Goal: Task Accomplishment & Management: Manage account settings

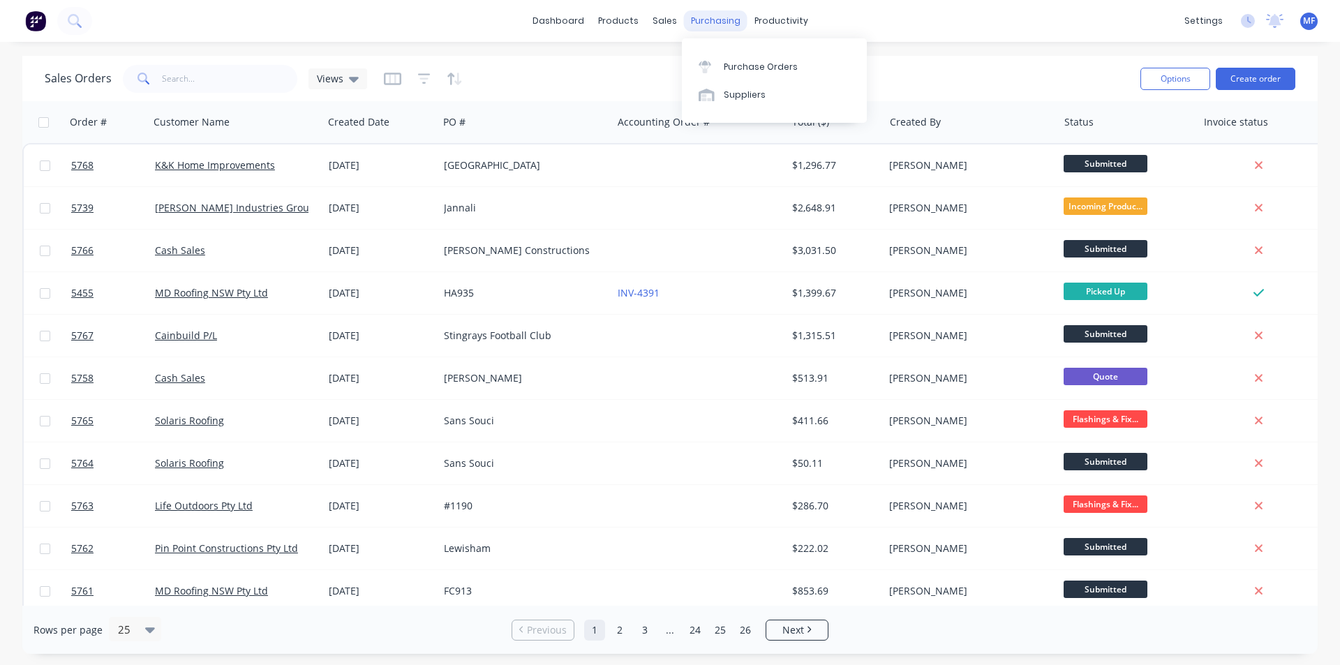
click at [712, 22] on div "purchasing" at bounding box center [715, 20] width 63 height 21
click at [765, 61] on div "Purchase Orders" at bounding box center [761, 67] width 74 height 13
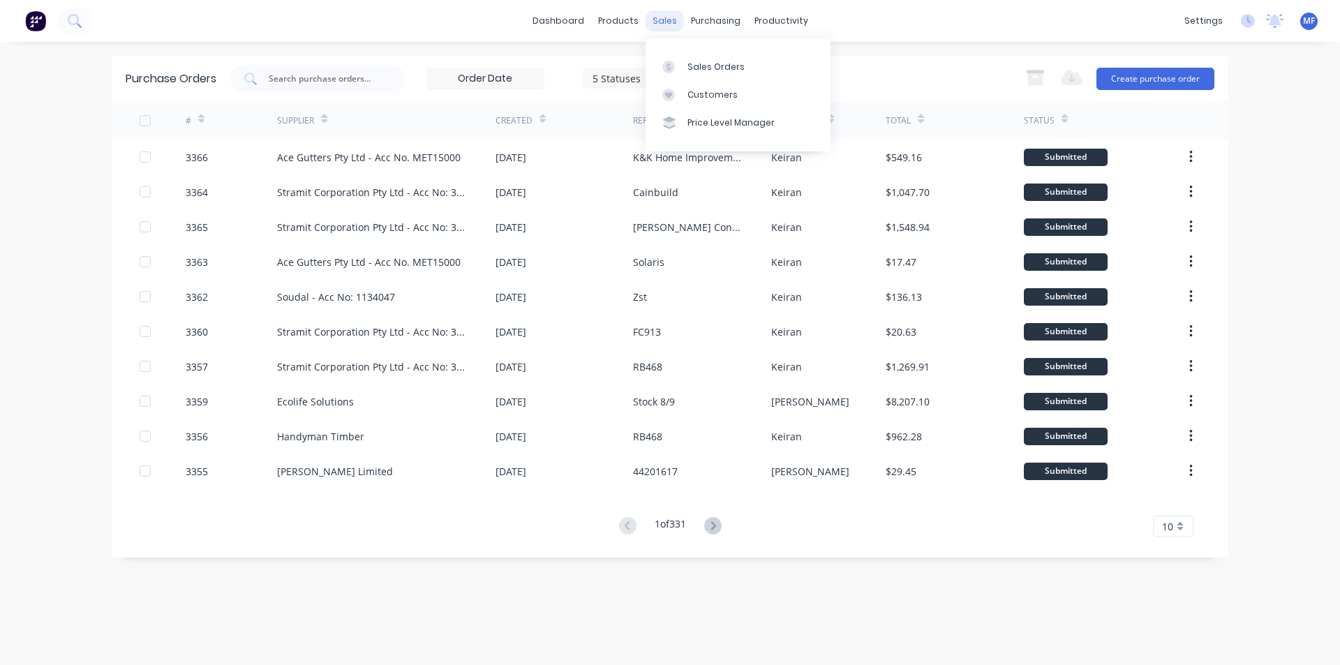
click at [665, 20] on div "sales" at bounding box center [664, 20] width 38 height 21
click at [710, 96] on div "Customers" at bounding box center [712, 95] width 50 height 13
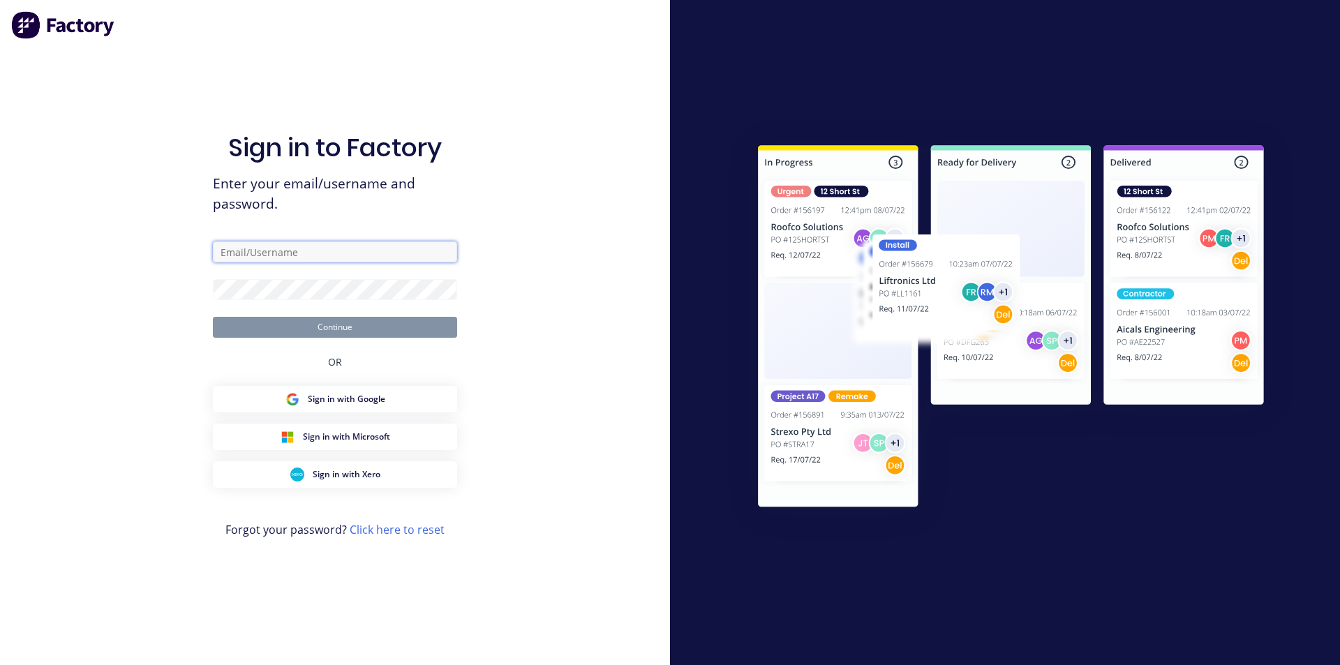
click at [269, 253] on input "text" at bounding box center [335, 251] width 244 height 21
type input "[PERSON_NAME][EMAIL_ADDRESS][DOMAIN_NAME]"
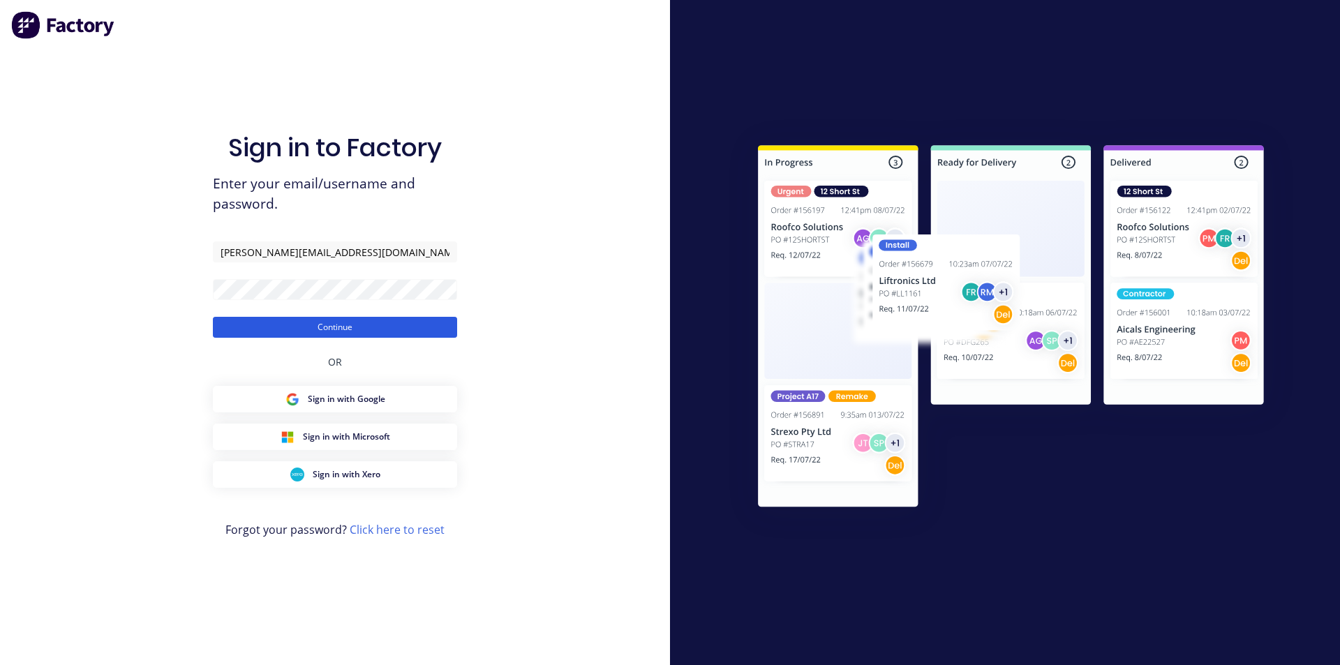
click at [352, 327] on button "Continue" at bounding box center [335, 327] width 244 height 21
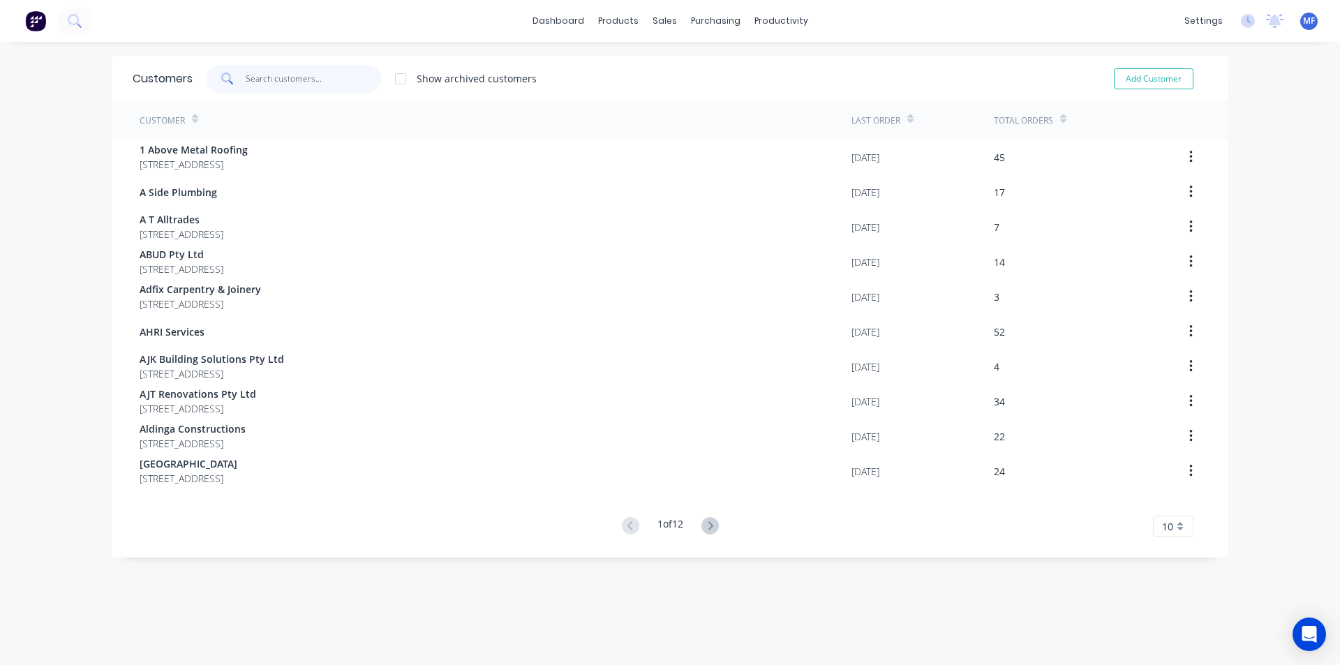
drag, startPoint x: 281, startPoint y: 76, endPoint x: 507, endPoint y: 101, distance: 227.5
click at [281, 77] on input "text" at bounding box center [314, 79] width 136 height 28
click at [710, 17] on div "purchasing" at bounding box center [715, 20] width 63 height 21
click at [750, 63] on div "Purchase Orders" at bounding box center [755, 67] width 74 height 13
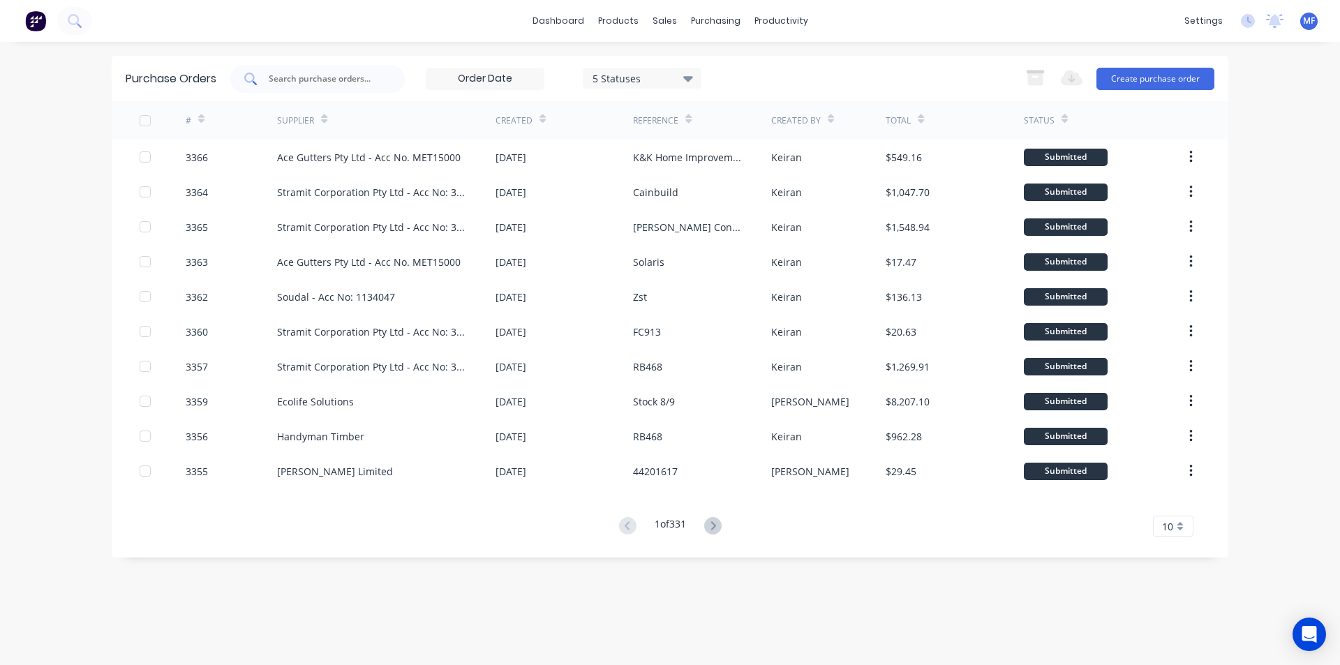
click at [358, 82] on input "text" at bounding box center [325, 79] width 116 height 14
click at [323, 69] on div at bounding box center [317, 79] width 174 height 28
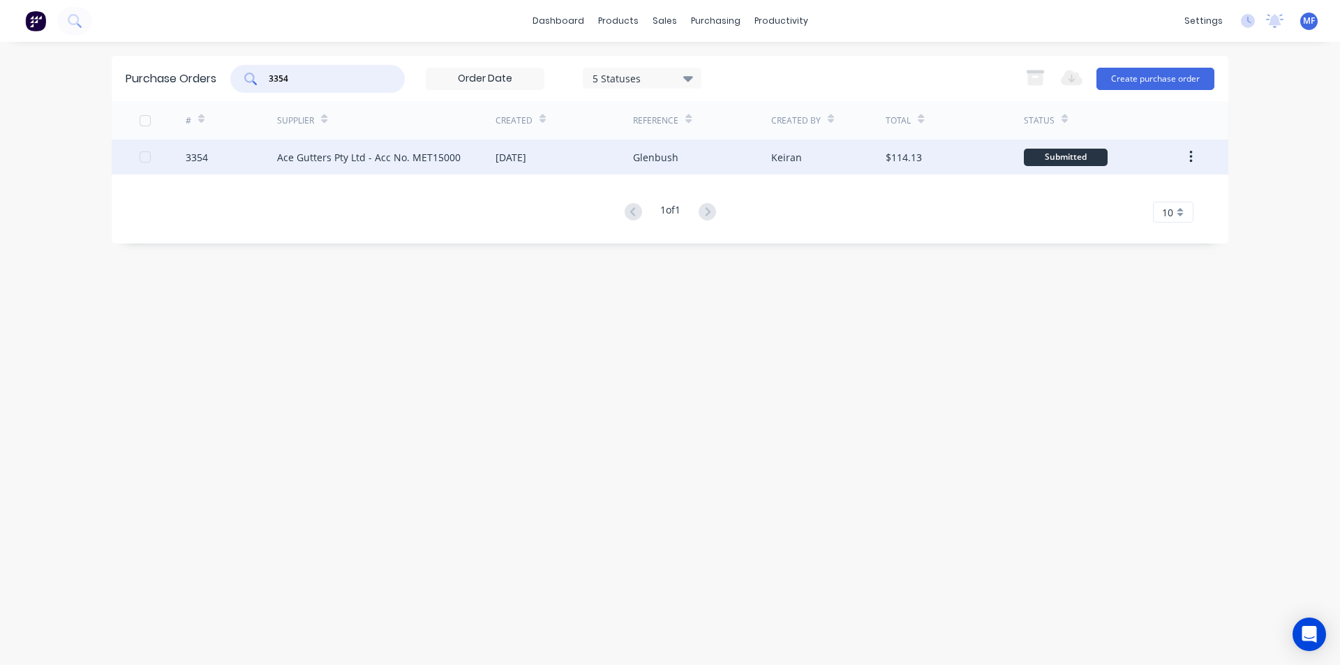
type input "3354"
click at [308, 156] on div "Ace Gutters Pty Ltd - Acc No. MET15000" at bounding box center [369, 157] width 184 height 15
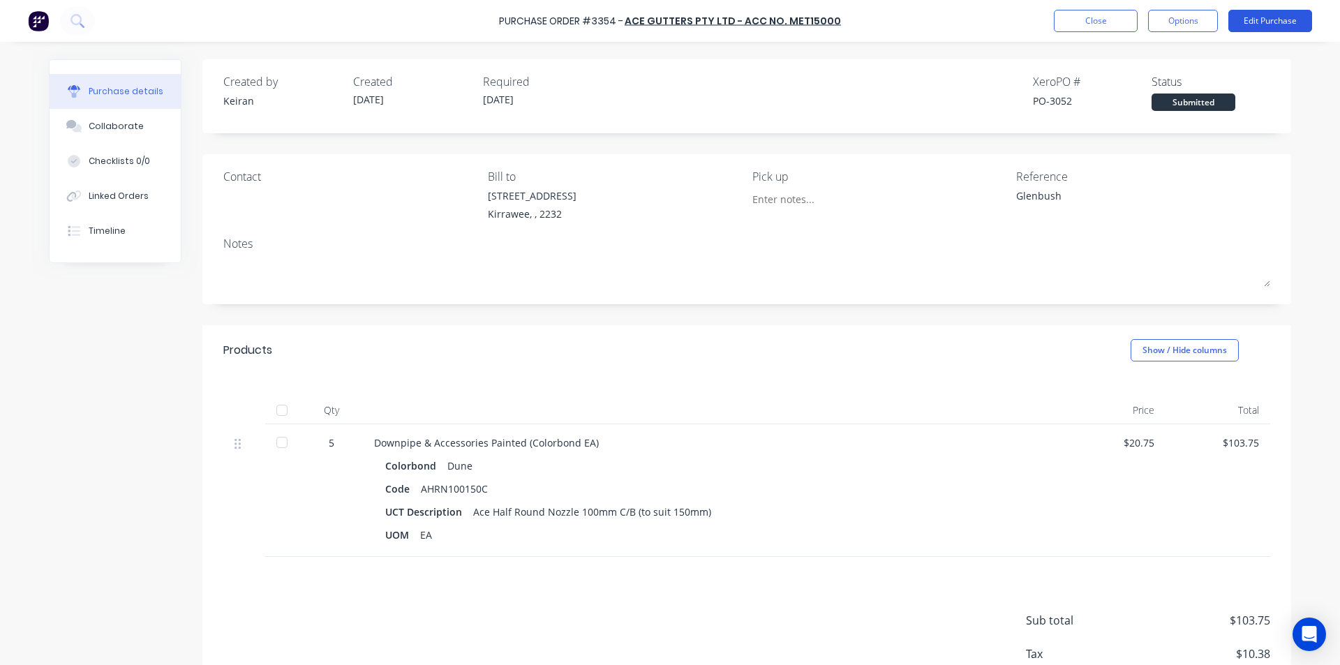
click at [1270, 21] on button "Edit Purchase" at bounding box center [1270, 21] width 84 height 22
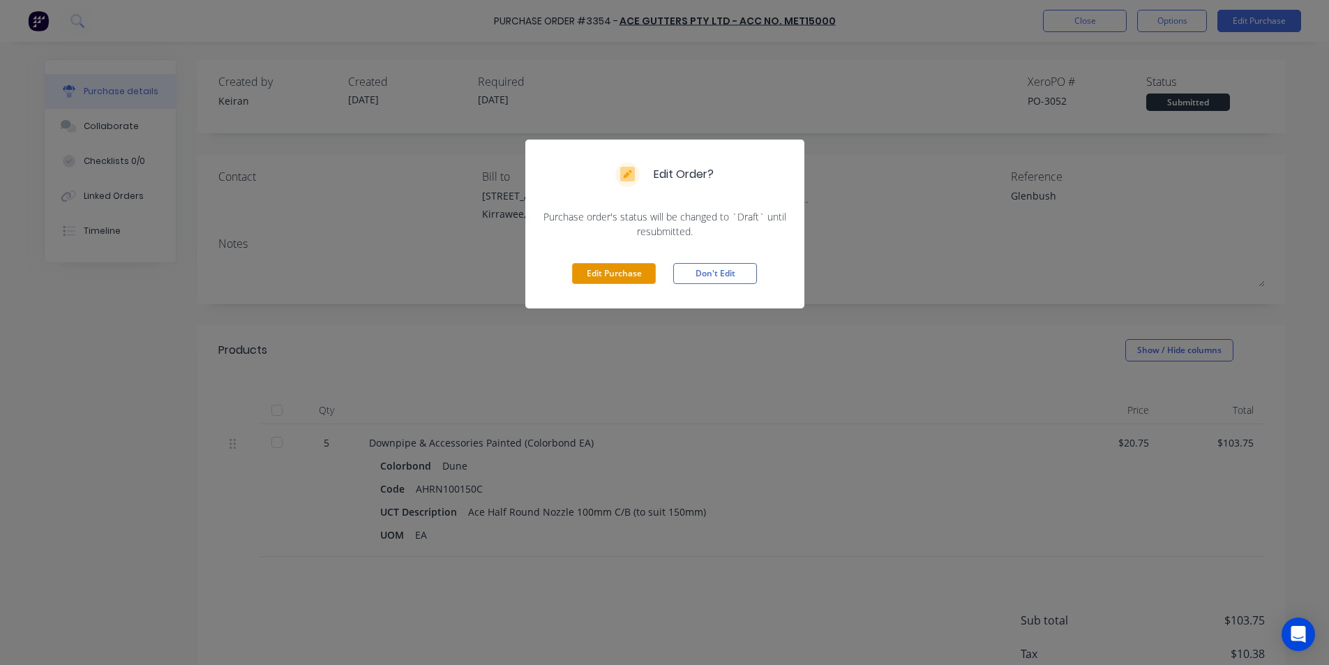
click at [618, 271] on button "Edit Purchase" at bounding box center [614, 273] width 84 height 21
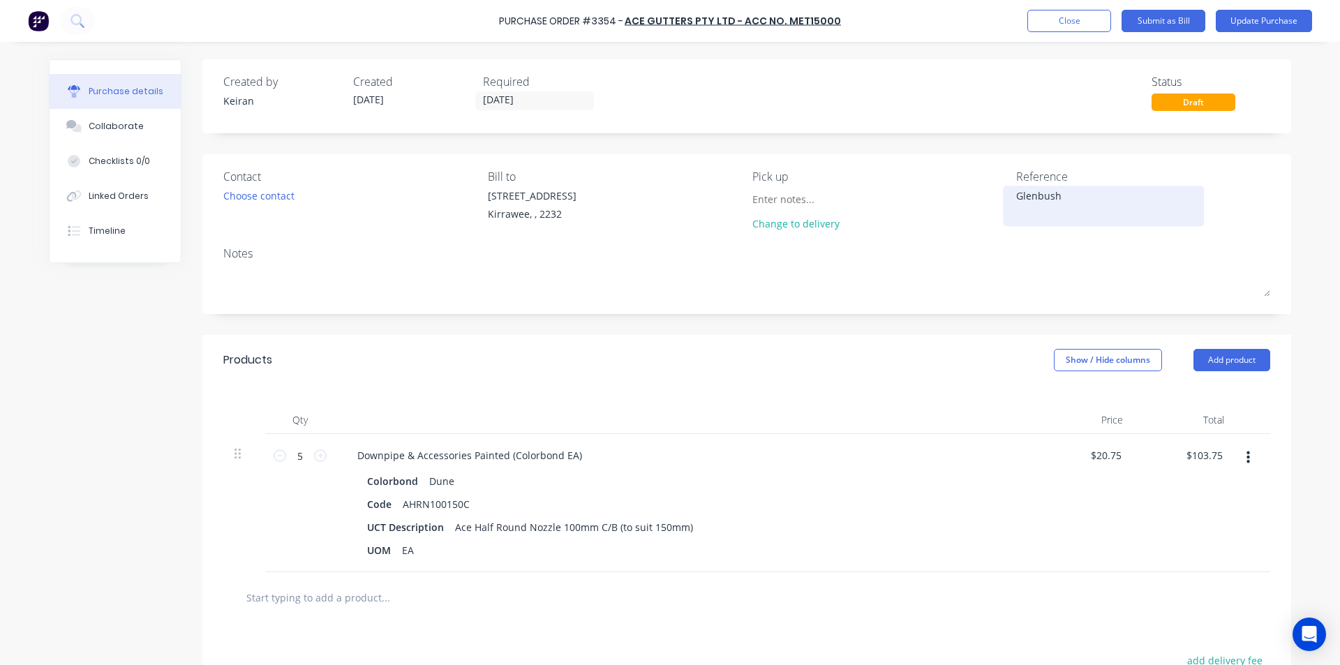
click at [1116, 199] on textarea "Glenbush" at bounding box center [1103, 203] width 174 height 31
type textarea "Glenbush- 1558486"
click at [680, 472] on div "Colorbond Dune" at bounding box center [684, 481] width 634 height 20
click at [1199, 457] on input "103.75" at bounding box center [1207, 455] width 38 height 20
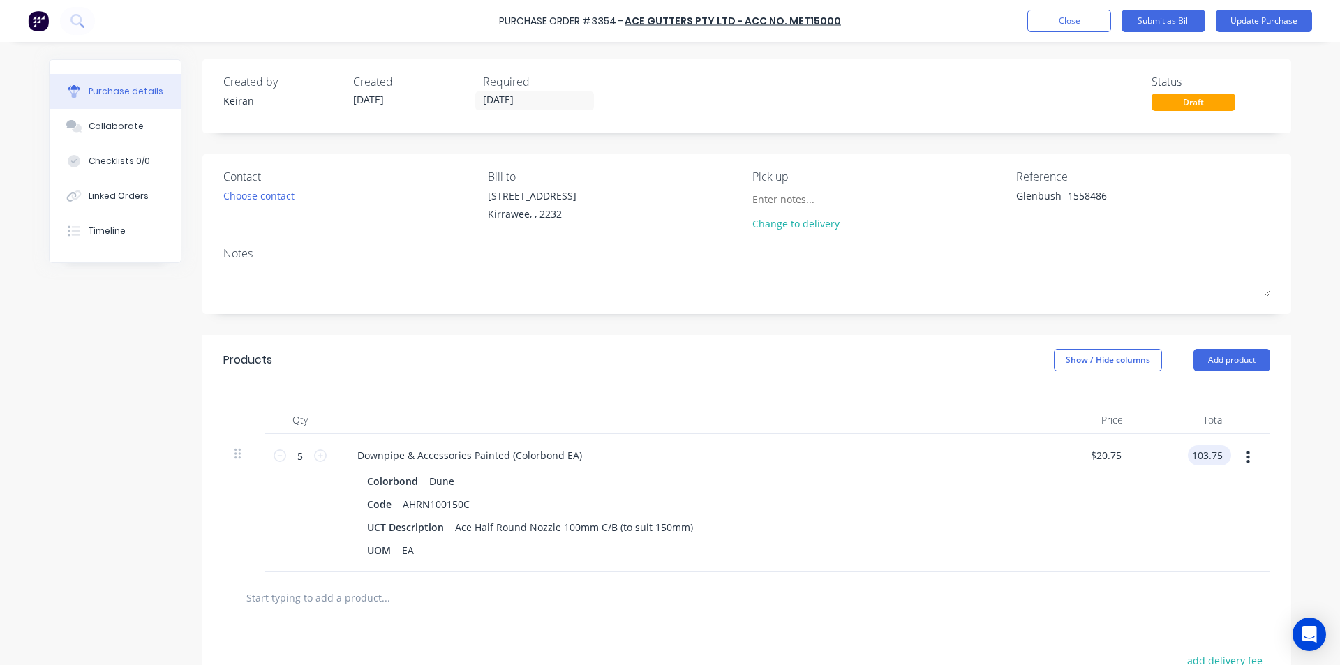
click at [1199, 457] on input "103.75" at bounding box center [1207, 455] width 38 height 20
type input "75.59"
type input "$15.118"
type input "$75.59"
click at [1161, 531] on div "$75.59 $75.59" at bounding box center [1184, 503] width 101 height 138
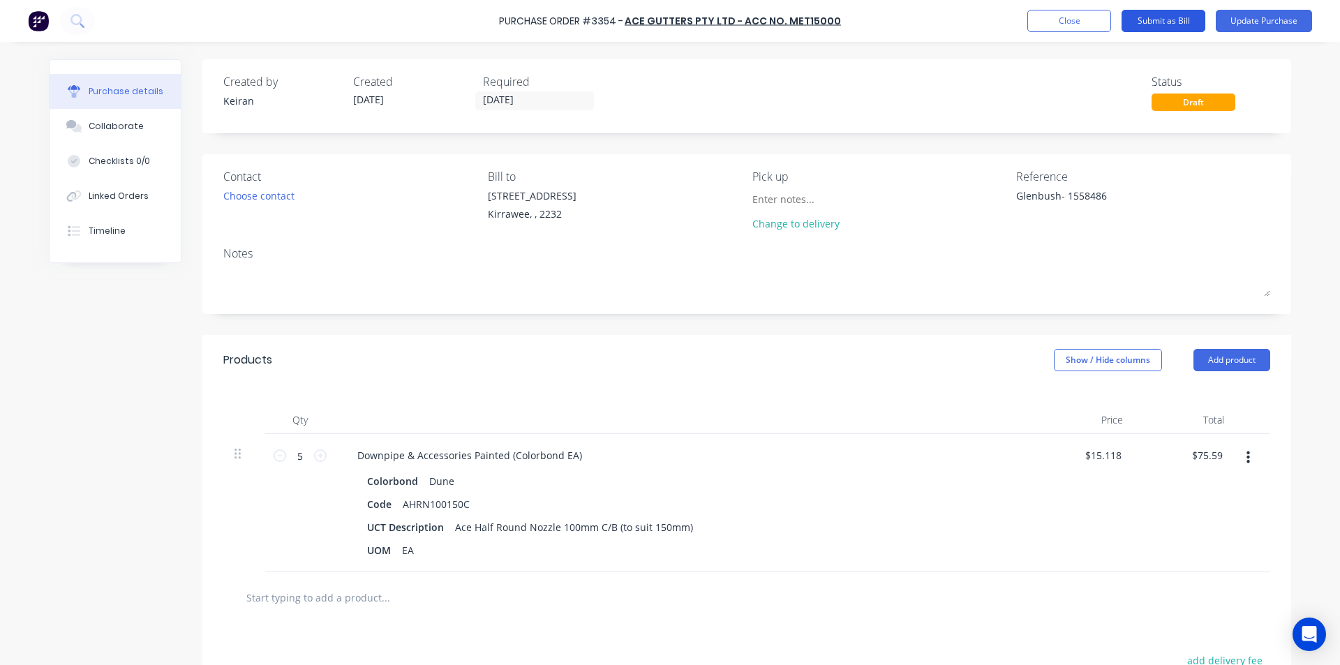
click at [1181, 19] on button "Submit as Bill" at bounding box center [1163, 21] width 84 height 22
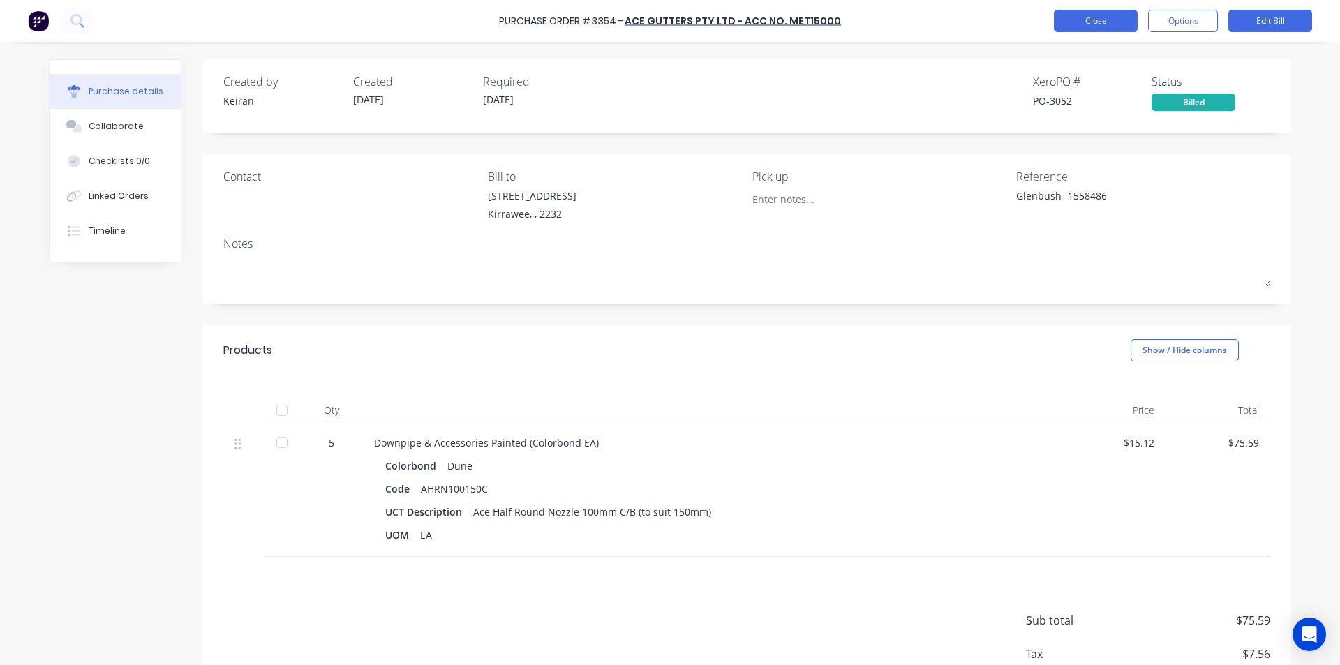
click at [1091, 24] on button "Close" at bounding box center [1096, 21] width 84 height 22
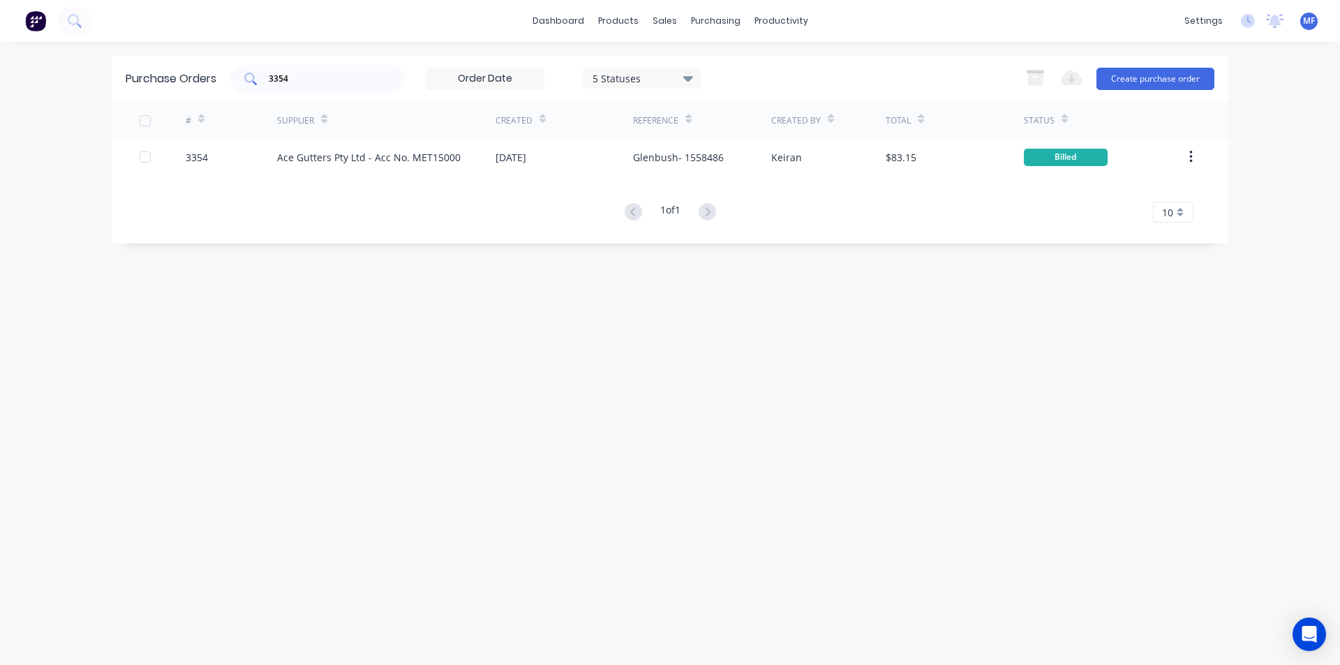
click at [304, 77] on input "3354" at bounding box center [325, 79] width 116 height 14
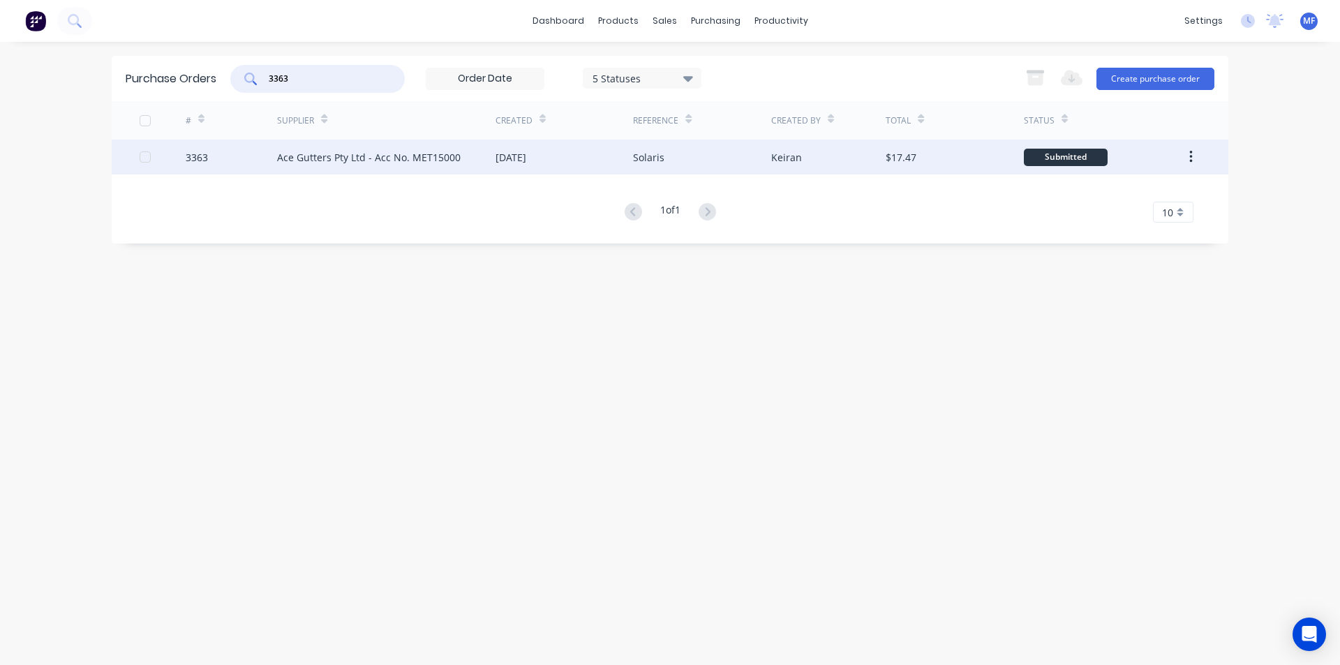
type input "3363"
click at [405, 154] on div "Ace Gutters Pty Ltd - Acc No. MET15000" at bounding box center [369, 157] width 184 height 15
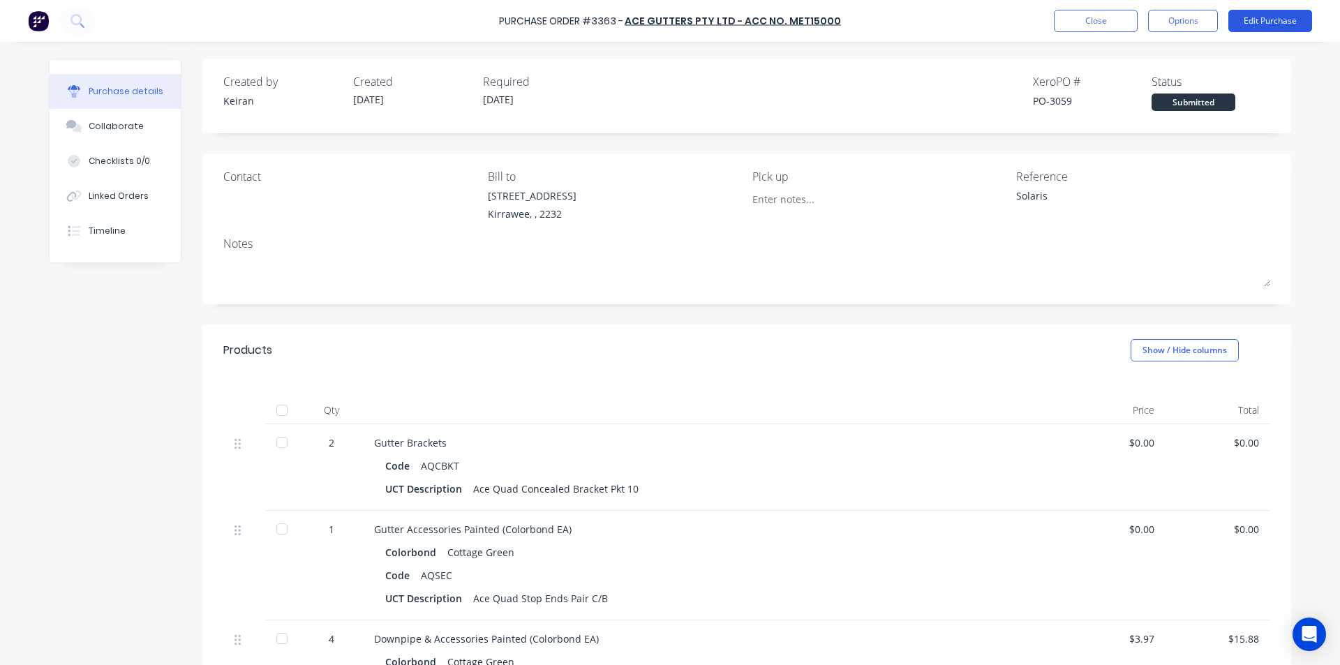
click at [1275, 27] on button "Edit Purchase" at bounding box center [1270, 21] width 84 height 22
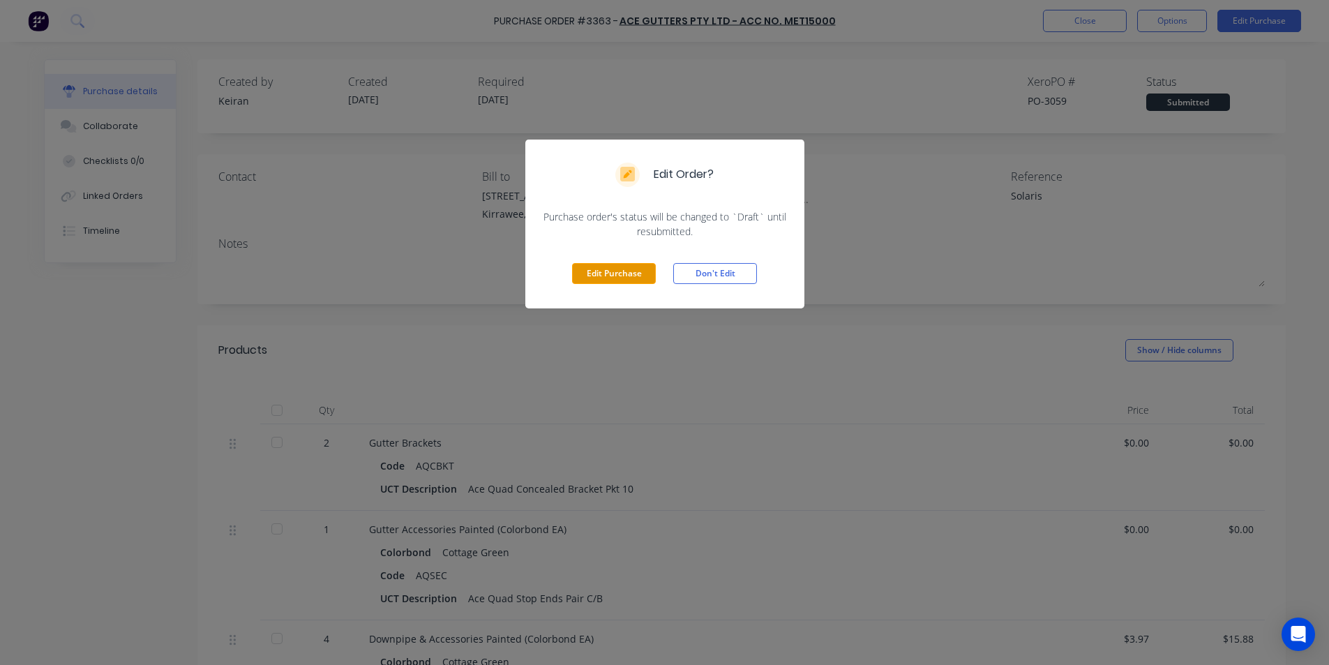
click at [613, 273] on button "Edit Purchase" at bounding box center [614, 273] width 84 height 21
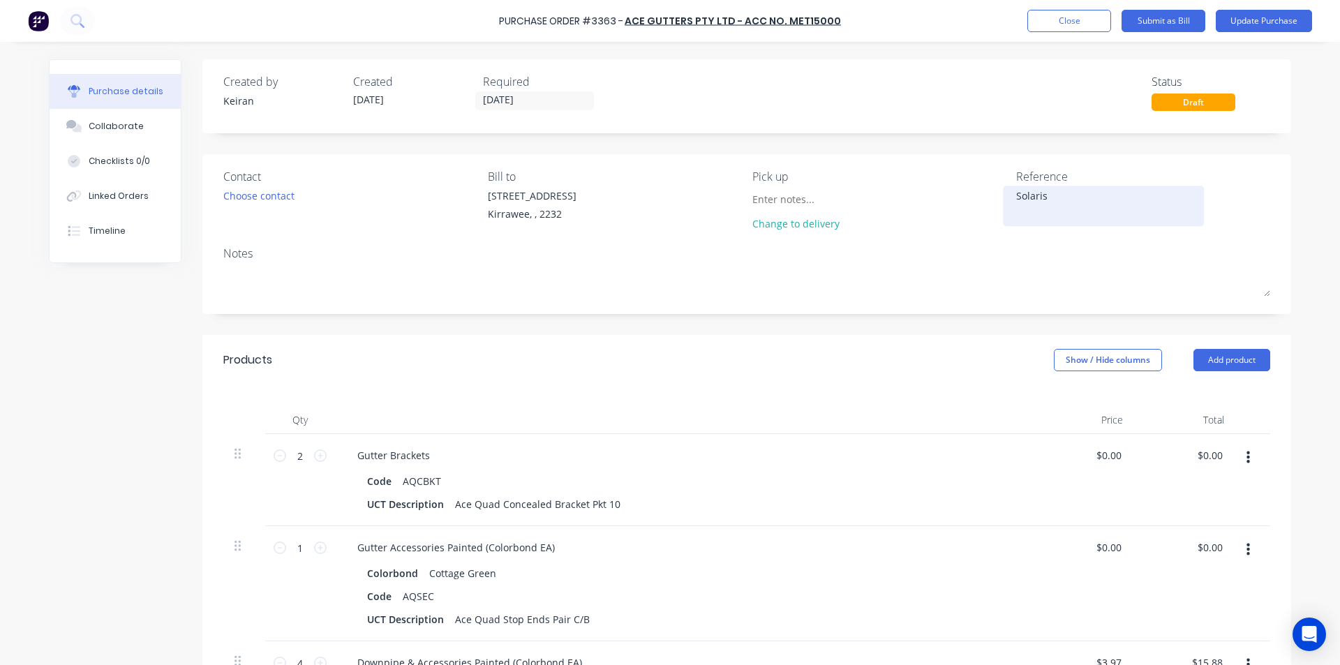
click at [1063, 204] on textarea "Solaris" at bounding box center [1103, 203] width 174 height 31
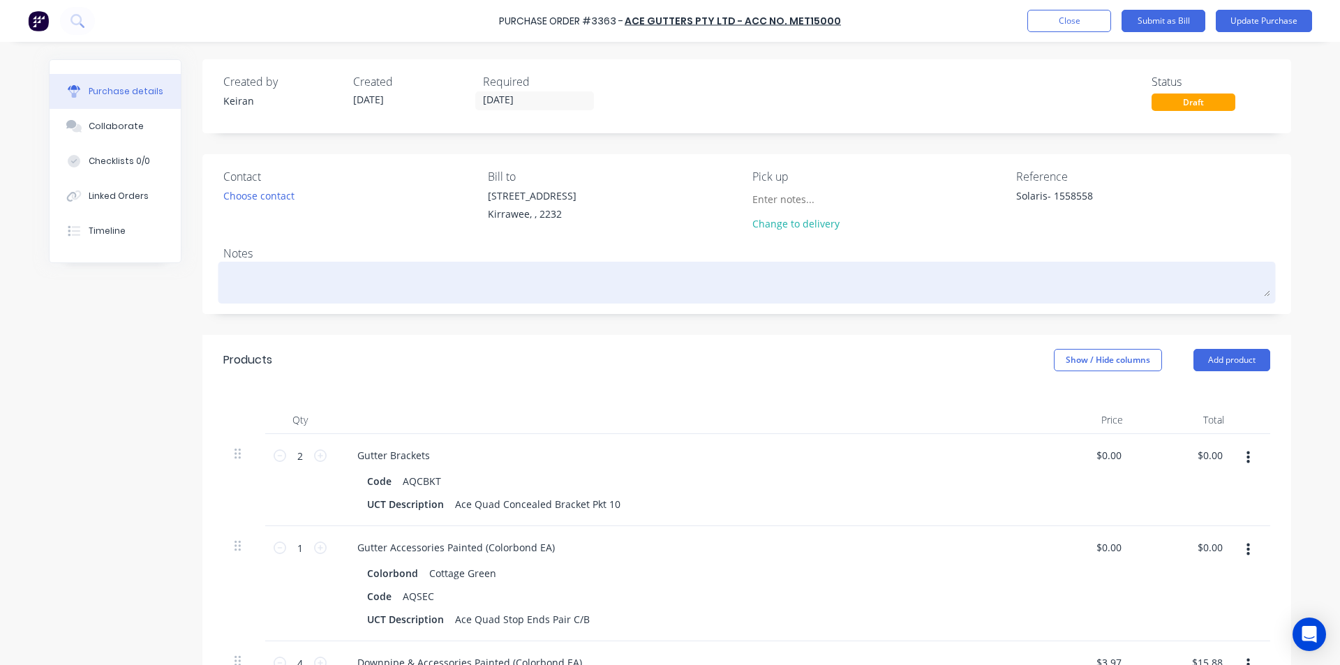
type textarea "Solaris- 1558558"
click at [862, 278] on textarea at bounding box center [746, 280] width 1047 height 31
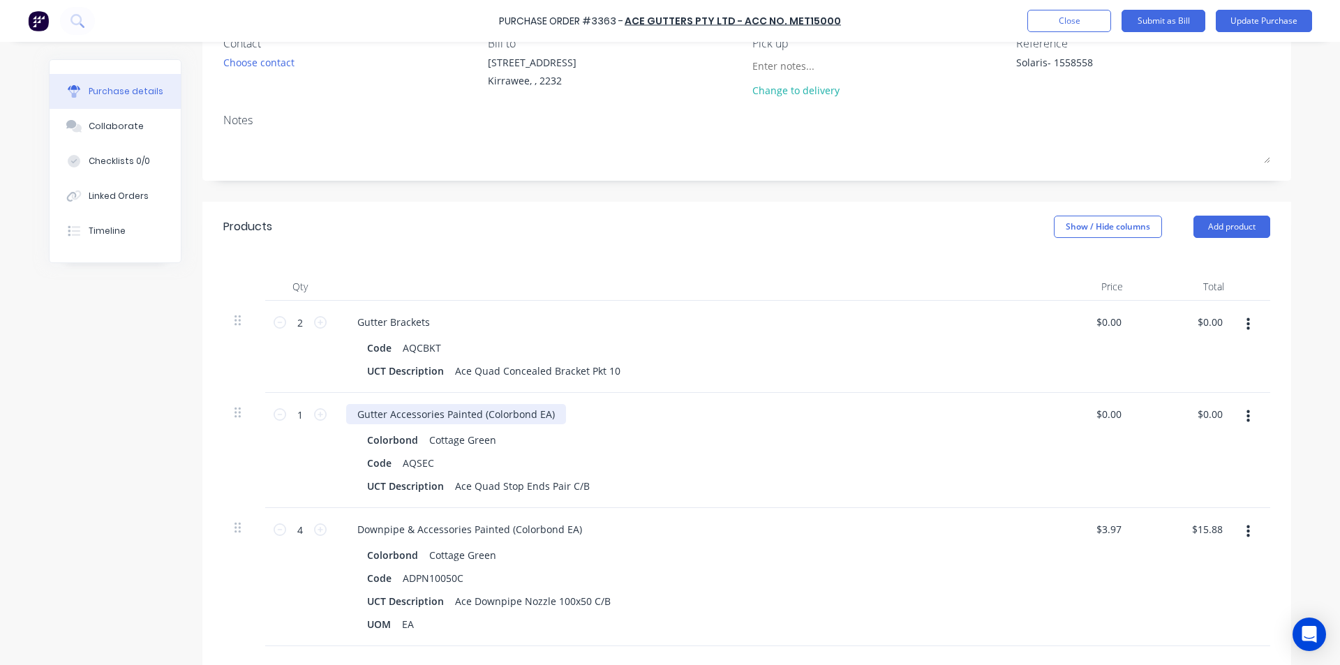
scroll to position [140, 0]
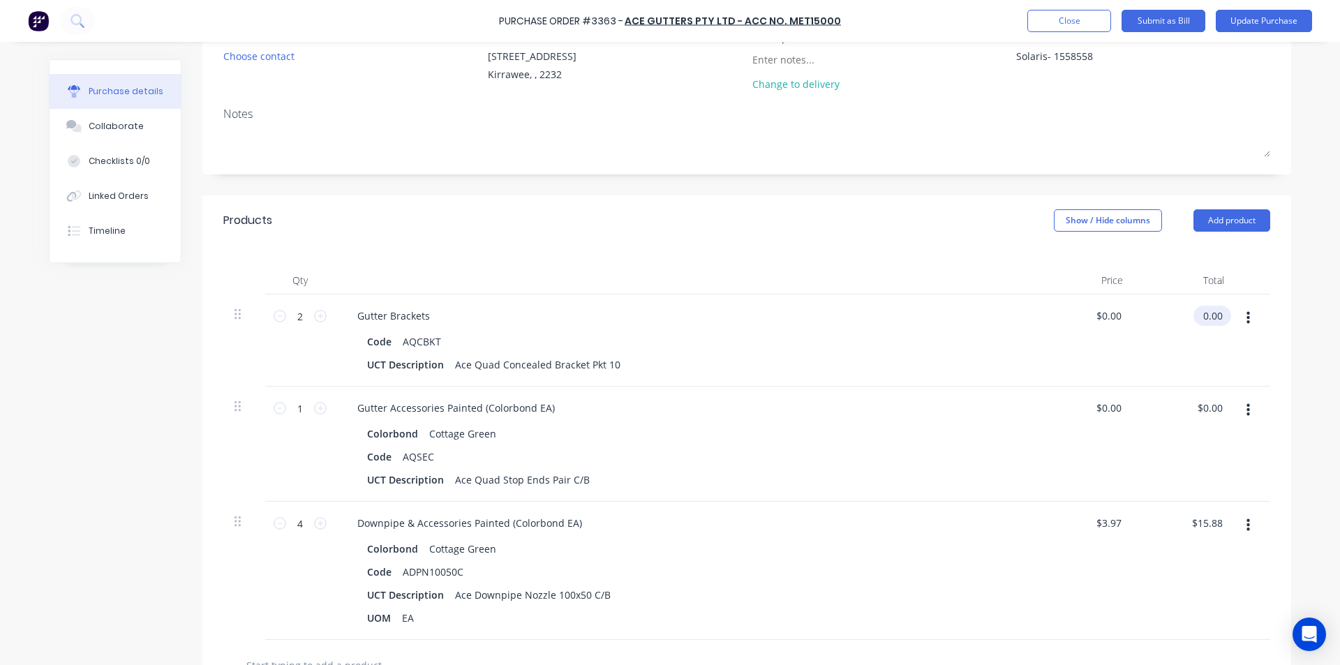
click at [1206, 313] on input "0.00" at bounding box center [1209, 316] width 32 height 20
click at [1207, 313] on input "0.00" at bounding box center [1212, 316] width 27 height 20
click at [1208, 313] on input "0.00" at bounding box center [1212, 316] width 27 height 20
type input "17.58"
type input "$8.79"
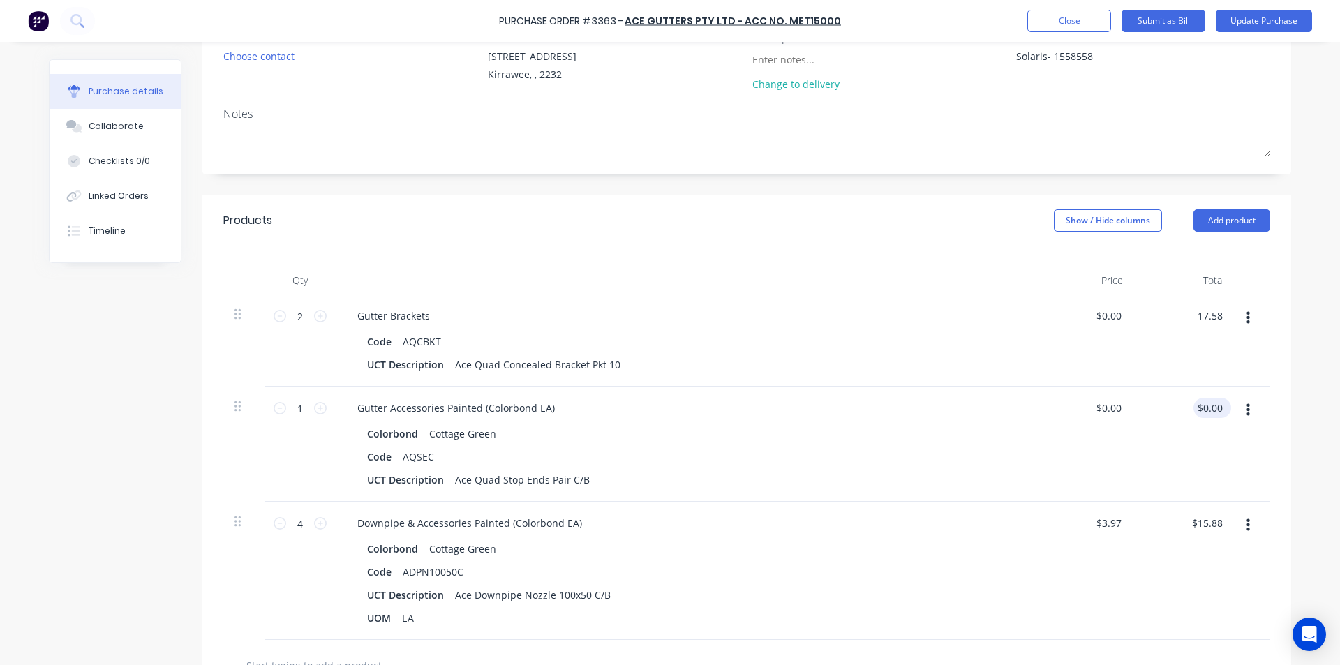
type input "$17.58"
click at [1207, 405] on input "0.00" at bounding box center [1212, 408] width 27 height 20
click at [1210, 407] on input "0.00" at bounding box center [1212, 408] width 27 height 20
type input "3.69"
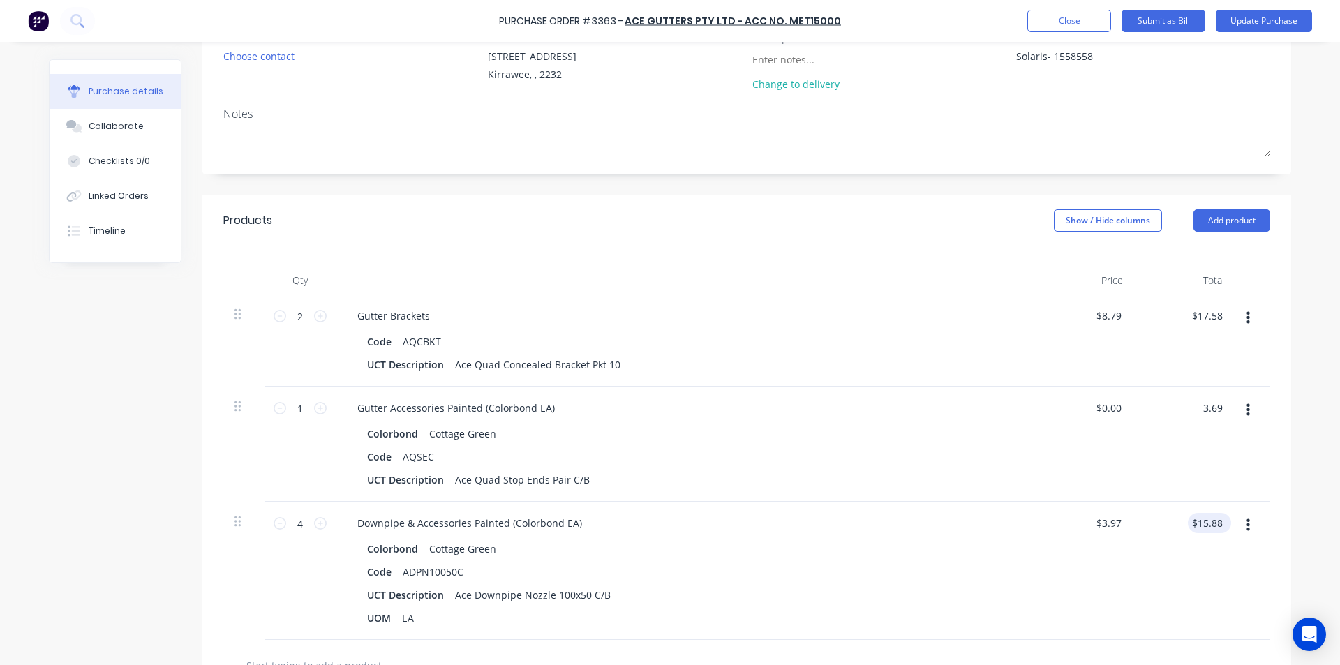
type input "$3.69"
click at [1194, 514] on input "15.88" at bounding box center [1209, 523] width 32 height 20
click at [1197, 521] on input "15.88" at bounding box center [1209, 523] width 32 height 20
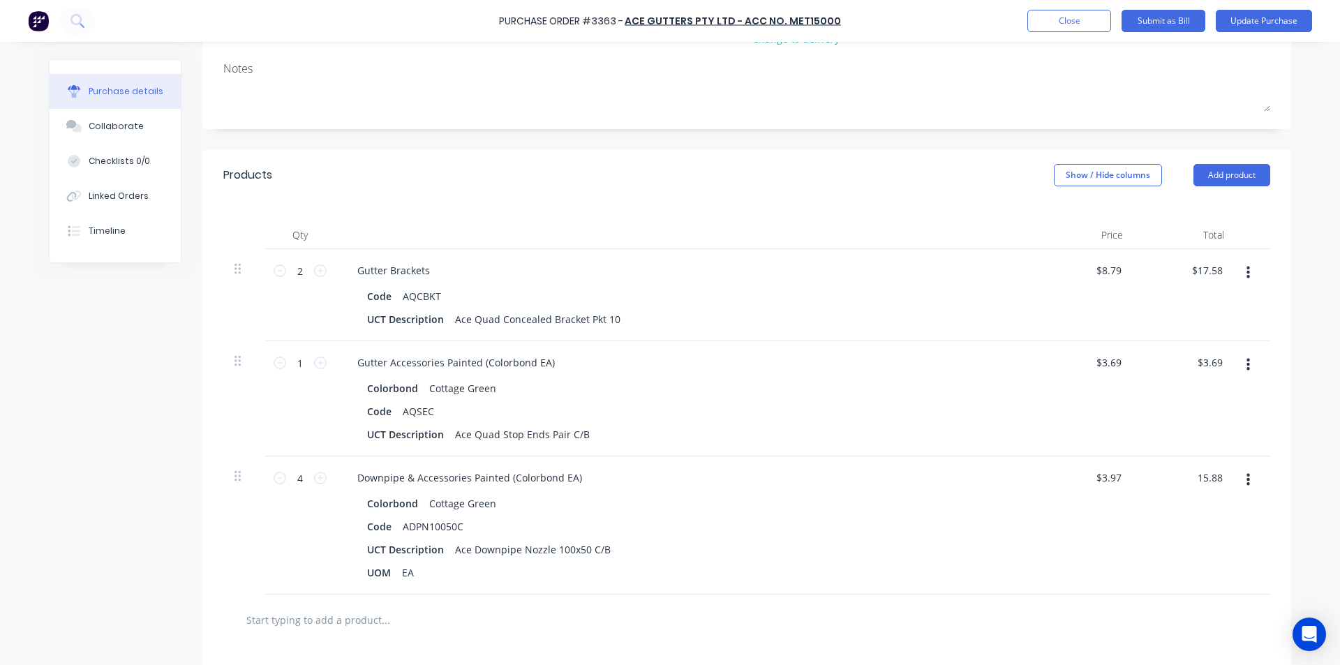
scroll to position [209, 0]
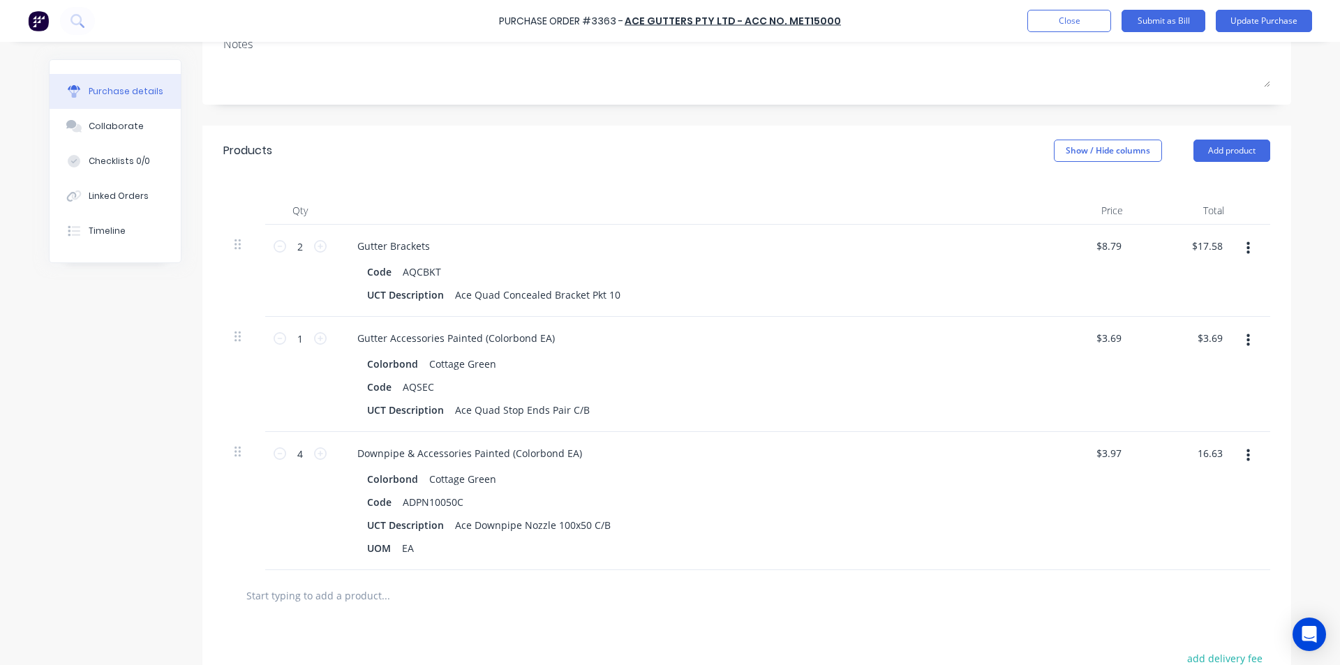
type input "16.63"
type input "$4.1575"
type input "$16.63"
click at [874, 503] on div "Code ADPN10050C" at bounding box center [680, 502] width 639 height 20
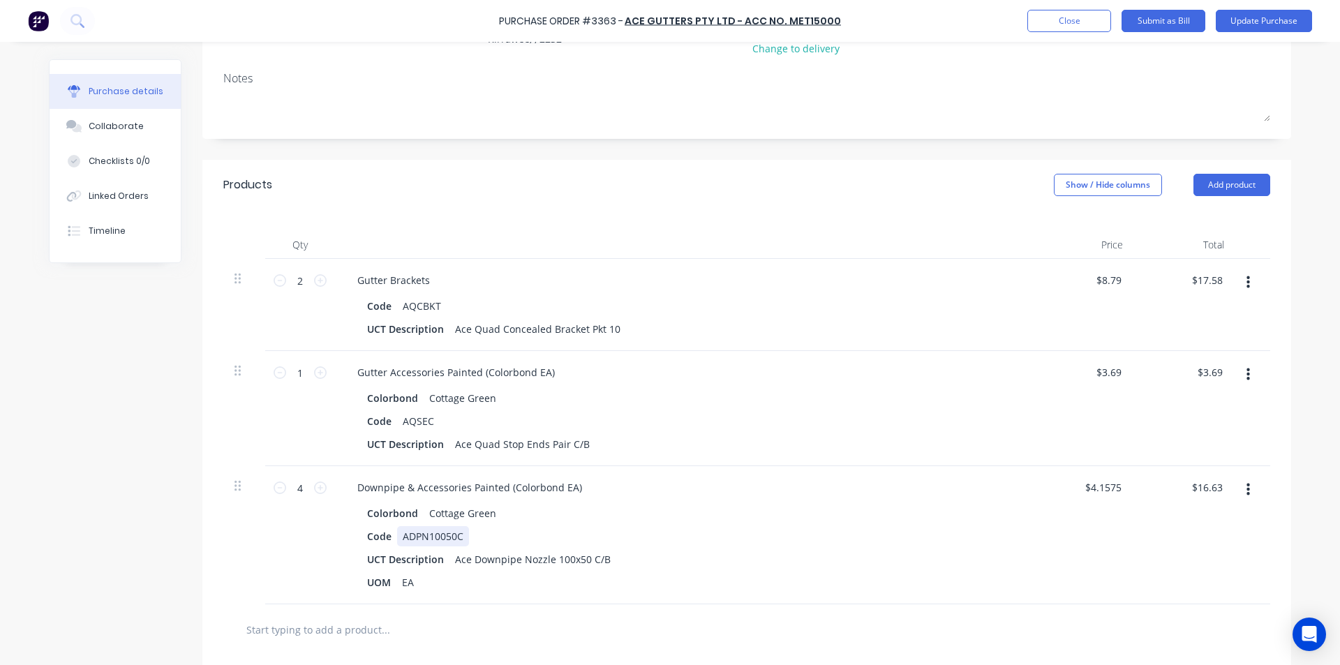
scroll to position [0, 0]
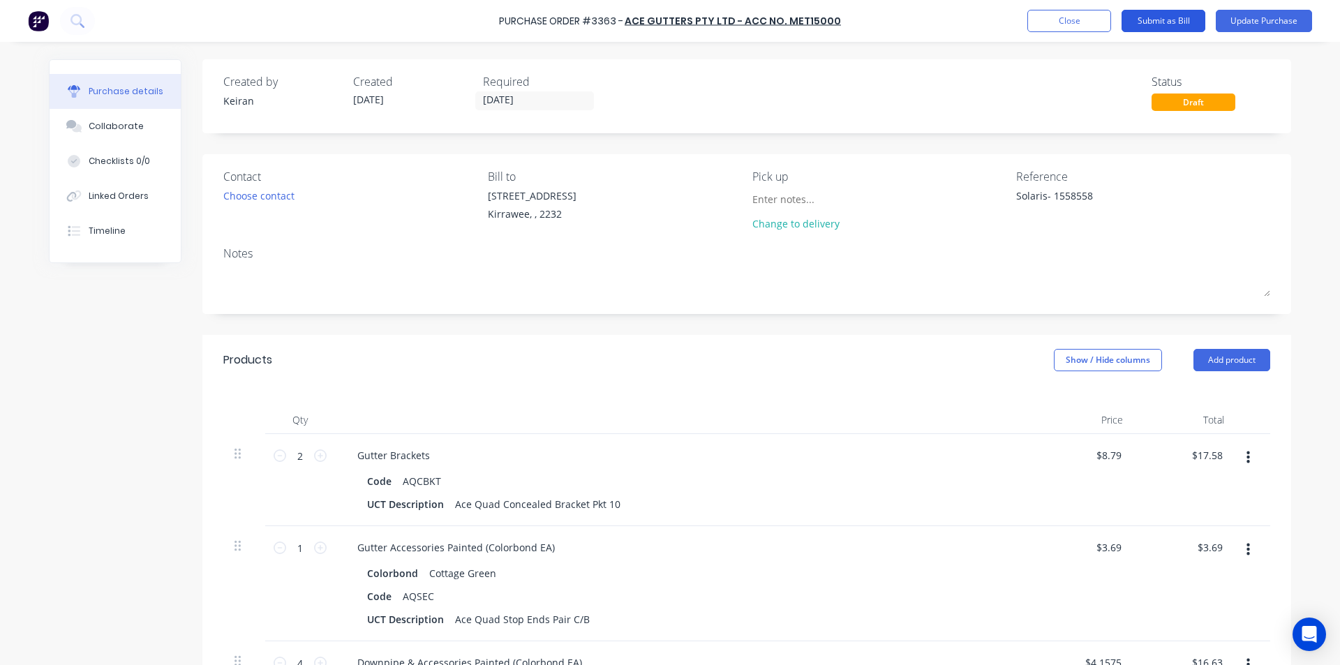
click at [1168, 15] on button "Submit as Bill" at bounding box center [1163, 21] width 84 height 22
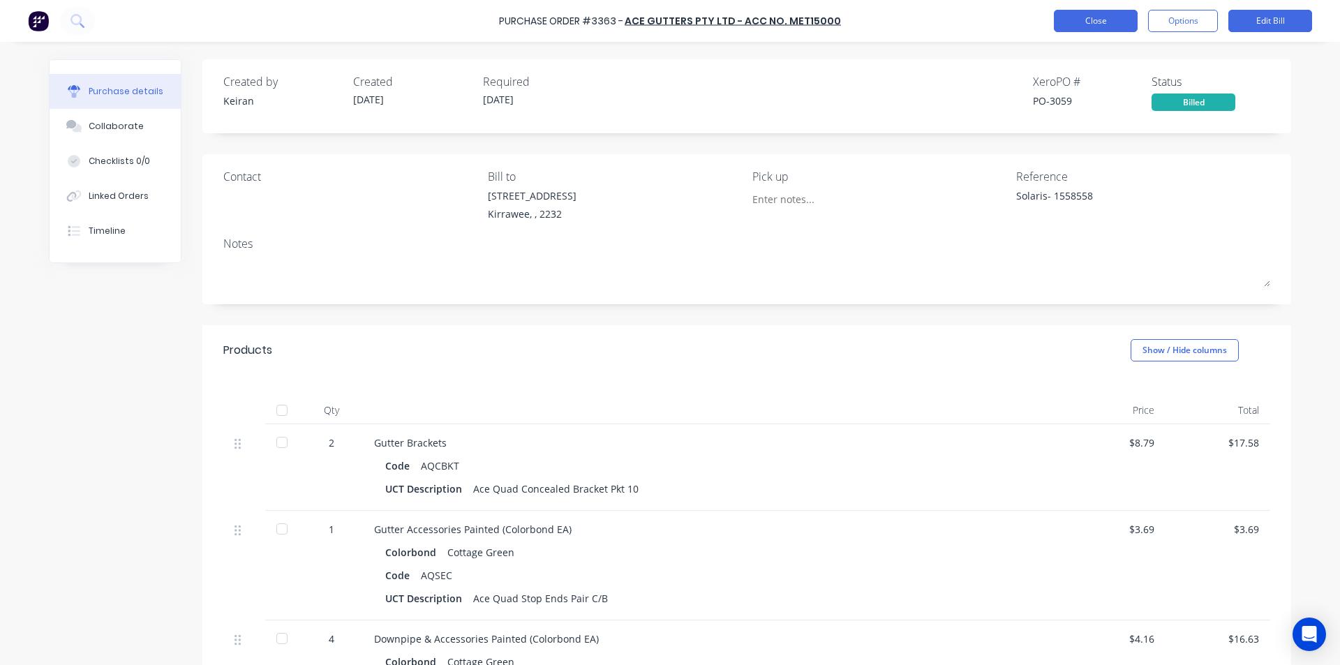
click at [1098, 17] on button "Close" at bounding box center [1096, 21] width 84 height 22
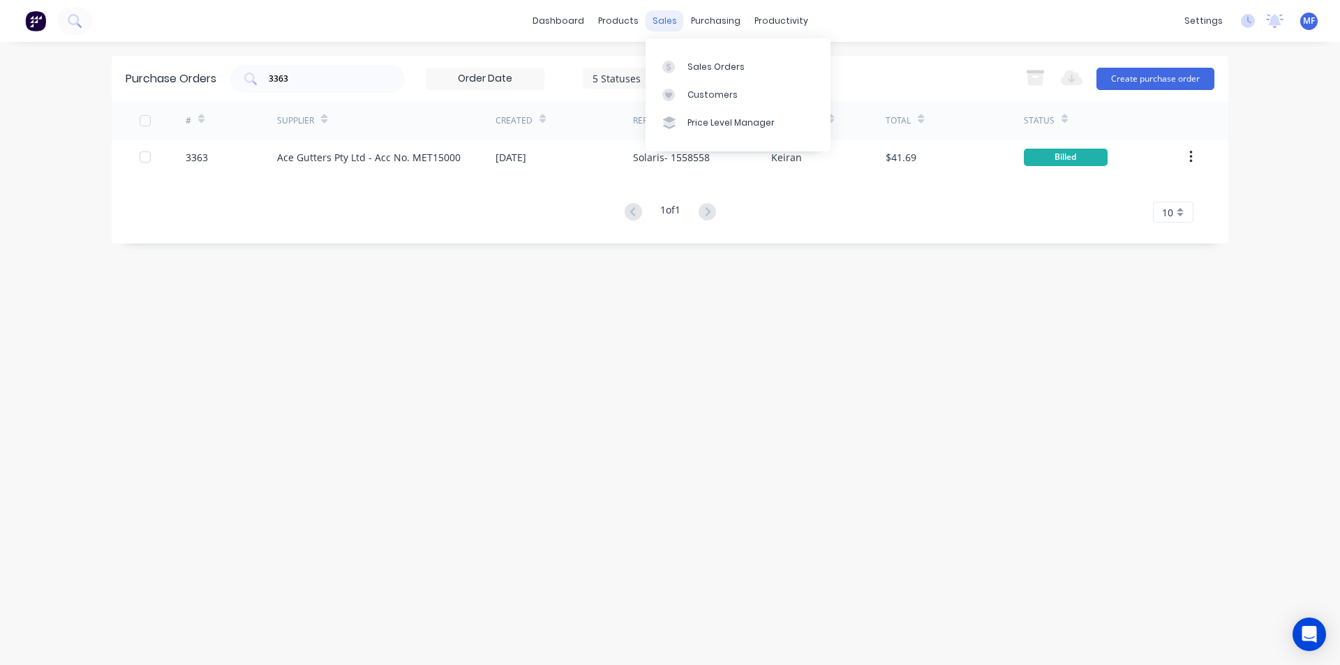
click at [659, 14] on div "sales" at bounding box center [664, 20] width 38 height 21
click at [699, 91] on div "Customers" at bounding box center [712, 95] width 50 height 13
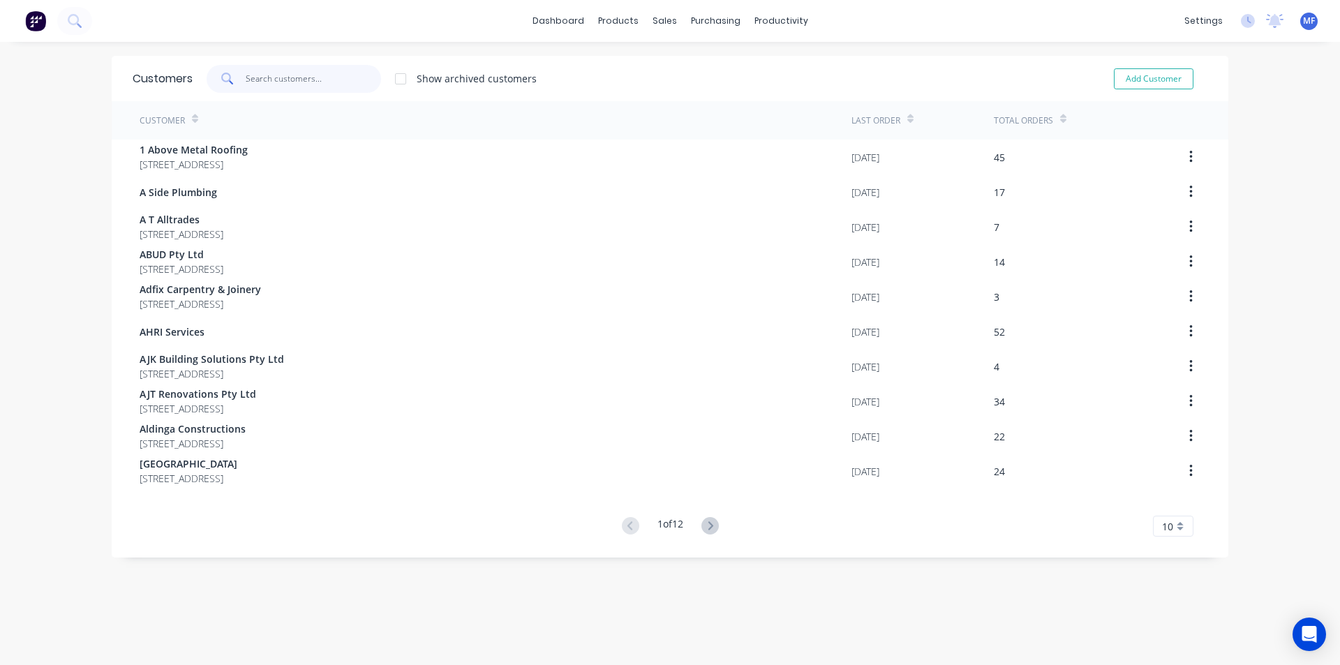
click at [316, 75] on input "text" at bounding box center [314, 79] width 136 height 28
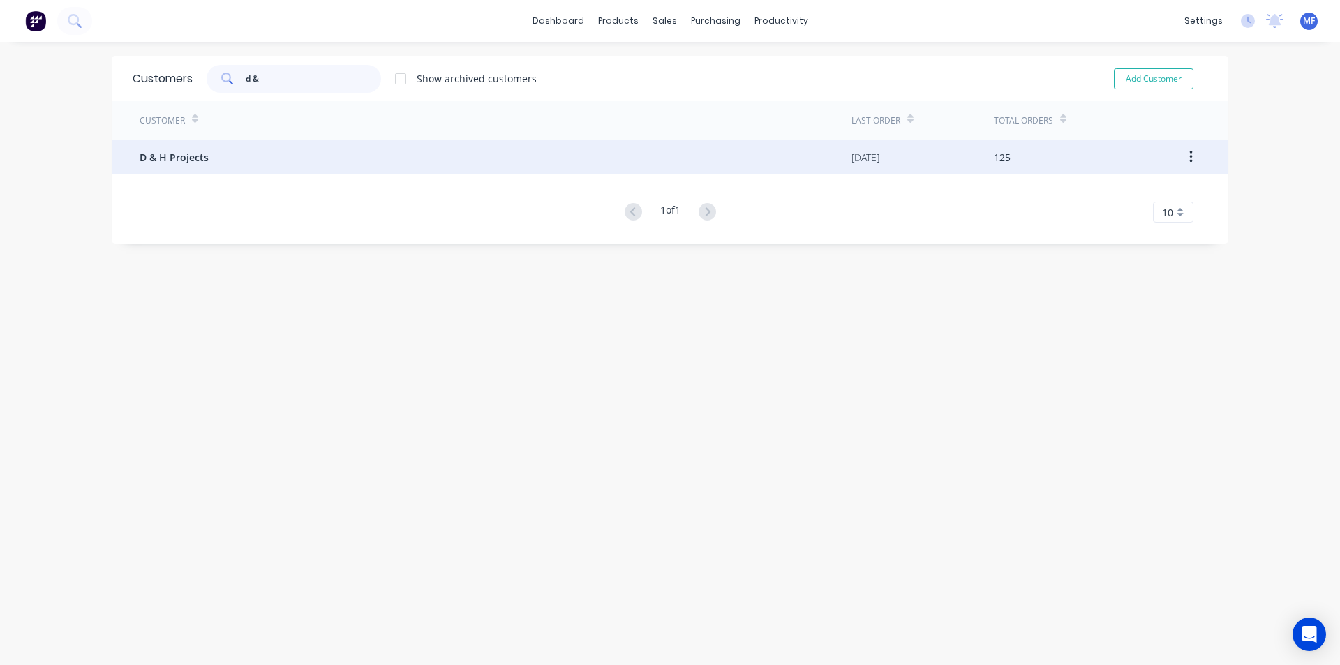
type input "d &"
click at [185, 153] on span "D & H Projects" at bounding box center [174, 157] width 69 height 15
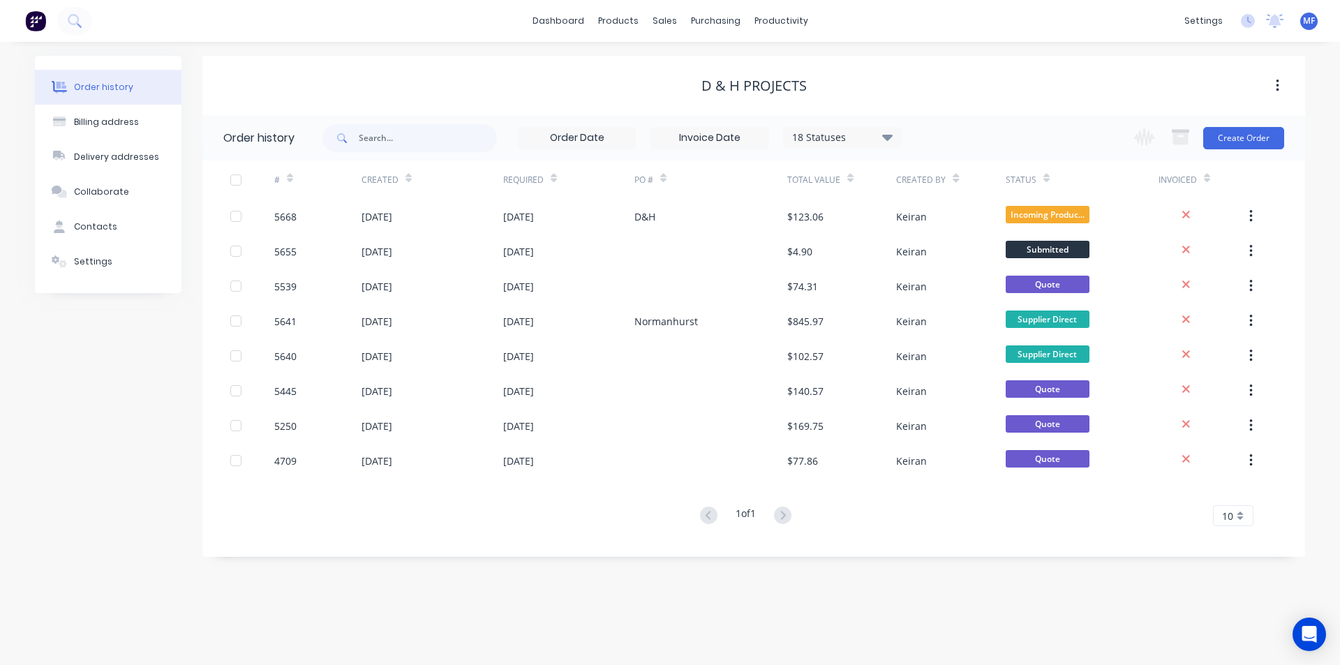
click at [593, 513] on div "1 of 1 10 5 10 15 20 25 30 35" at bounding box center [745, 516] width 1086 height 20
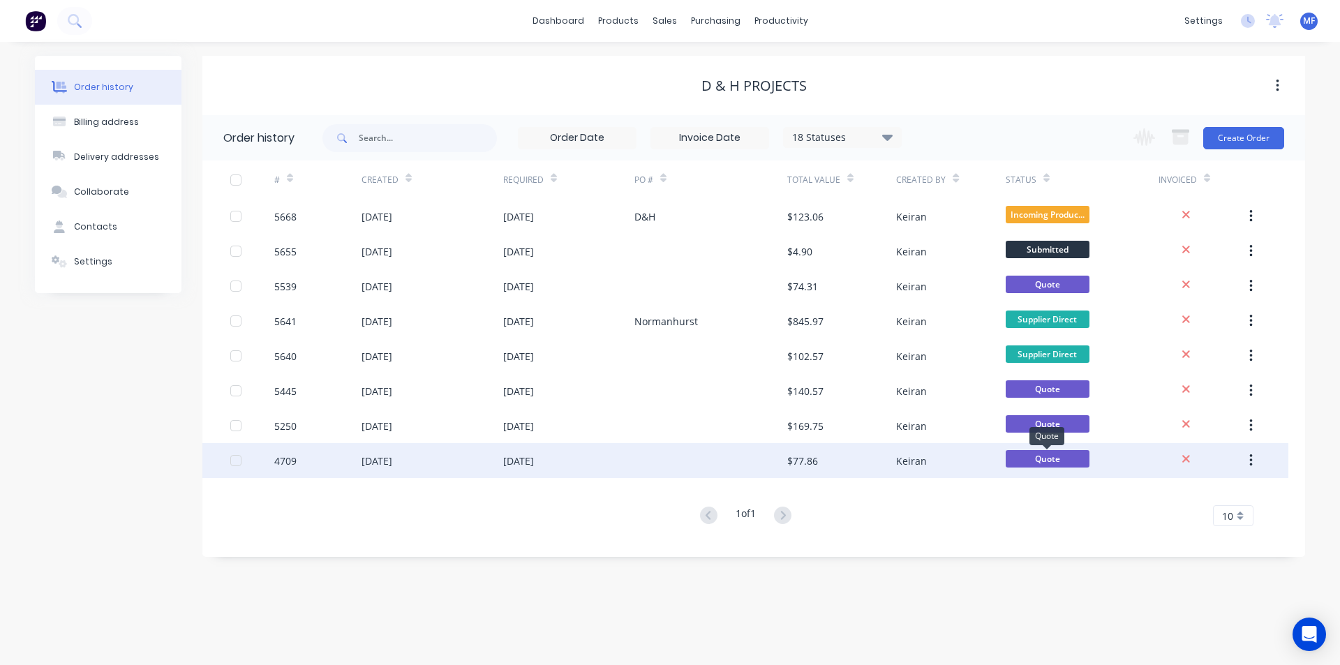
click at [1058, 460] on span "Quote" at bounding box center [1048, 458] width 84 height 17
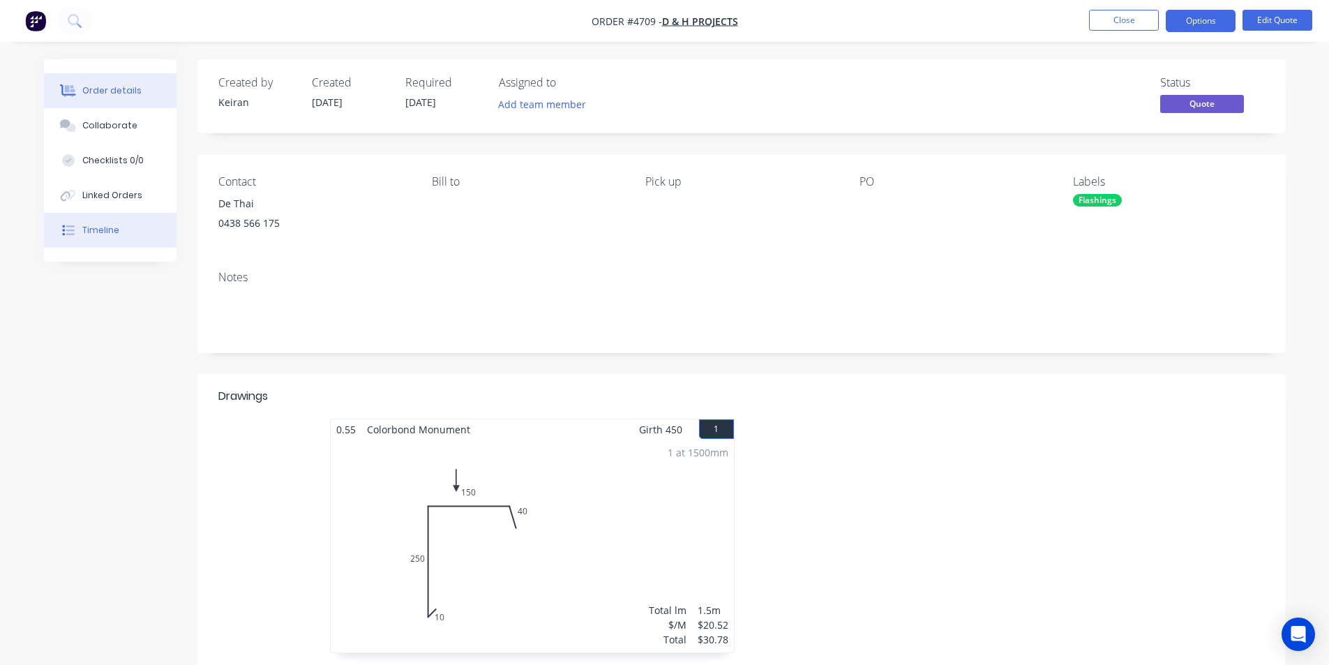
click at [100, 233] on div "Timeline" at bounding box center [100, 230] width 37 height 13
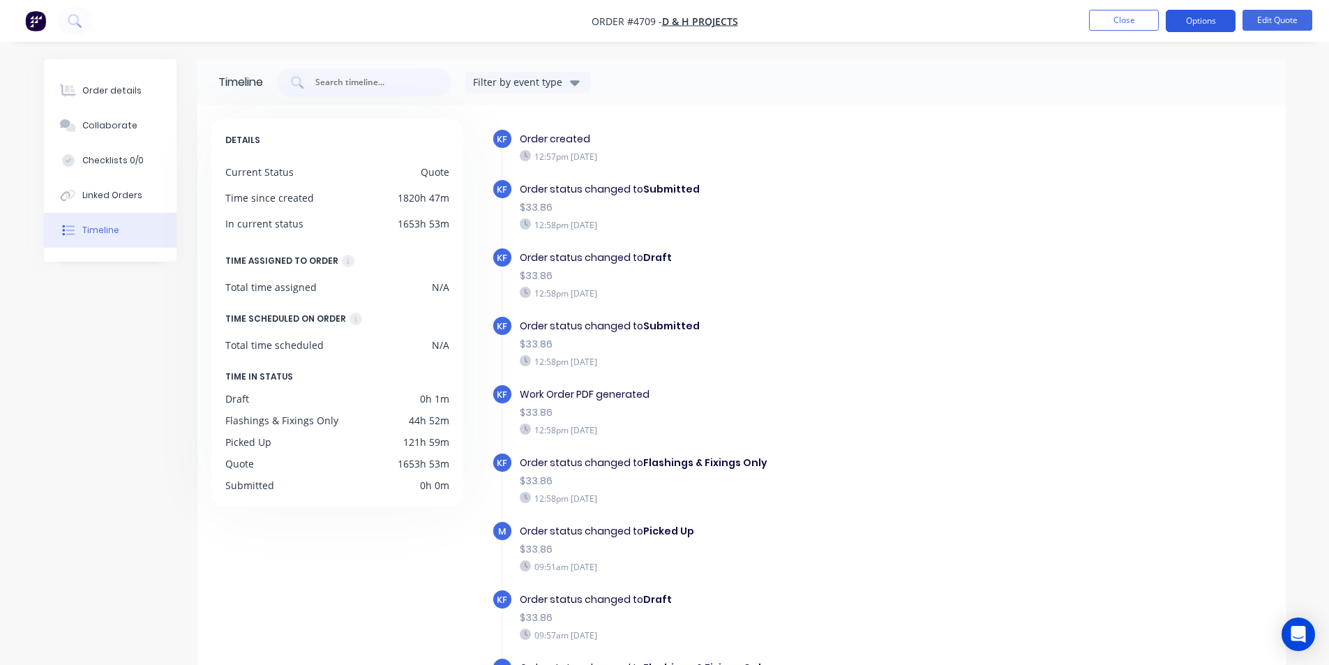
click at [1200, 19] on button "Options" at bounding box center [1201, 21] width 70 height 22
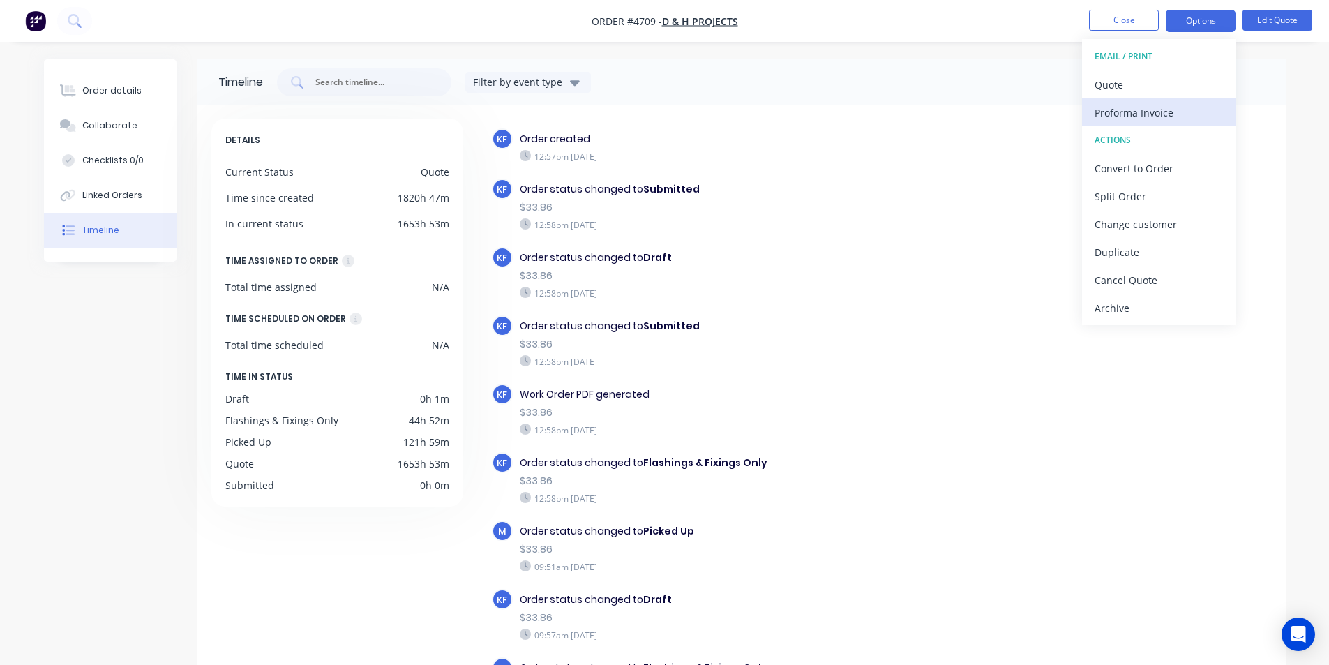
click at [1161, 110] on div "Proforma Invoice" at bounding box center [1159, 113] width 128 height 20
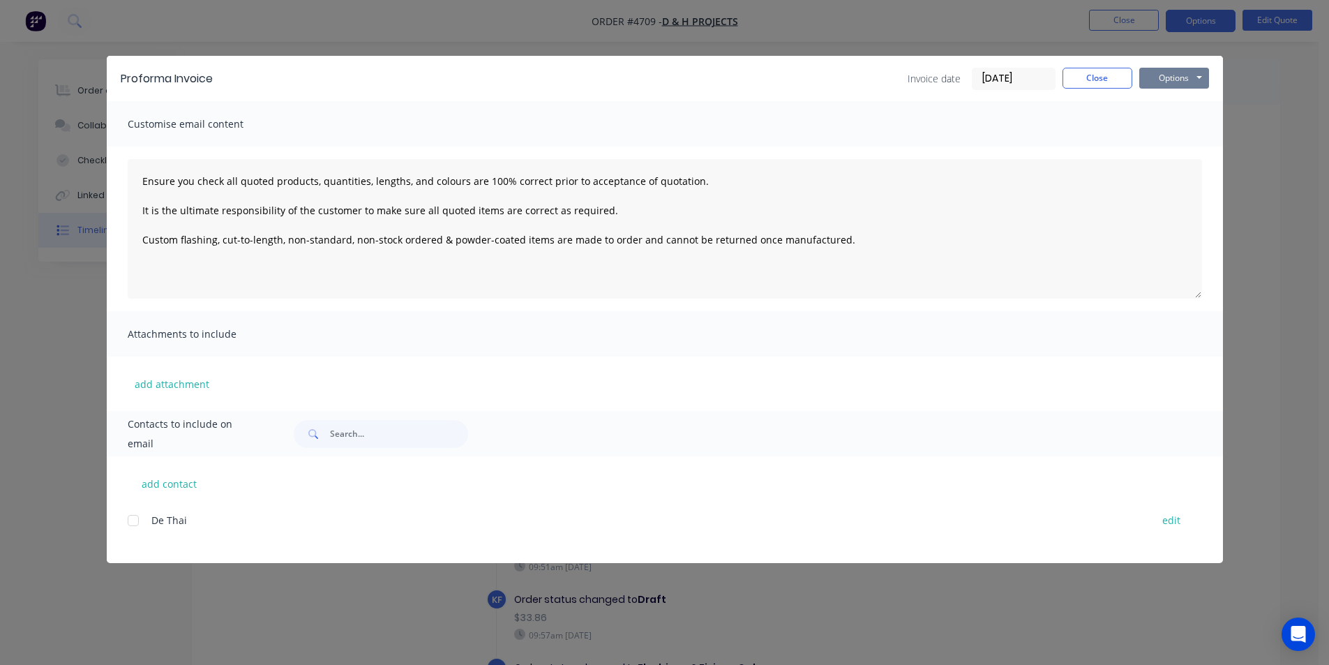
click at [1175, 73] on button "Options" at bounding box center [1175, 78] width 70 height 21
click at [1171, 126] on button "Print" at bounding box center [1184, 125] width 89 height 23
click at [1116, 70] on button "Close" at bounding box center [1098, 78] width 70 height 21
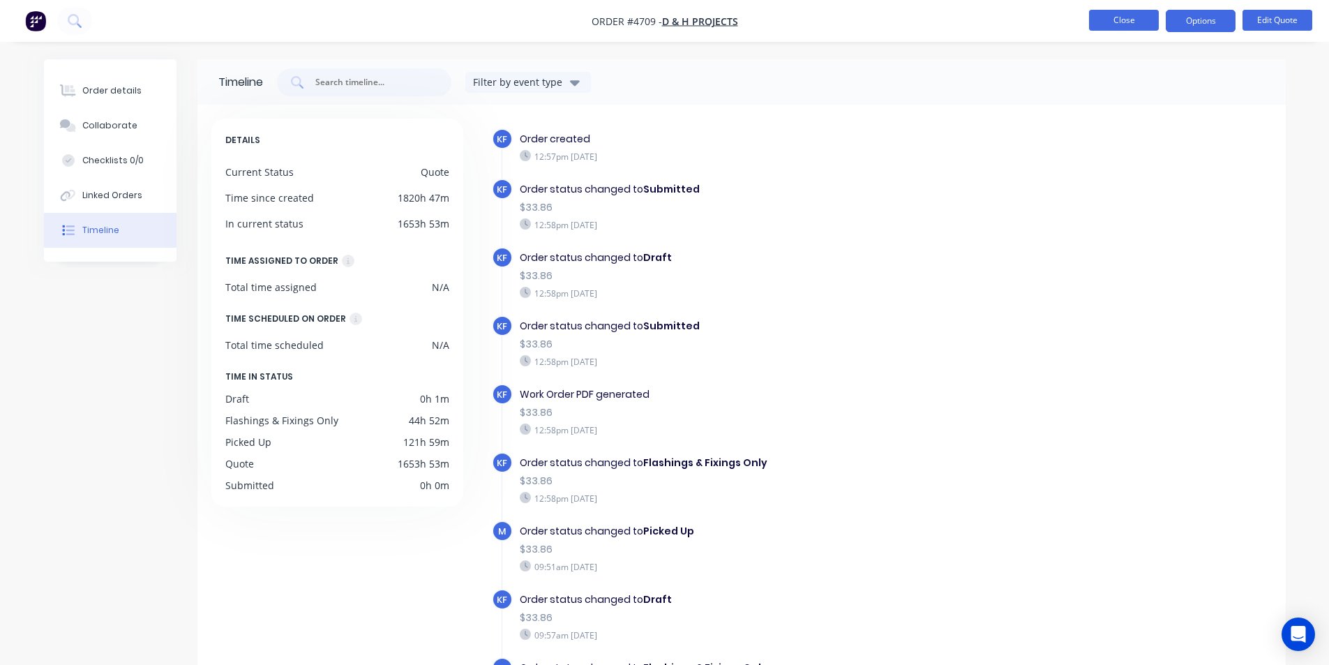
click at [1137, 22] on button "Close" at bounding box center [1124, 20] width 70 height 21
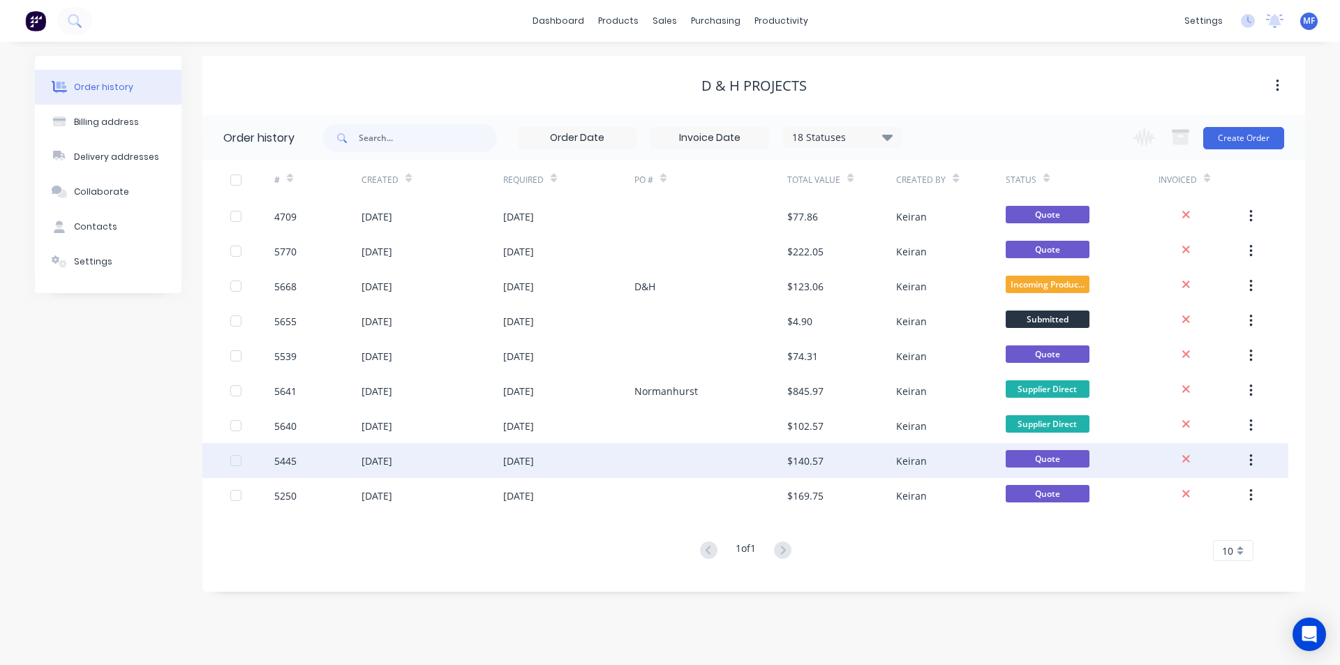
click at [911, 456] on div "Keiran" at bounding box center [911, 461] width 31 height 15
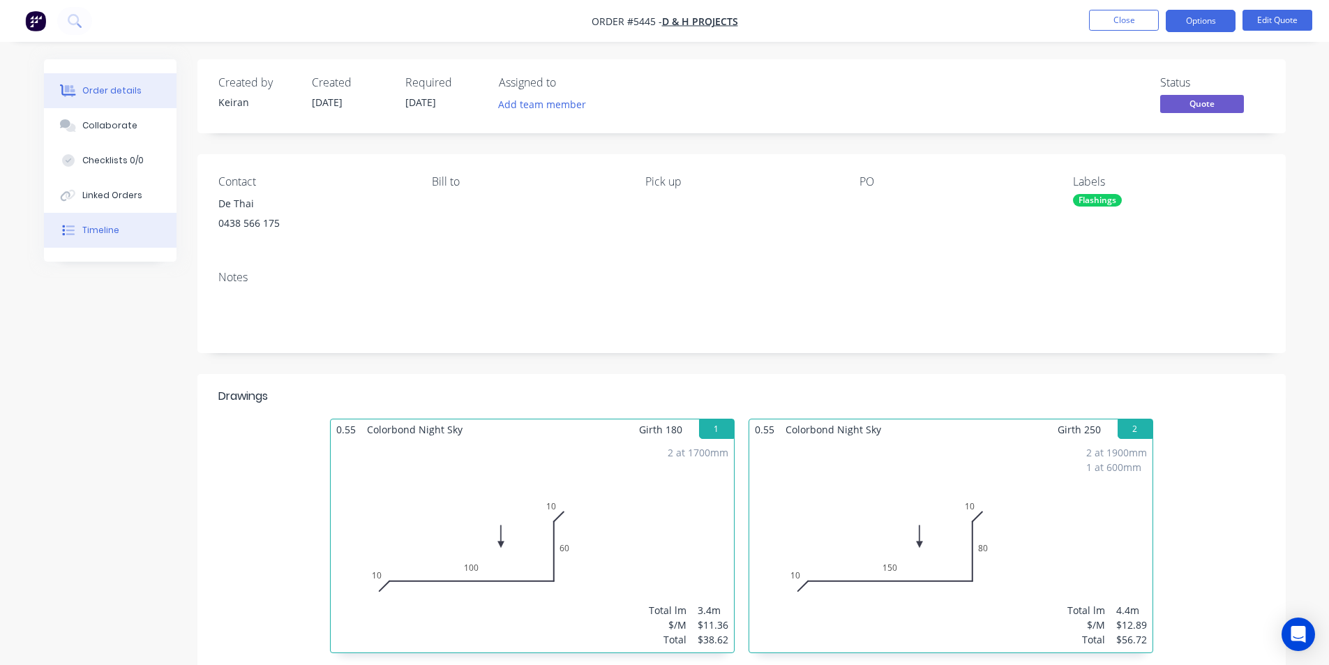
click at [105, 225] on div "Timeline" at bounding box center [100, 230] width 37 height 13
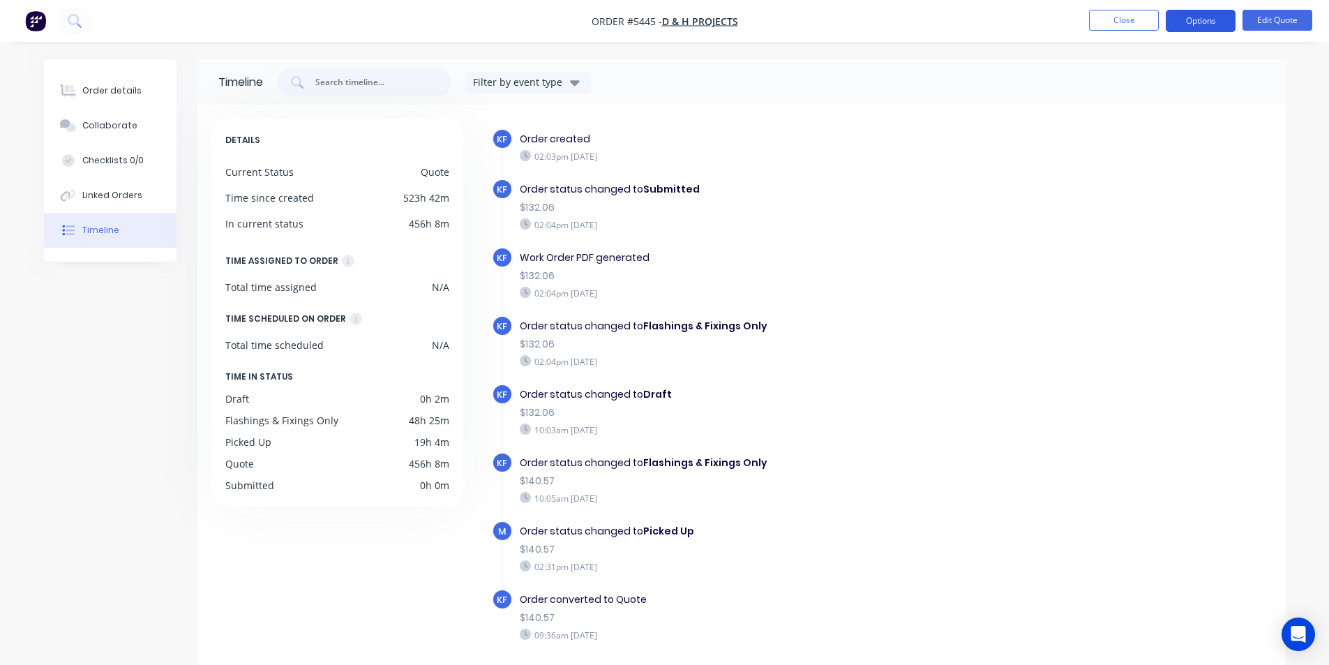
click at [1213, 21] on button "Options" at bounding box center [1201, 21] width 70 height 22
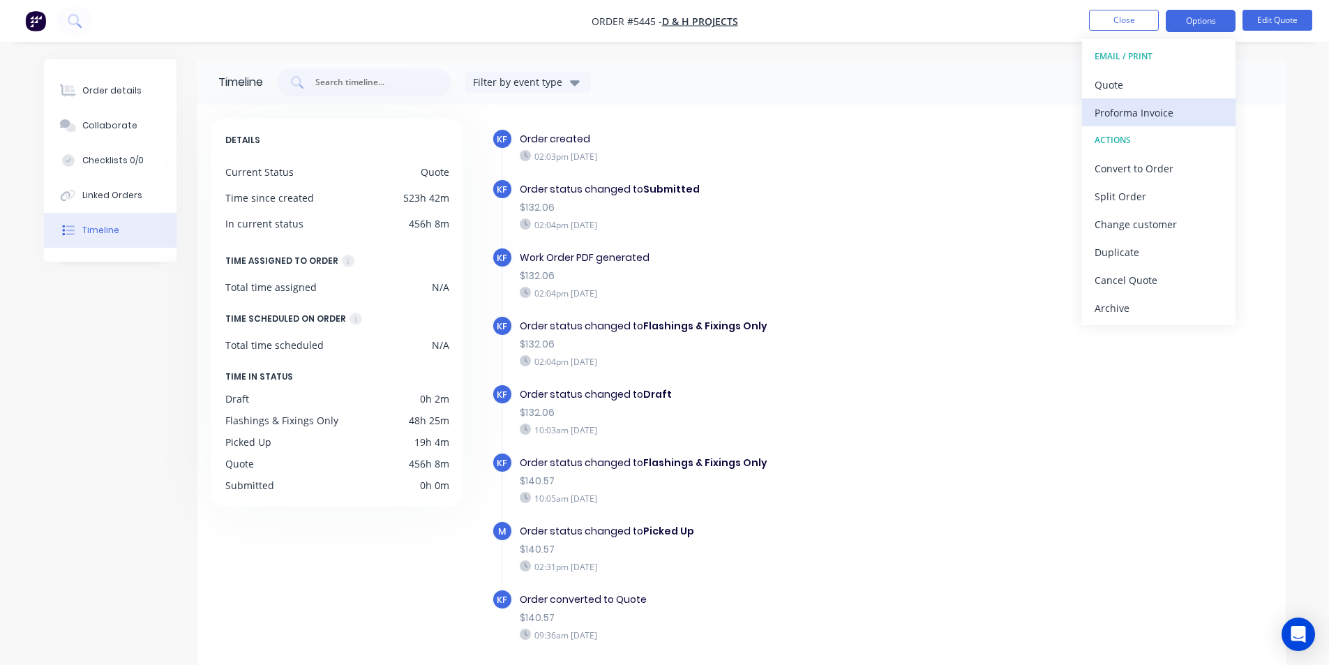
click at [1156, 110] on div "Proforma Invoice" at bounding box center [1159, 113] width 128 height 20
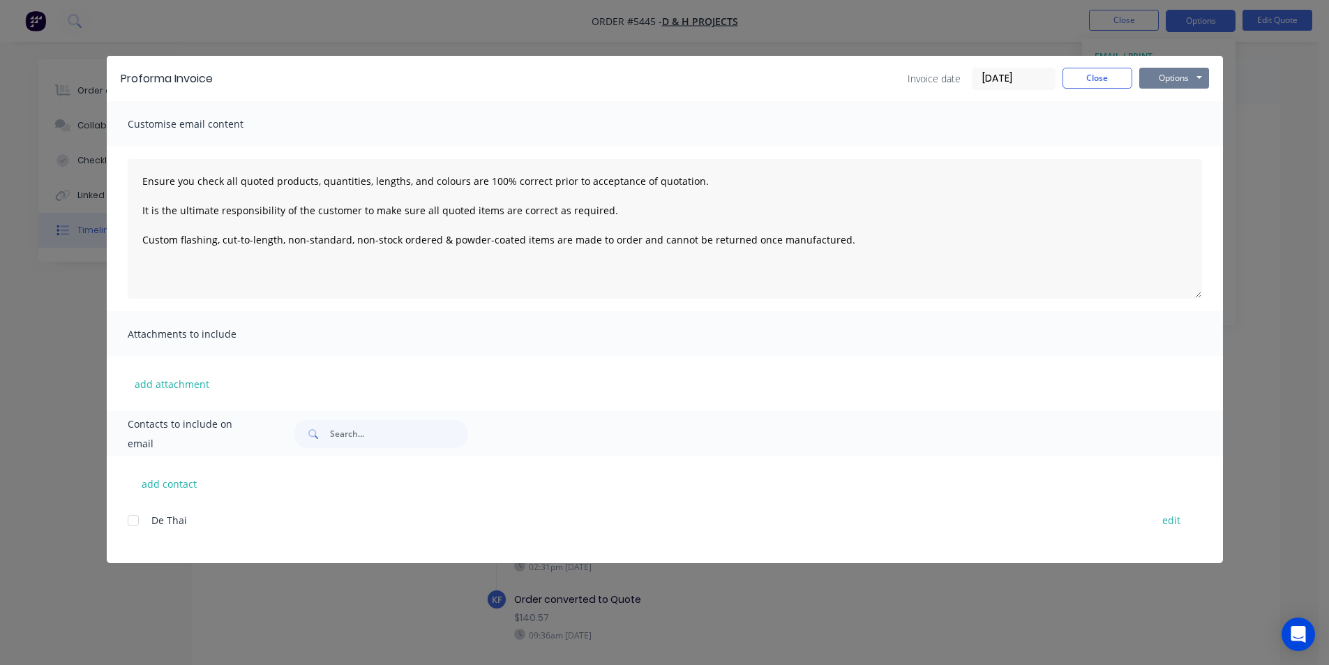
click at [1174, 77] on button "Options" at bounding box center [1175, 78] width 70 height 21
click at [1188, 125] on button "Print" at bounding box center [1184, 125] width 89 height 23
click at [1104, 76] on button "Close" at bounding box center [1098, 78] width 70 height 21
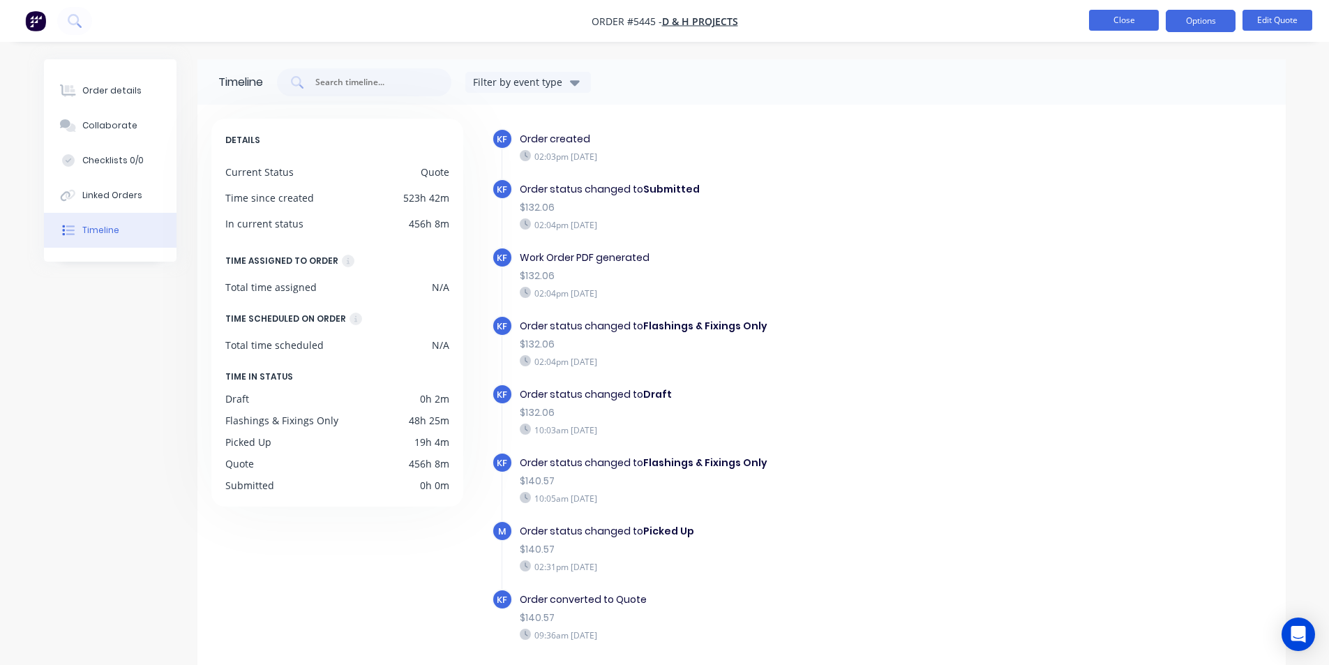
click at [1123, 20] on button "Close" at bounding box center [1124, 20] width 70 height 21
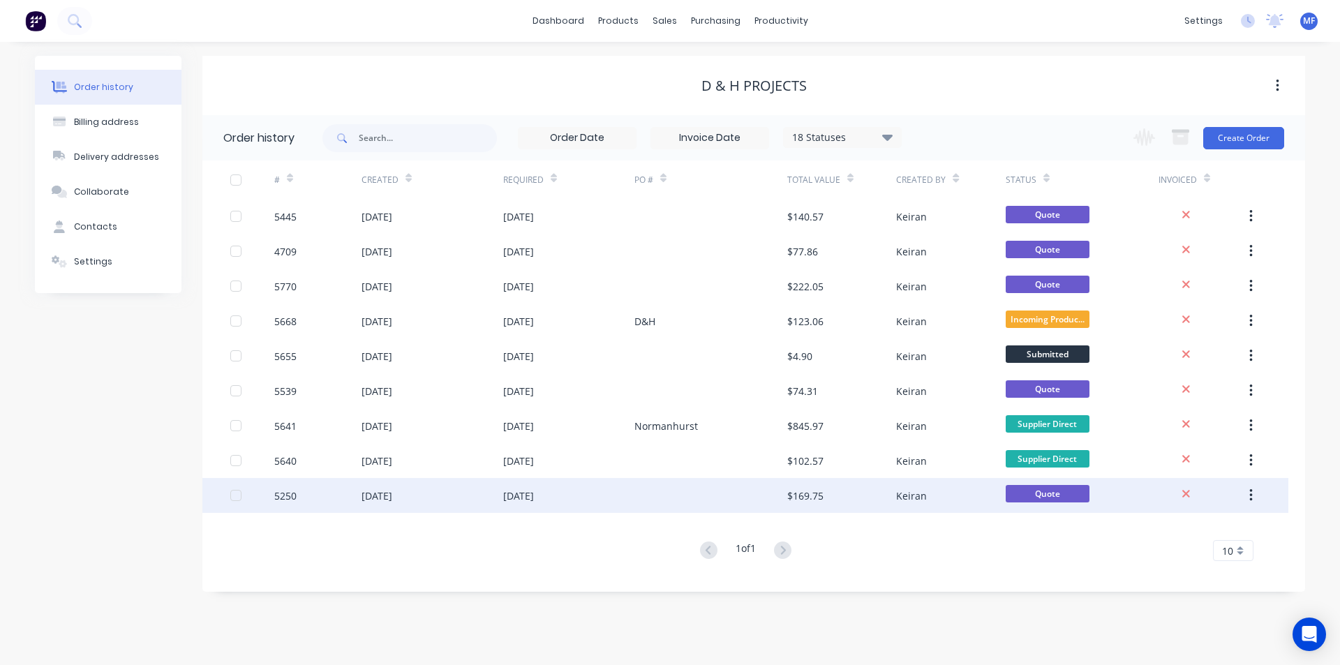
click at [794, 500] on div "$169.75" at bounding box center [805, 495] width 36 height 15
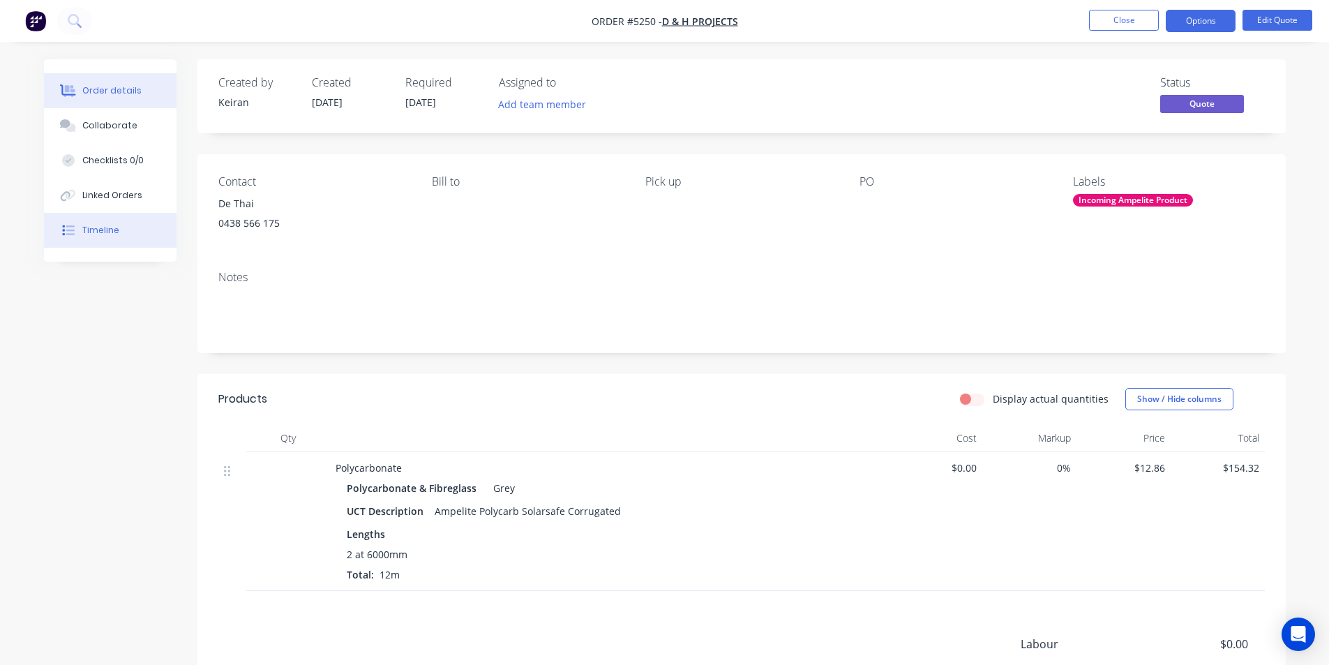
click at [107, 230] on div "Timeline" at bounding box center [100, 230] width 37 height 13
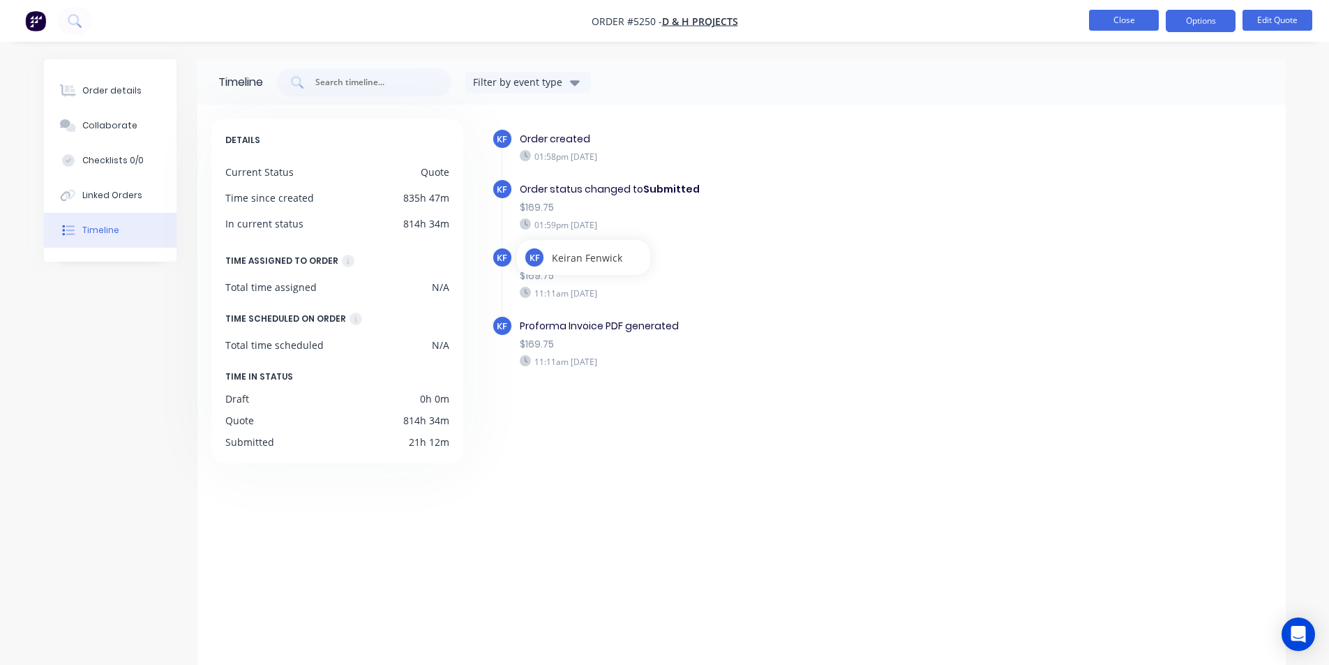
click at [1116, 19] on button "Close" at bounding box center [1124, 20] width 70 height 21
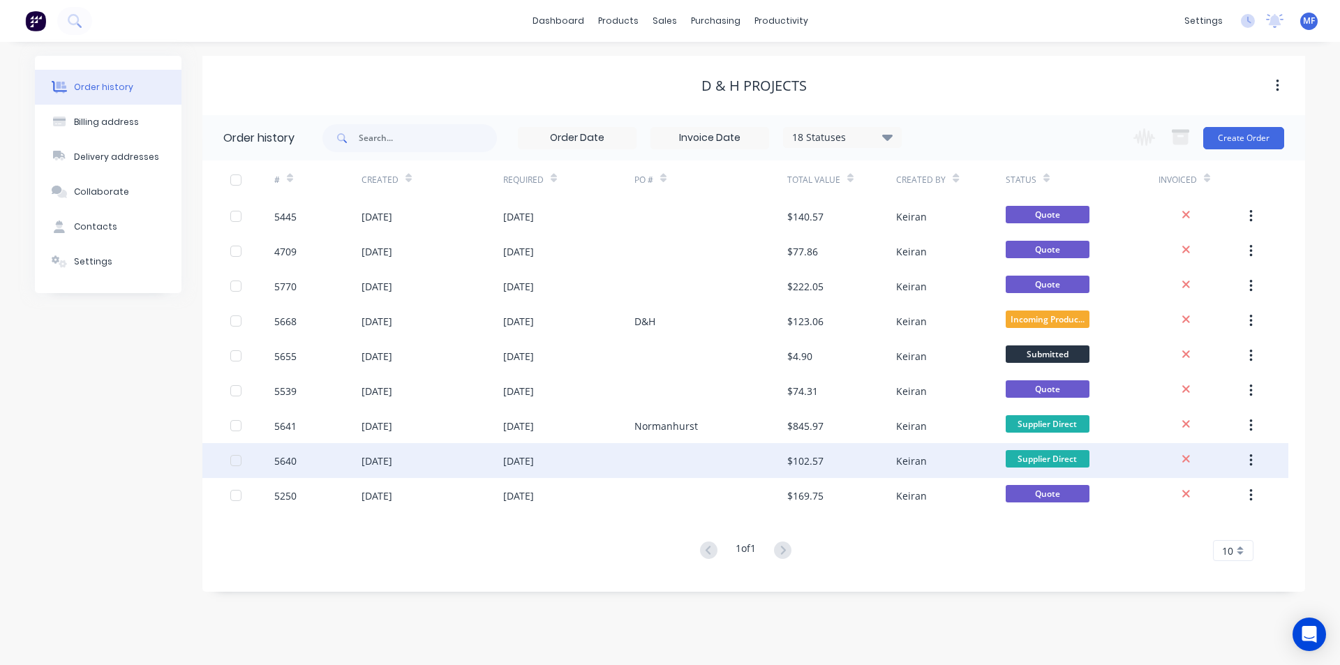
click at [534, 458] on div "[DATE]" at bounding box center [518, 461] width 31 height 15
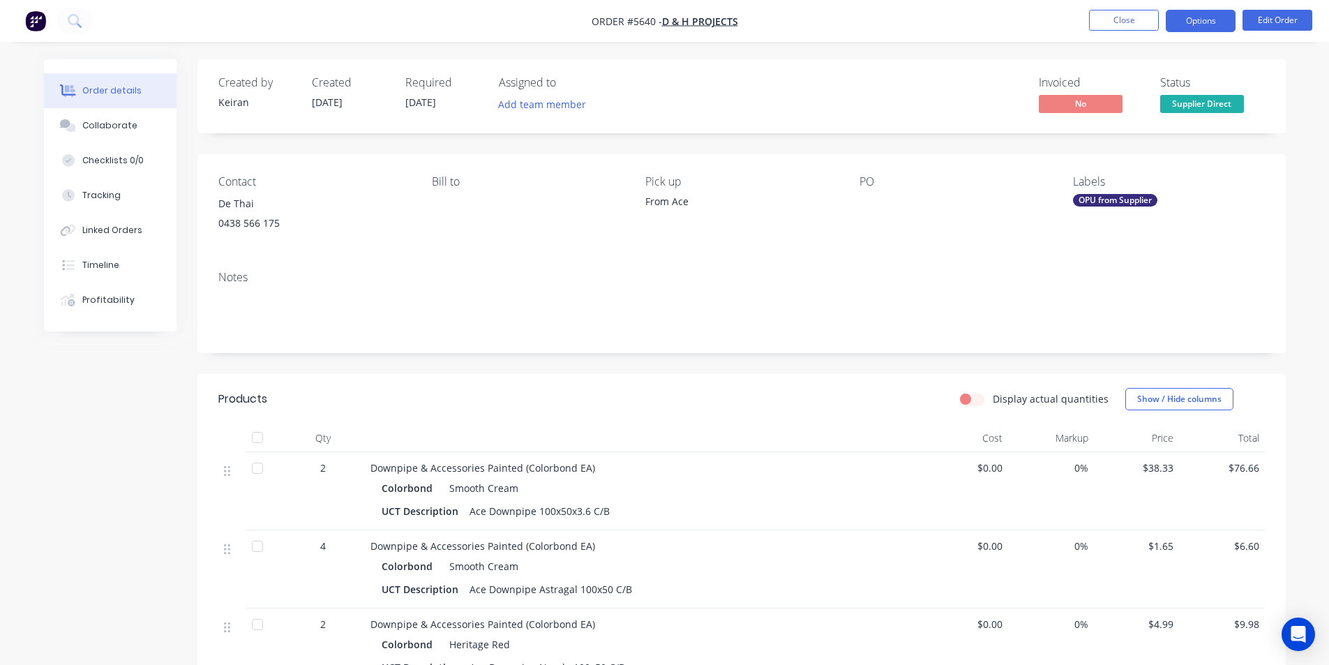
click at [1204, 12] on button "Options" at bounding box center [1201, 21] width 70 height 22
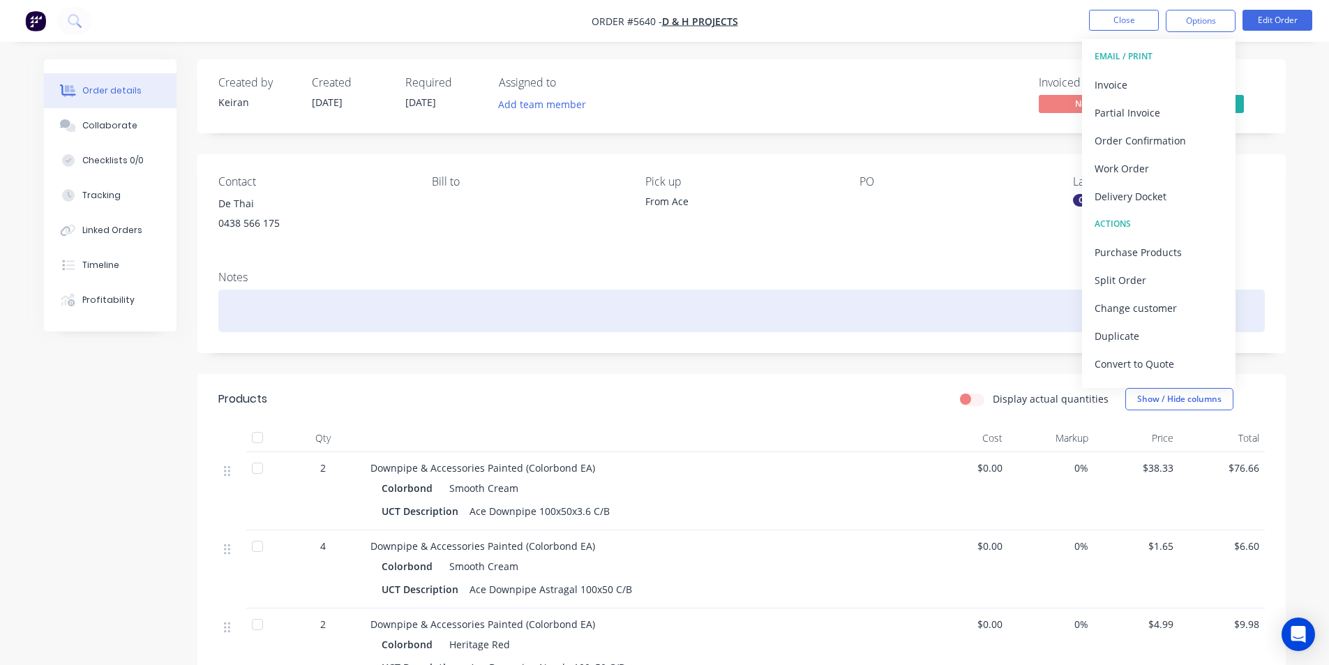
click at [689, 298] on div at bounding box center [741, 311] width 1047 height 43
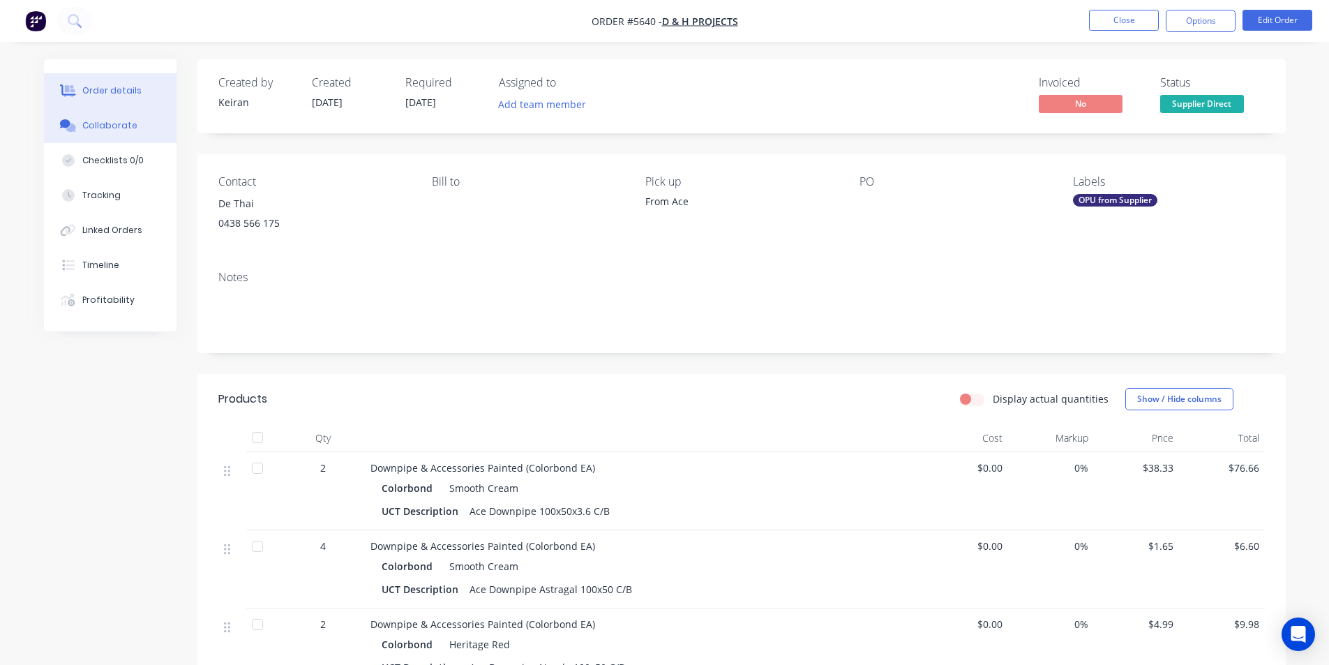
click at [124, 126] on div "Collaborate" at bounding box center [109, 125] width 55 height 13
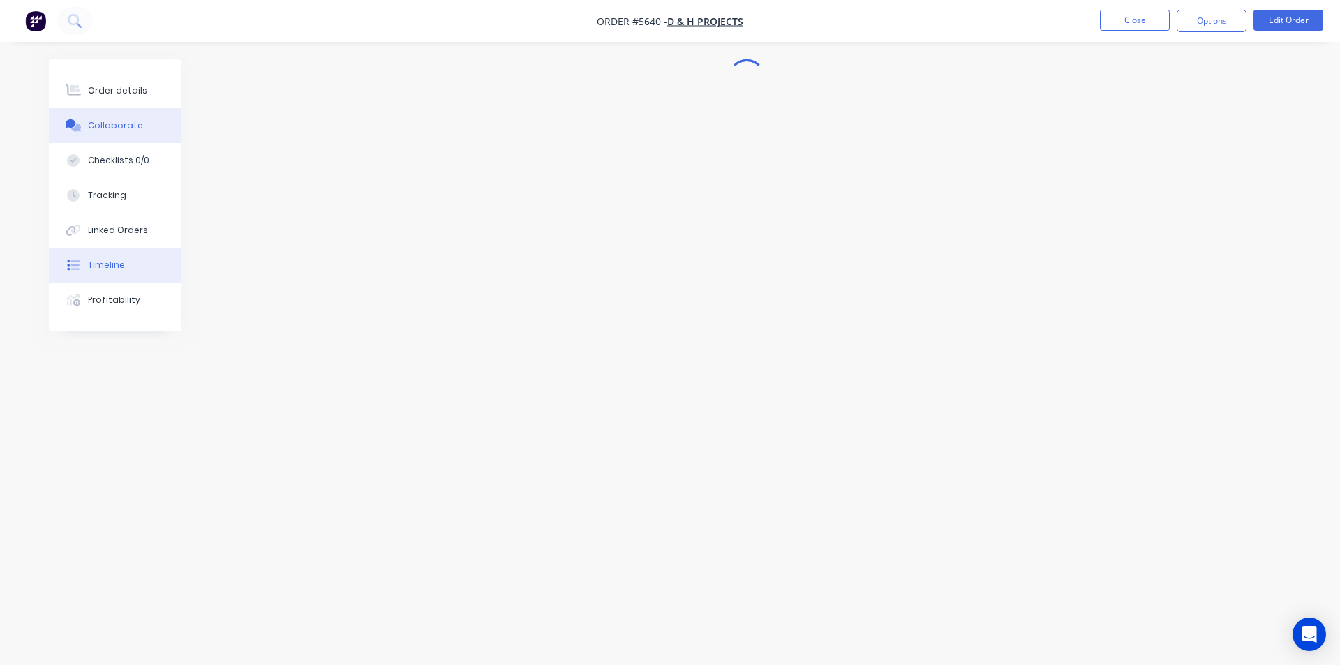
click at [103, 267] on div "Timeline" at bounding box center [106, 265] width 37 height 13
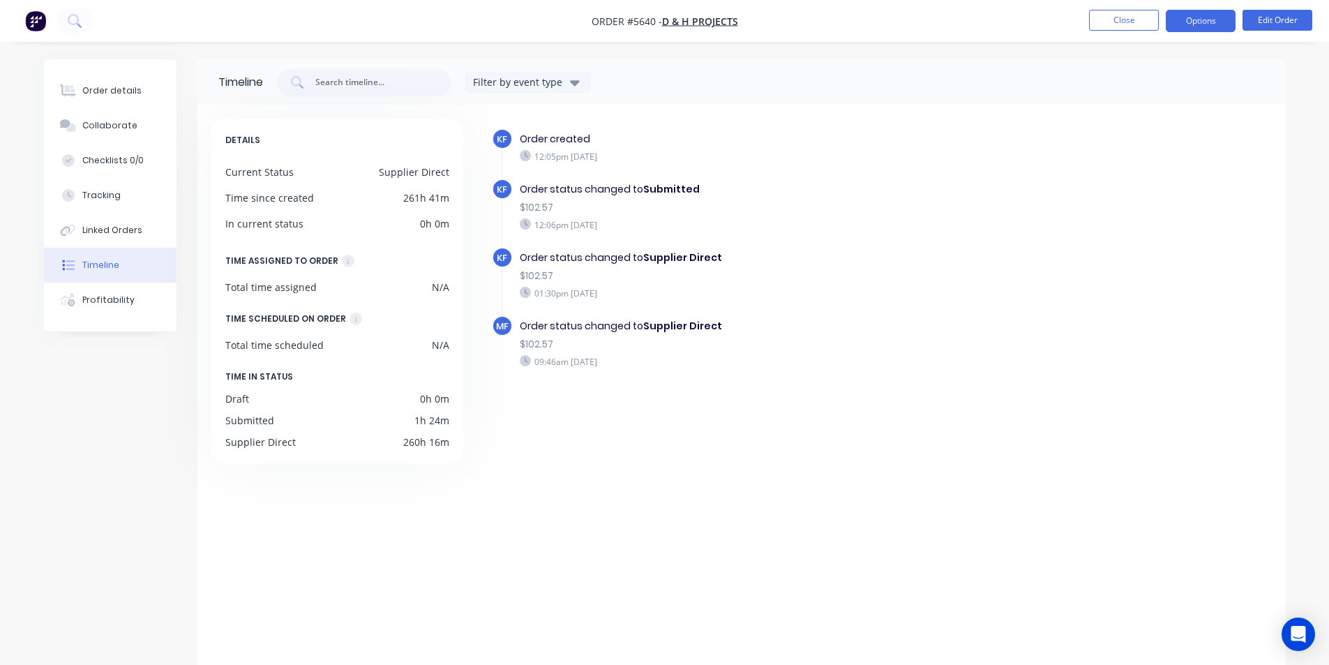
click at [1206, 24] on button "Options" at bounding box center [1201, 21] width 70 height 22
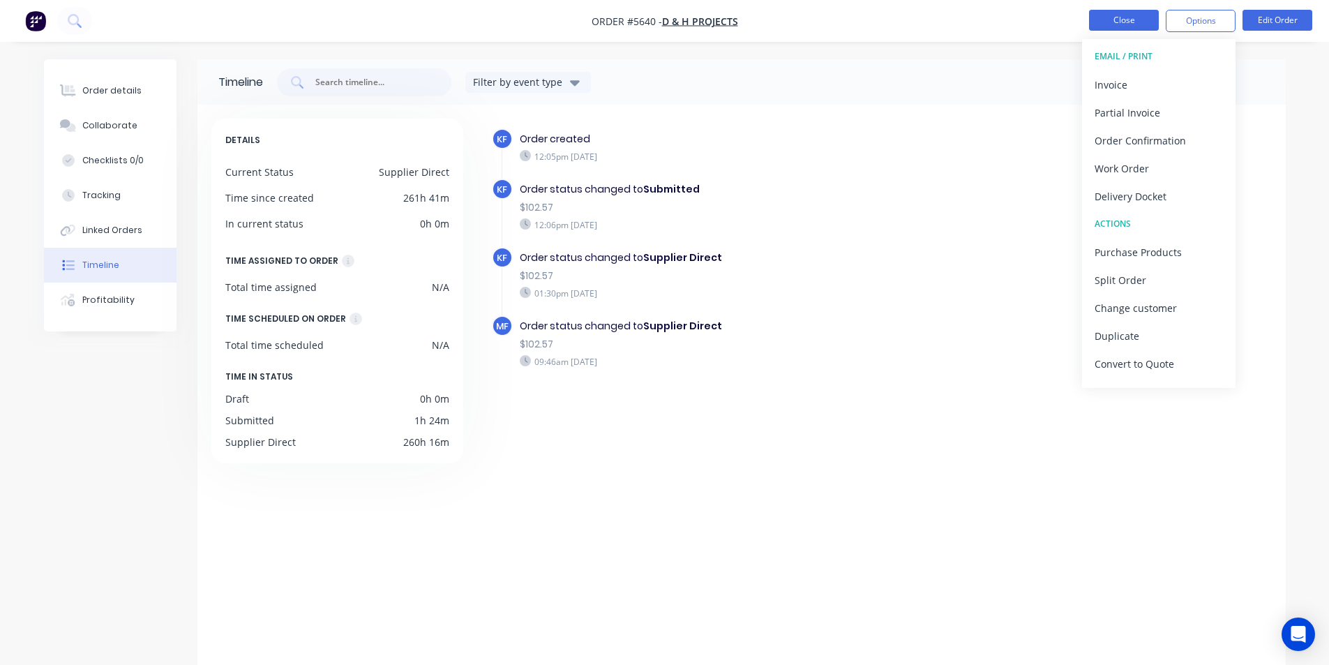
click at [1130, 15] on button "Close" at bounding box center [1124, 20] width 70 height 21
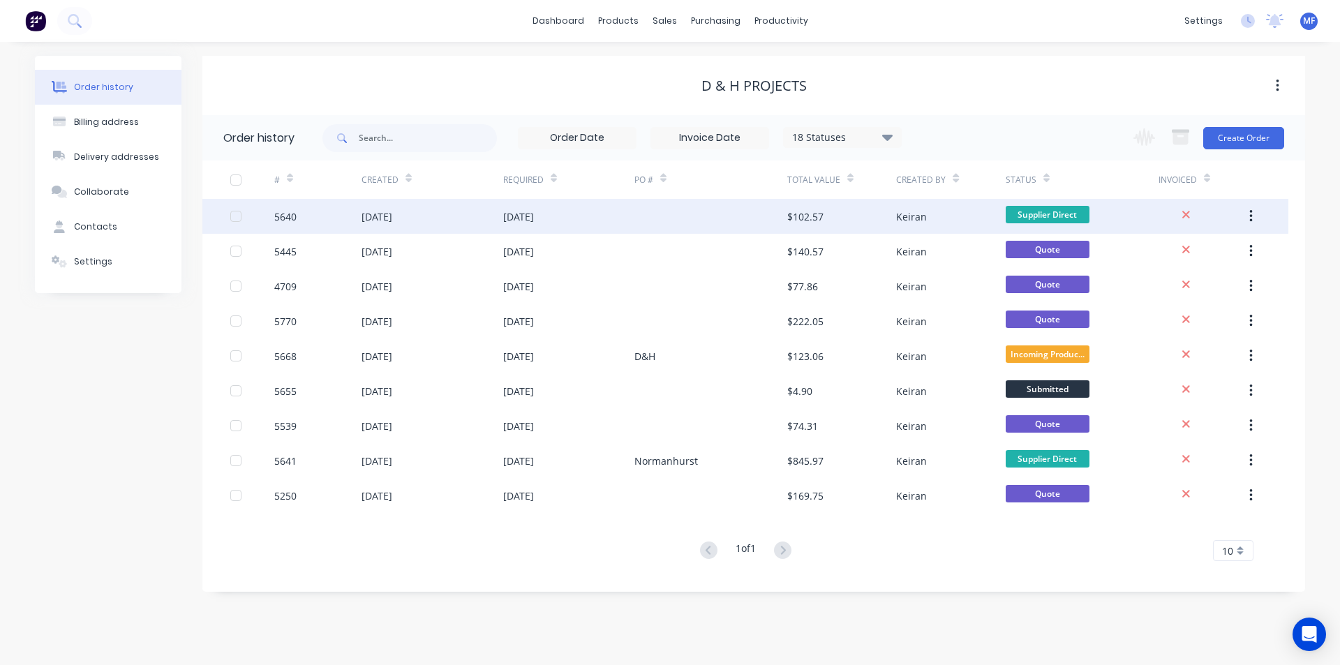
click at [908, 208] on div "Keiran" at bounding box center [950, 216] width 109 height 35
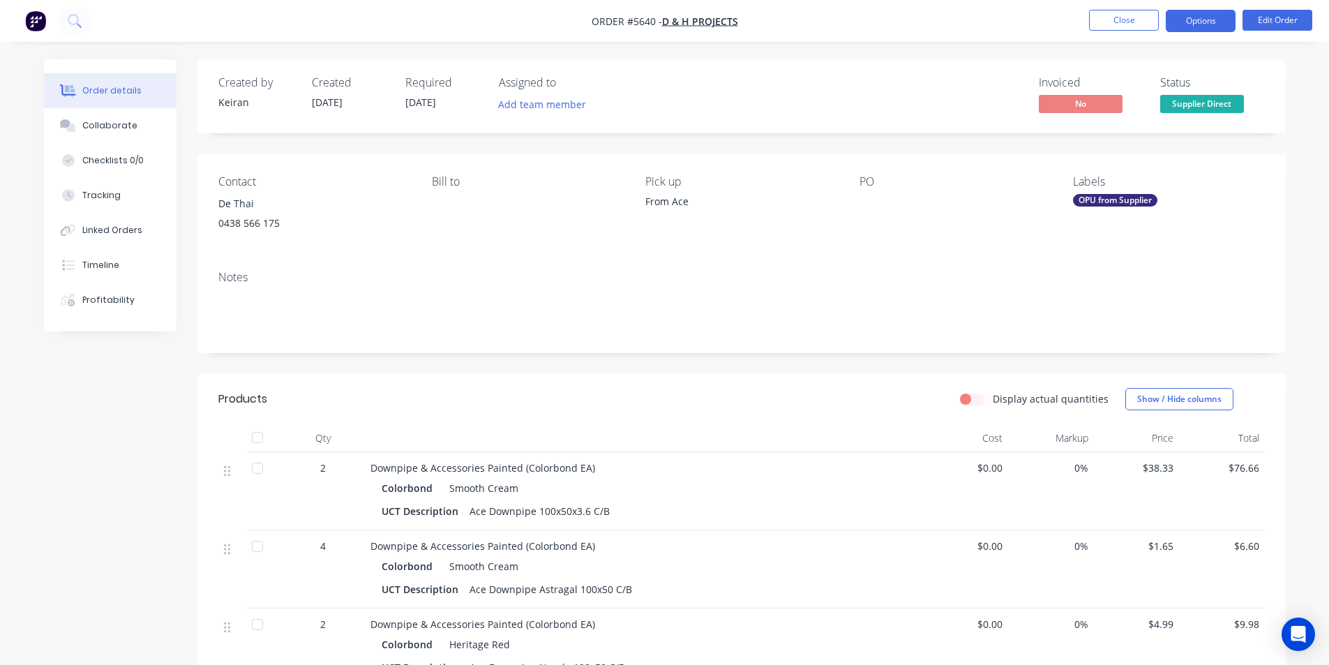
click at [1203, 20] on button "Options" at bounding box center [1201, 21] width 70 height 22
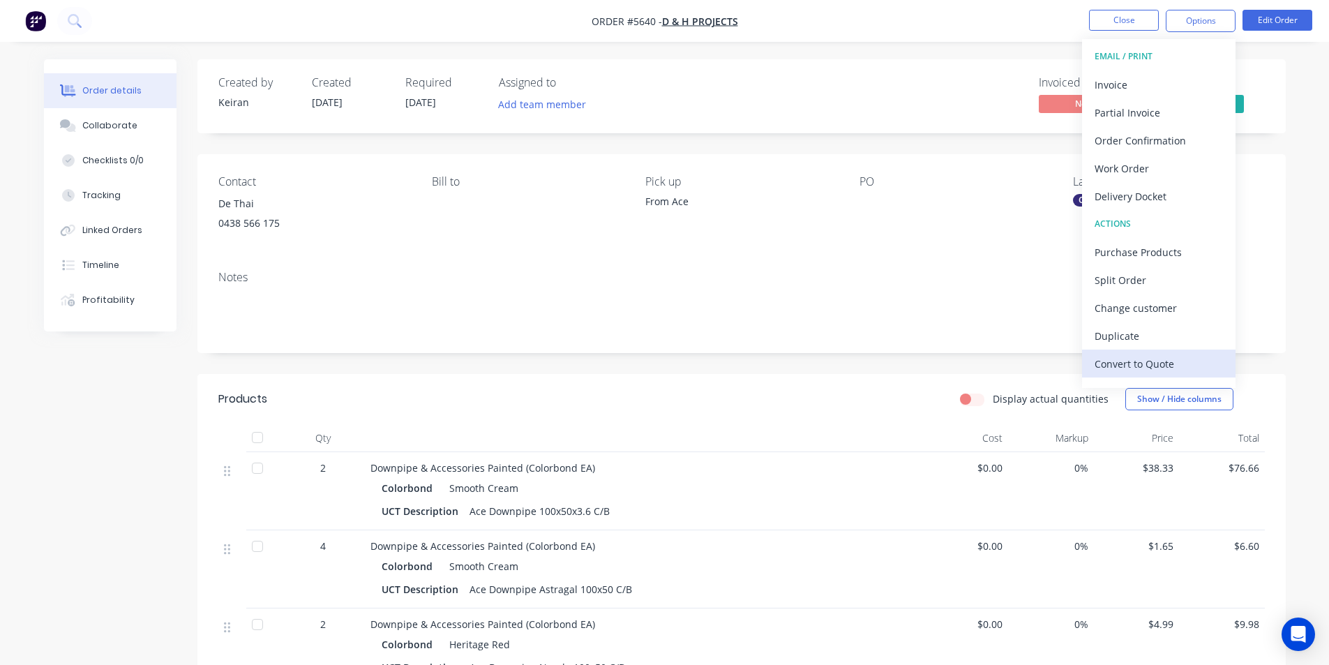
click at [1146, 368] on div "Convert to Quote" at bounding box center [1159, 364] width 128 height 20
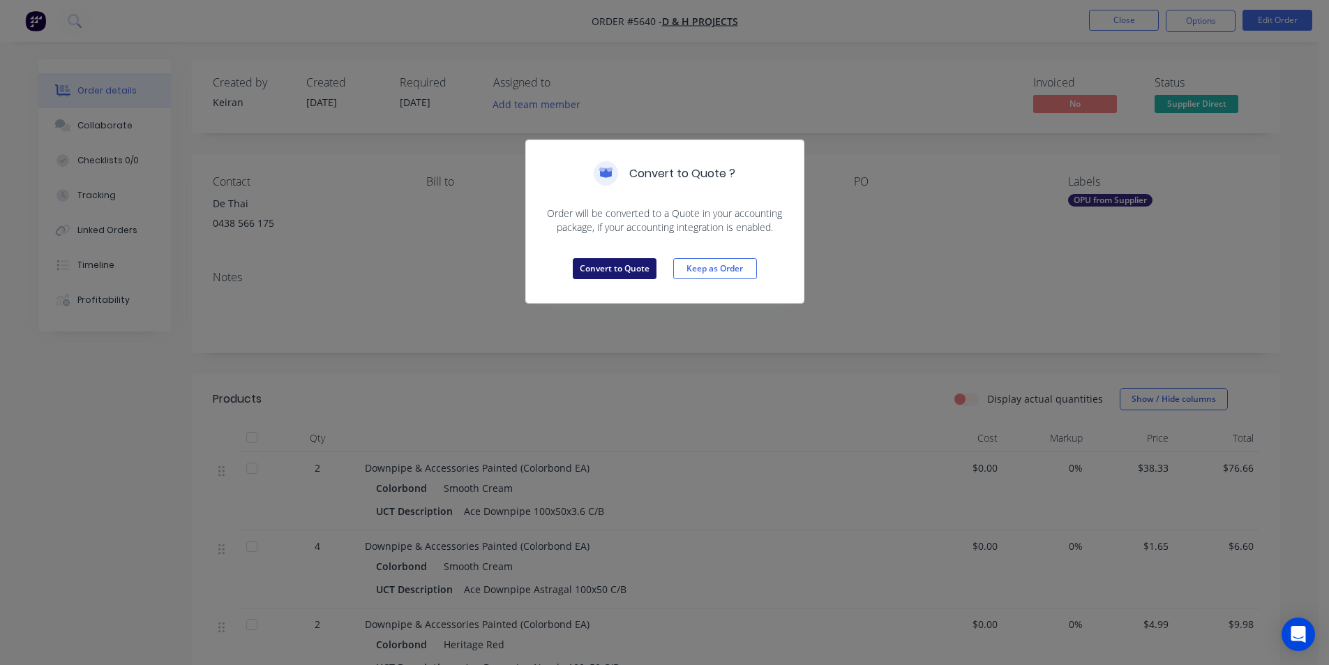
click at [631, 269] on button "Convert to Quote" at bounding box center [615, 268] width 84 height 21
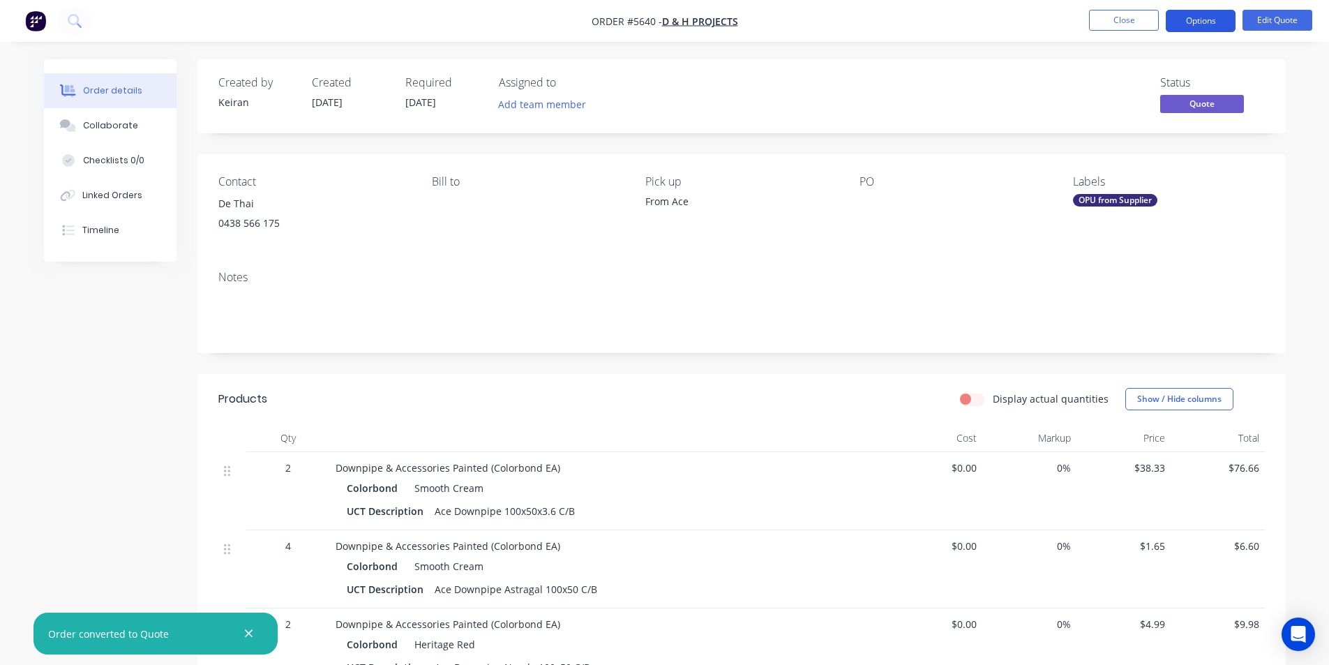
click at [1217, 17] on button "Options" at bounding box center [1201, 21] width 70 height 22
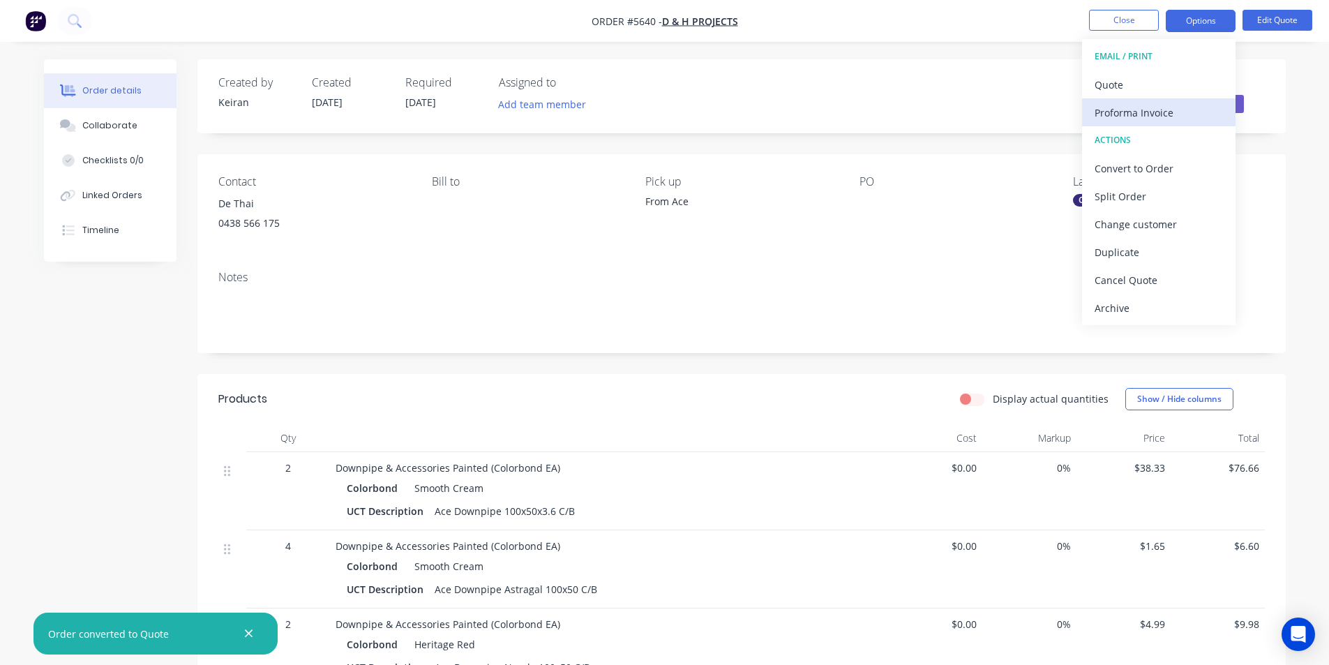
click at [1140, 112] on div "Proforma Invoice" at bounding box center [1159, 113] width 128 height 20
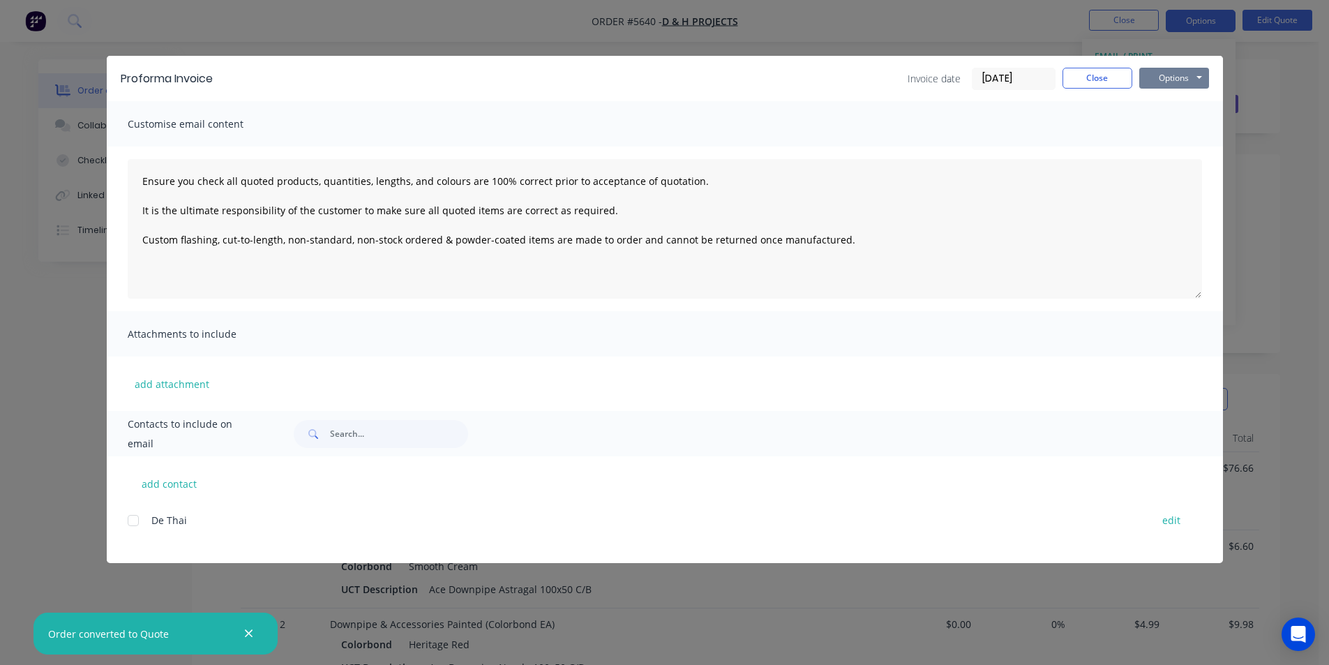
click at [1176, 72] on button "Options" at bounding box center [1175, 78] width 70 height 21
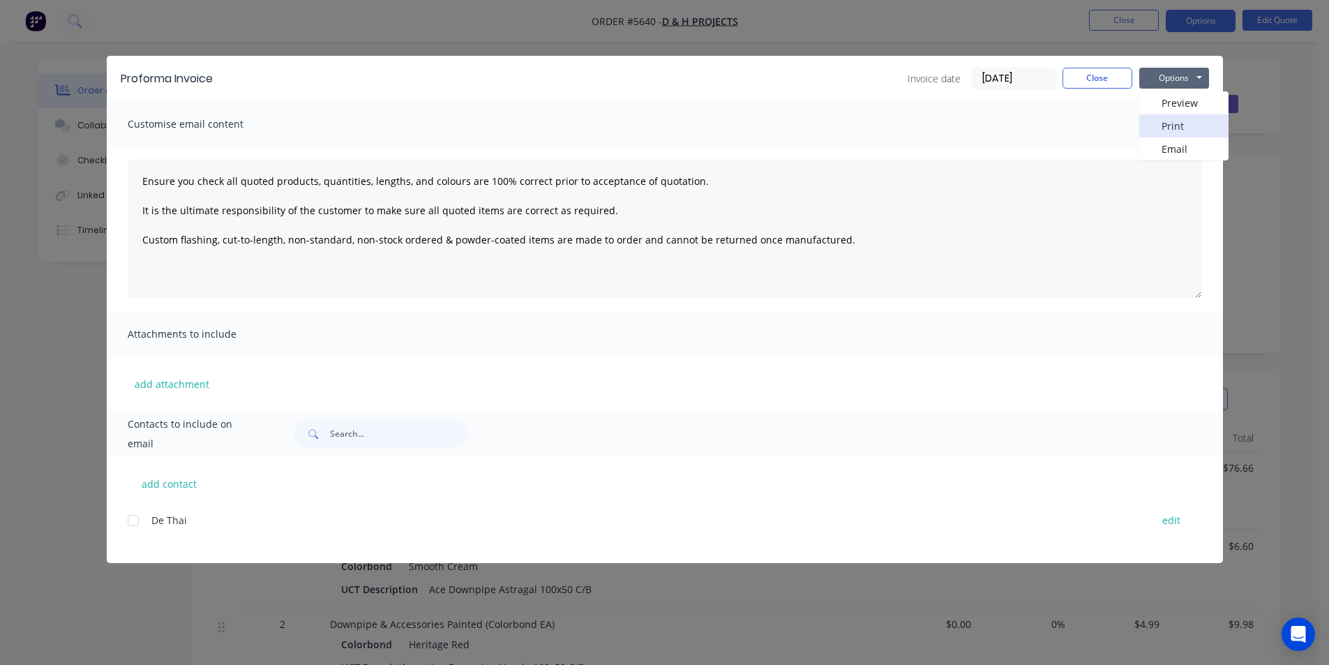
click at [1186, 119] on button "Print" at bounding box center [1184, 125] width 89 height 23
click at [1106, 84] on button "Close" at bounding box center [1098, 78] width 70 height 21
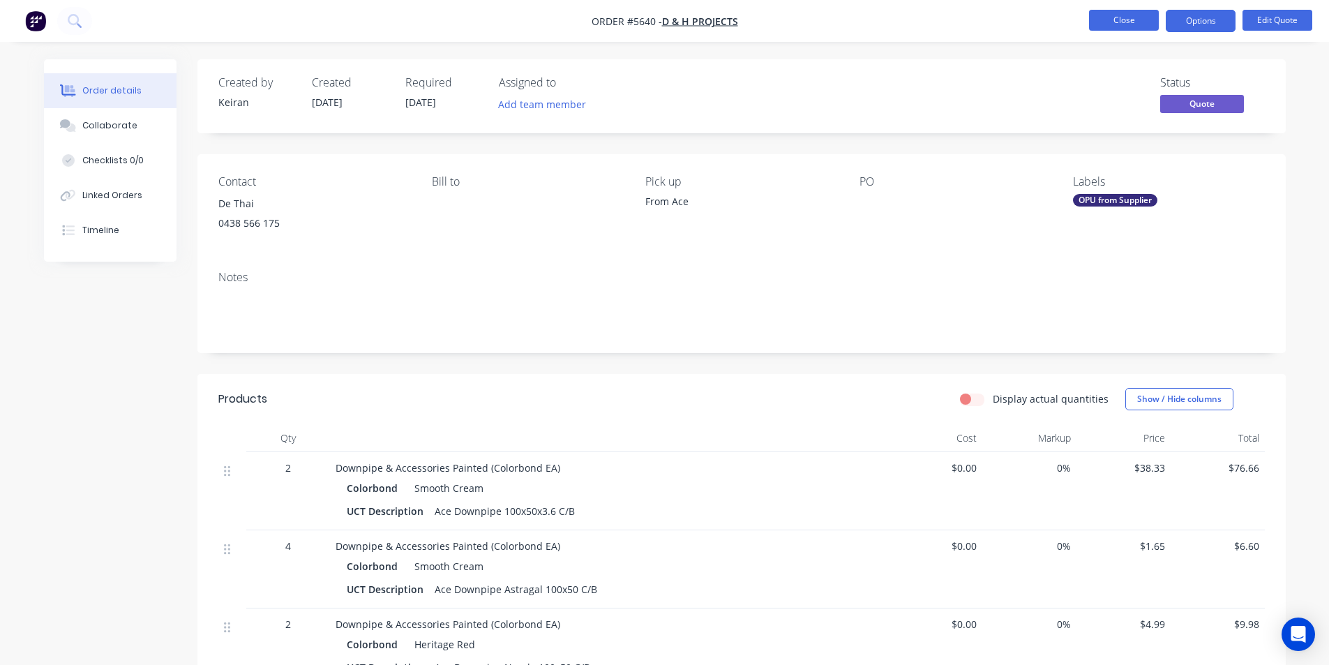
click at [1116, 17] on button "Close" at bounding box center [1124, 20] width 70 height 21
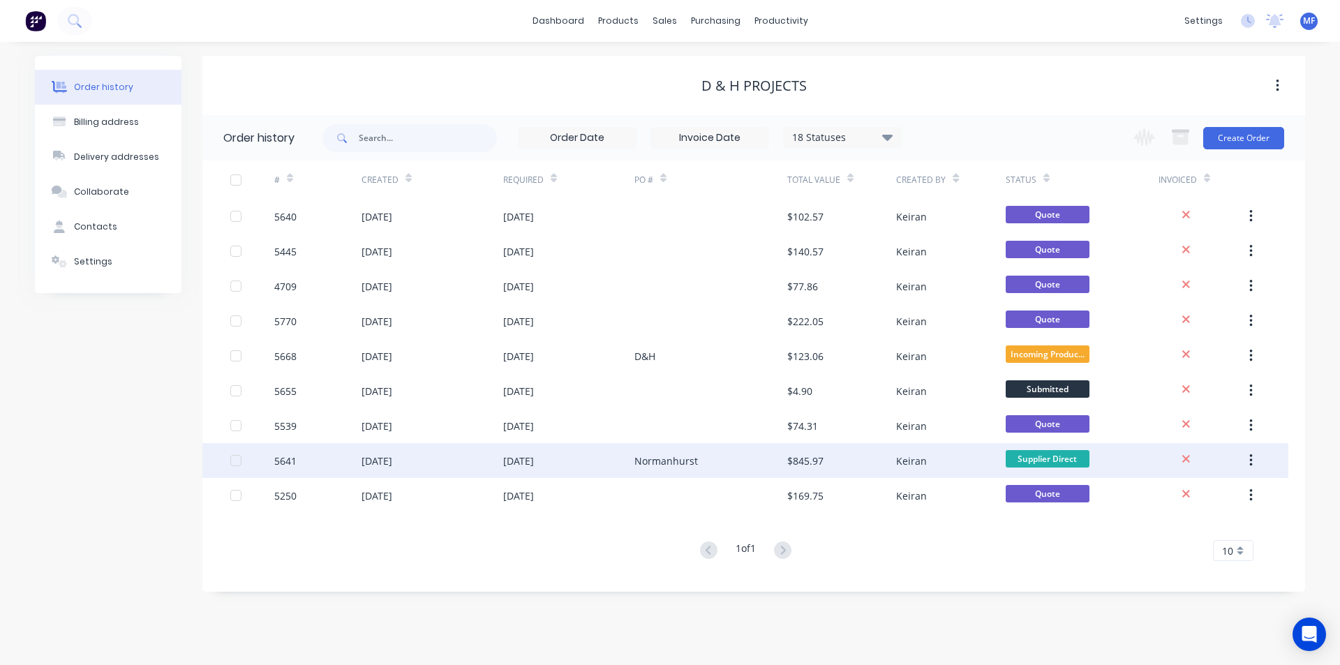
click at [904, 461] on div "Keiran" at bounding box center [911, 461] width 31 height 15
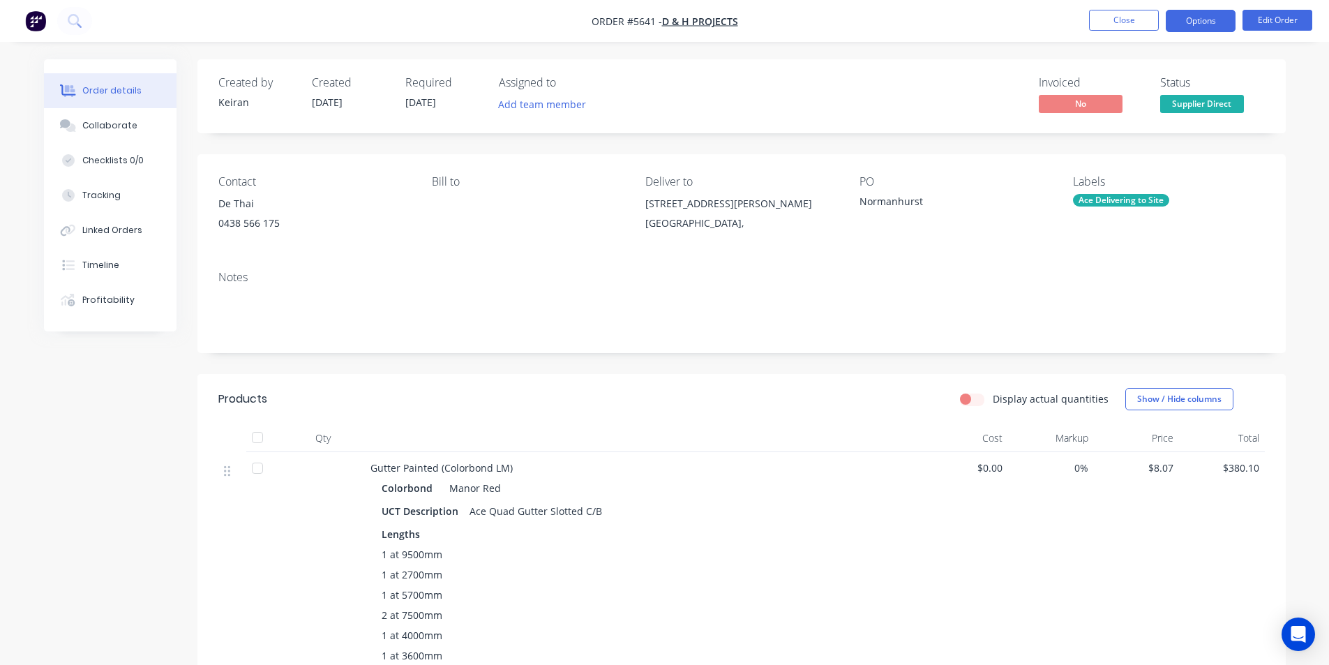
click at [1187, 14] on button "Options" at bounding box center [1201, 21] width 70 height 22
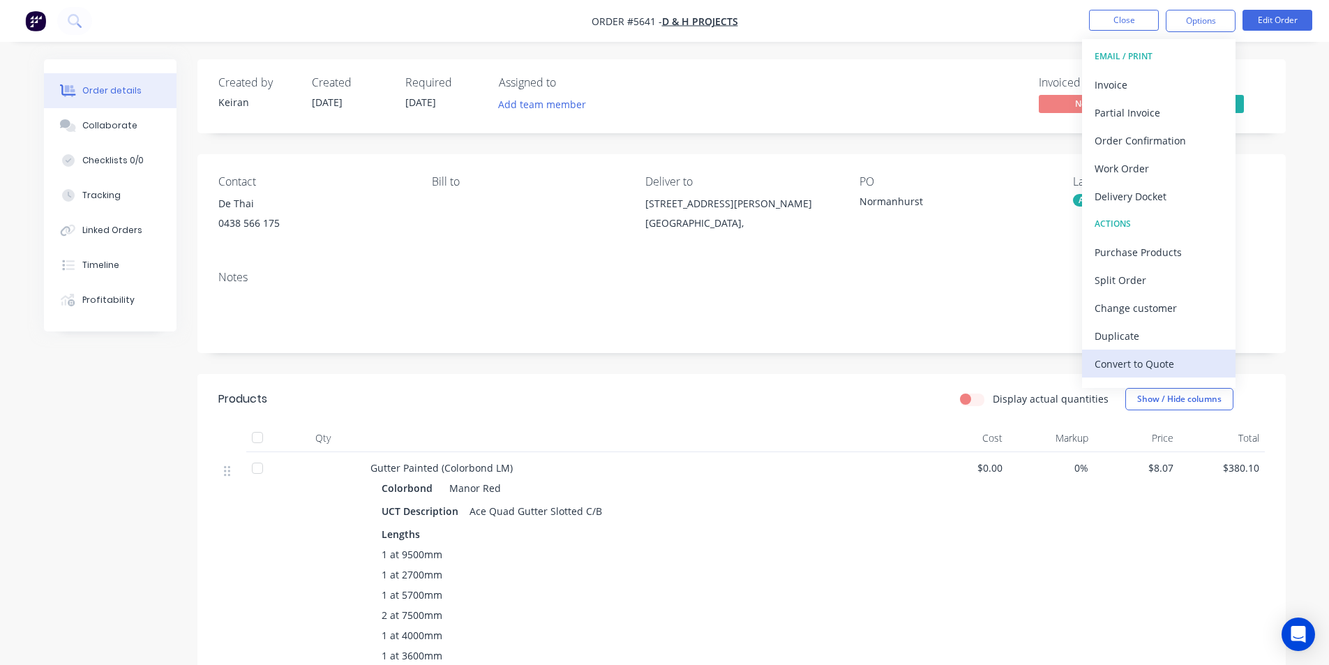
click at [1159, 367] on div "Convert to Quote" at bounding box center [1159, 364] width 128 height 20
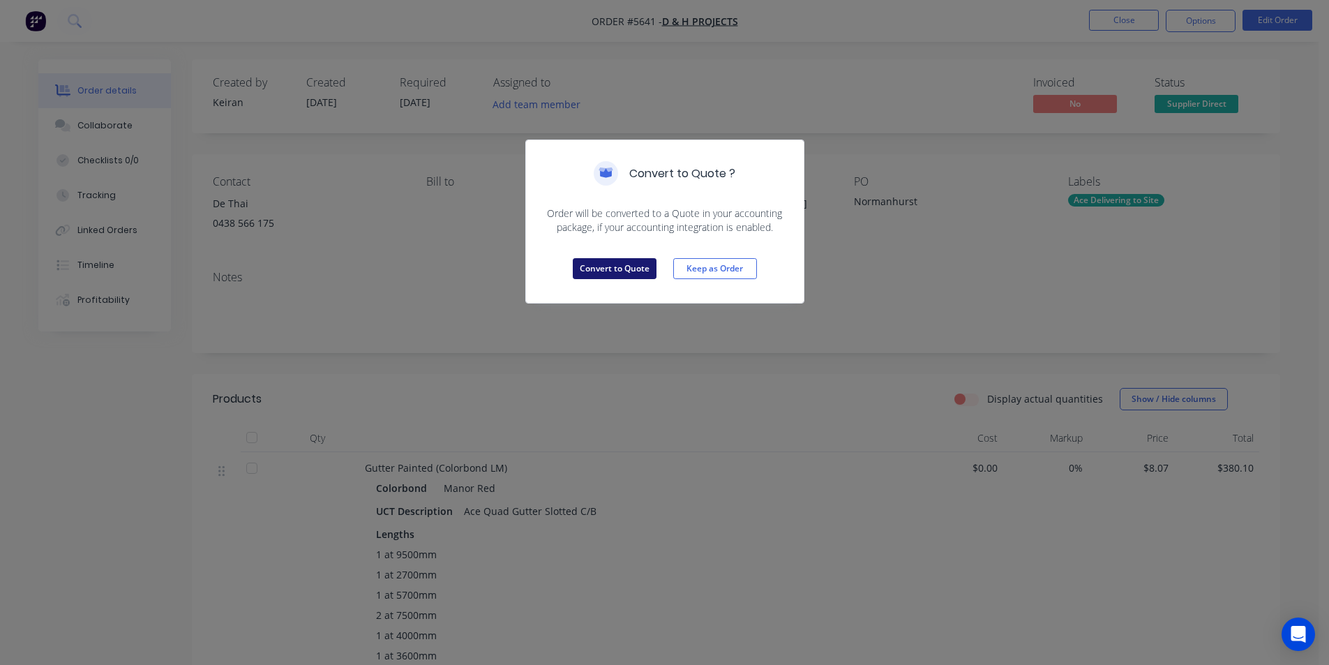
click at [625, 270] on button "Convert to Quote" at bounding box center [615, 268] width 84 height 21
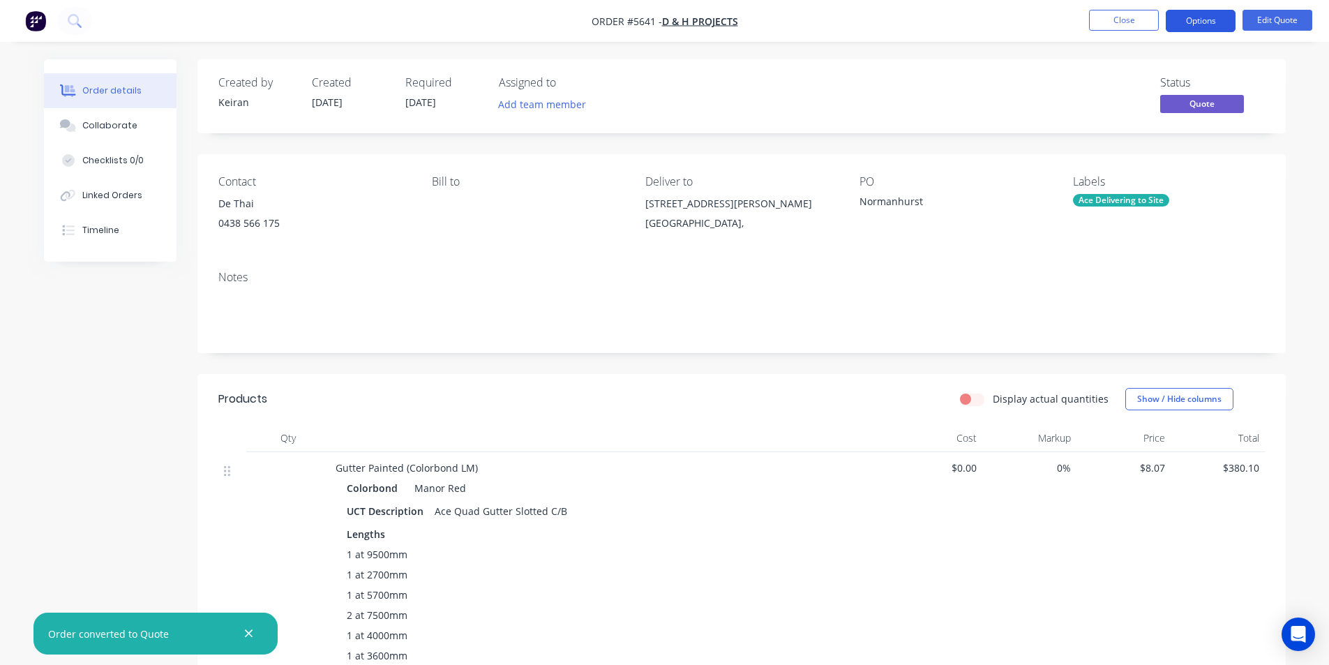
click at [1214, 20] on button "Options" at bounding box center [1201, 21] width 70 height 22
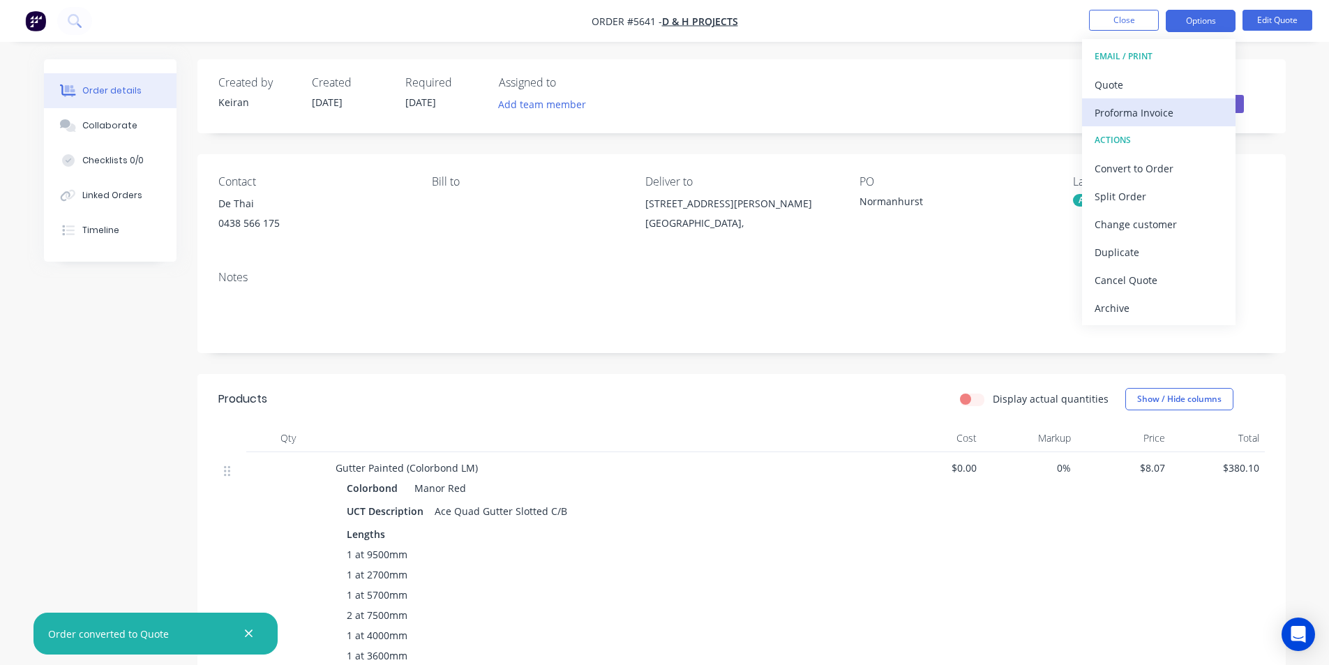
click at [1137, 110] on div "Proforma Invoice" at bounding box center [1159, 113] width 128 height 20
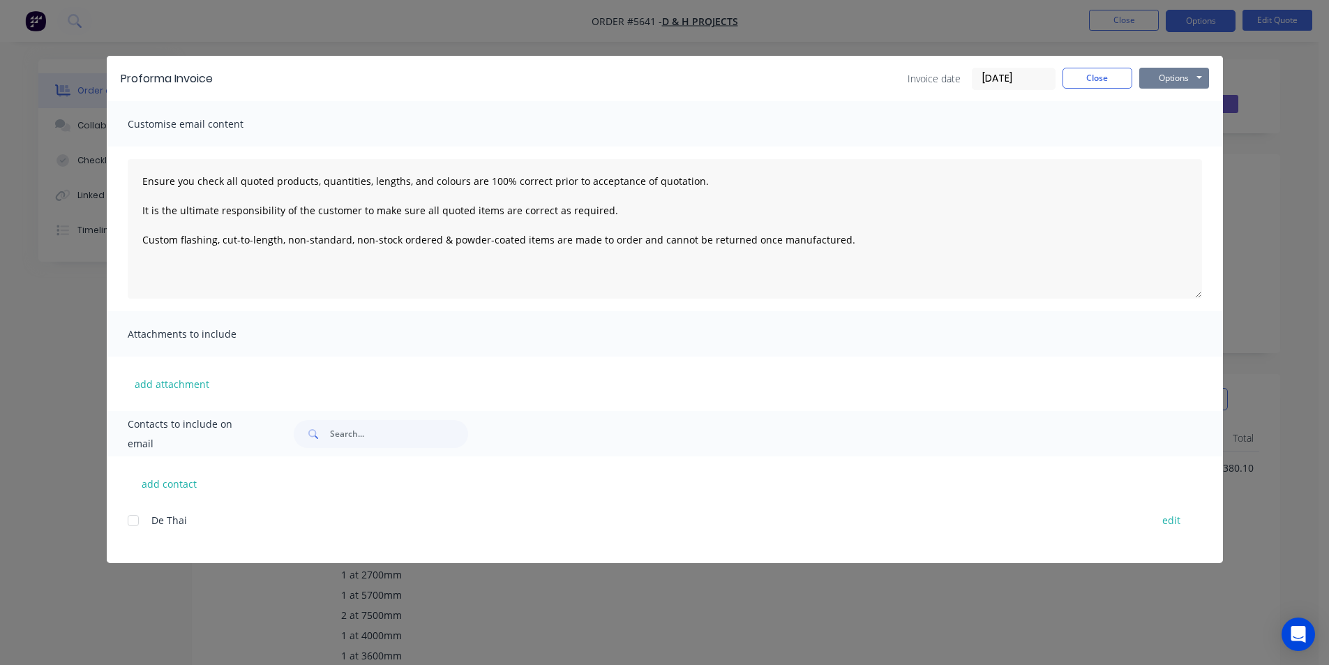
click at [1185, 73] on button "Options" at bounding box center [1175, 78] width 70 height 21
click at [1176, 126] on button "Print" at bounding box center [1184, 125] width 89 height 23
click at [1105, 78] on button "Close" at bounding box center [1098, 78] width 70 height 21
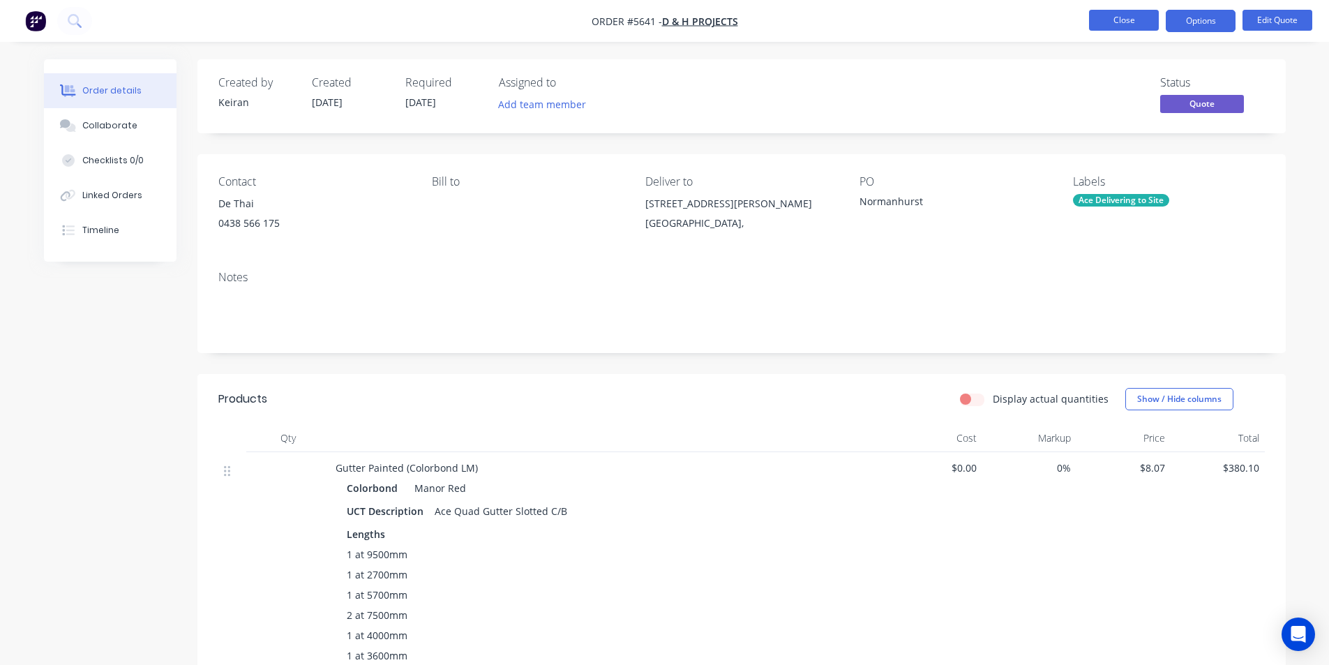
click at [1119, 19] on button "Close" at bounding box center [1124, 20] width 70 height 21
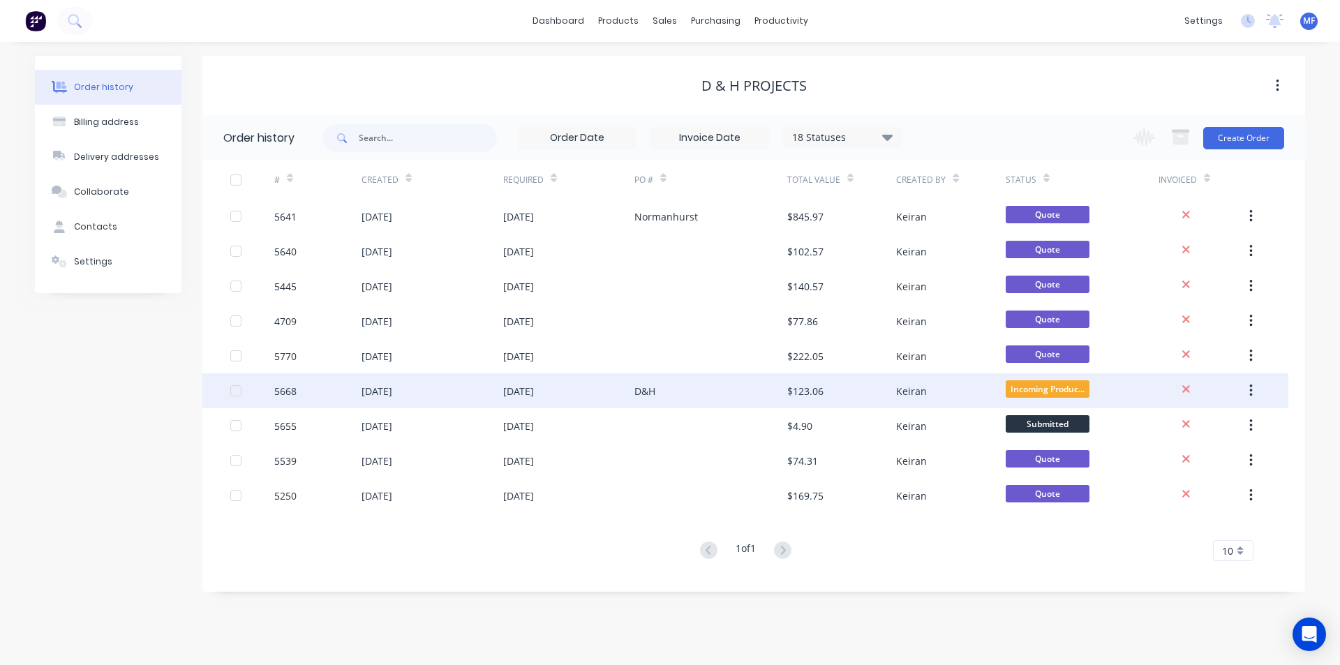
click at [916, 394] on div "Keiran" at bounding box center [911, 391] width 31 height 15
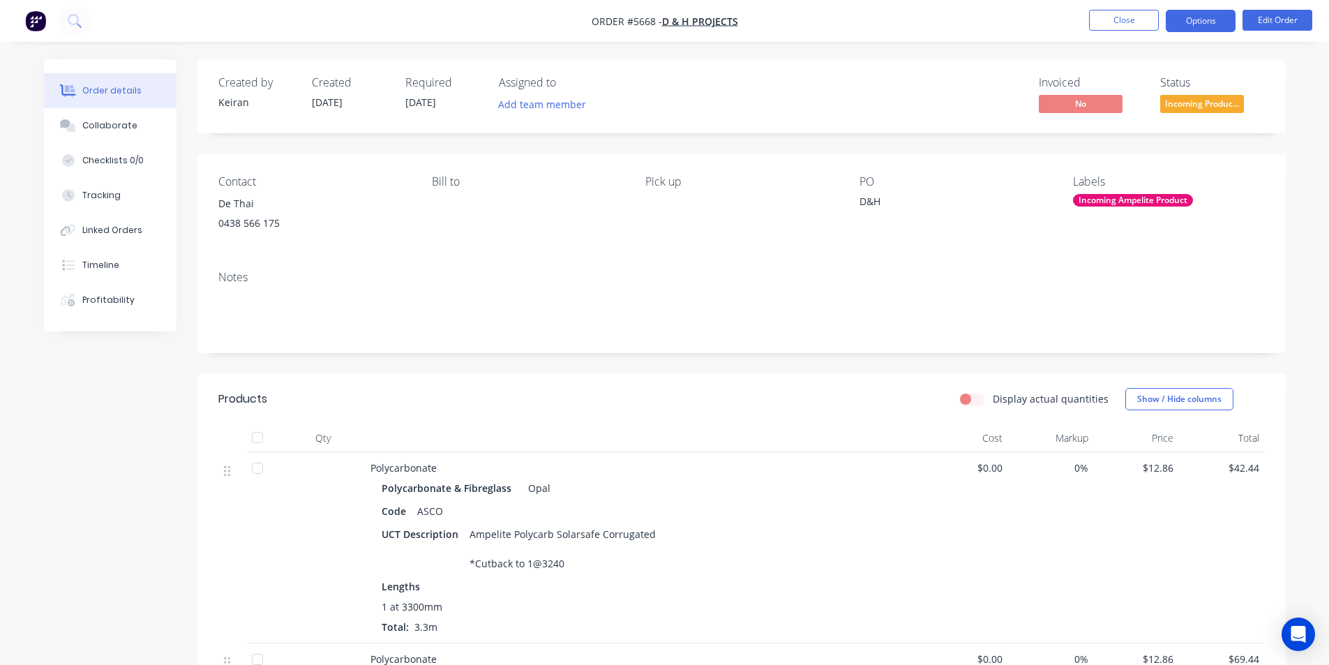
click at [1193, 24] on button "Options" at bounding box center [1201, 21] width 70 height 22
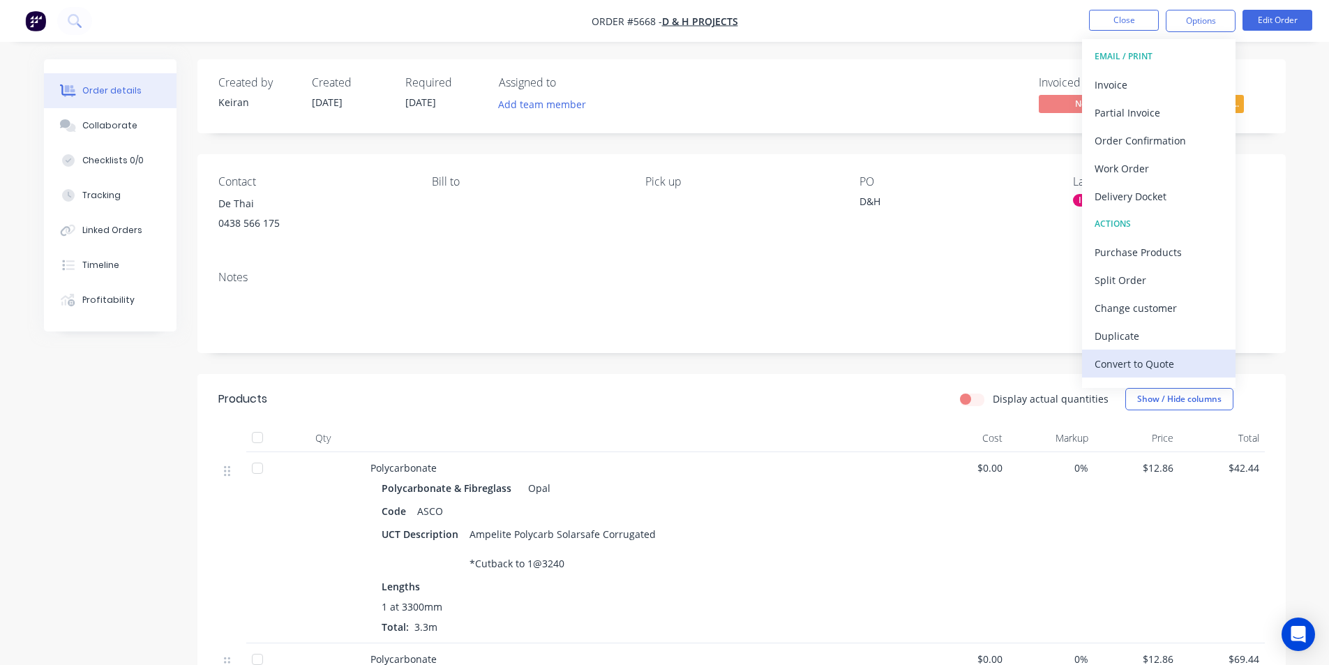
click at [1161, 357] on div "Convert to Quote" at bounding box center [1159, 364] width 128 height 20
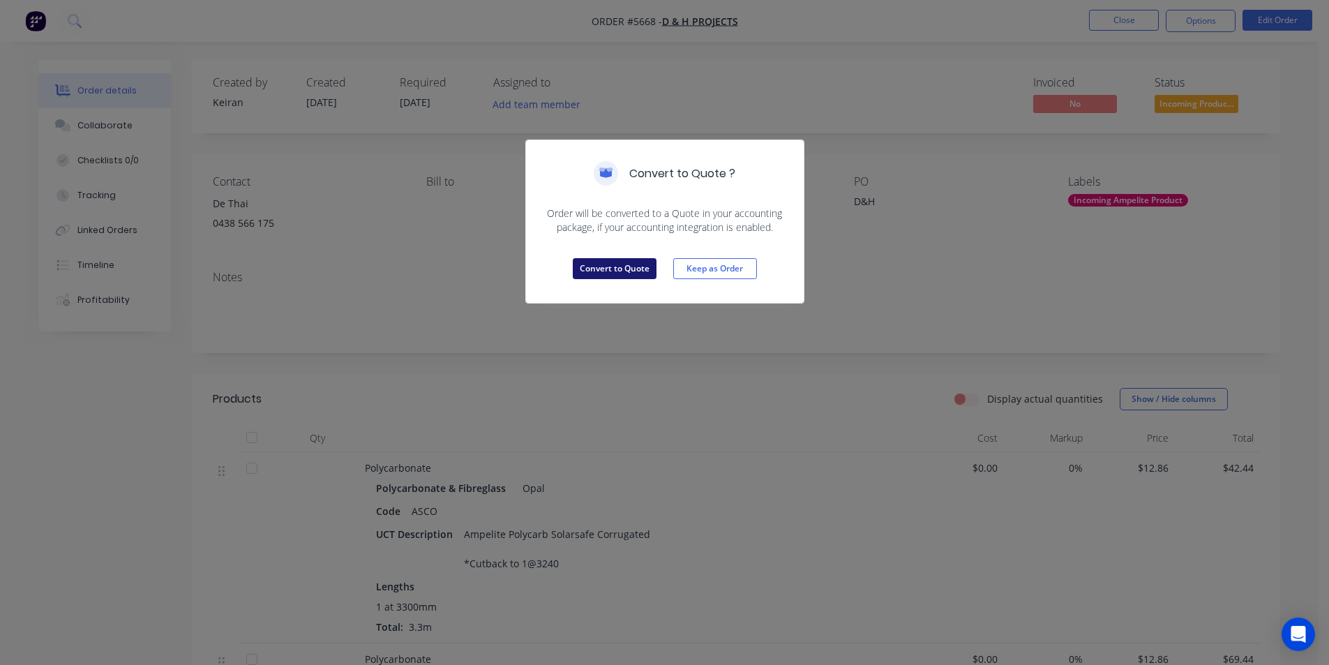
click at [617, 263] on button "Convert to Quote" at bounding box center [615, 268] width 84 height 21
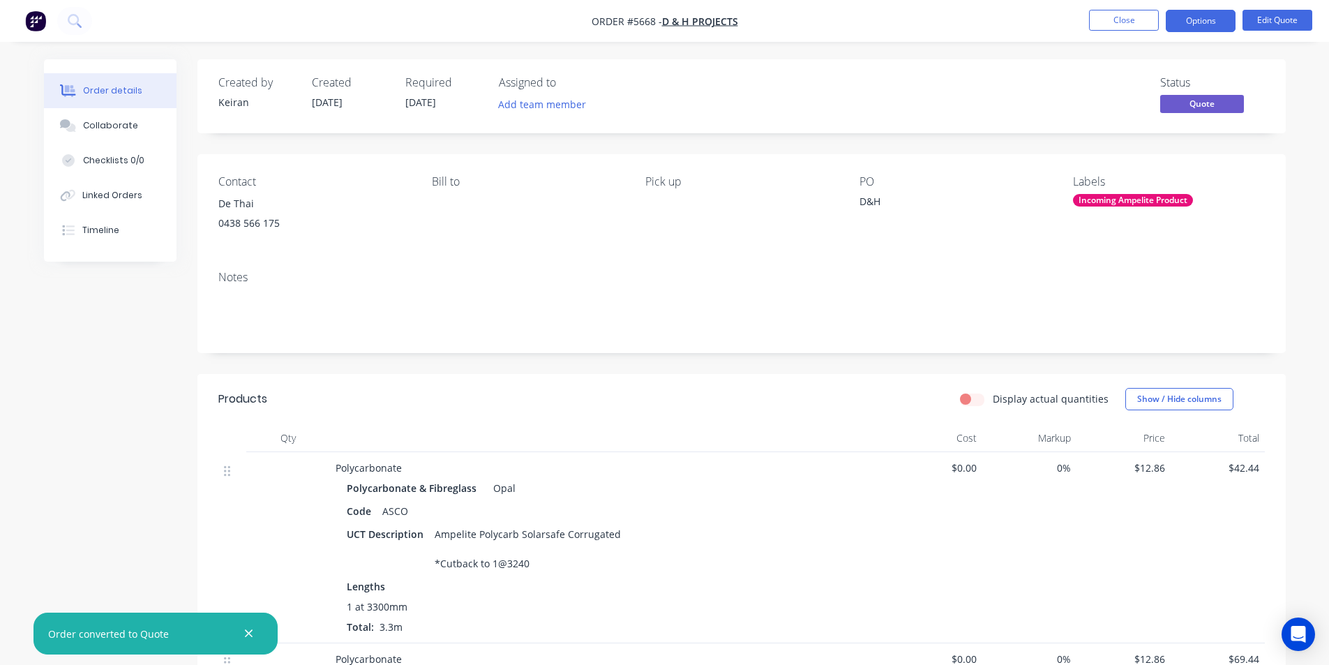
click at [1203, 35] on nav "Order #5668 - D & H Projects Close Options Edit Quote" at bounding box center [664, 21] width 1329 height 42
click at [1204, 26] on button "Options" at bounding box center [1201, 21] width 70 height 22
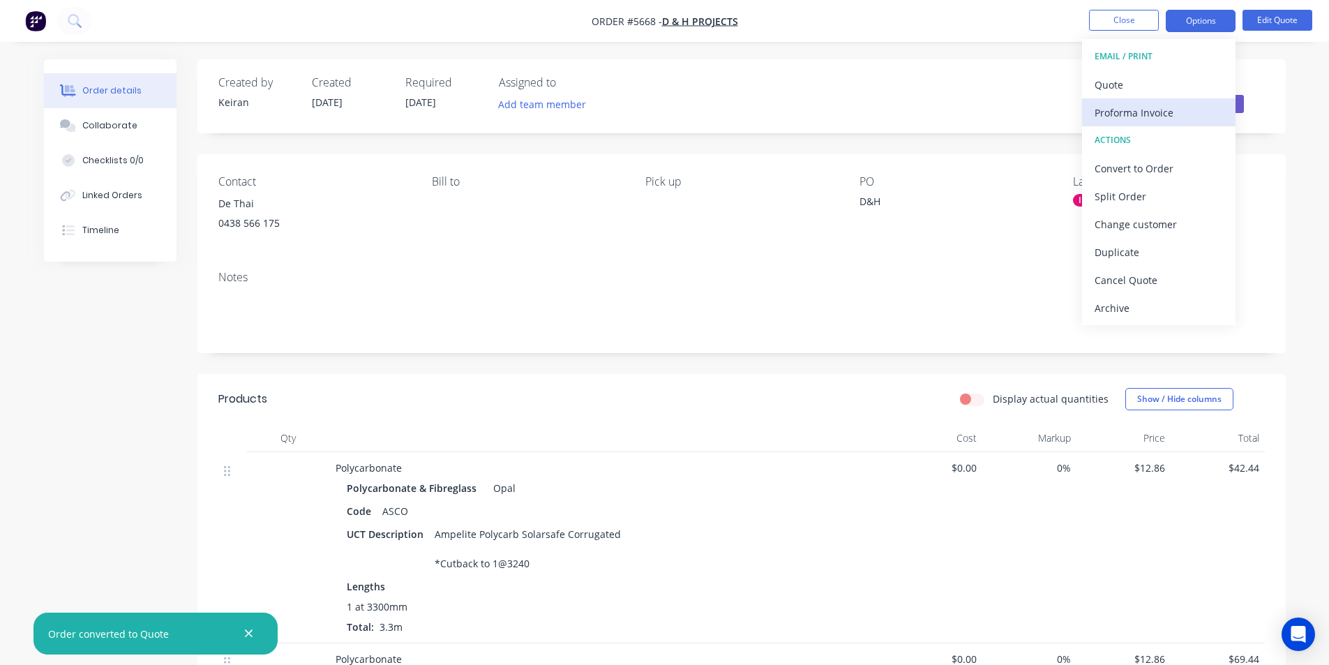
click at [1137, 112] on div "Proforma Invoice" at bounding box center [1159, 113] width 128 height 20
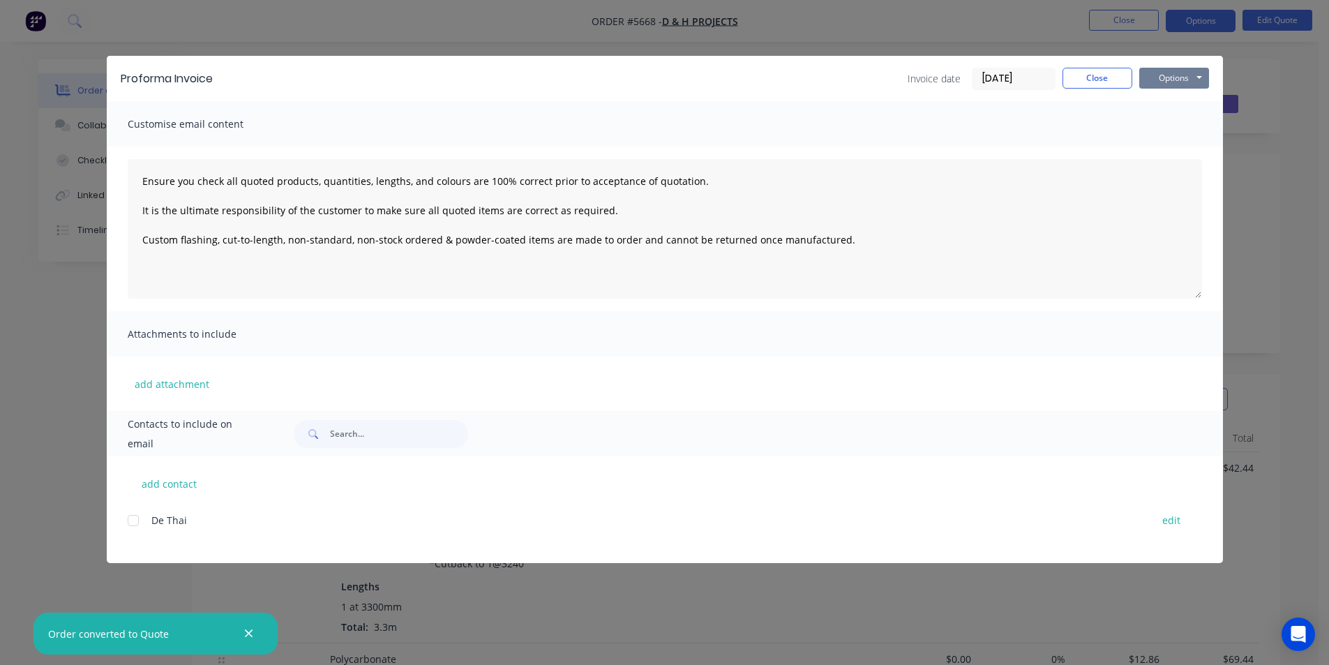
click at [1183, 77] on button "Options" at bounding box center [1175, 78] width 70 height 21
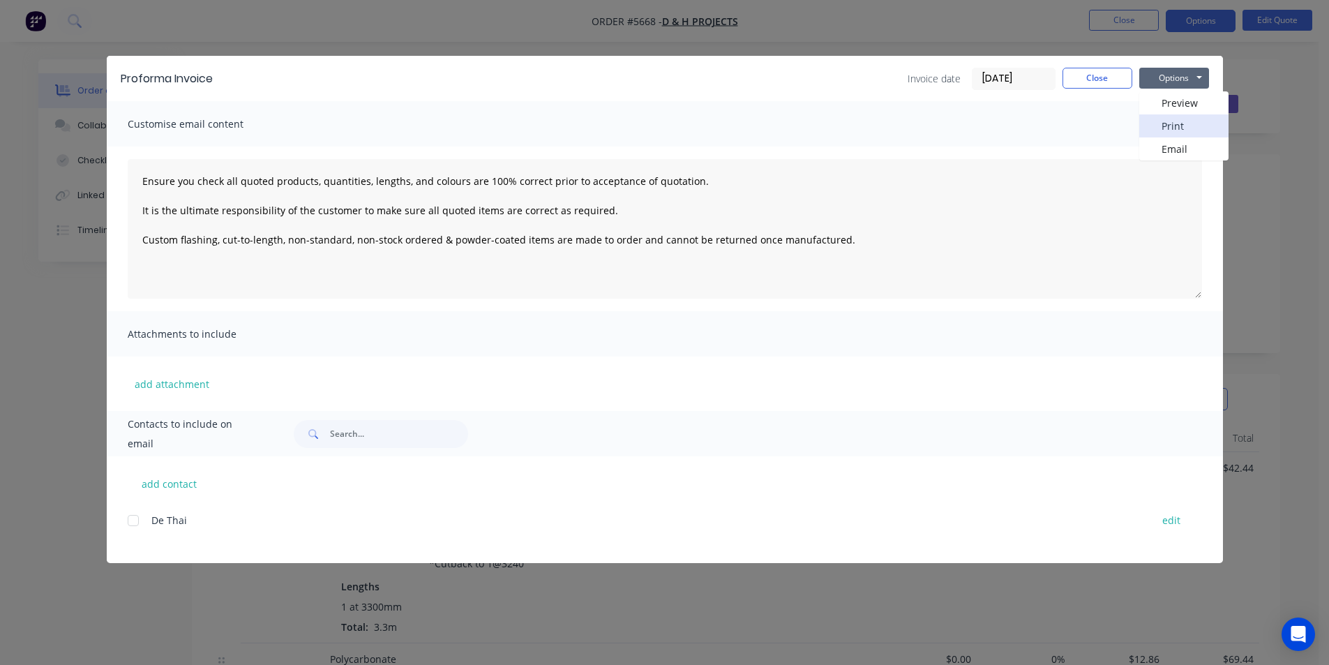
click at [1195, 119] on button "Print" at bounding box center [1184, 125] width 89 height 23
click at [1103, 69] on button "Close" at bounding box center [1098, 78] width 70 height 21
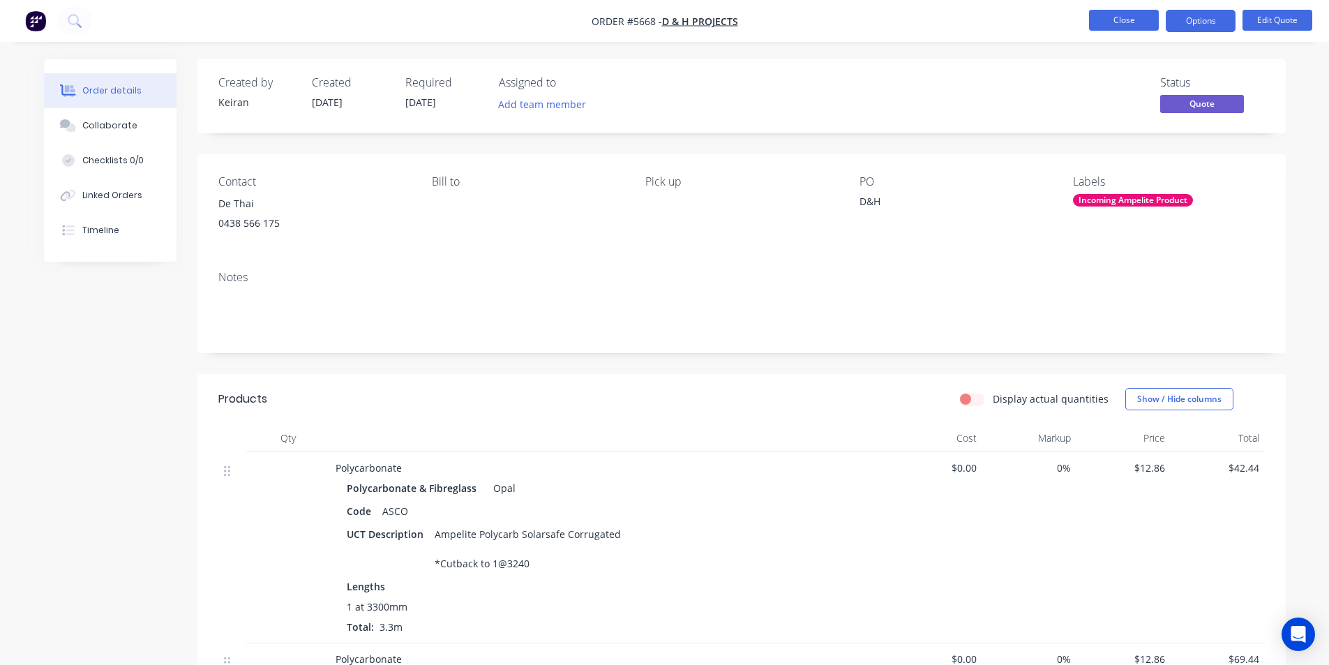
click at [1124, 13] on button "Close" at bounding box center [1124, 20] width 70 height 21
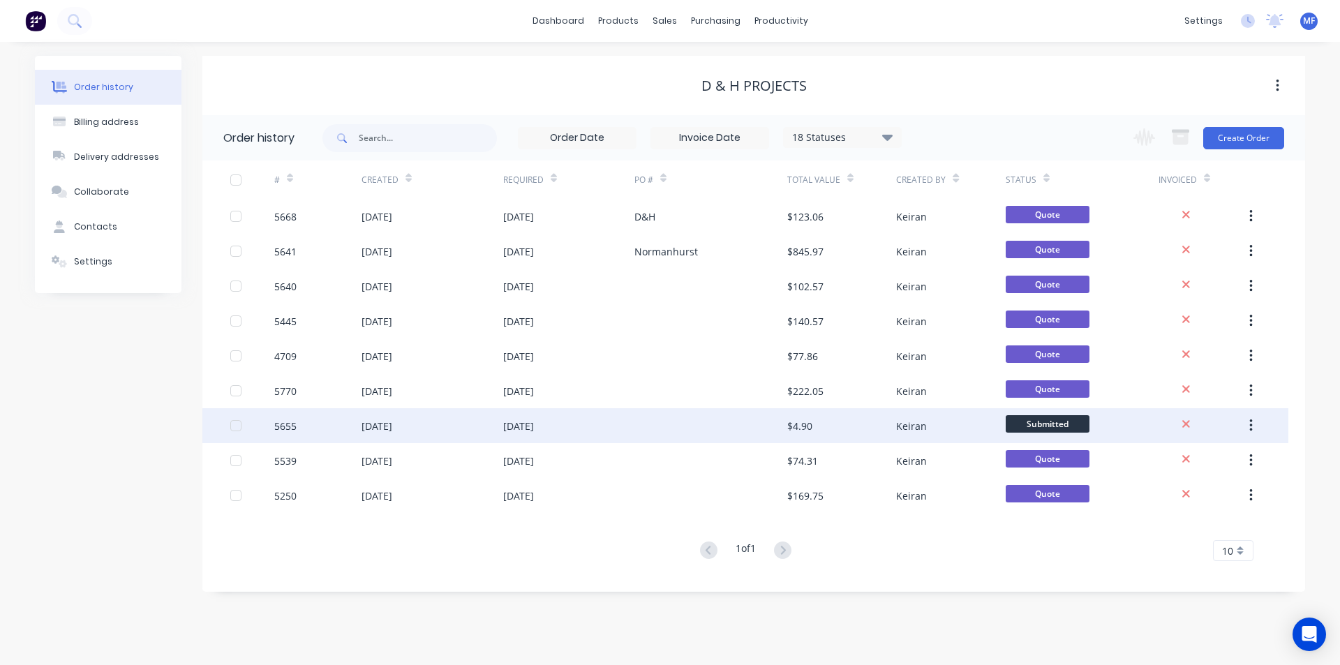
click at [910, 423] on div "Keiran" at bounding box center [911, 426] width 31 height 15
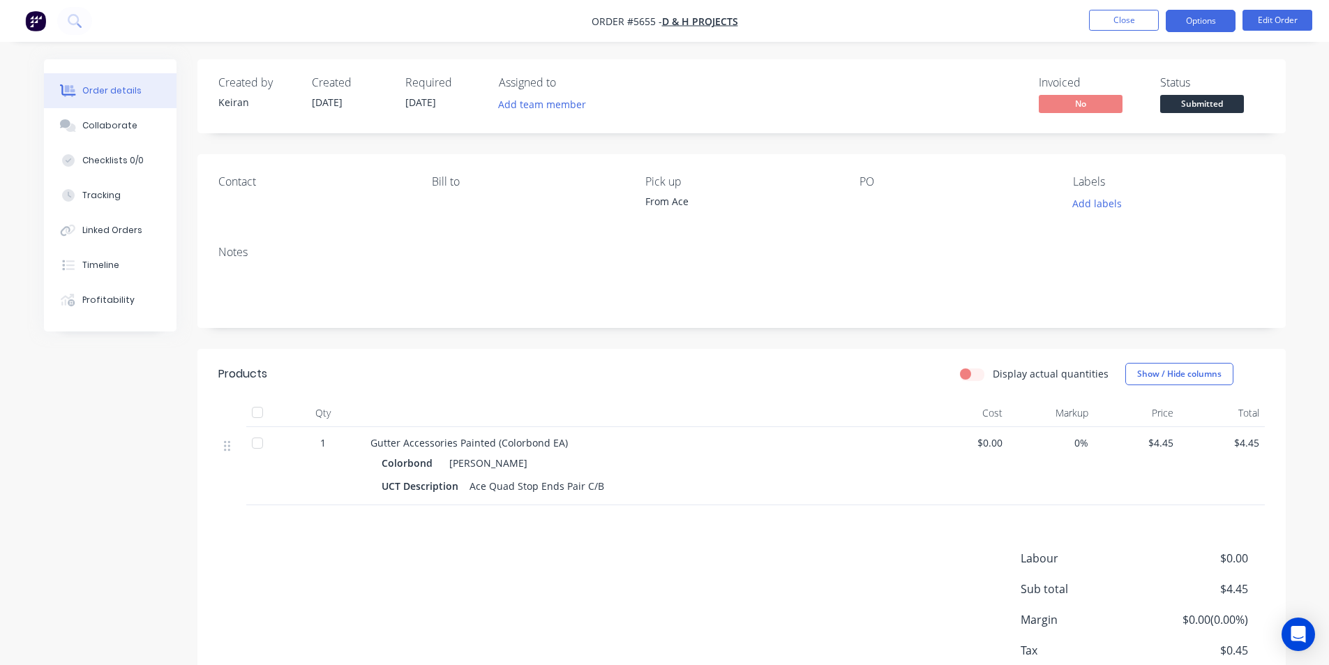
click at [1201, 23] on button "Options" at bounding box center [1201, 21] width 70 height 22
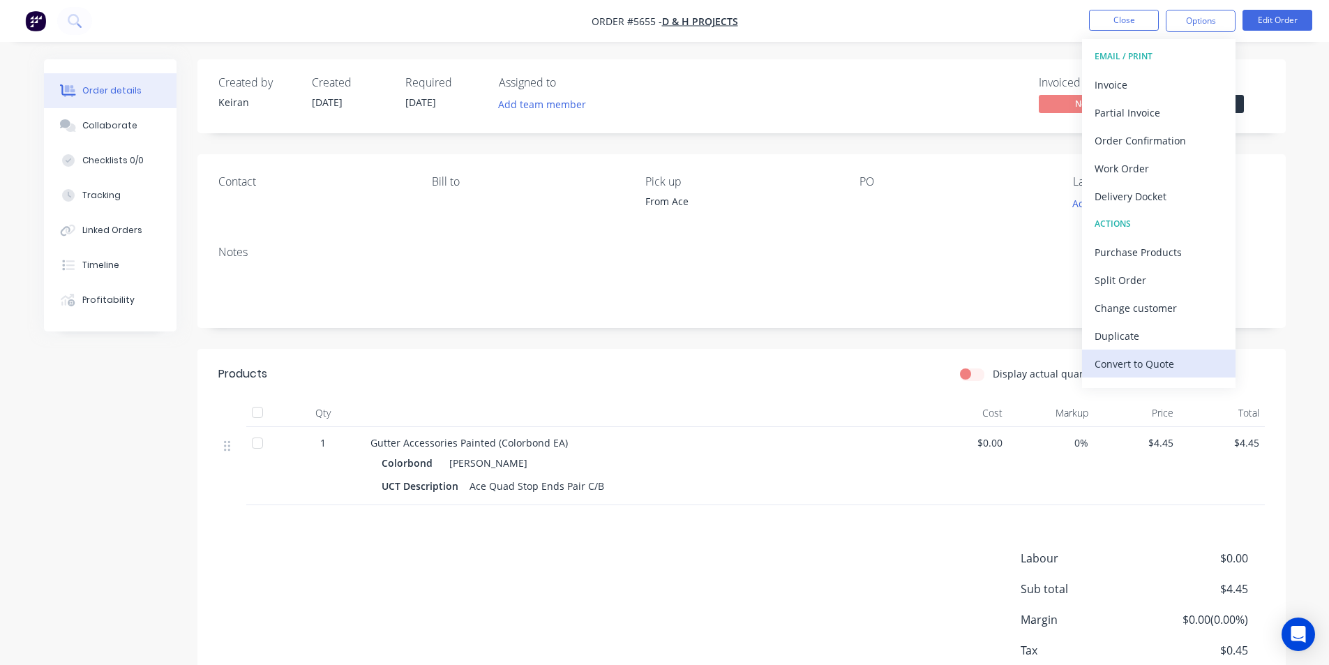
click at [1156, 362] on div "Convert to Quote" at bounding box center [1159, 364] width 128 height 20
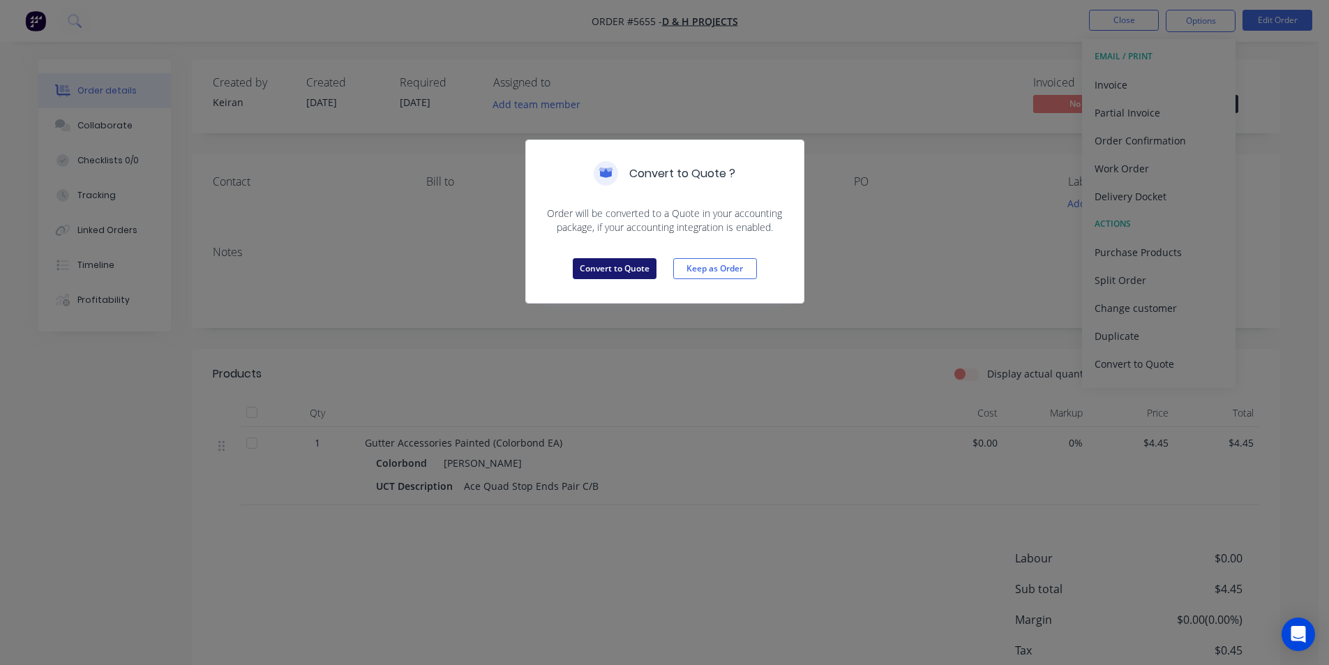
drag, startPoint x: 606, startPoint y: 267, endPoint x: 616, endPoint y: 261, distance: 11.6
click at [609, 264] on button "Convert to Quote" at bounding box center [615, 268] width 84 height 21
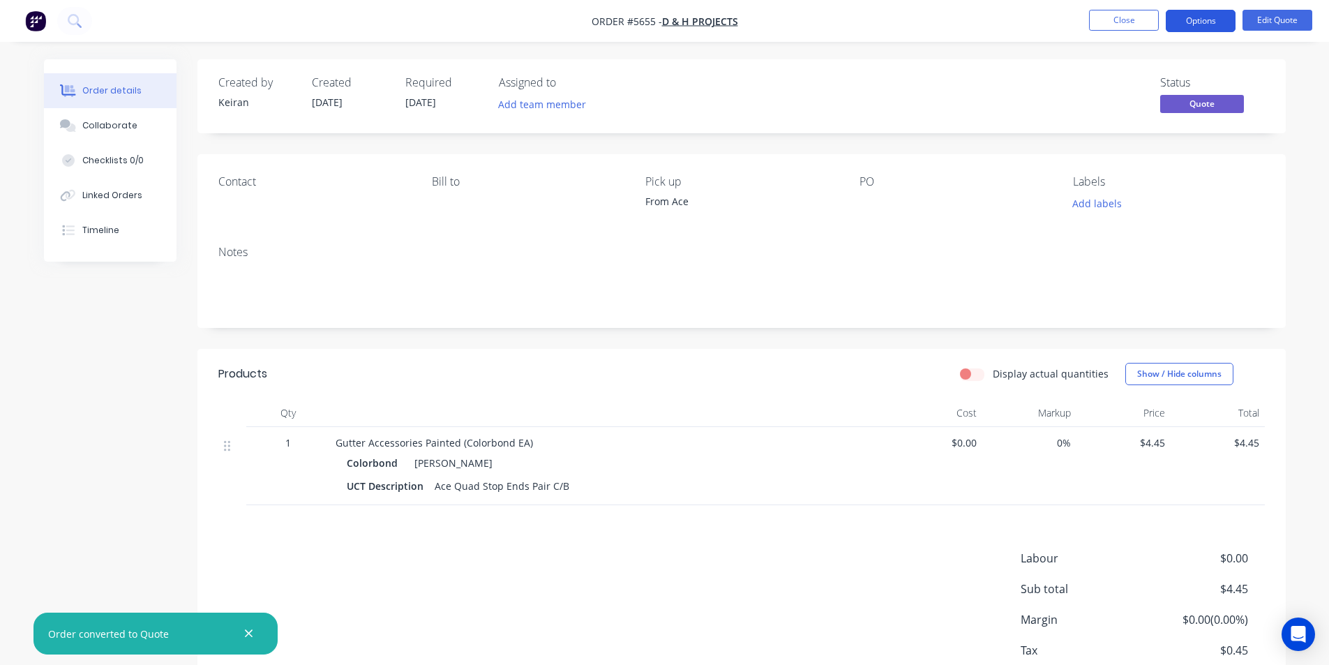
click at [1194, 21] on button "Options" at bounding box center [1201, 21] width 70 height 22
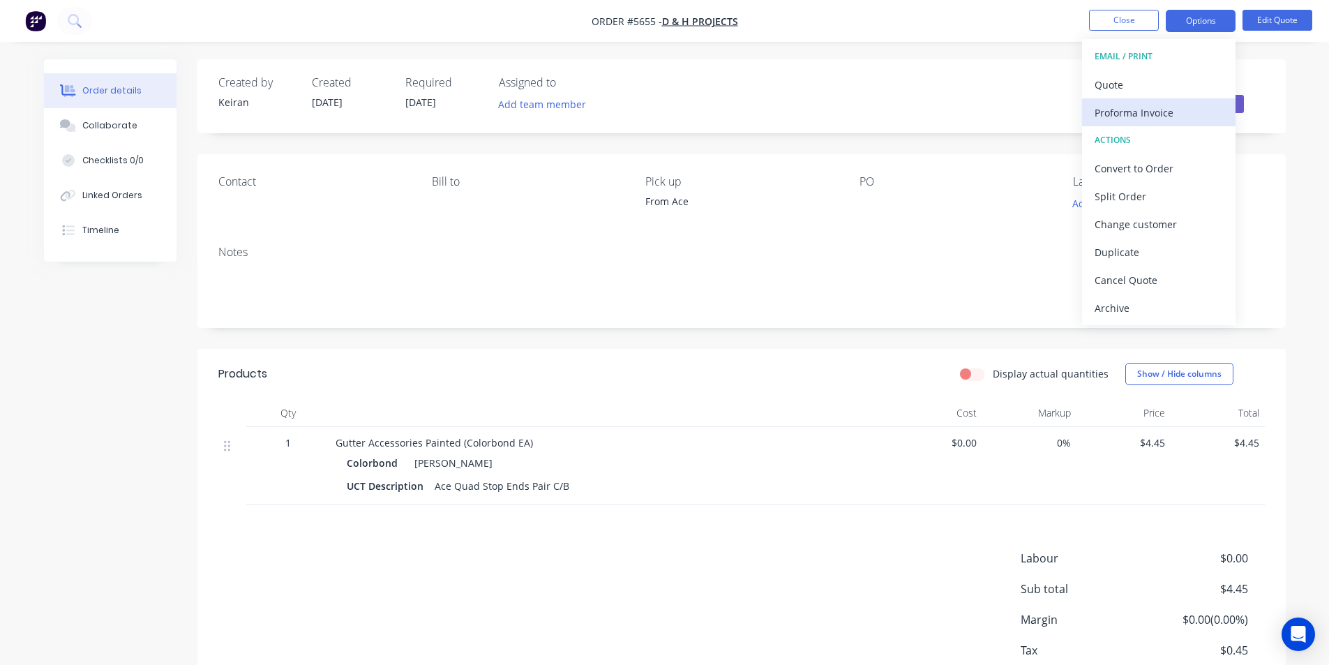
click at [1127, 107] on div "Proforma Invoice" at bounding box center [1159, 113] width 128 height 20
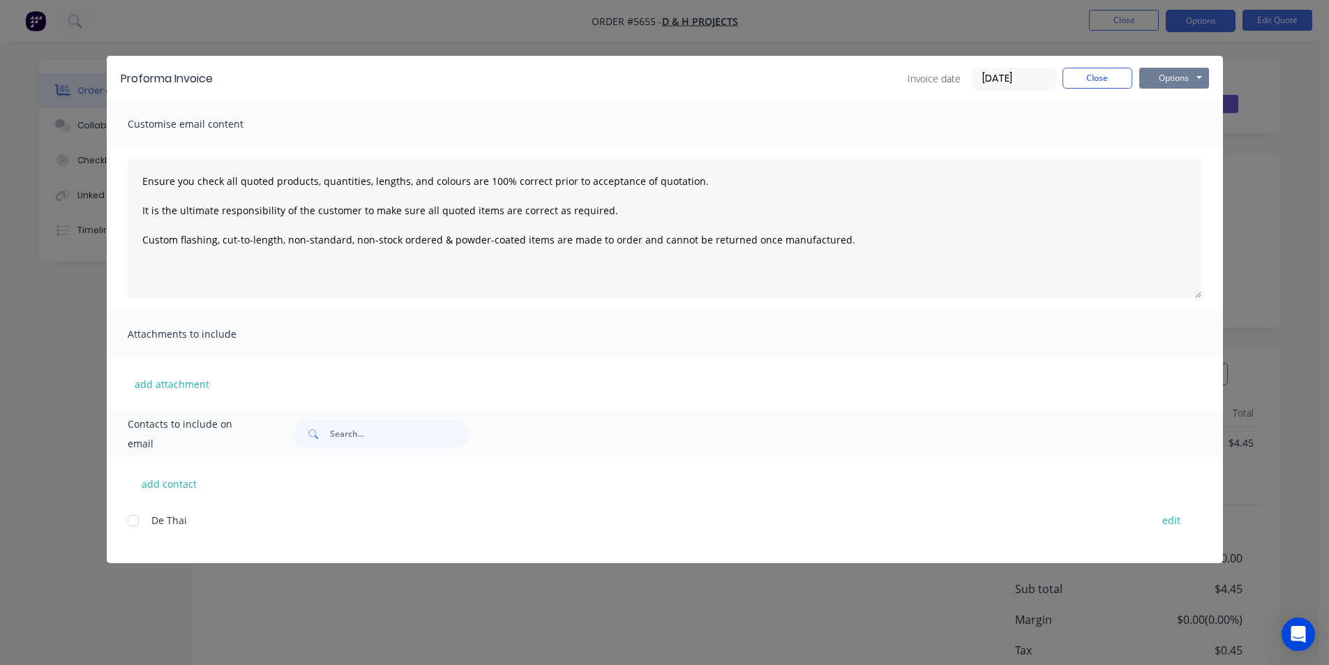
click at [1180, 82] on button "Options" at bounding box center [1175, 78] width 70 height 21
click at [1188, 123] on button "Print" at bounding box center [1184, 125] width 89 height 23
click at [1105, 79] on button "Close" at bounding box center [1098, 78] width 70 height 21
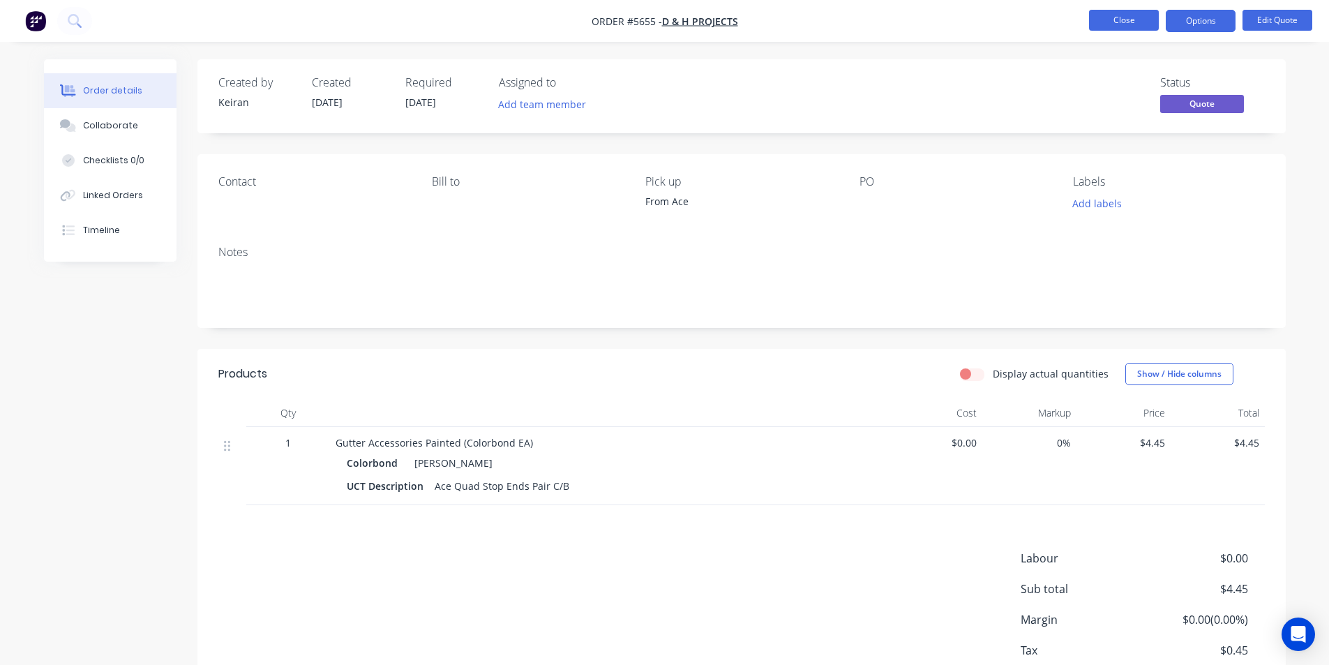
click at [1120, 20] on button "Close" at bounding box center [1124, 20] width 70 height 21
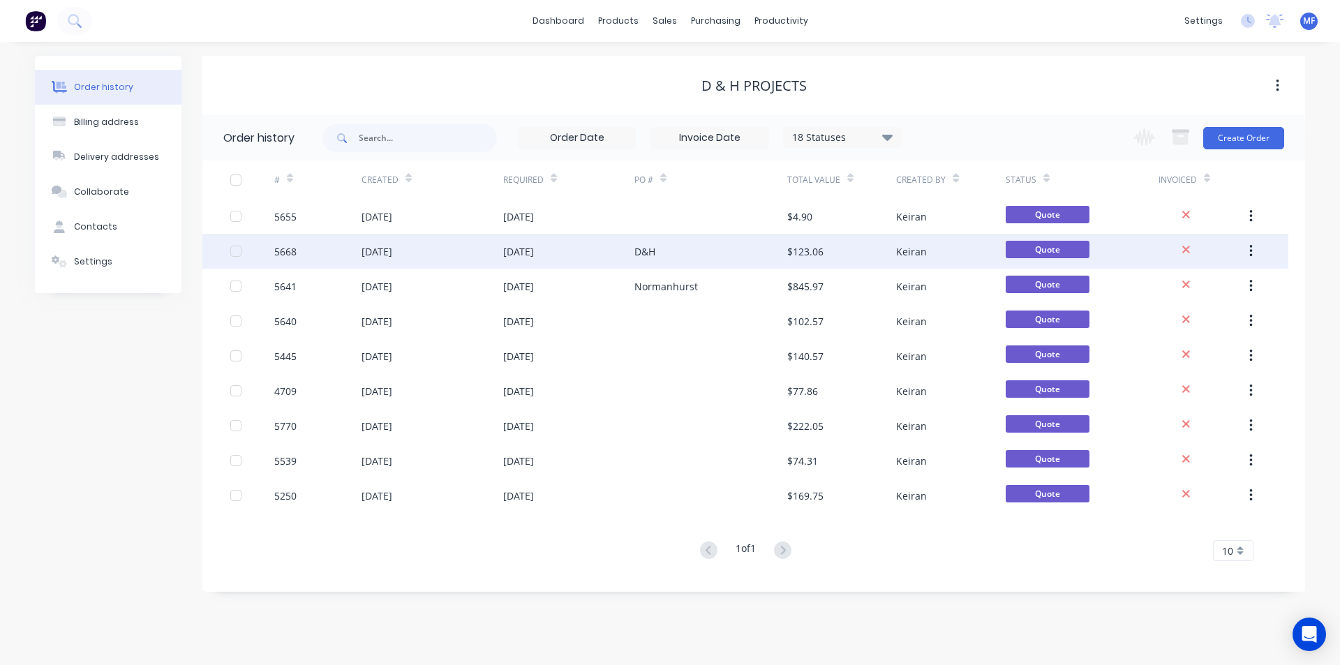
click at [810, 258] on div "$123.06" at bounding box center [805, 251] width 36 height 15
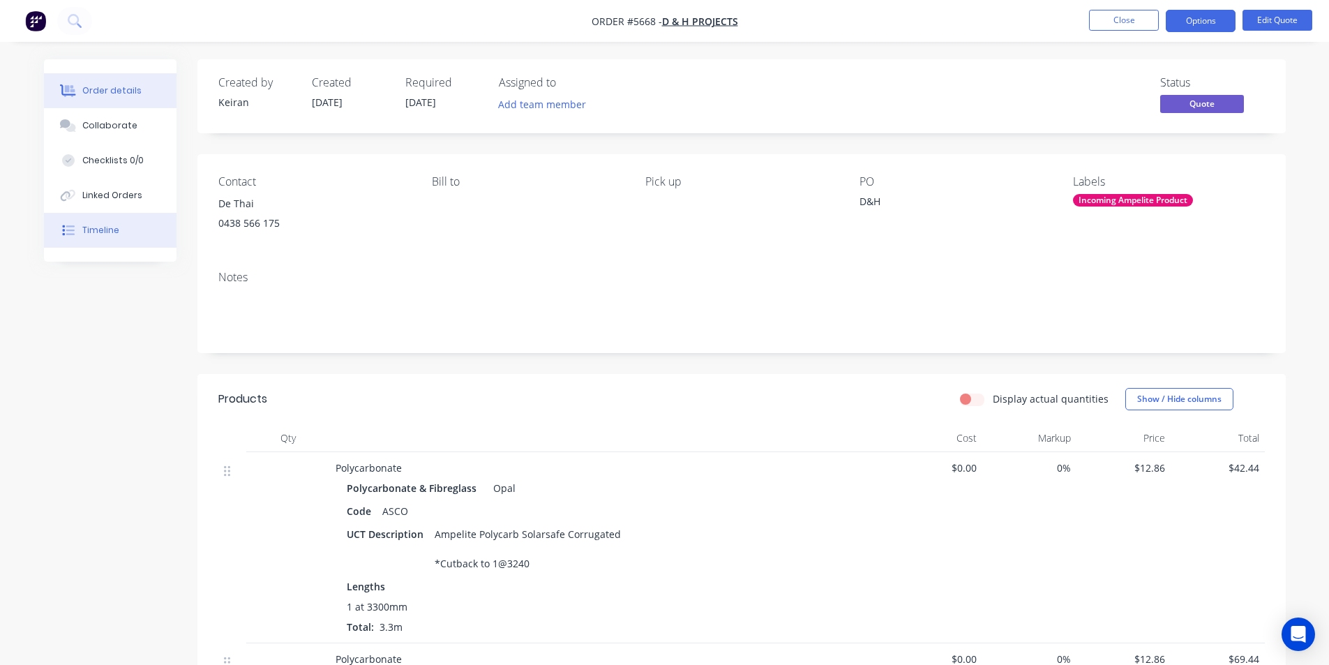
click at [110, 224] on div "Timeline" at bounding box center [100, 230] width 37 height 13
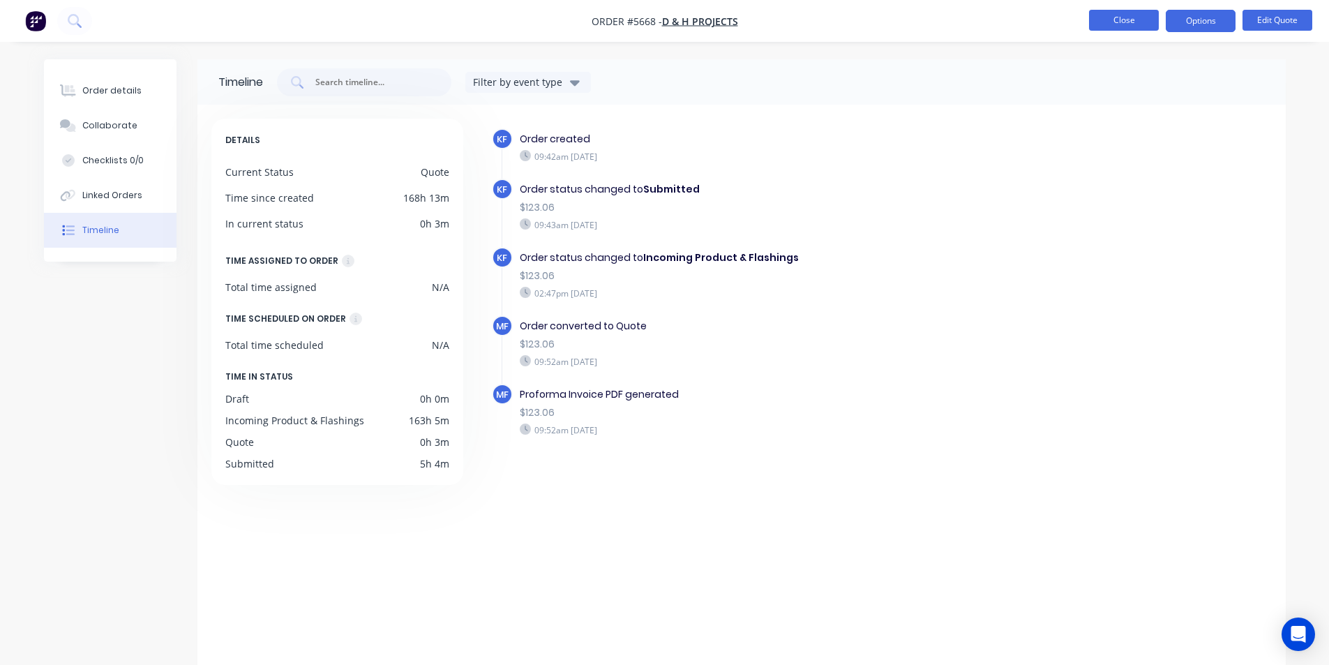
click at [1111, 20] on button "Close" at bounding box center [1124, 20] width 70 height 21
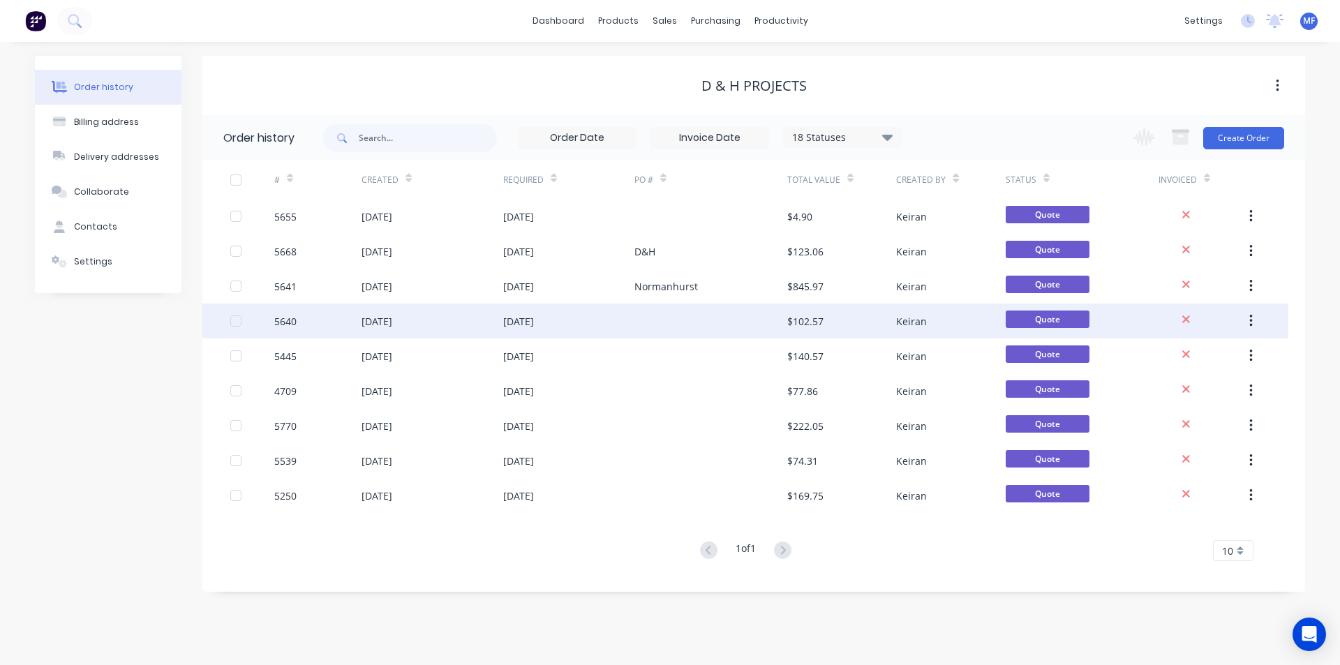
click at [806, 321] on div "$102.57" at bounding box center [805, 321] width 36 height 15
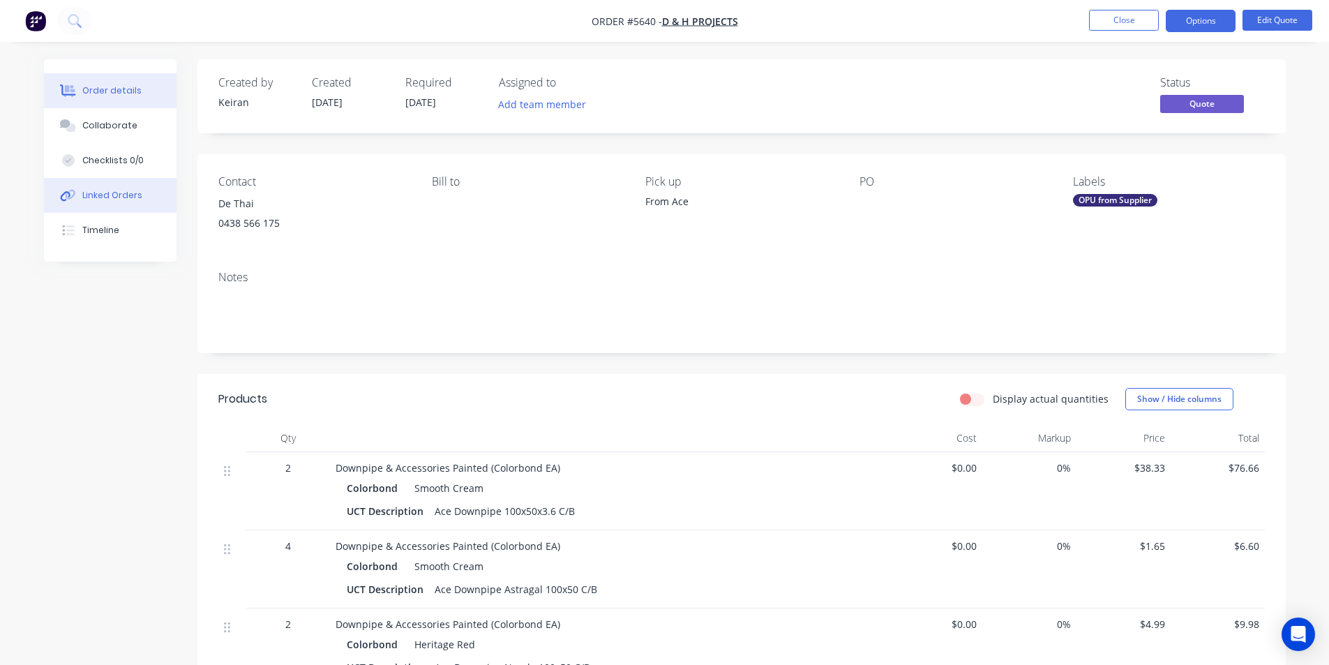
click at [105, 194] on div "Linked Orders" at bounding box center [112, 195] width 60 height 13
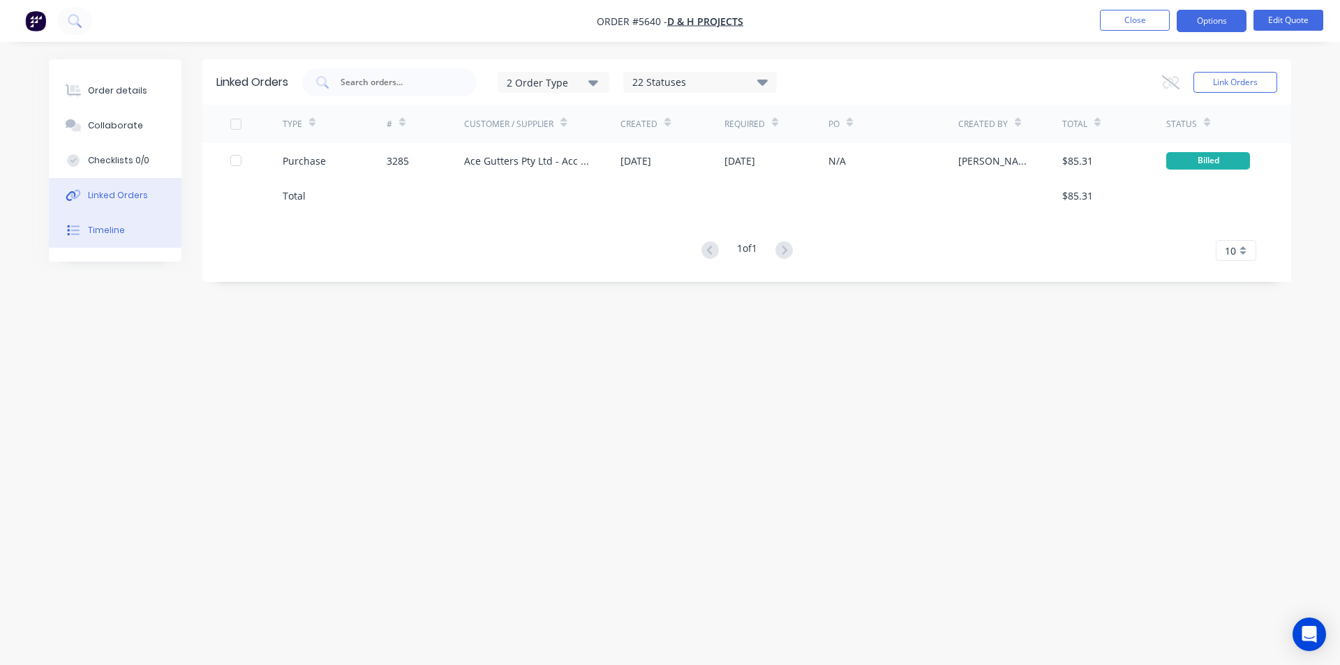
click at [110, 226] on div "Timeline" at bounding box center [106, 230] width 37 height 13
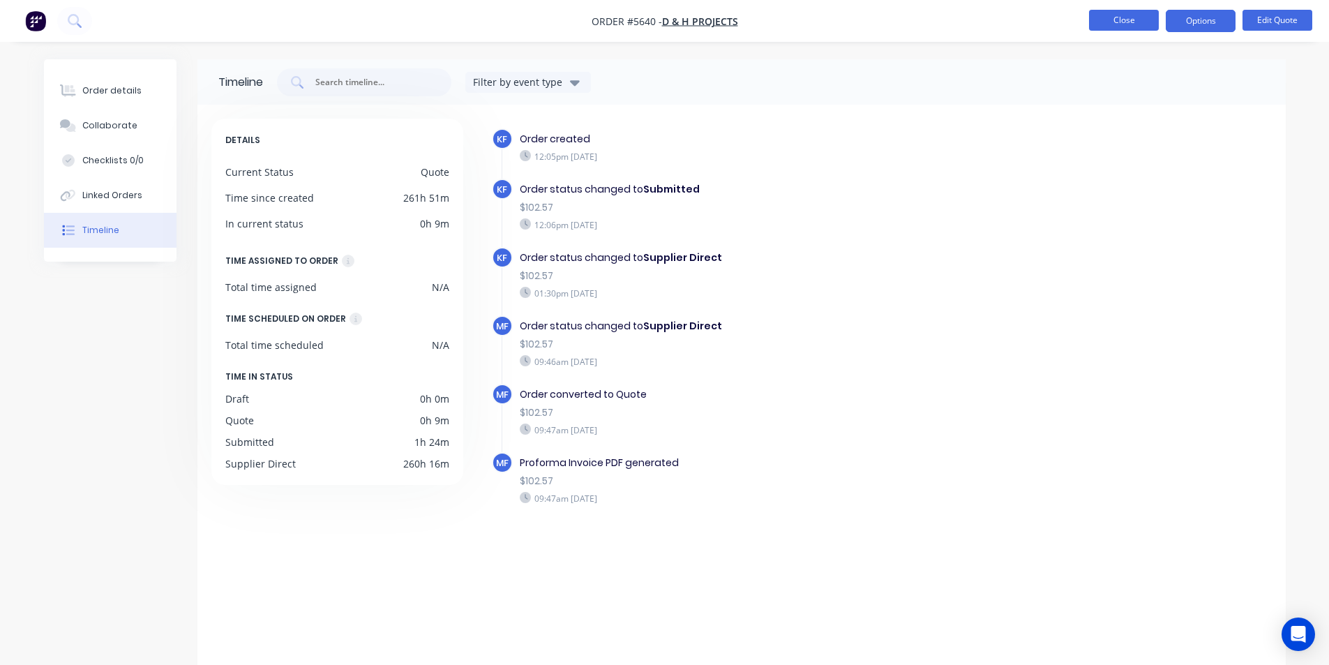
click at [1122, 15] on button "Close" at bounding box center [1124, 20] width 70 height 21
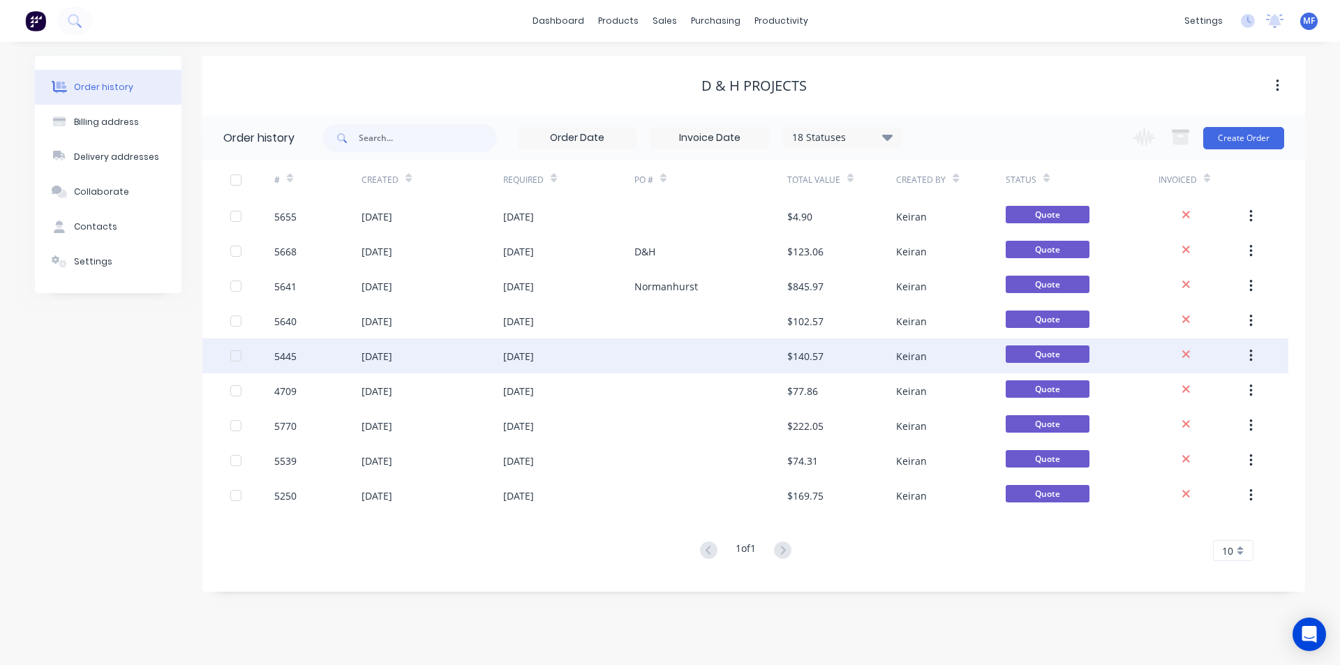
click at [810, 357] on div "$140.57" at bounding box center [805, 356] width 36 height 15
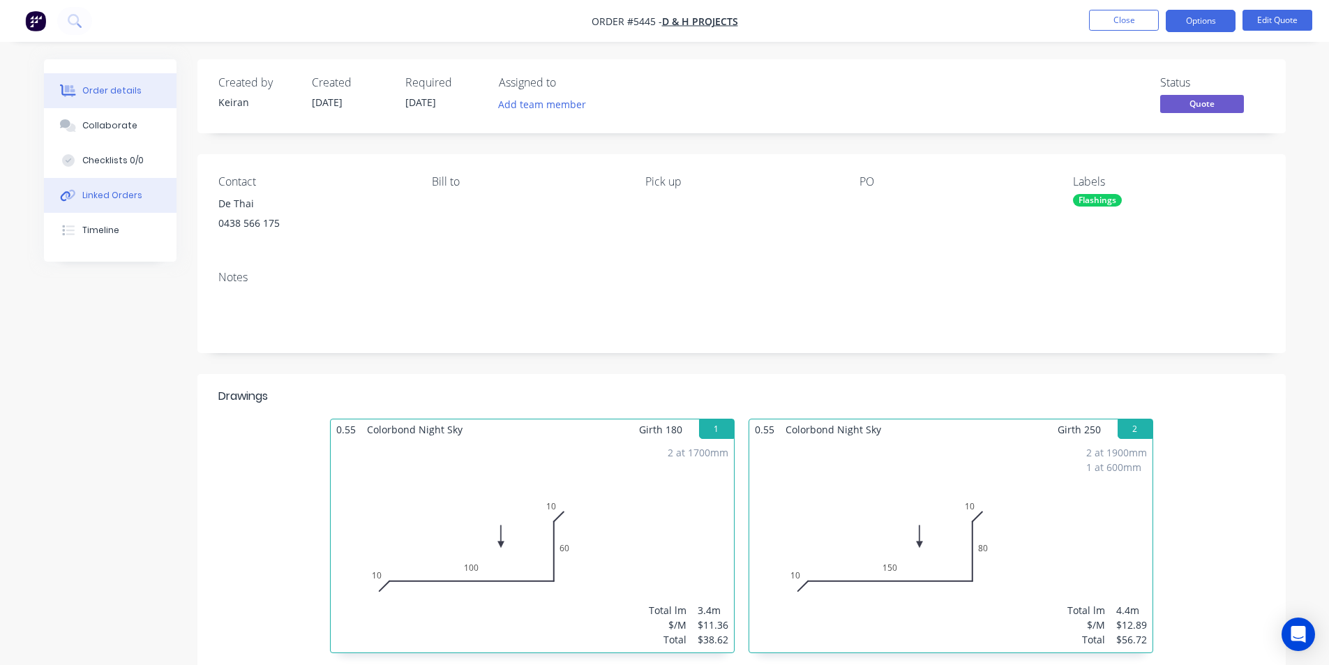
click at [86, 193] on div "Linked Orders" at bounding box center [112, 195] width 60 height 13
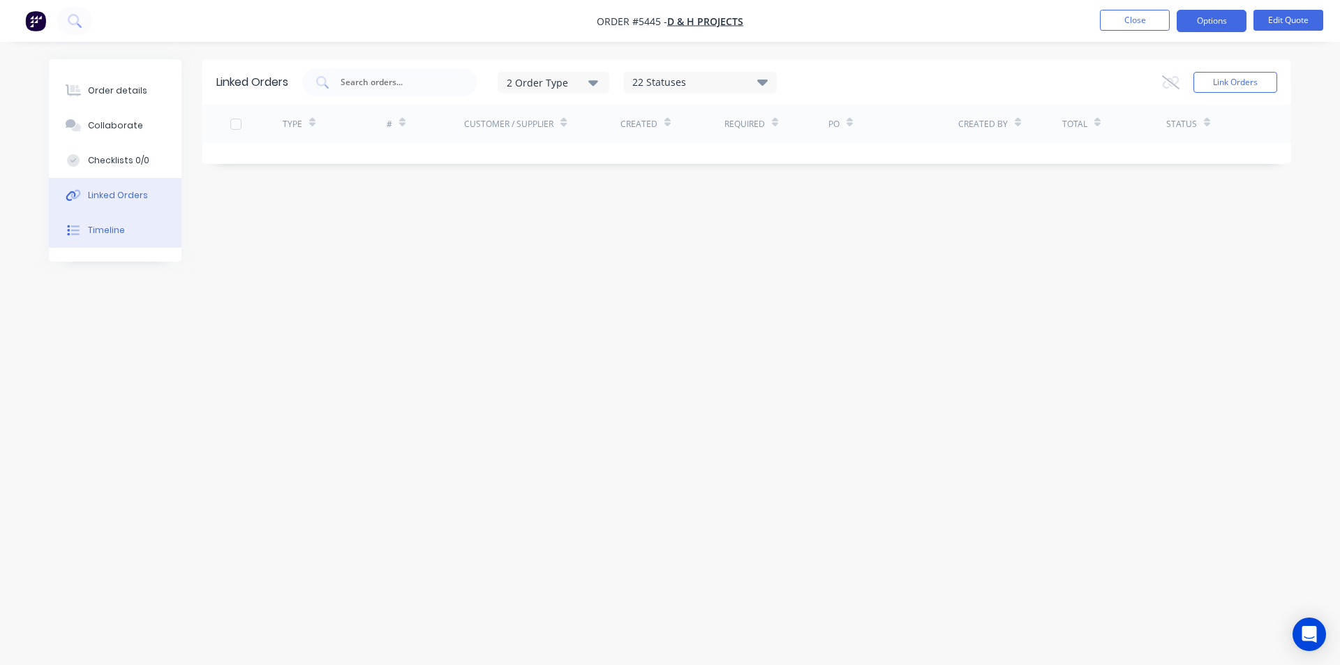
click at [104, 228] on div "Timeline" at bounding box center [106, 230] width 37 height 13
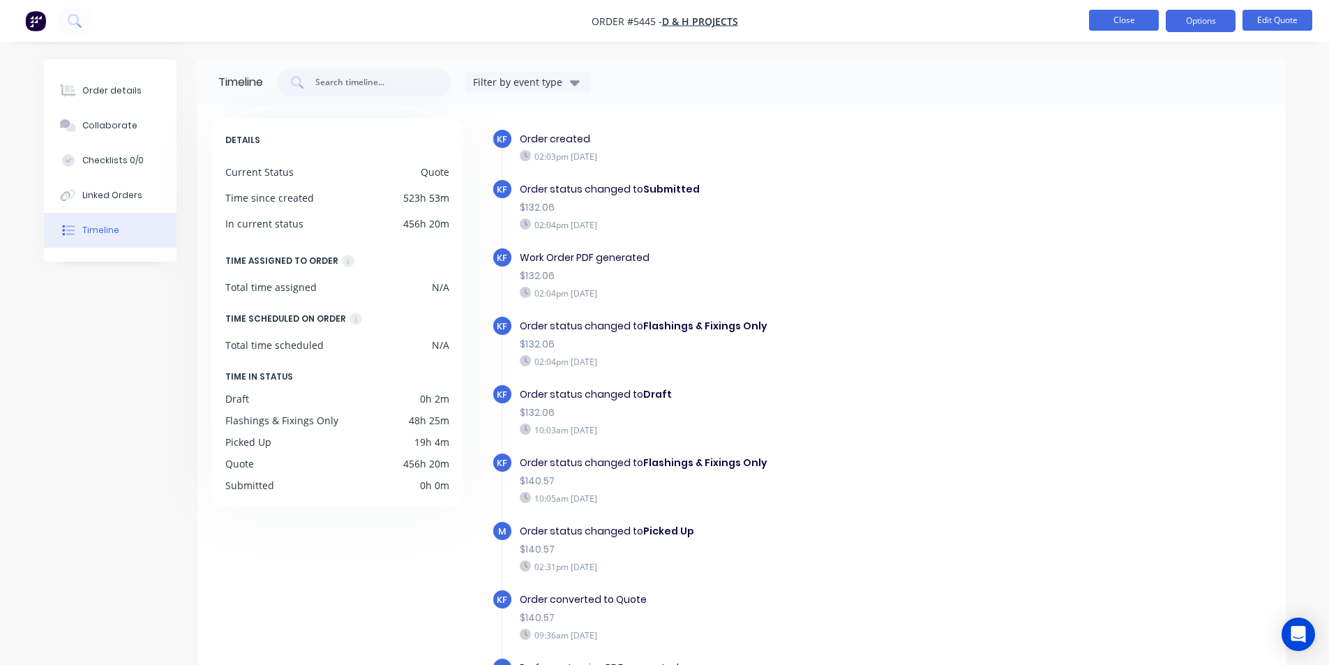
click at [1114, 12] on button "Close" at bounding box center [1124, 20] width 70 height 21
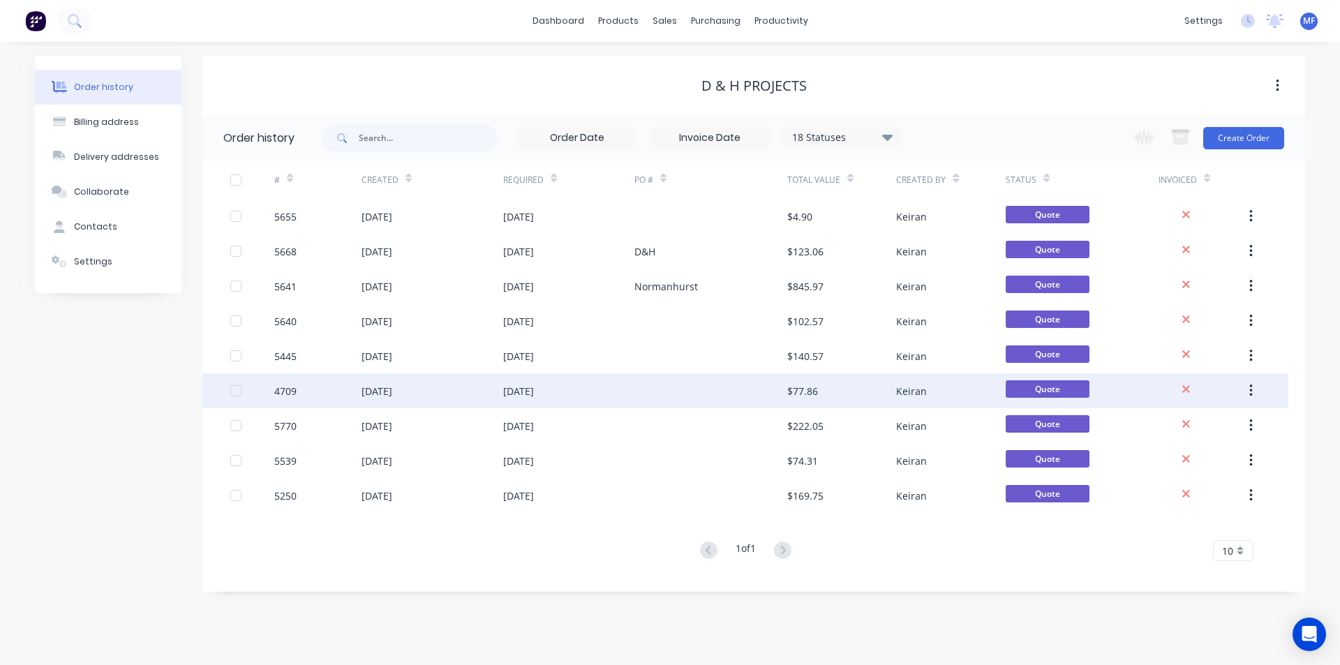
click at [800, 384] on div "$77.86" at bounding box center [802, 391] width 31 height 15
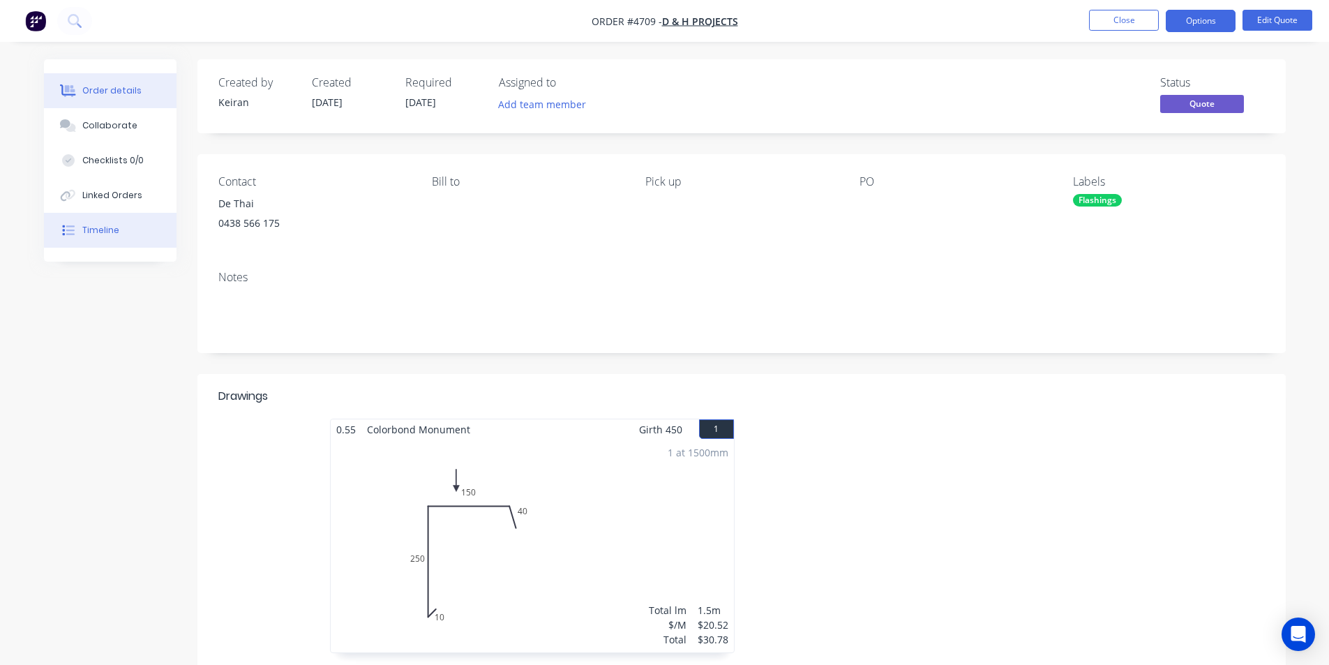
click at [100, 227] on div "Timeline" at bounding box center [100, 230] width 37 height 13
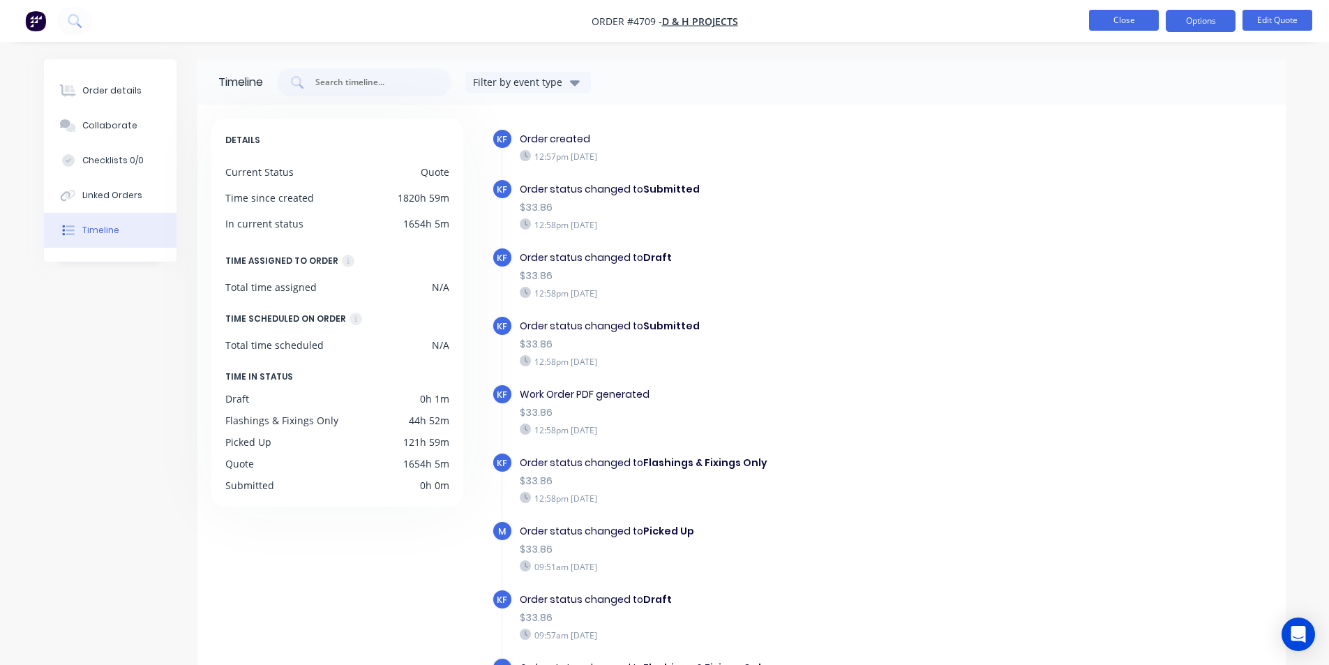
click at [1124, 22] on button "Close" at bounding box center [1124, 20] width 70 height 21
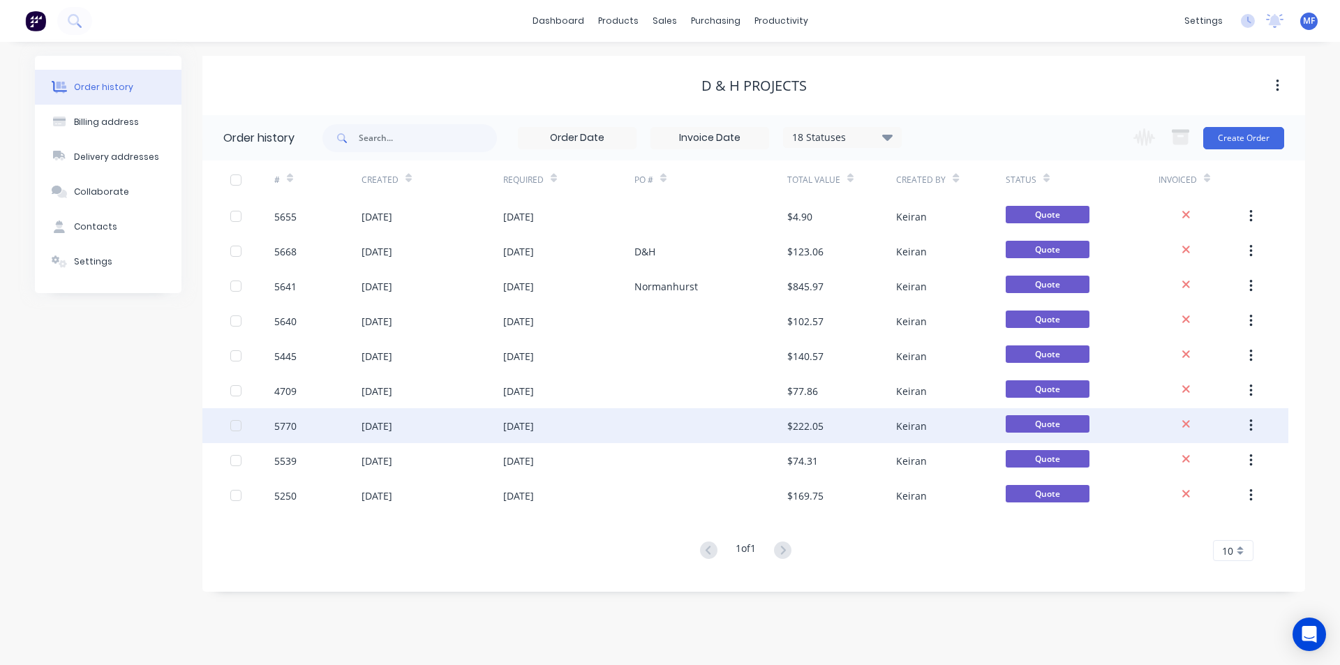
click at [807, 426] on div "$222.05" at bounding box center [805, 426] width 36 height 15
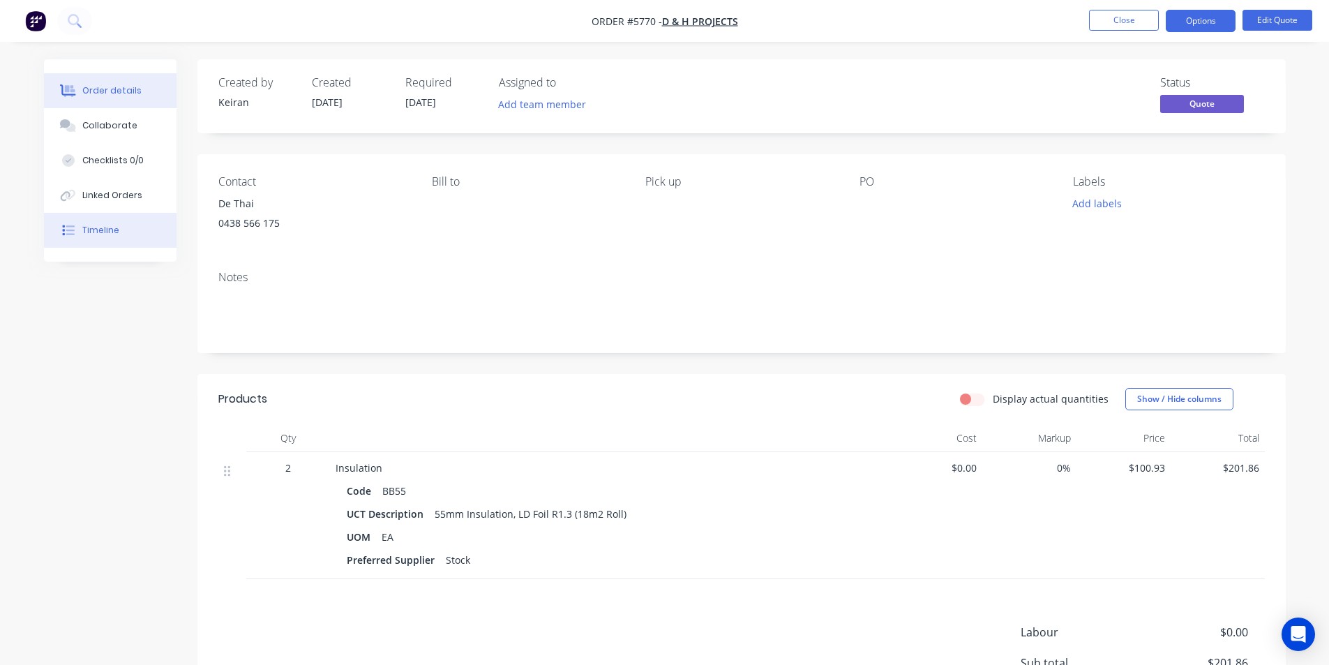
click at [102, 228] on div "Timeline" at bounding box center [100, 230] width 37 height 13
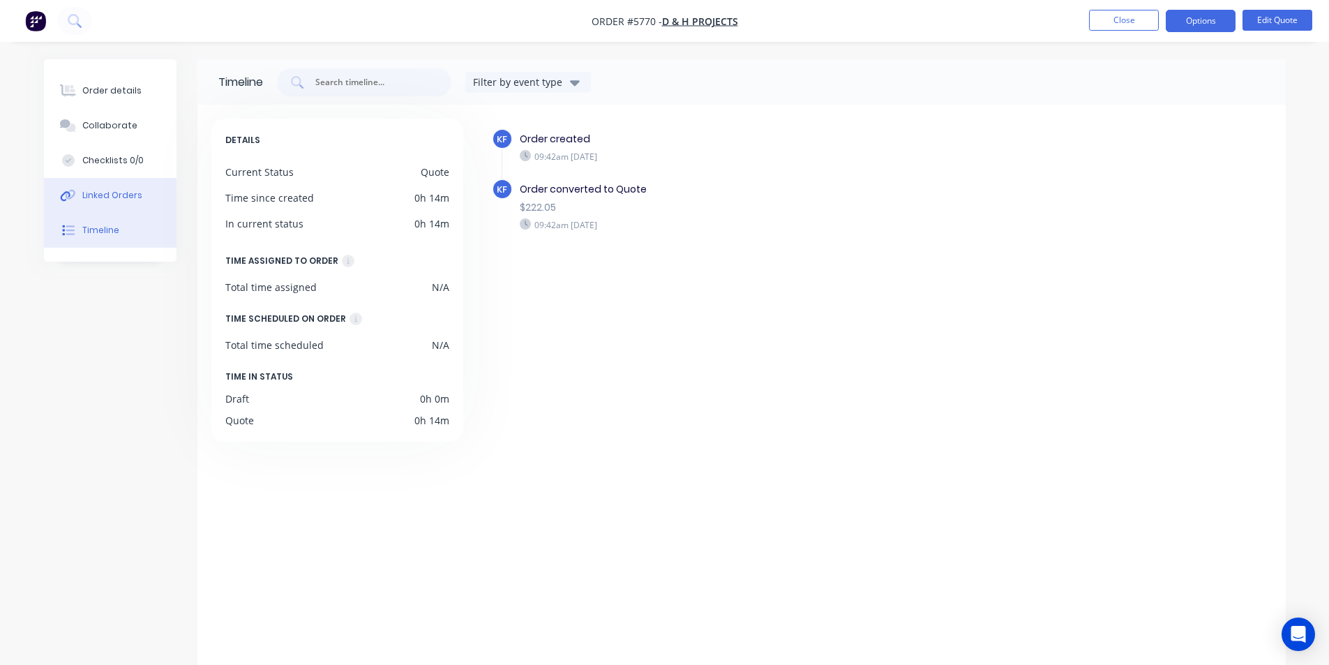
click at [101, 193] on div "Linked Orders" at bounding box center [112, 195] width 60 height 13
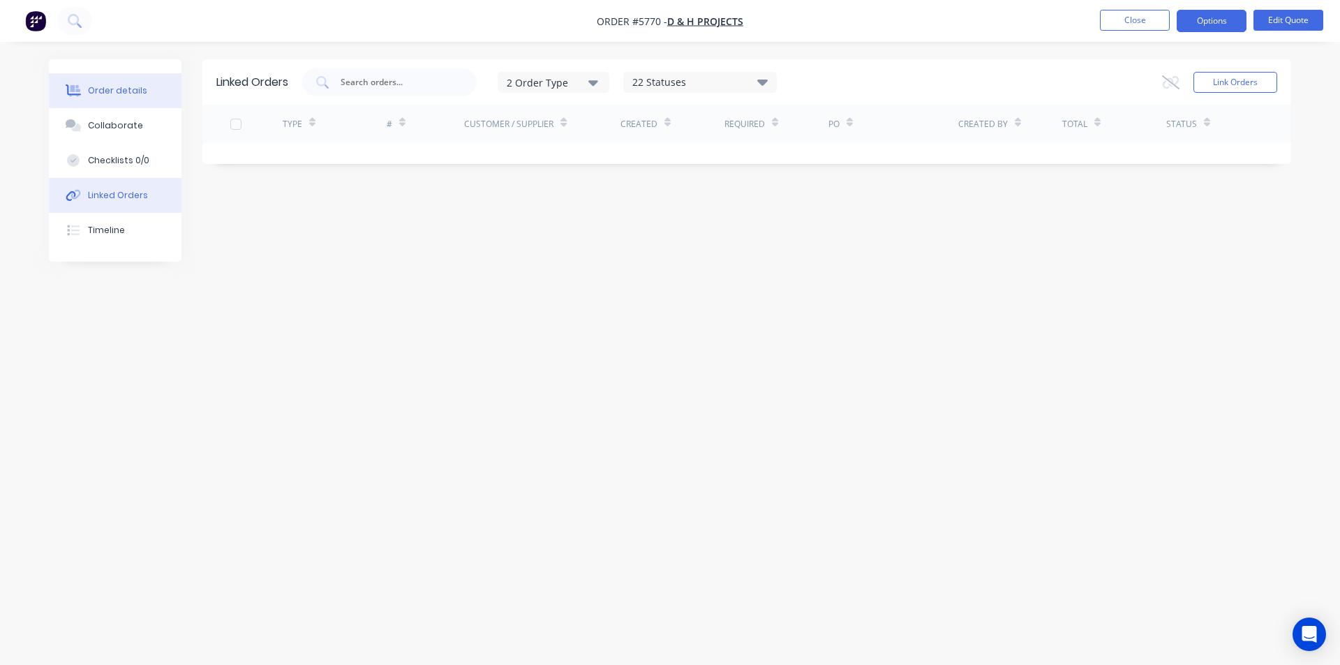
click at [102, 90] on div "Order details" at bounding box center [117, 90] width 59 height 13
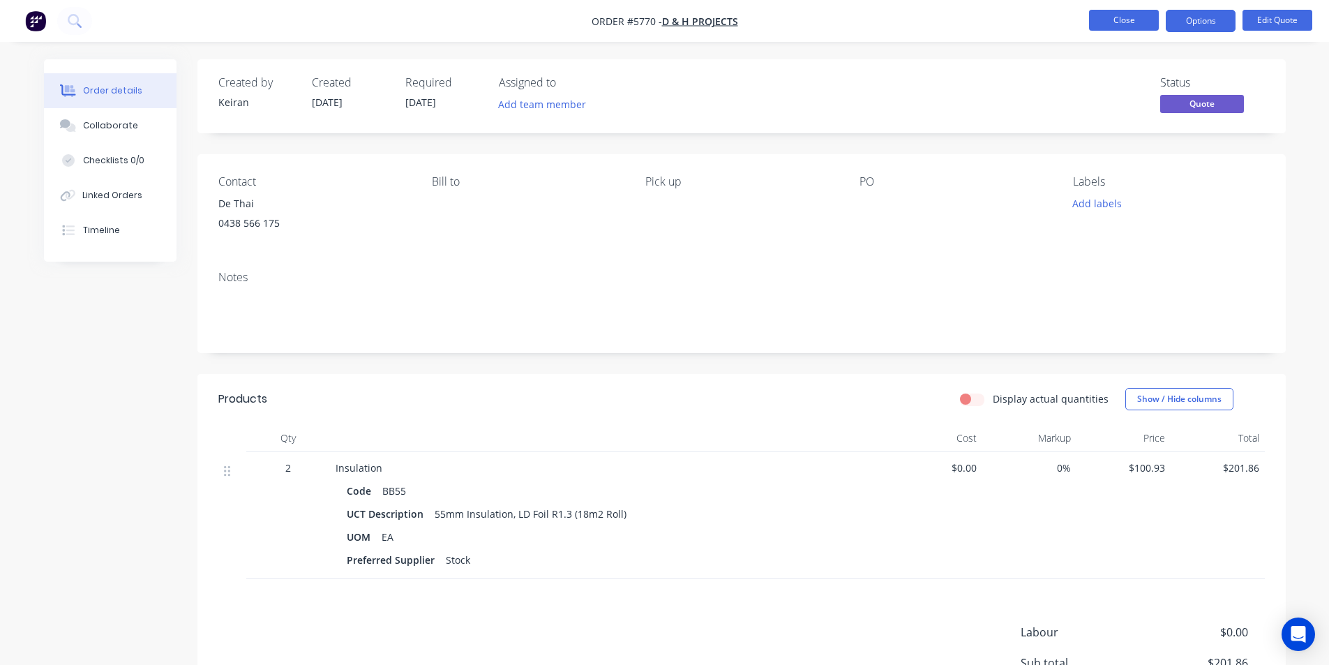
click at [1114, 15] on button "Close" at bounding box center [1124, 20] width 70 height 21
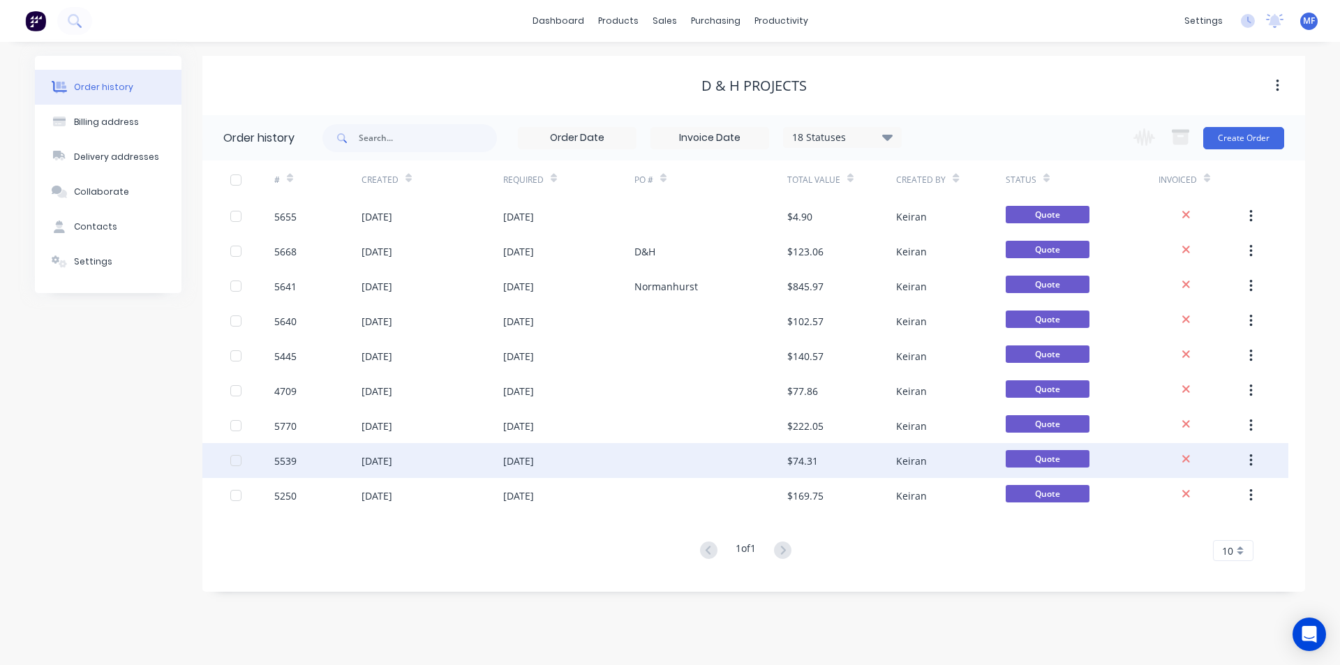
click at [913, 460] on div "Keiran" at bounding box center [911, 461] width 31 height 15
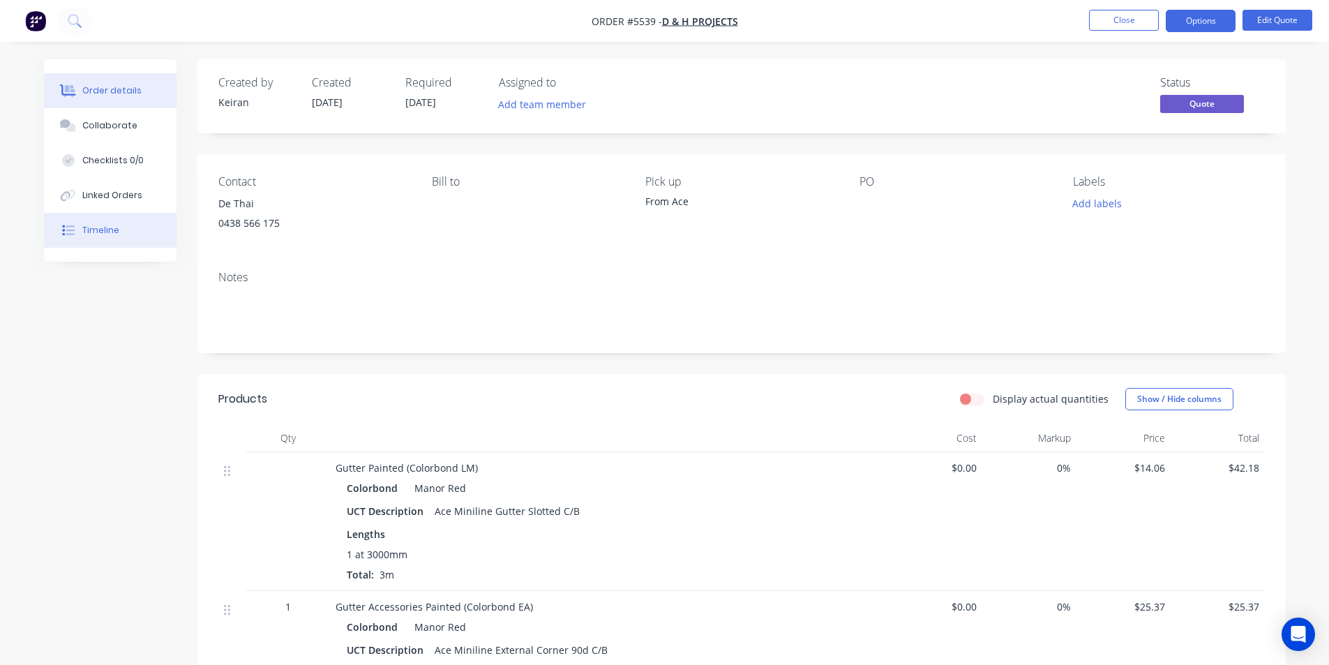
click at [97, 225] on div "Timeline" at bounding box center [100, 230] width 37 height 13
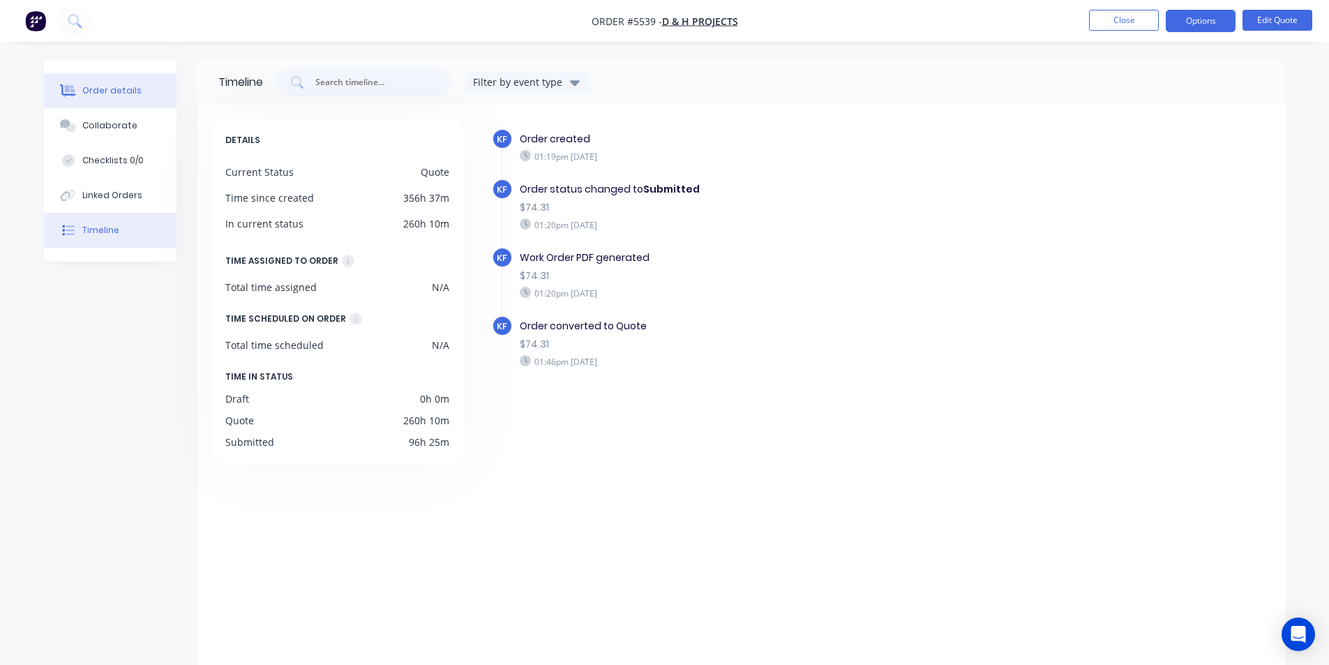
click at [97, 91] on div "Order details" at bounding box center [111, 90] width 59 height 13
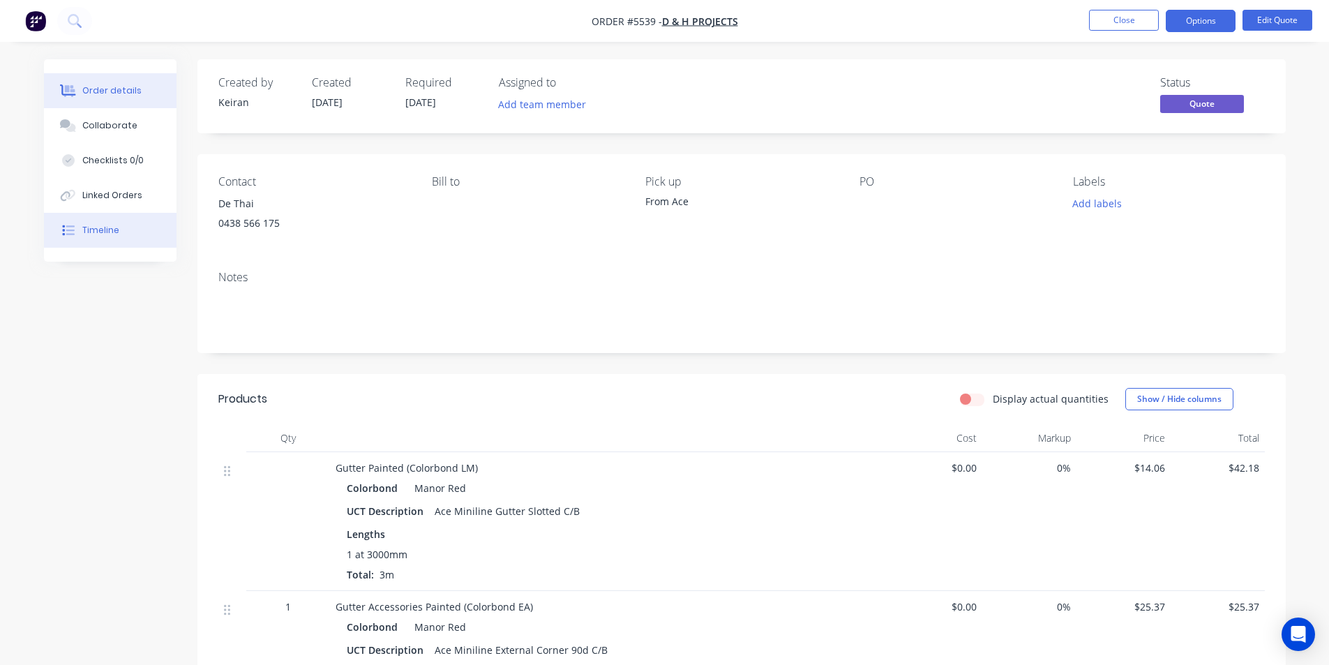
click at [105, 230] on div "Timeline" at bounding box center [100, 230] width 37 height 13
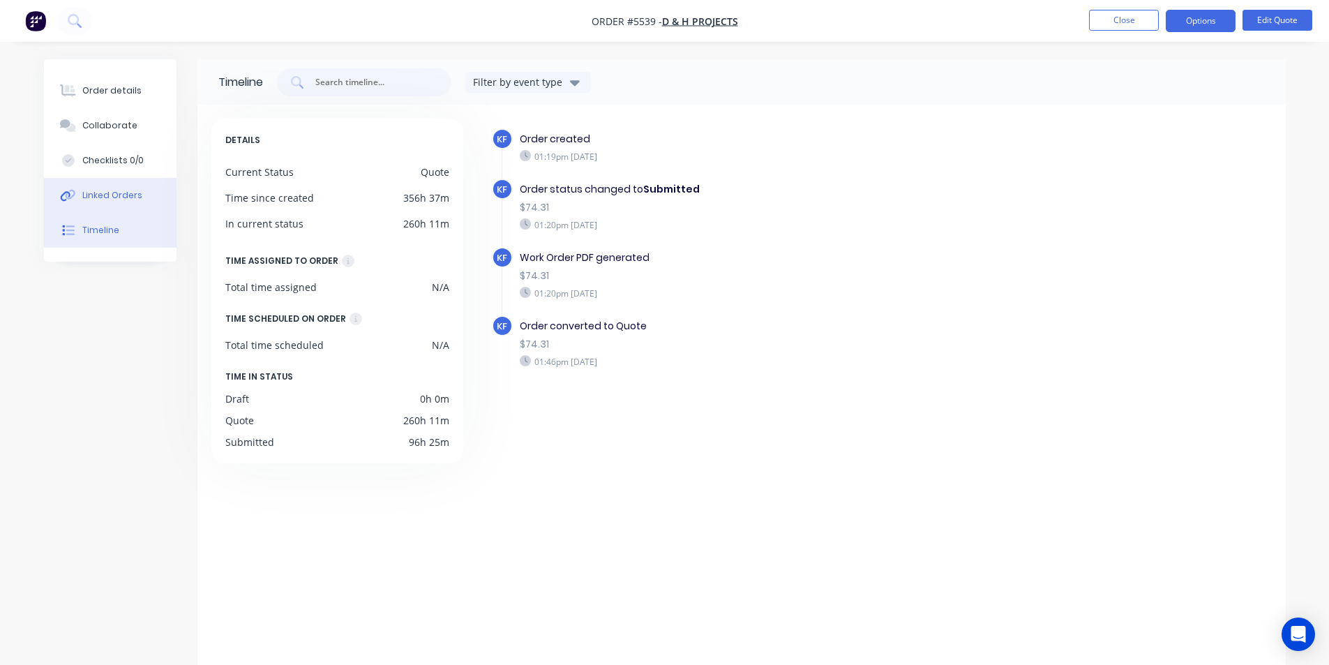
click at [103, 200] on div "Linked Orders" at bounding box center [112, 195] width 60 height 13
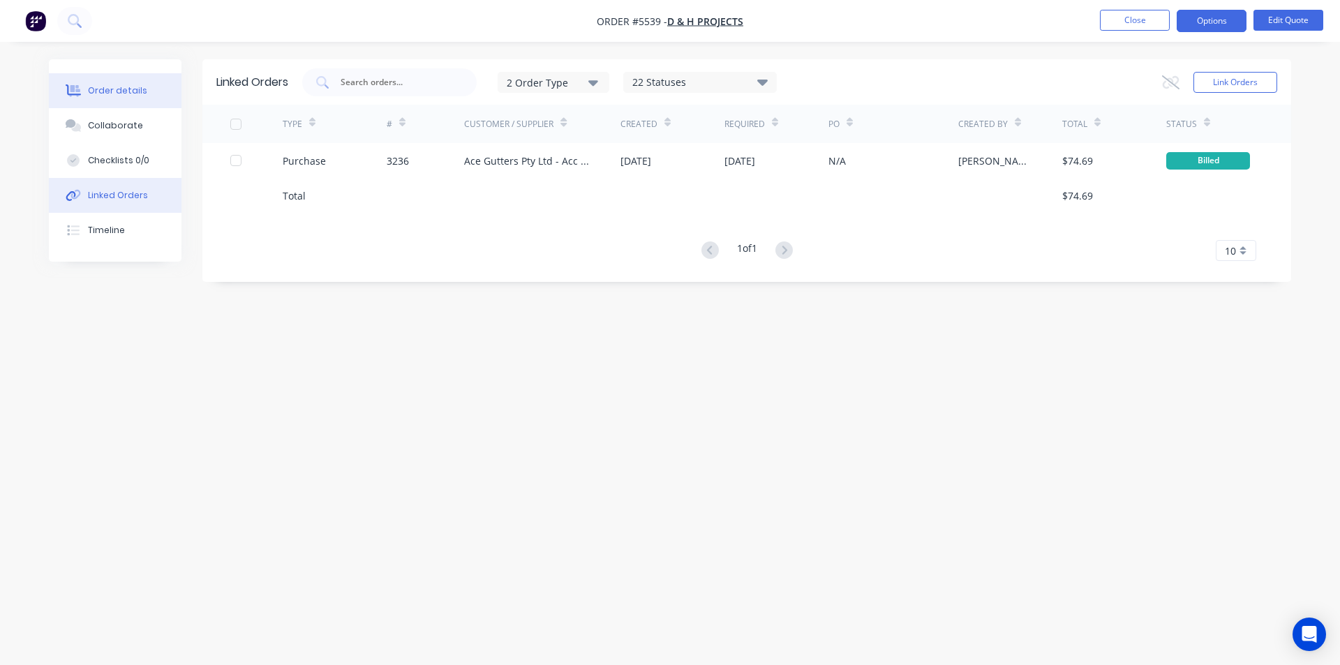
click at [117, 92] on div "Order details" at bounding box center [117, 90] width 59 height 13
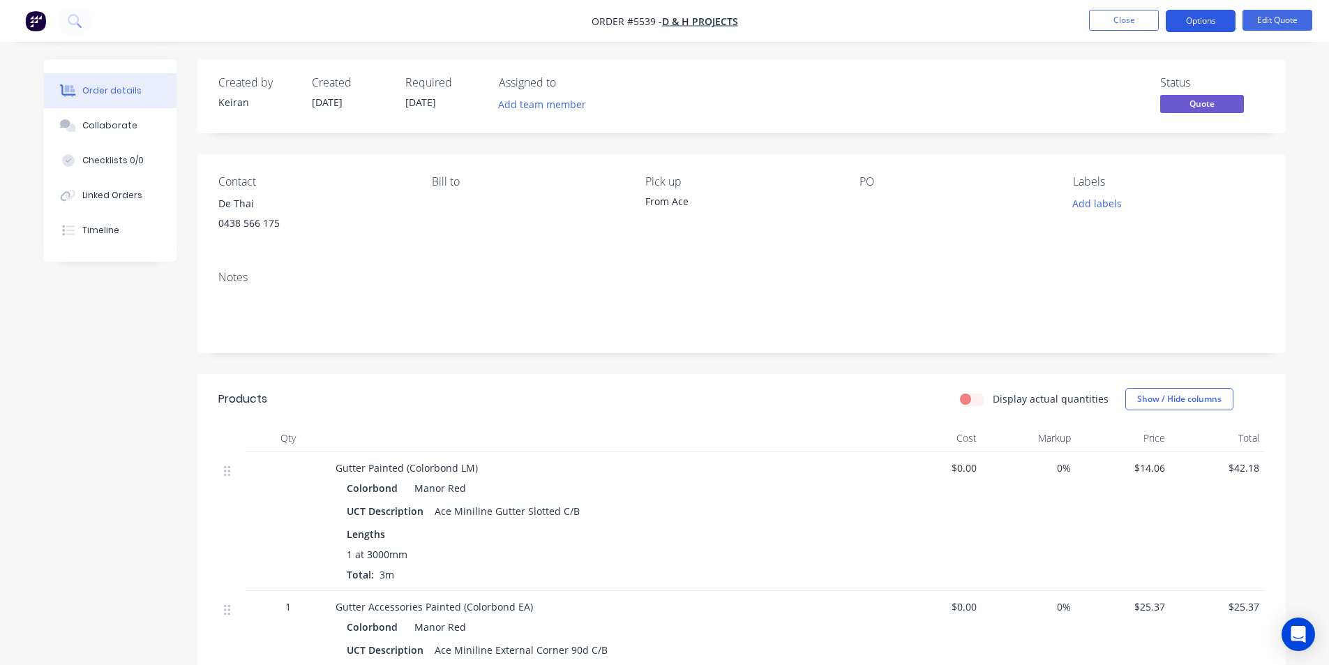
click at [1200, 19] on button "Options" at bounding box center [1201, 21] width 70 height 22
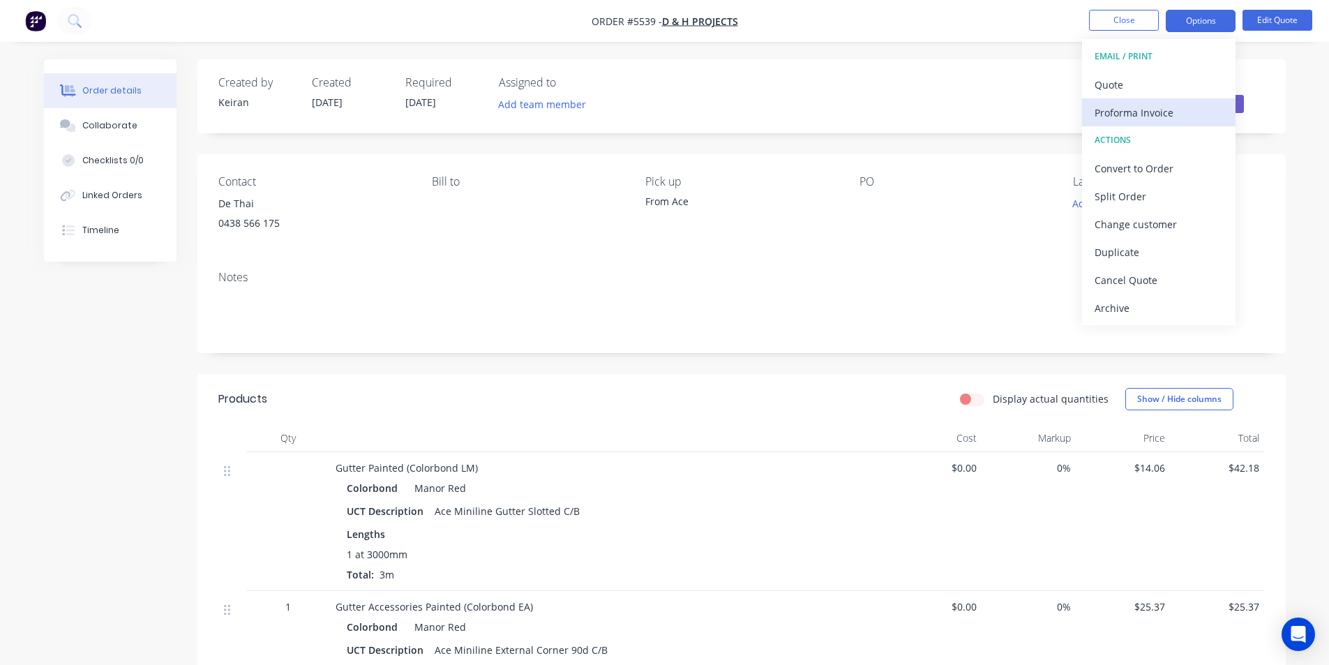
click at [1168, 107] on div "Proforma Invoice" at bounding box center [1159, 113] width 128 height 20
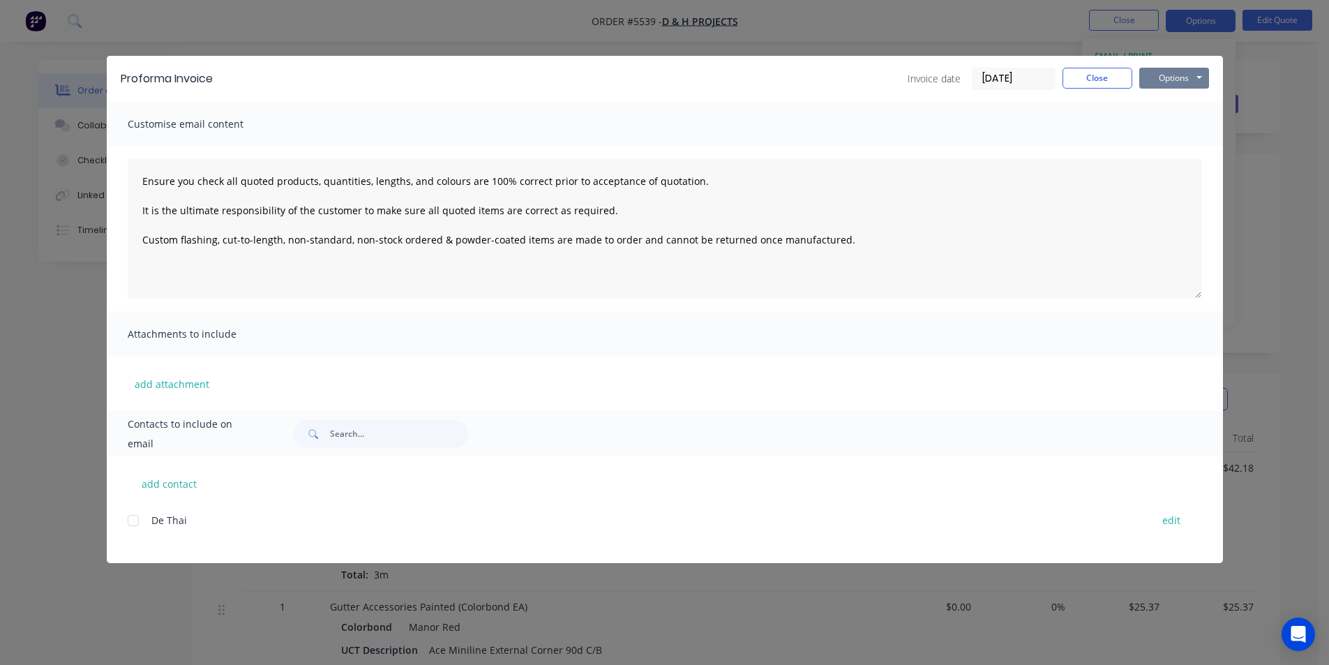
click at [1175, 76] on button "Options" at bounding box center [1175, 78] width 70 height 21
click at [1181, 128] on button "Print" at bounding box center [1184, 125] width 89 height 23
click at [1092, 75] on button "Close" at bounding box center [1098, 78] width 70 height 21
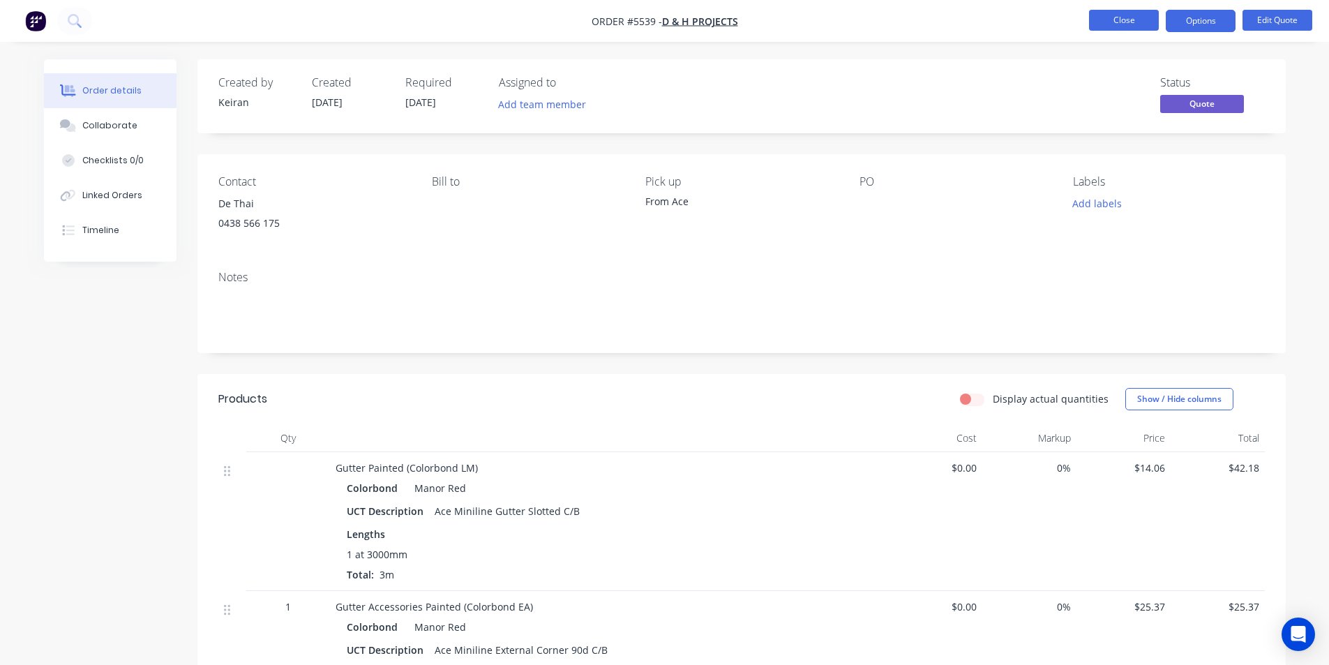
click at [1109, 25] on button "Close" at bounding box center [1124, 20] width 70 height 21
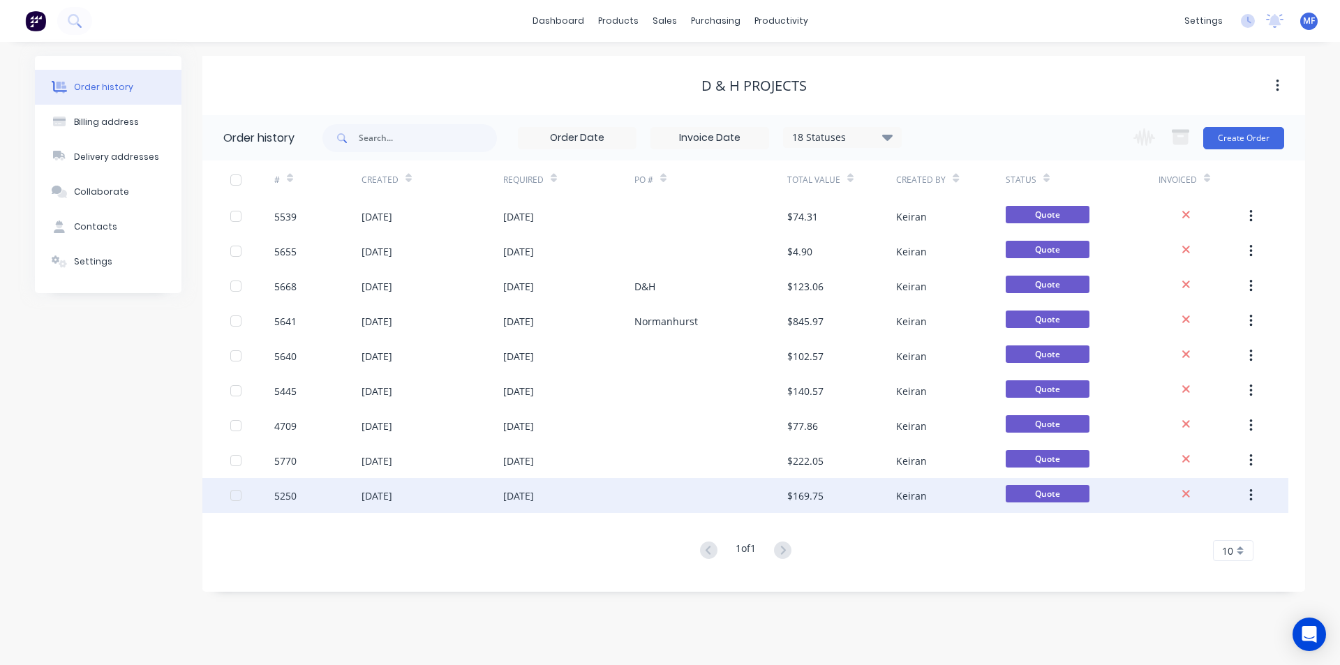
click at [804, 495] on div "$169.75" at bounding box center [805, 495] width 36 height 15
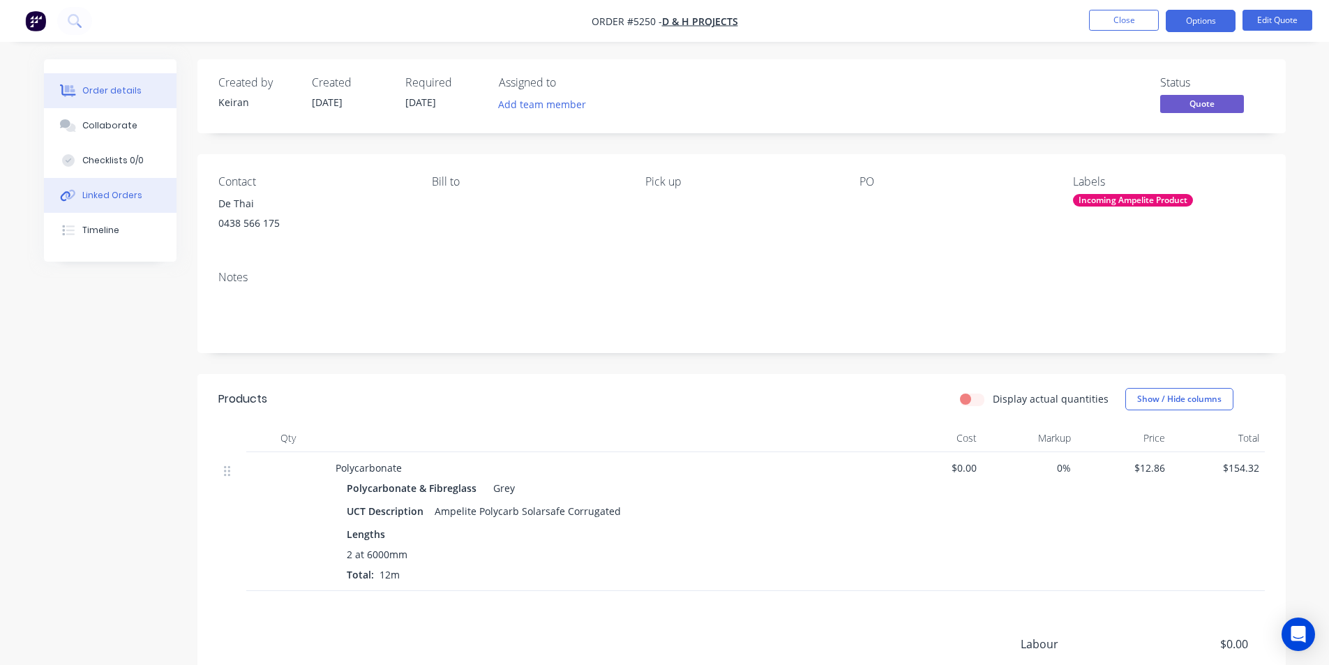
click at [106, 193] on div "Linked Orders" at bounding box center [112, 195] width 60 height 13
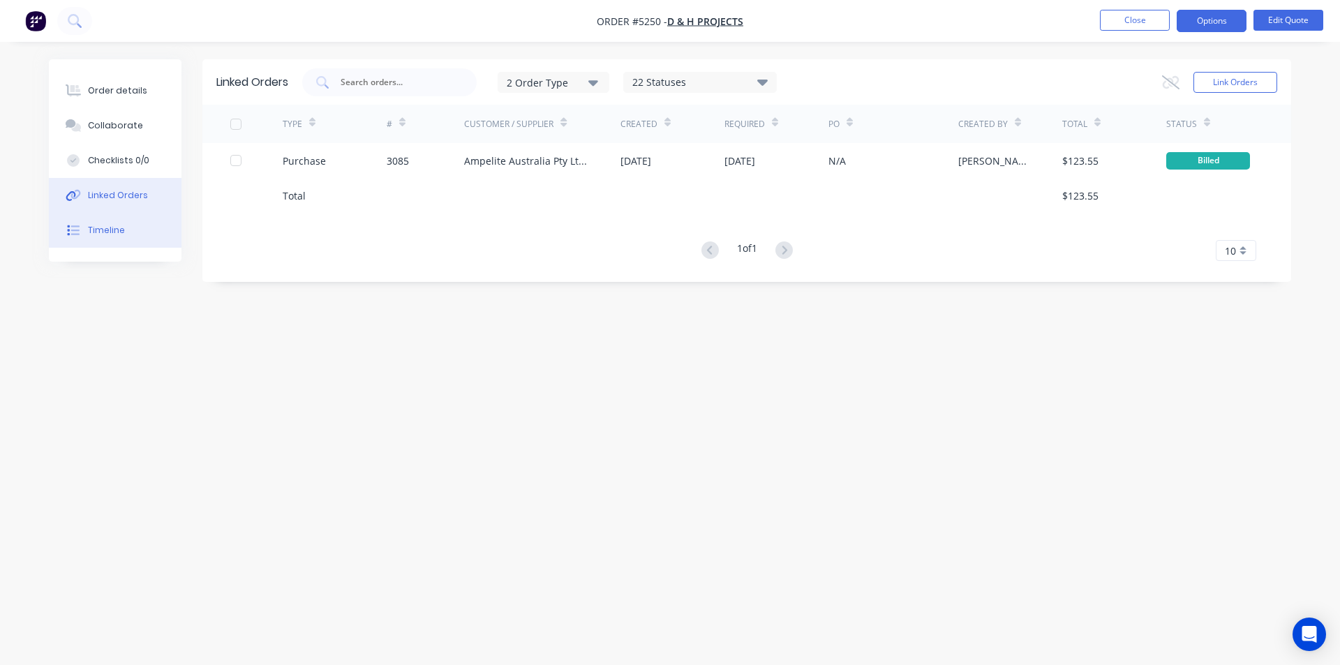
click at [105, 229] on div "Timeline" at bounding box center [106, 230] width 37 height 13
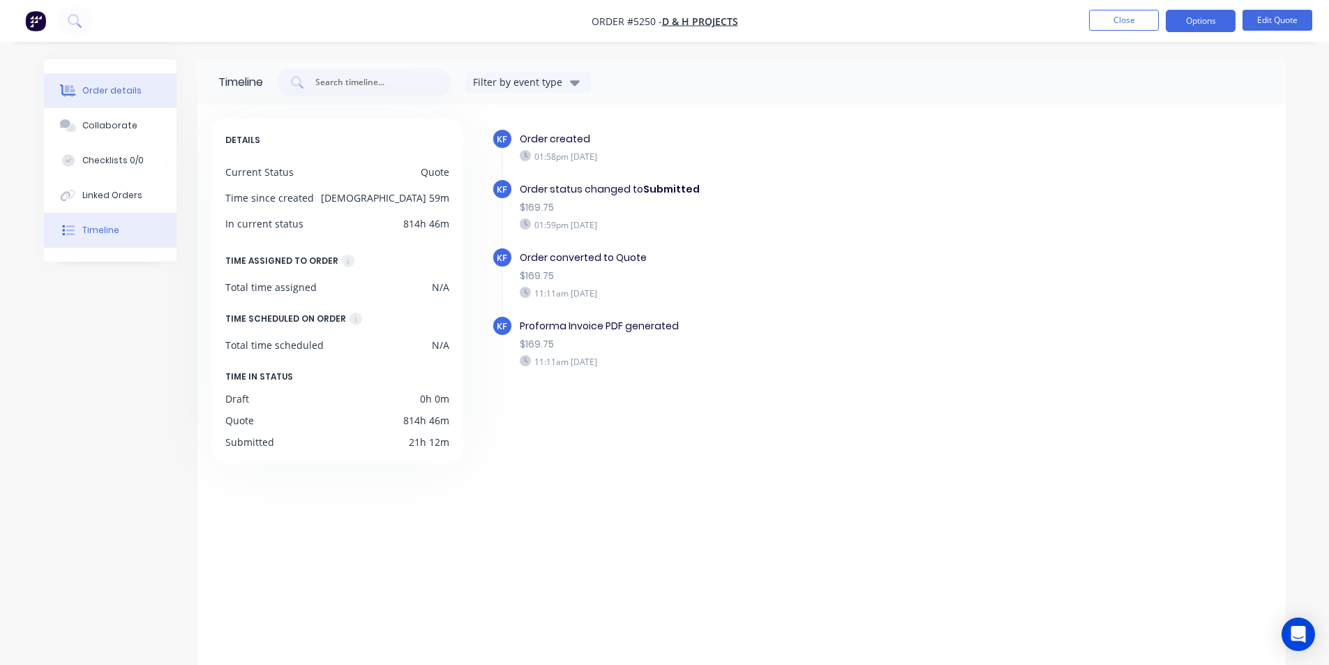
click at [105, 90] on div "Order details" at bounding box center [111, 90] width 59 height 13
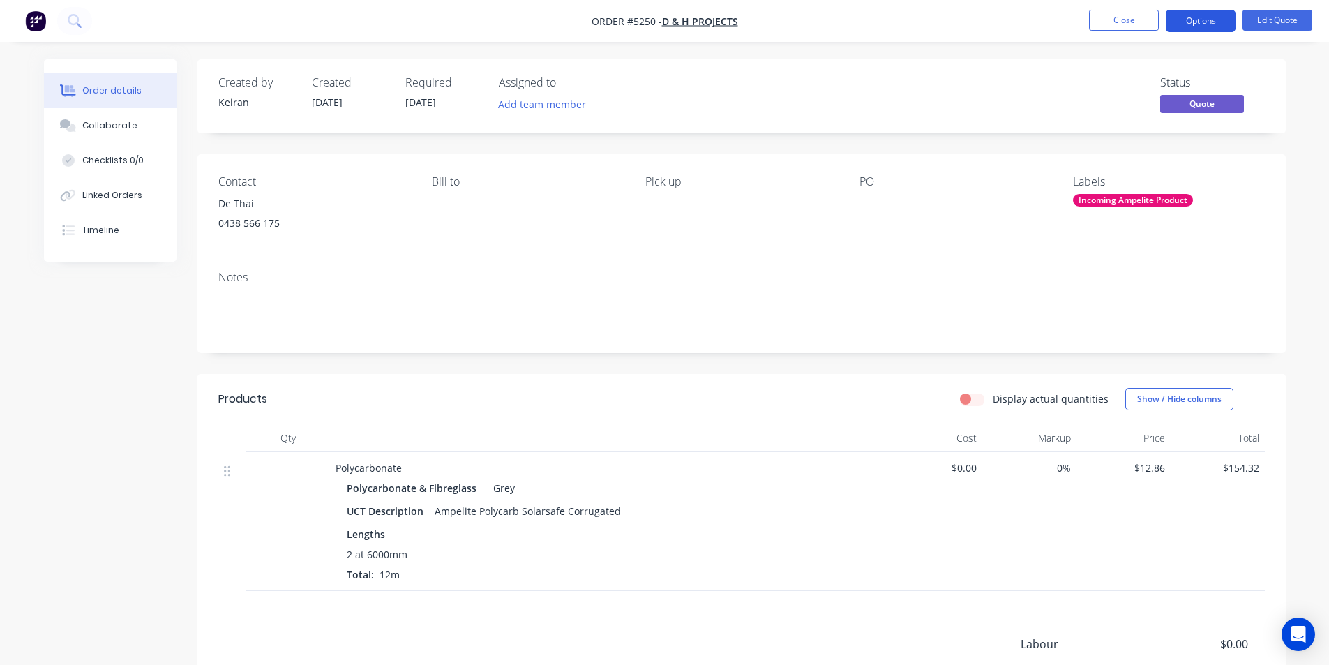
click at [1209, 26] on button "Options" at bounding box center [1201, 21] width 70 height 22
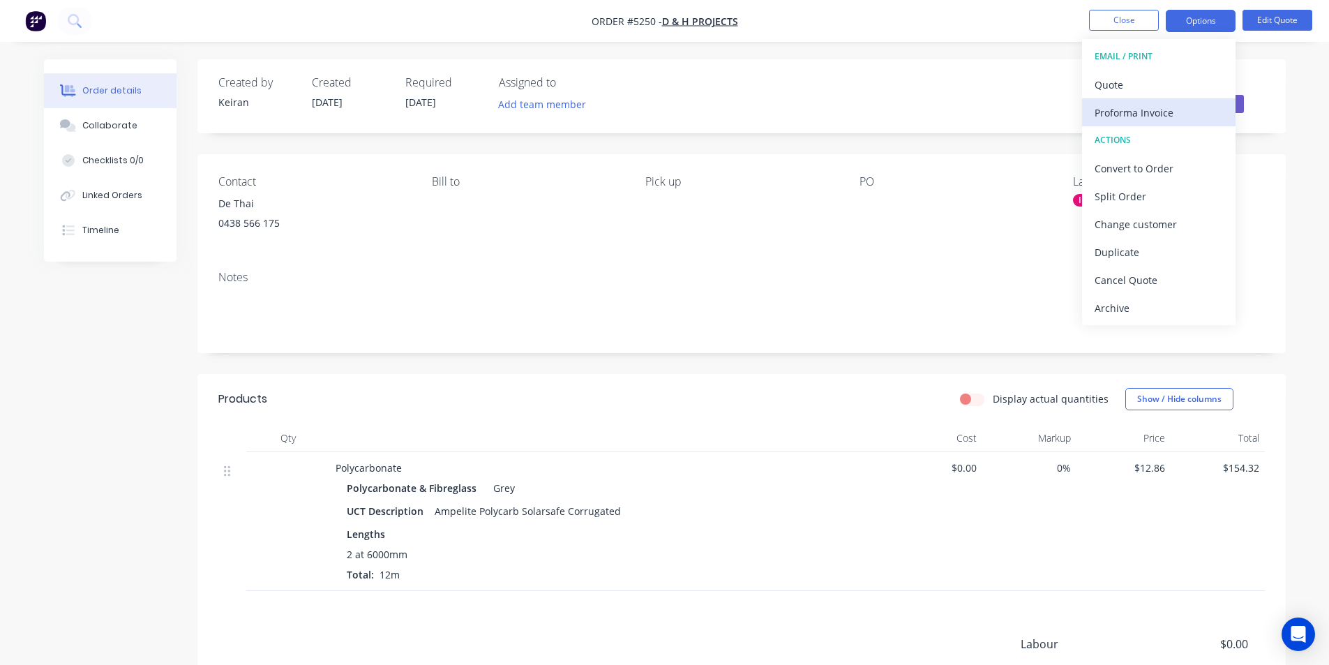
click at [1134, 109] on div "Proforma Invoice" at bounding box center [1159, 113] width 128 height 20
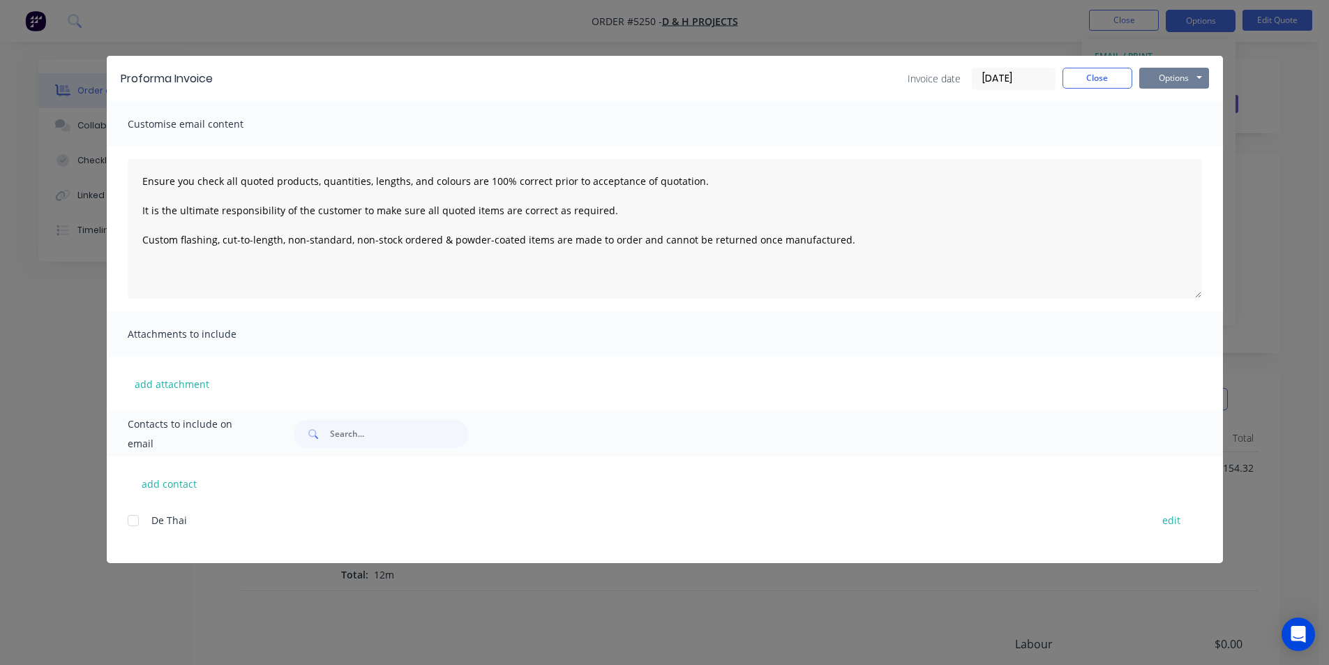
click at [1174, 75] on button "Options" at bounding box center [1175, 78] width 70 height 21
click at [1178, 121] on button "Print" at bounding box center [1184, 125] width 89 height 23
click at [1091, 73] on button "Close" at bounding box center [1098, 78] width 70 height 21
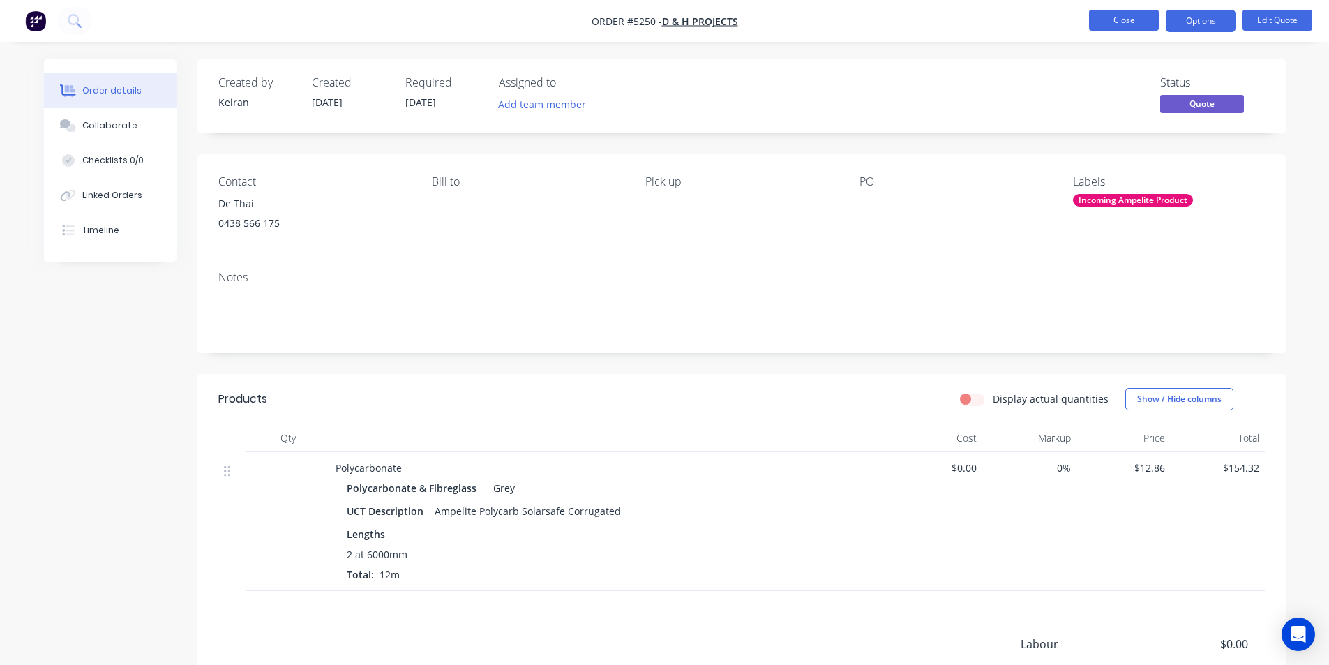
click at [1115, 14] on button "Close" at bounding box center [1124, 20] width 70 height 21
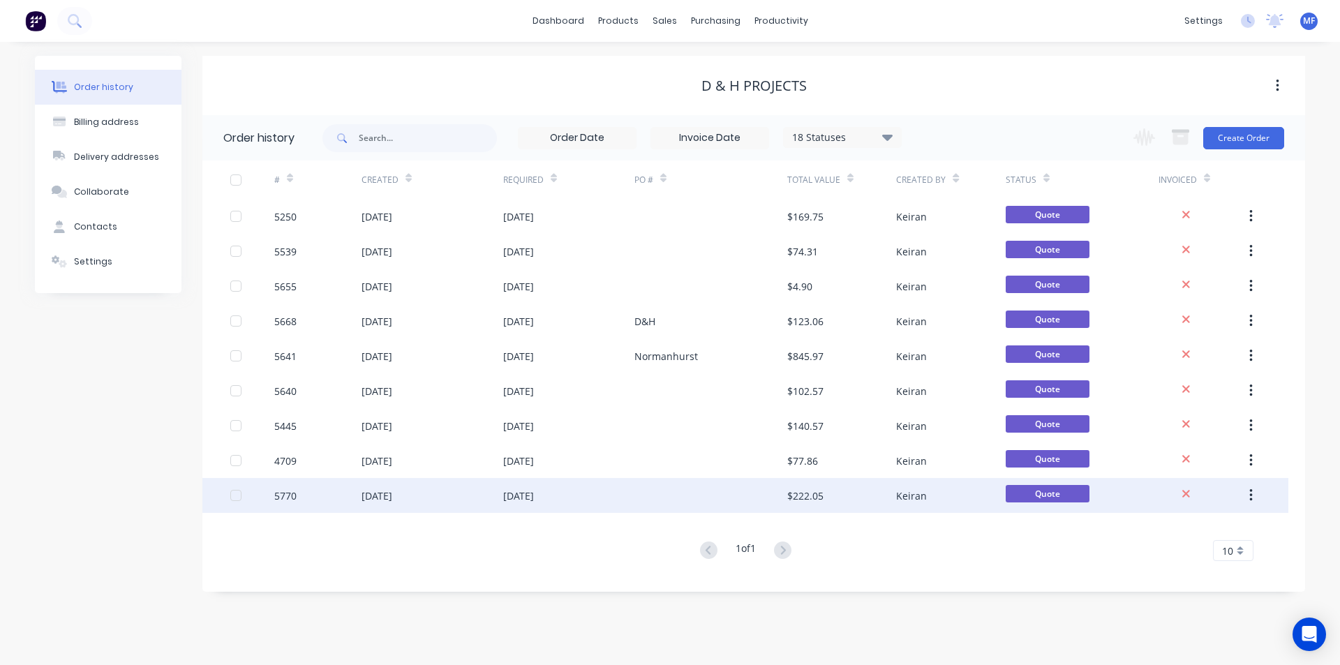
click at [818, 497] on div "$222.05" at bounding box center [805, 495] width 36 height 15
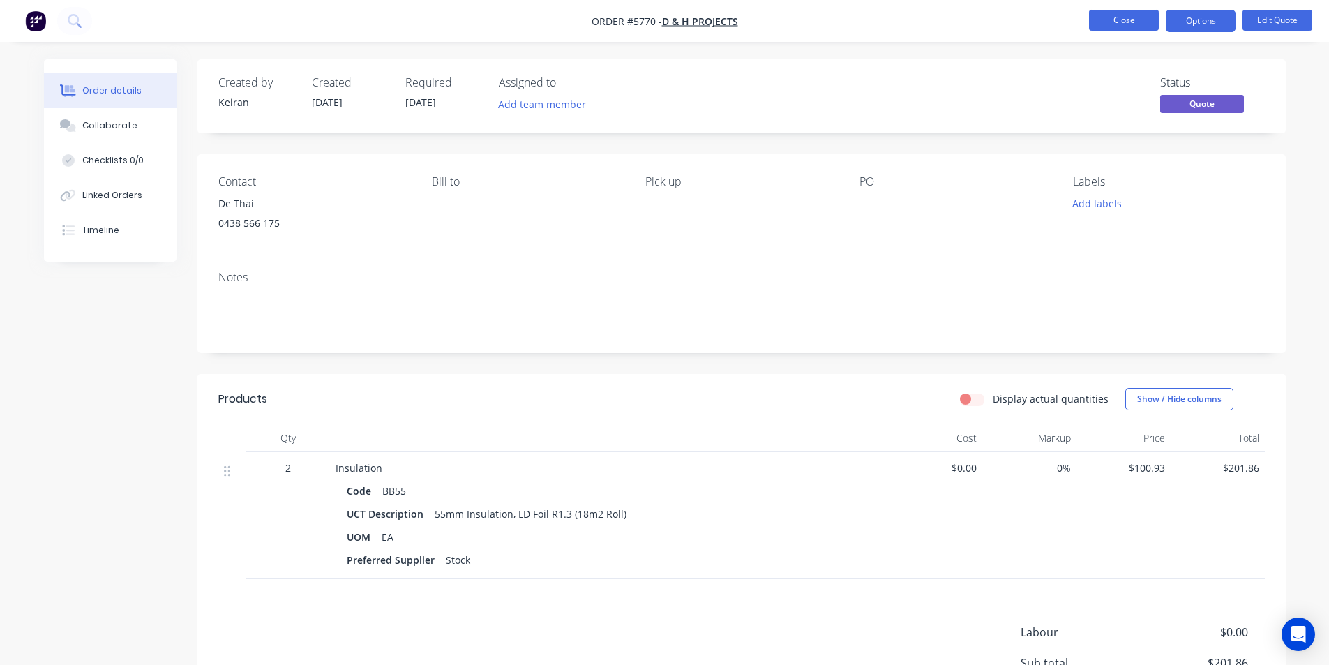
click at [1117, 21] on button "Close" at bounding box center [1124, 20] width 70 height 21
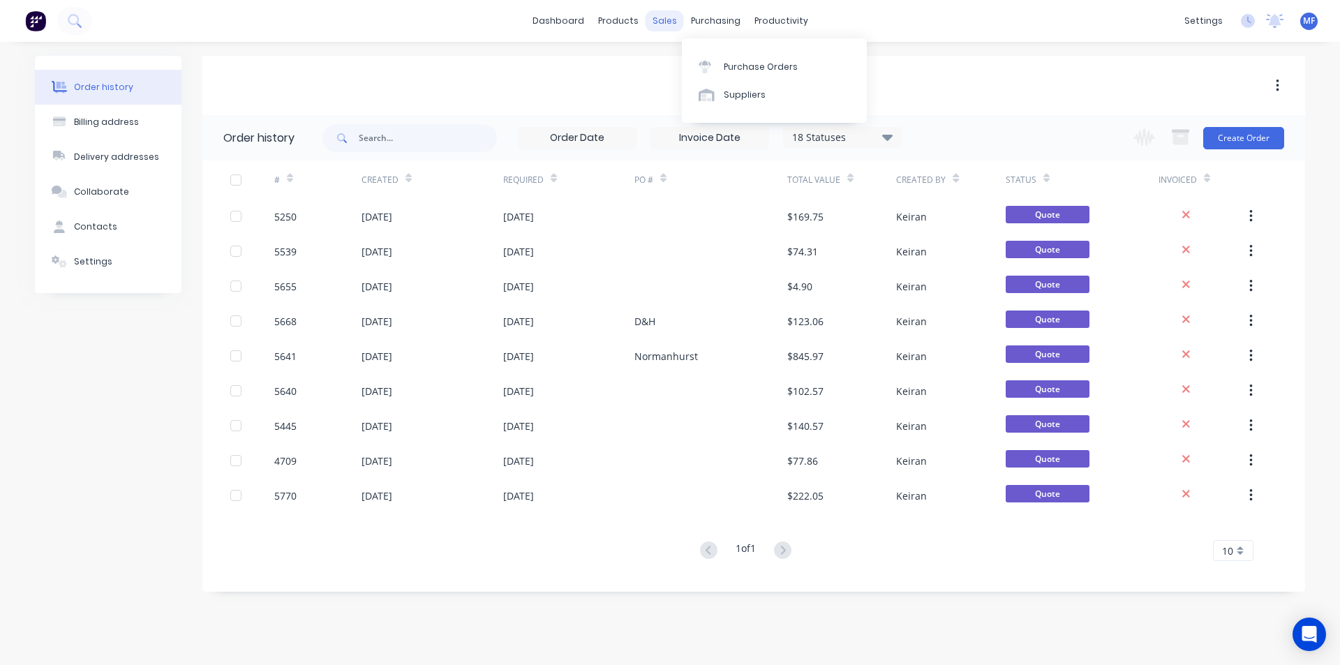
click at [660, 14] on div "sales" at bounding box center [664, 20] width 38 height 21
click at [722, 94] on div "Customers" at bounding box center [712, 95] width 50 height 13
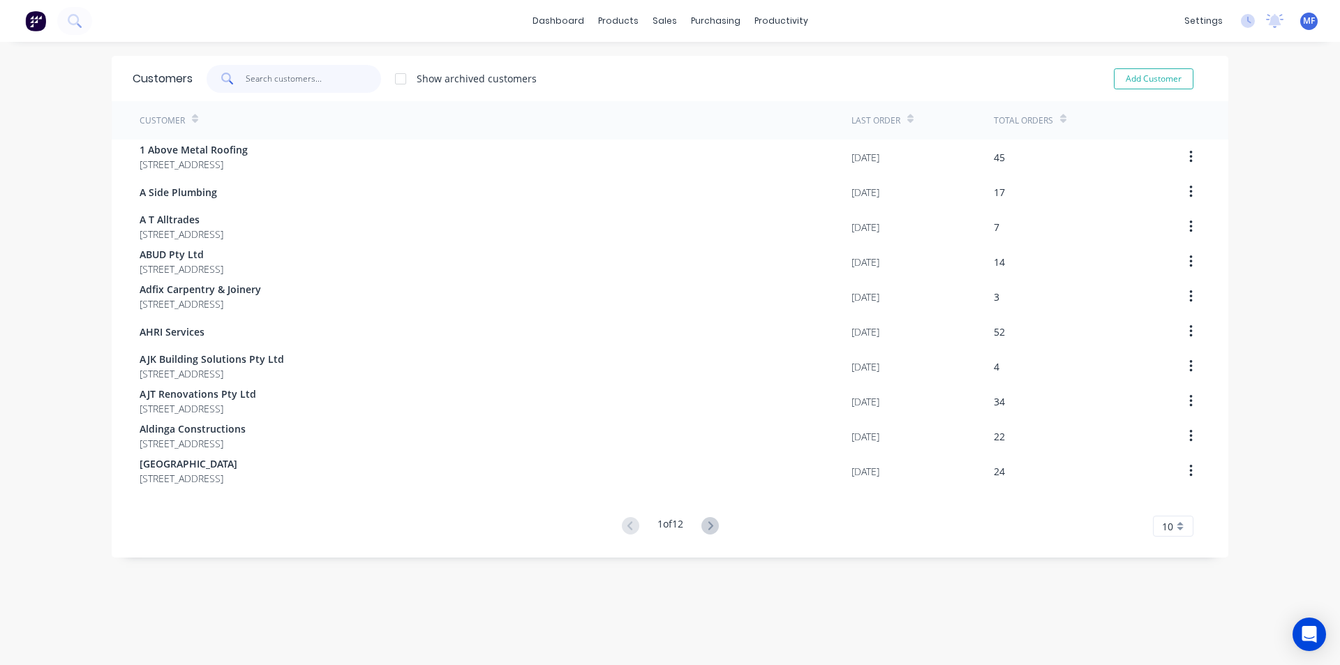
click at [283, 77] on input "text" at bounding box center [314, 79] width 136 height 28
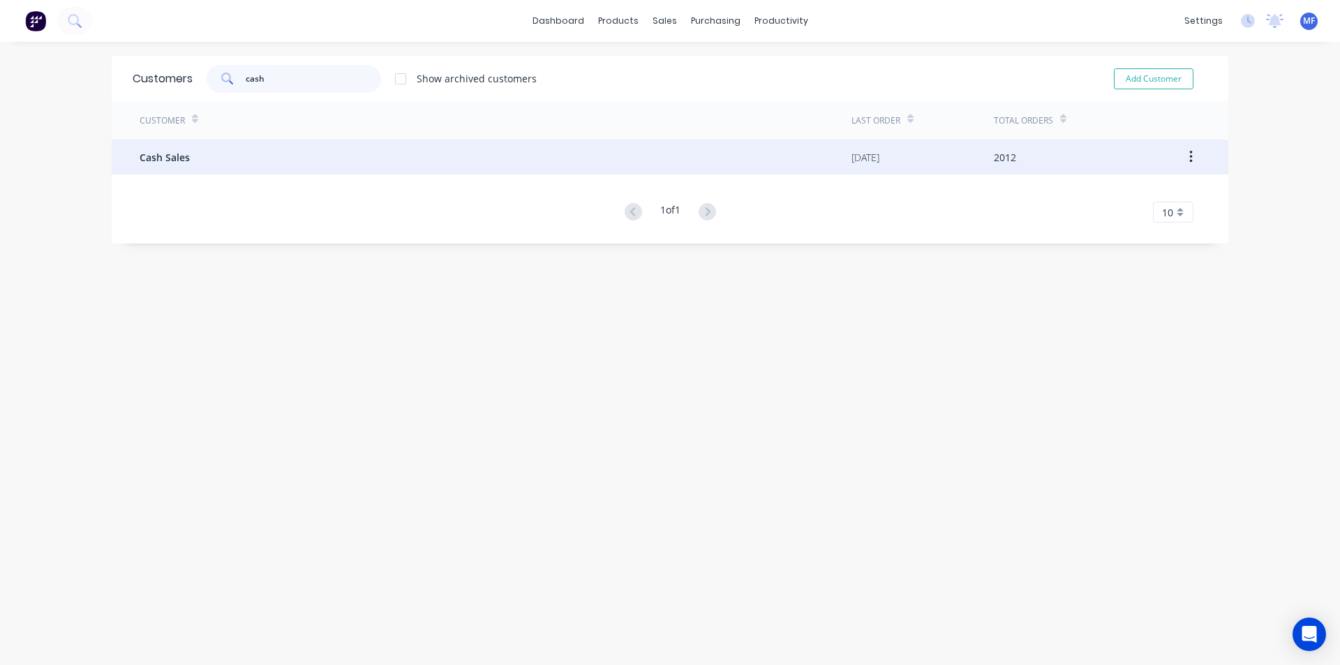
type input "cash"
click at [163, 156] on span "Cash Sales" at bounding box center [165, 157] width 50 height 15
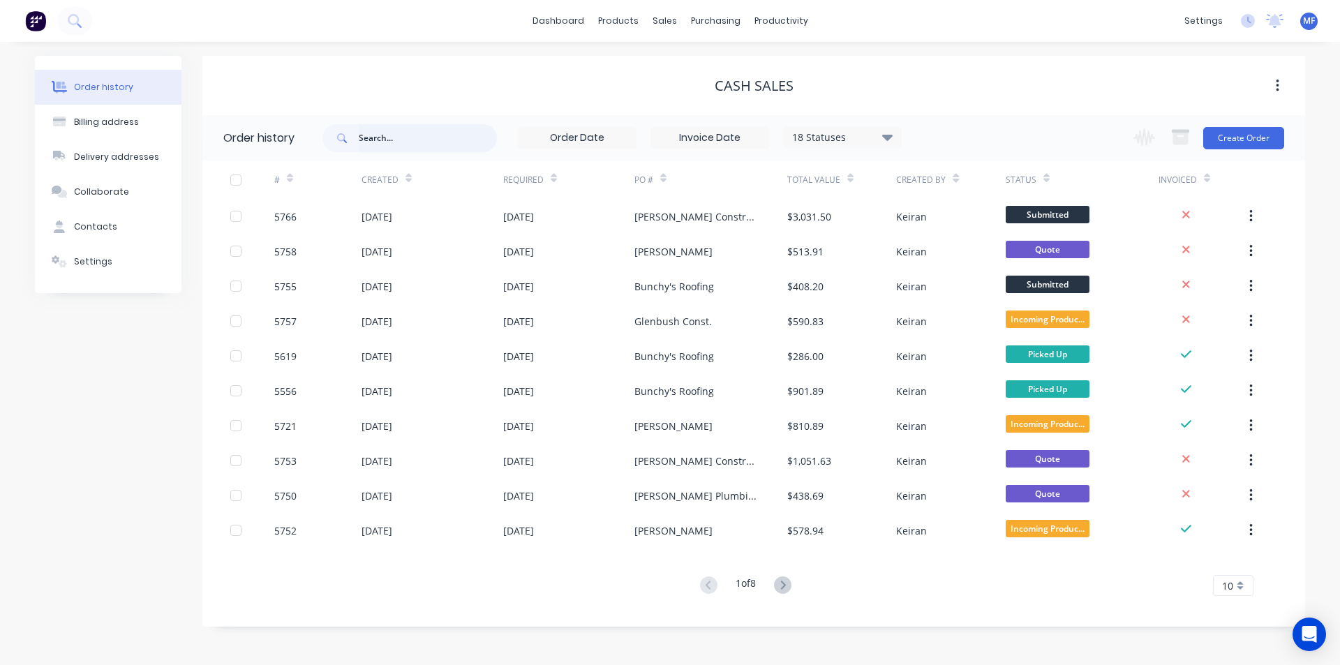
click at [394, 133] on input "text" at bounding box center [428, 138] width 138 height 28
type input "Spiri"
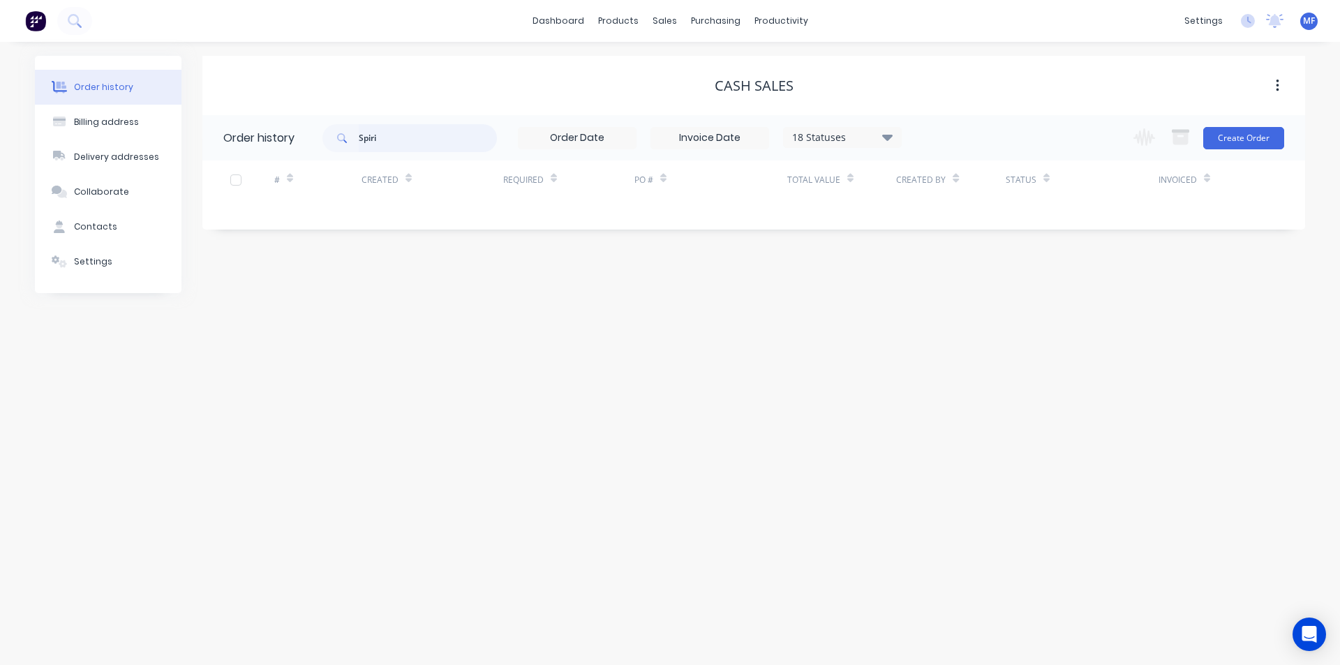
click at [396, 144] on input "Spiri" at bounding box center [428, 138] width 138 height 28
type input "Spr"
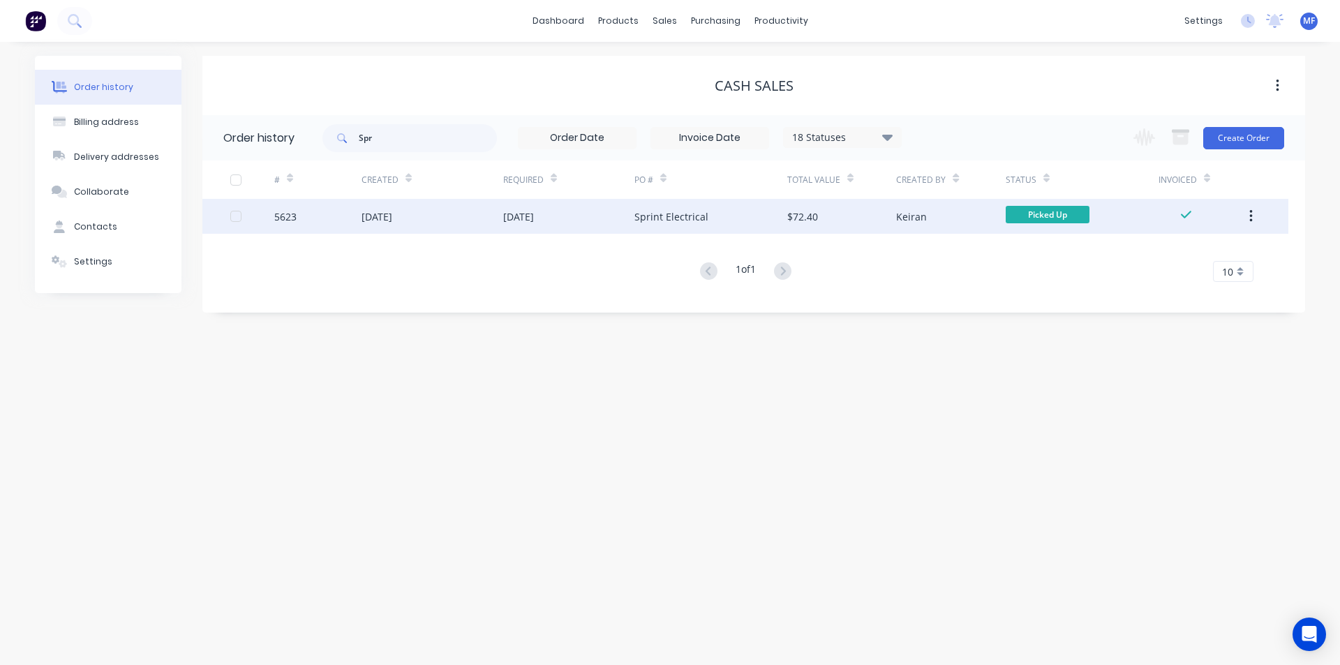
click at [534, 216] on div "[DATE]" at bounding box center [518, 216] width 31 height 15
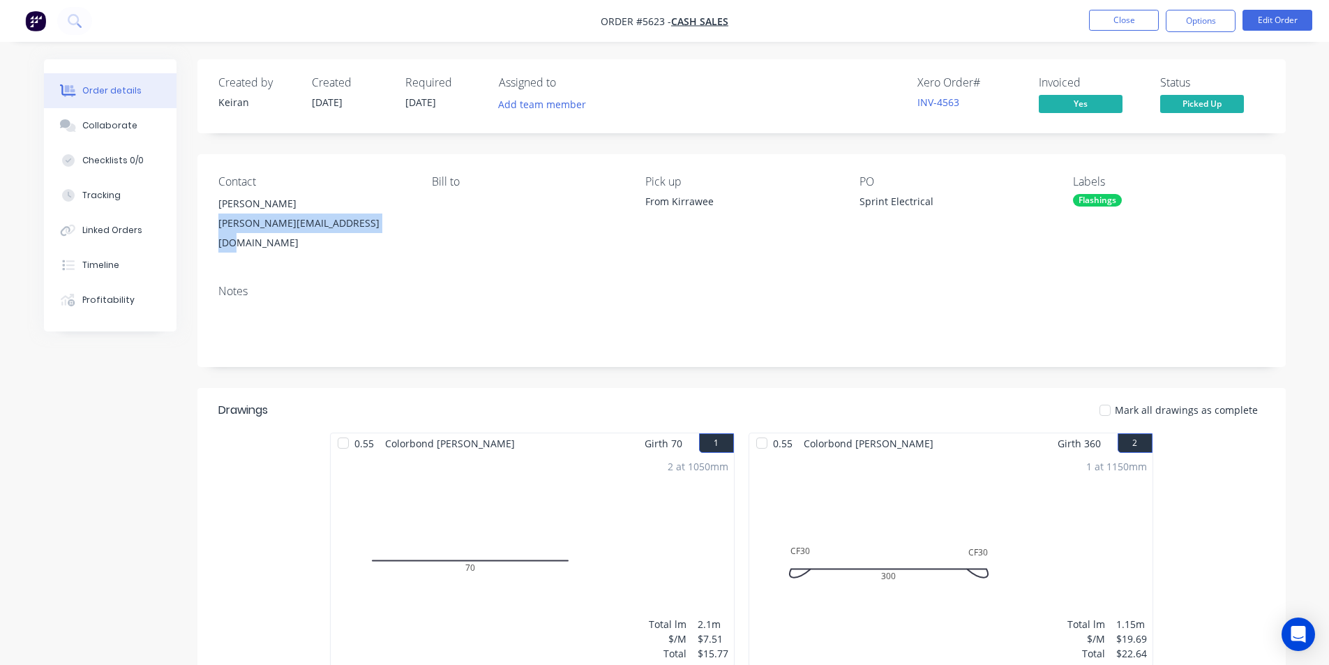
drag, startPoint x: 375, startPoint y: 225, endPoint x: 208, endPoint y: 232, distance: 166.9
click at [208, 232] on div "Contact Anthony [EMAIL_ADDRESS][DOMAIN_NAME] Bill to Pick up From Kirrawee PO S…" at bounding box center [741, 213] width 1089 height 119
copy div "[PERSON_NAME][EMAIL_ADDRESS][DOMAIN_NAME]"
click at [937, 102] on link "INV-4563" at bounding box center [939, 102] width 42 height 13
click at [1111, 16] on button "Close" at bounding box center [1124, 20] width 70 height 21
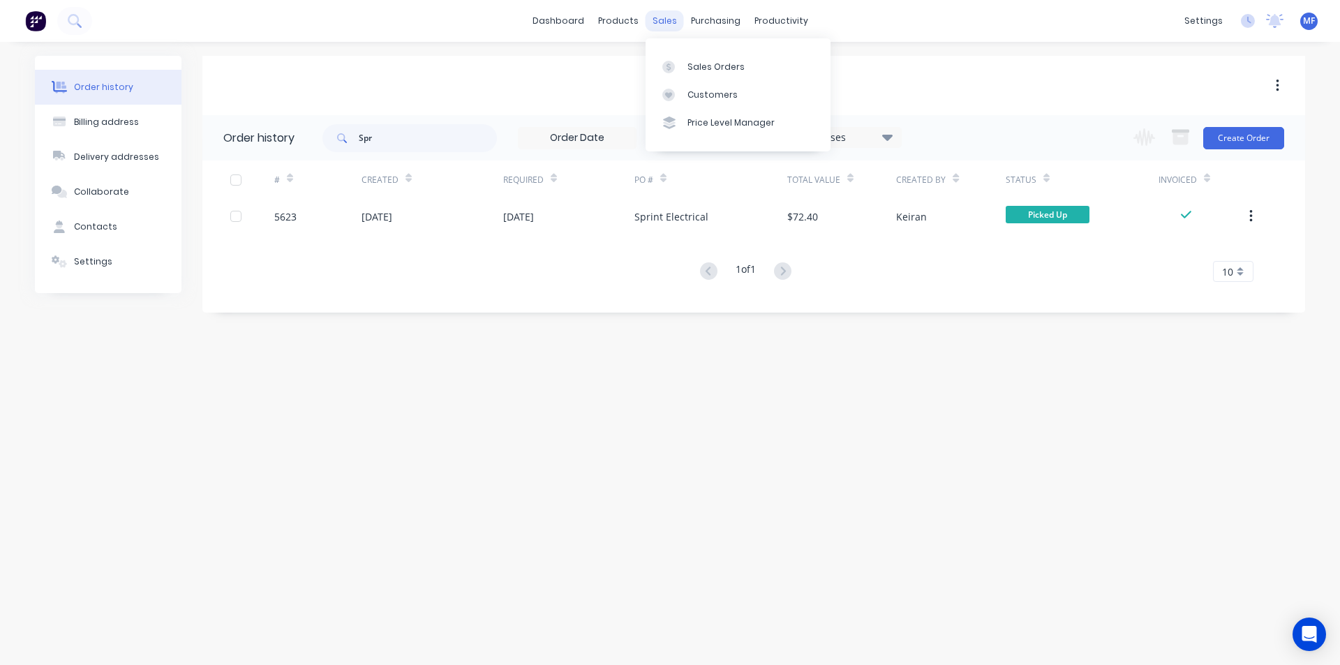
click at [663, 15] on div "sales" at bounding box center [664, 20] width 38 height 21
click at [689, 97] on div "Customers" at bounding box center [712, 95] width 50 height 13
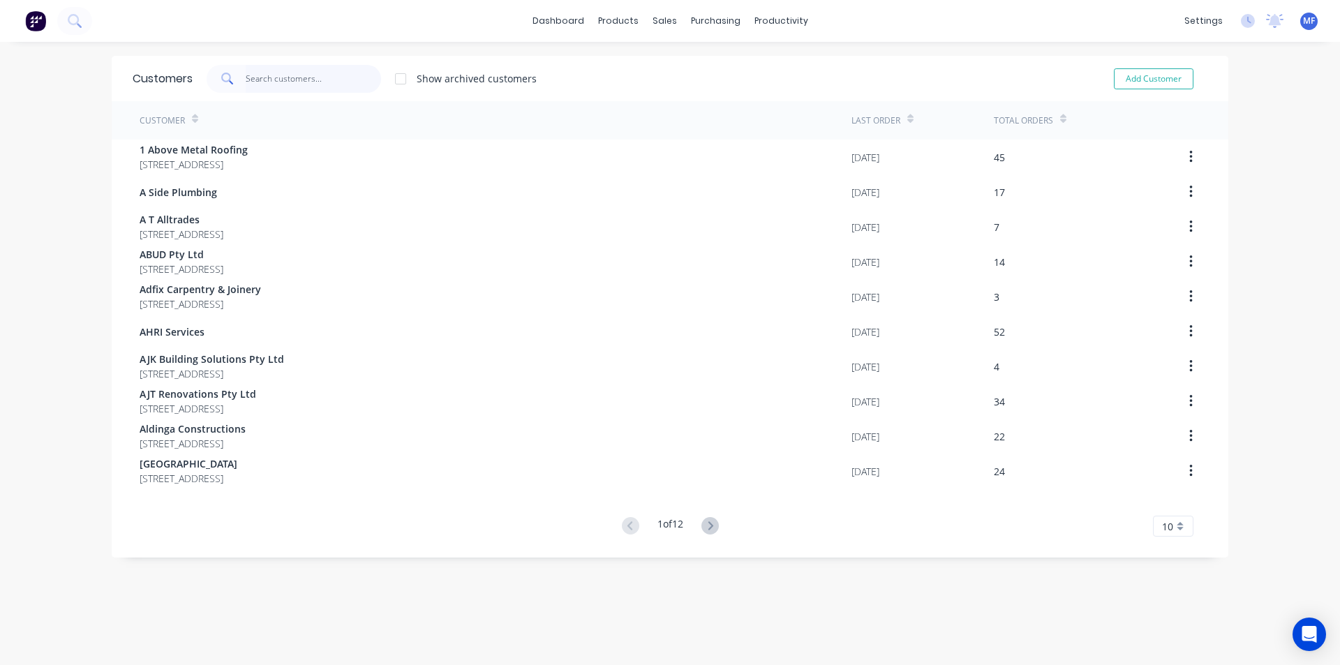
click at [291, 72] on input "text" at bounding box center [314, 79] width 136 height 28
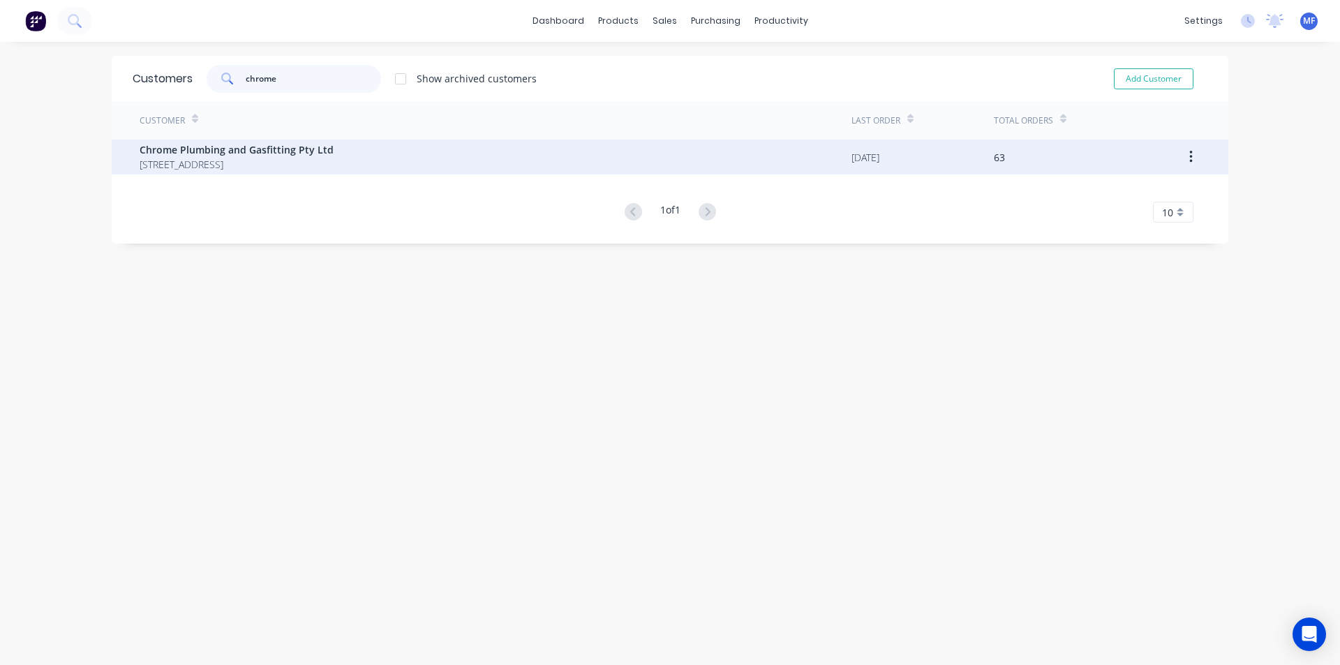
type input "chrome"
click at [322, 144] on span "Chrome Plumbing and Gasfitting Pty Ltd" at bounding box center [237, 149] width 194 height 15
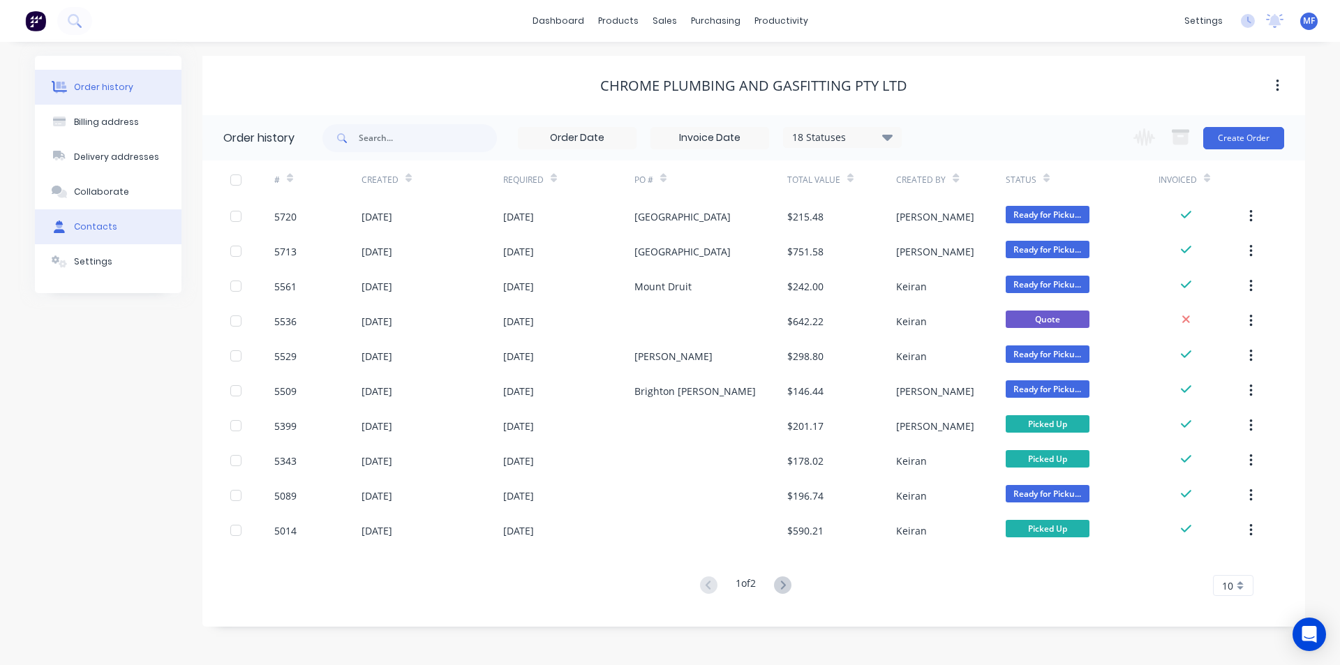
click at [75, 227] on div "Contacts" at bounding box center [95, 227] width 43 height 13
select select "AU"
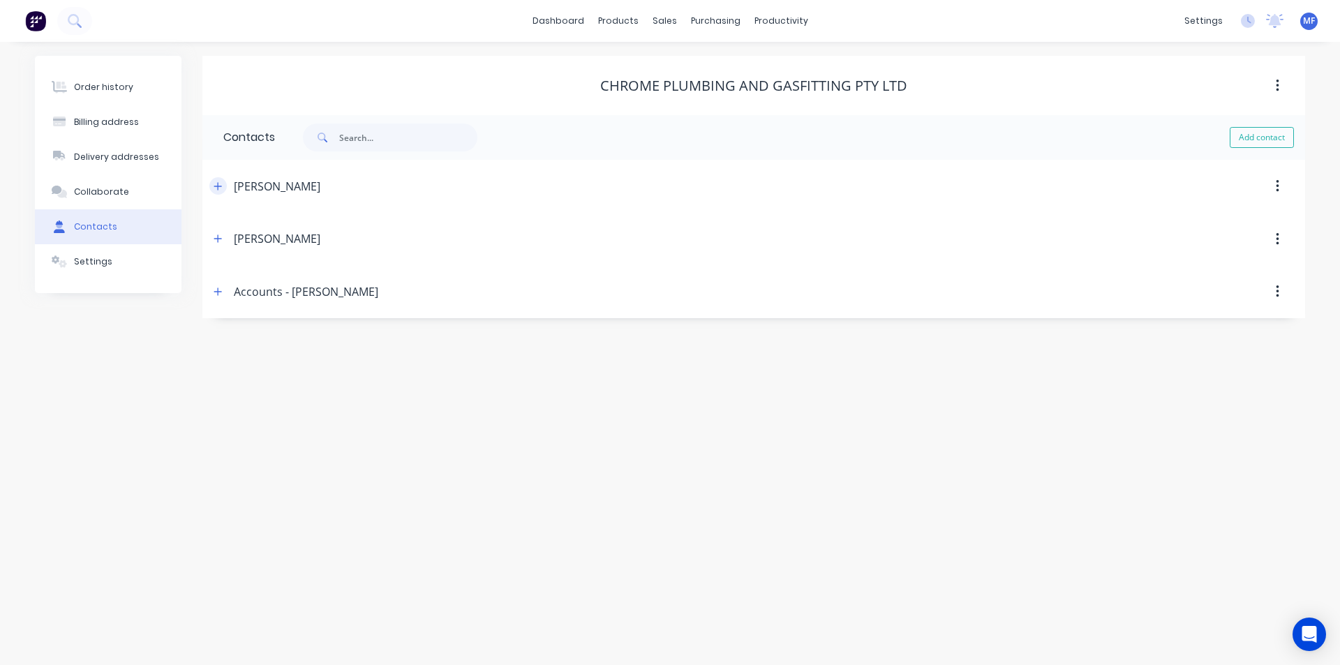
click at [214, 186] on icon "button" at bounding box center [218, 186] width 8 height 8
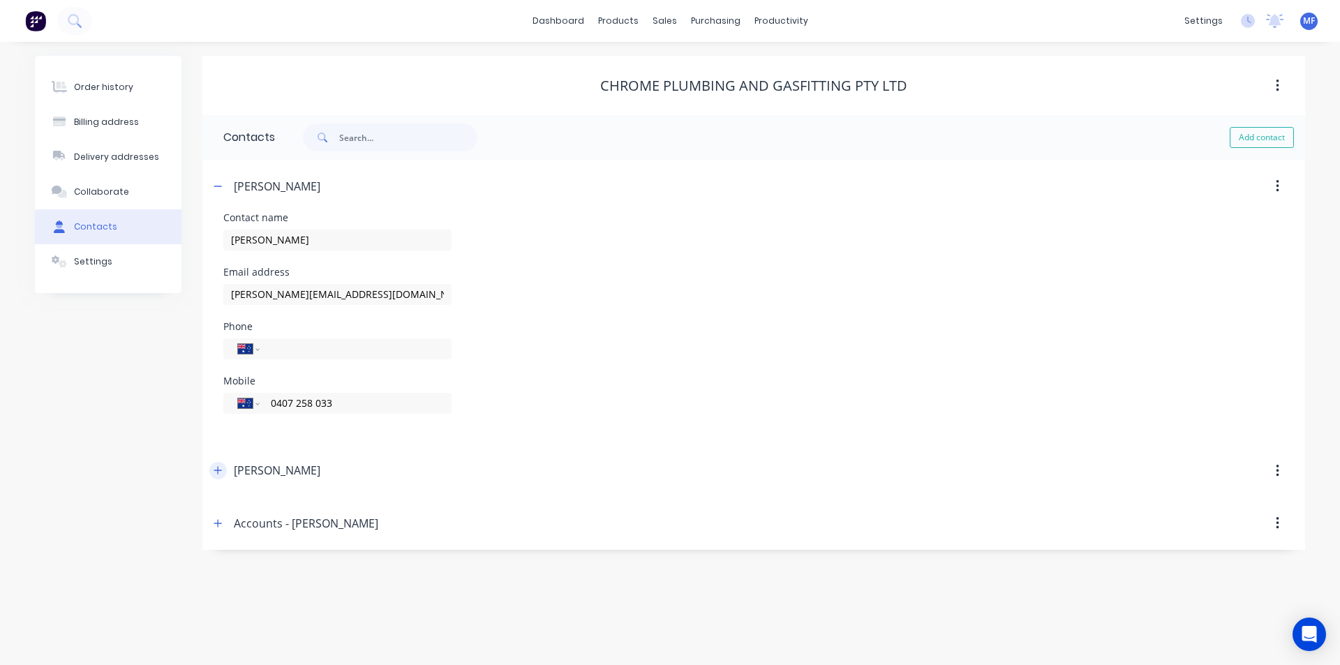
click at [217, 465] on icon "button" at bounding box center [218, 470] width 8 height 10
click at [211, 468] on icon "button" at bounding box center [213, 470] width 8 height 10
click at [216, 523] on icon "button" at bounding box center [218, 523] width 8 height 8
click at [221, 523] on button "button" at bounding box center [212, 522] width 17 height 17
click at [218, 188] on icon "button" at bounding box center [218, 186] width 8 height 10
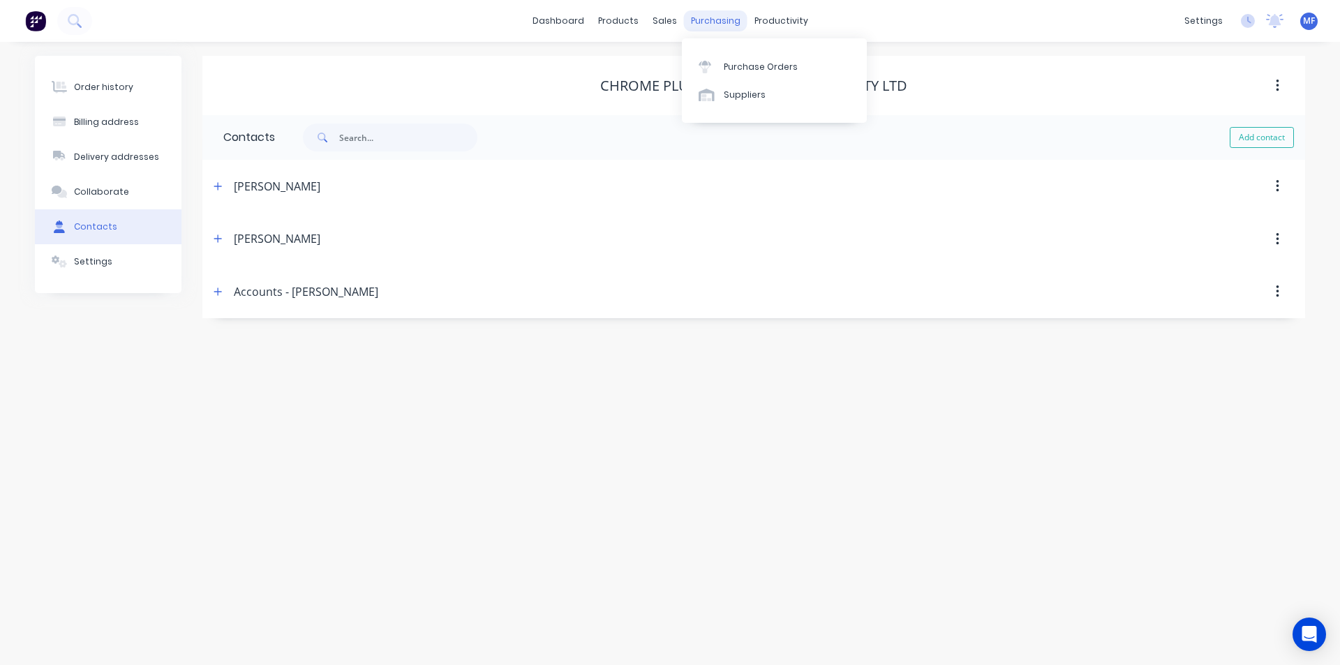
click at [721, 19] on div "purchasing" at bounding box center [715, 20] width 63 height 21
click at [750, 64] on div "Purchase Orders" at bounding box center [761, 67] width 74 height 13
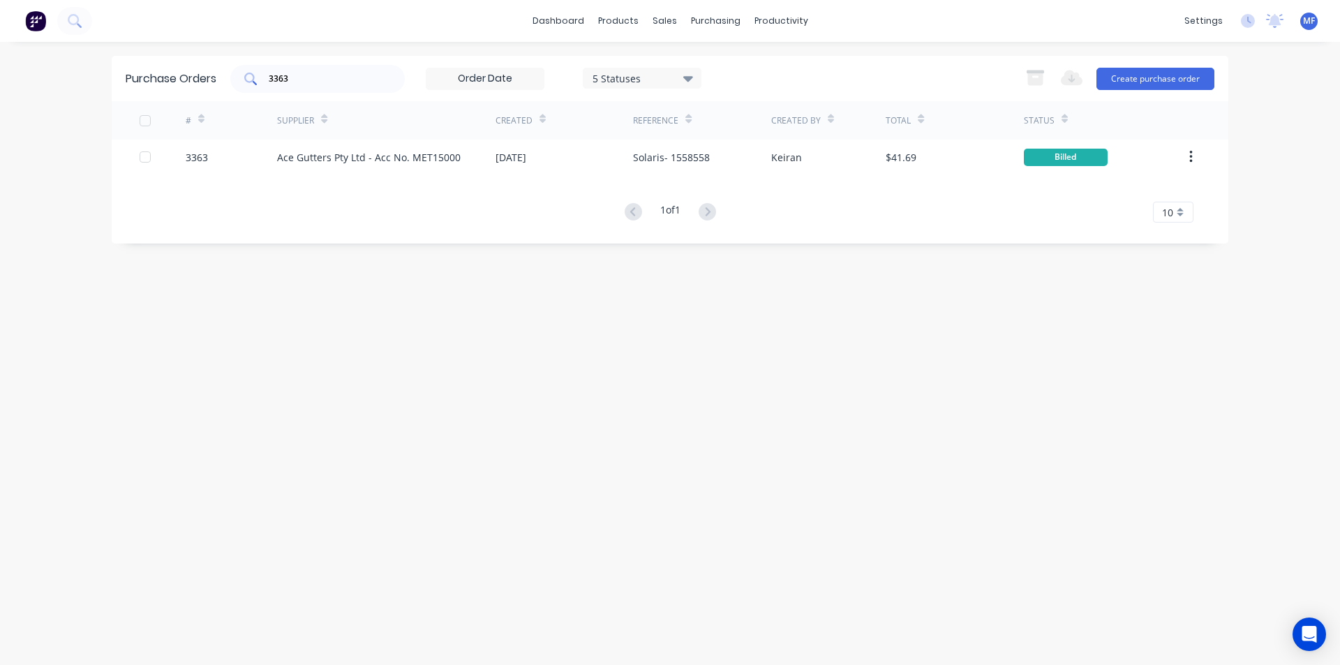
click at [310, 77] on input "3363" at bounding box center [325, 79] width 116 height 14
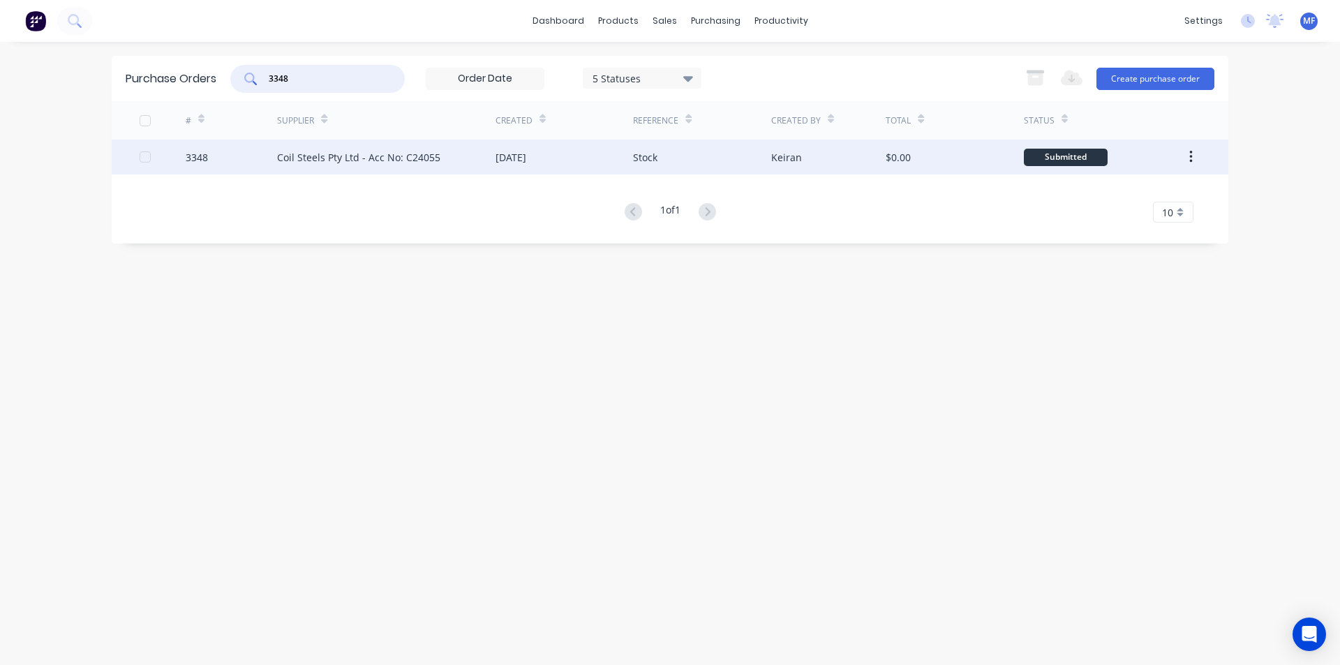
type input "3348"
click at [408, 150] on div "Coil Steels Pty Ltd - Acc No: C24055" at bounding box center [358, 157] width 163 height 15
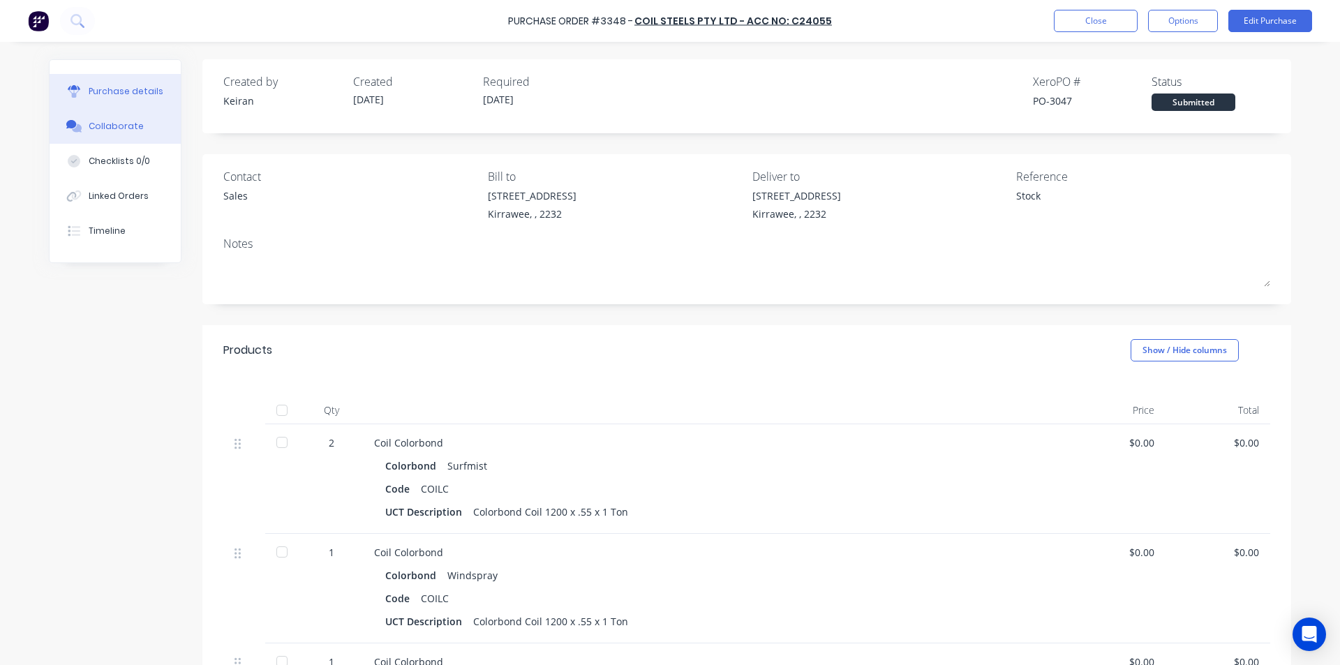
click at [130, 124] on div "Collaborate" at bounding box center [116, 126] width 55 height 13
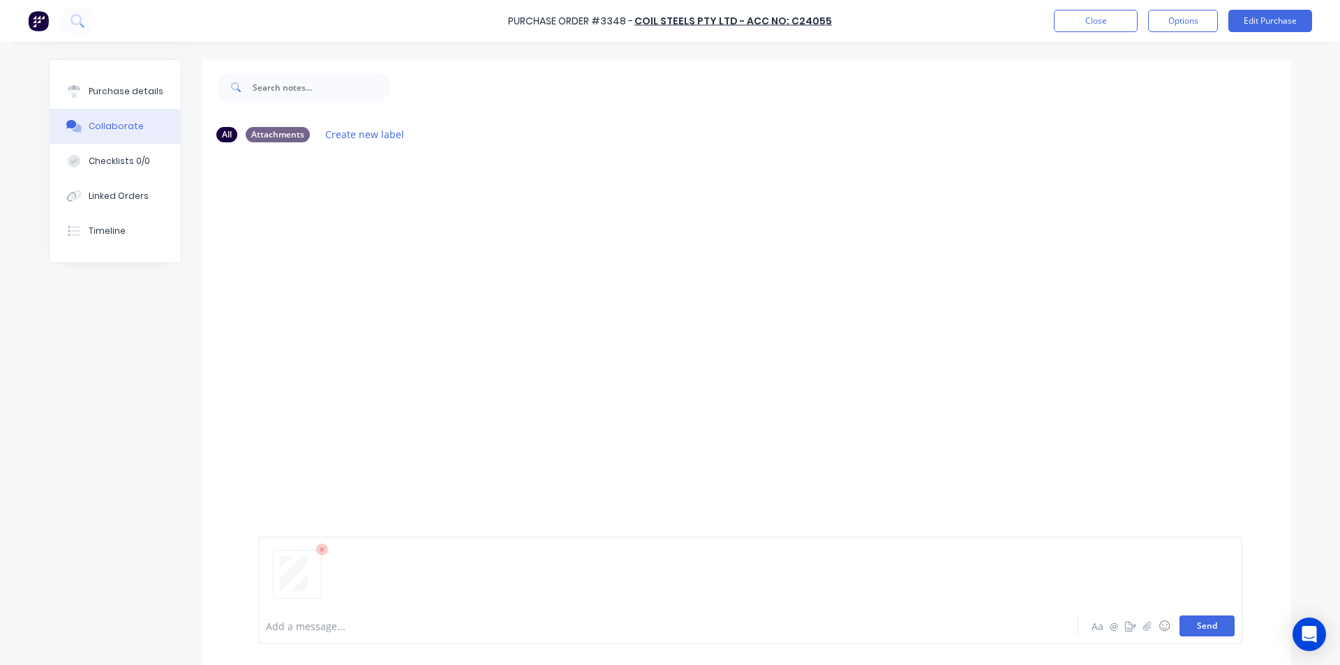
click at [1204, 621] on button "Send" at bounding box center [1206, 625] width 55 height 21
click at [1101, 482] on div "MF You 10:58am [DATE] 3918_001.pdf Labels Download Delete" at bounding box center [746, 381] width 1089 height 454
click at [1066, 21] on button "Close" at bounding box center [1096, 21] width 84 height 22
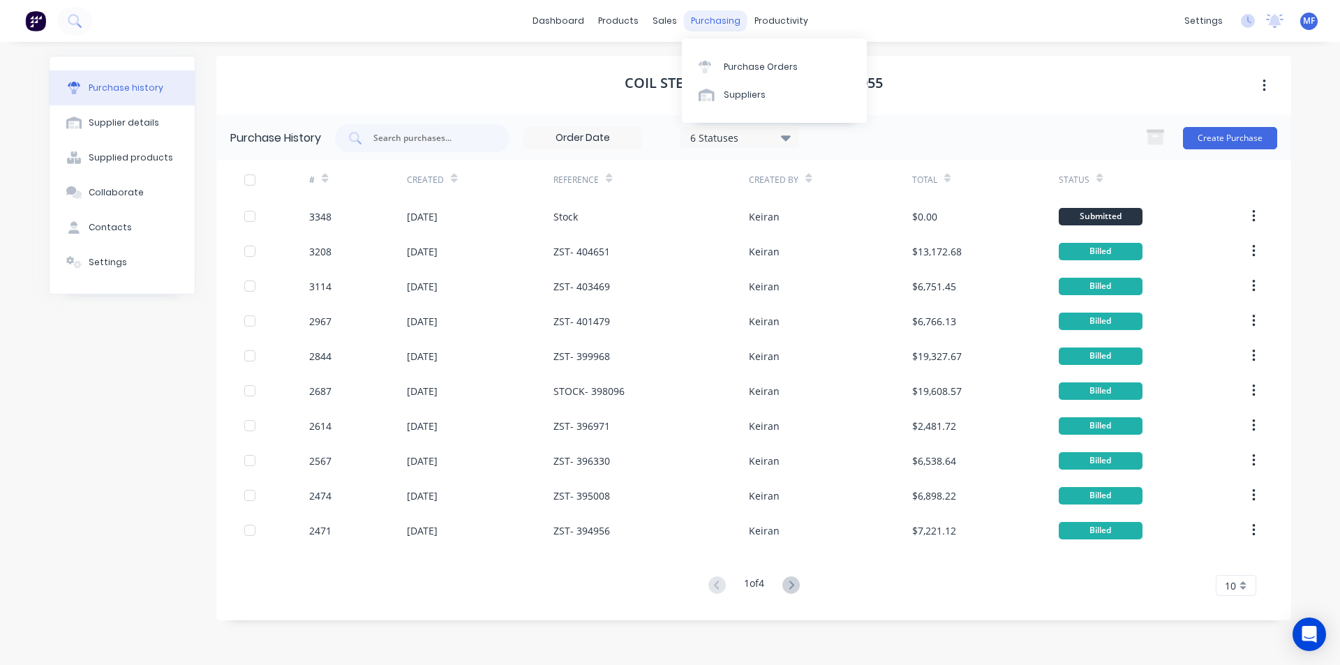
click at [714, 17] on div "purchasing" at bounding box center [715, 20] width 63 height 21
click at [758, 68] on div "Purchase Orders" at bounding box center [761, 67] width 74 height 13
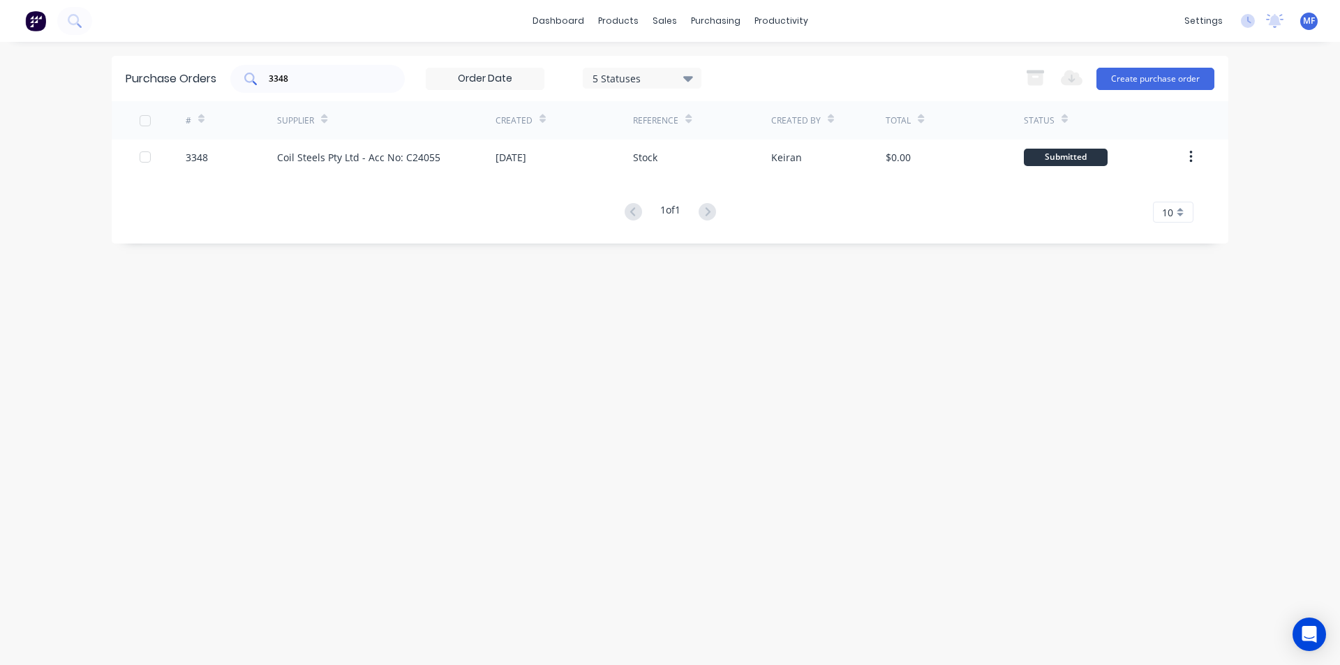
click at [322, 68] on div "3348" at bounding box center [317, 79] width 174 height 28
click at [320, 68] on div "3348" at bounding box center [317, 79] width 174 height 28
click at [322, 77] on input "33483343" at bounding box center [325, 79] width 116 height 14
click at [322, 76] on input "33483343" at bounding box center [325, 79] width 116 height 14
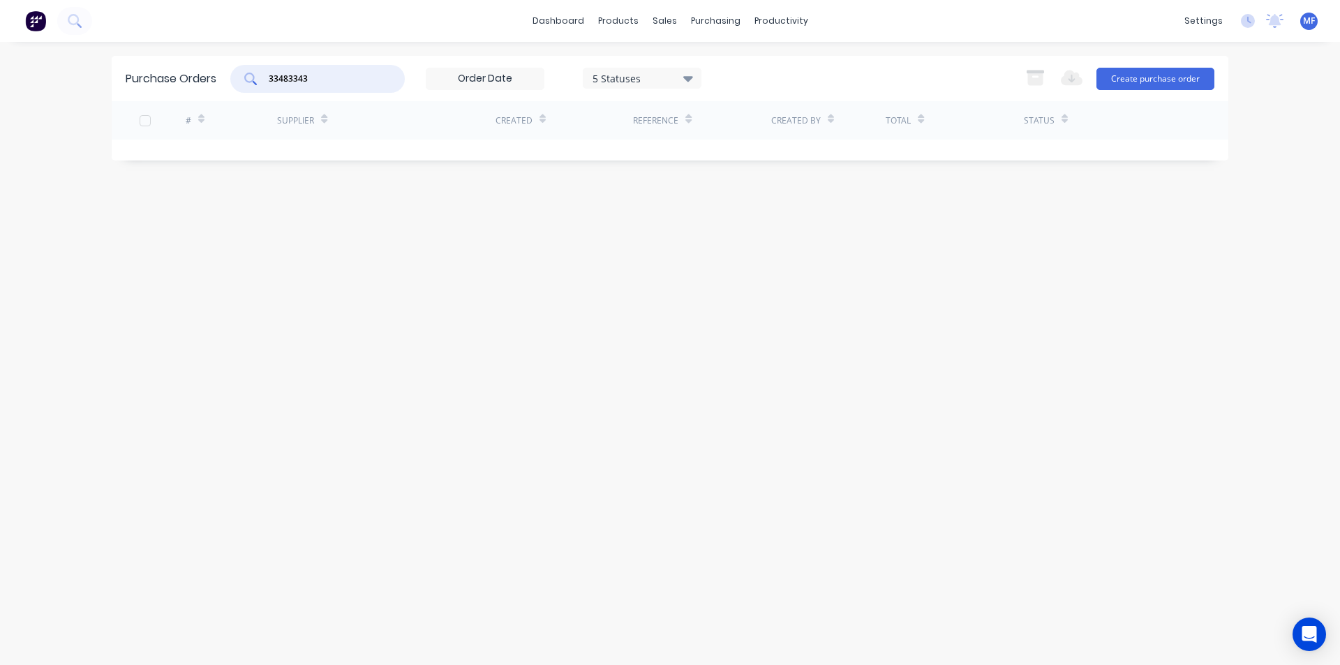
click at [322, 76] on input "33483343" at bounding box center [325, 79] width 116 height 14
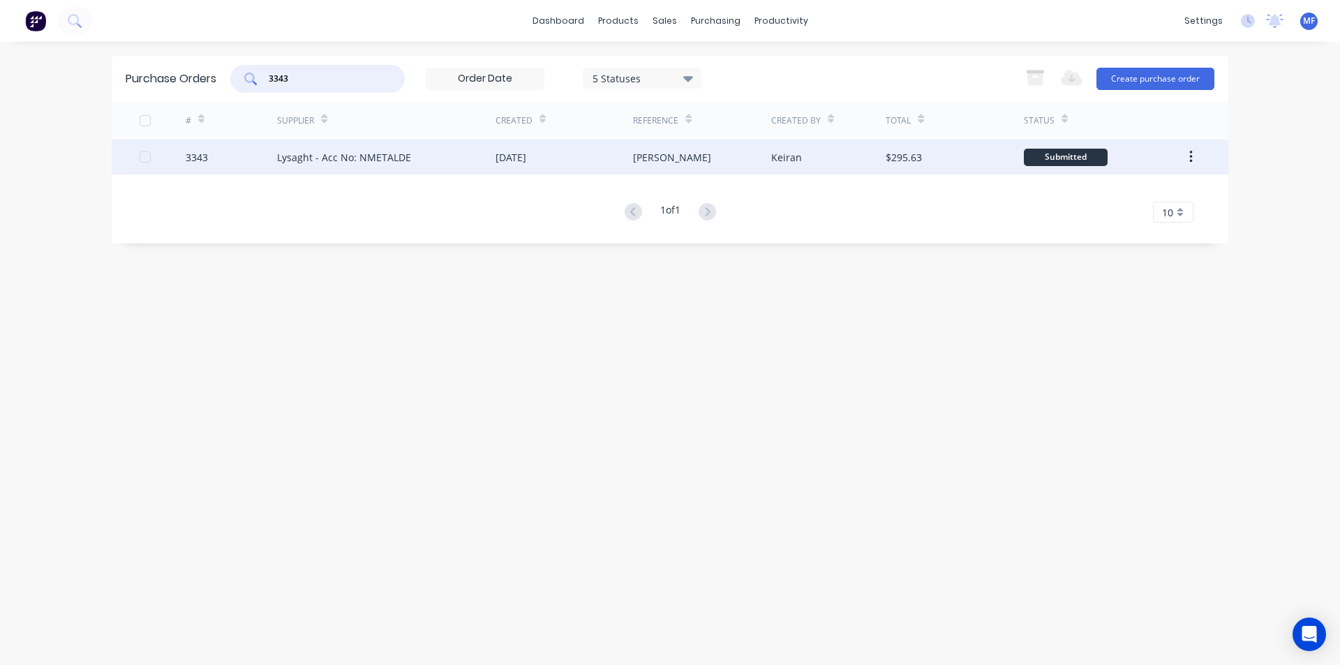
type input "3343"
click at [368, 154] on div "Lysaght - Acc No: NMETALDE" at bounding box center [344, 157] width 134 height 15
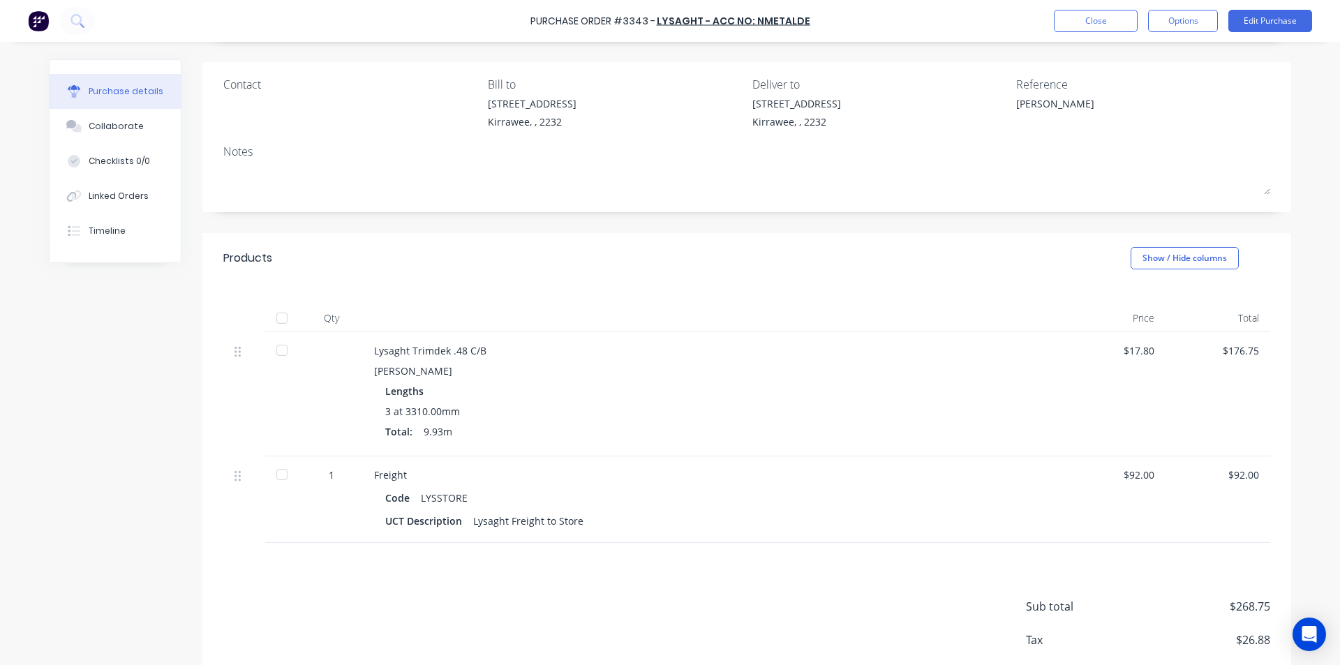
scroll to position [140, 0]
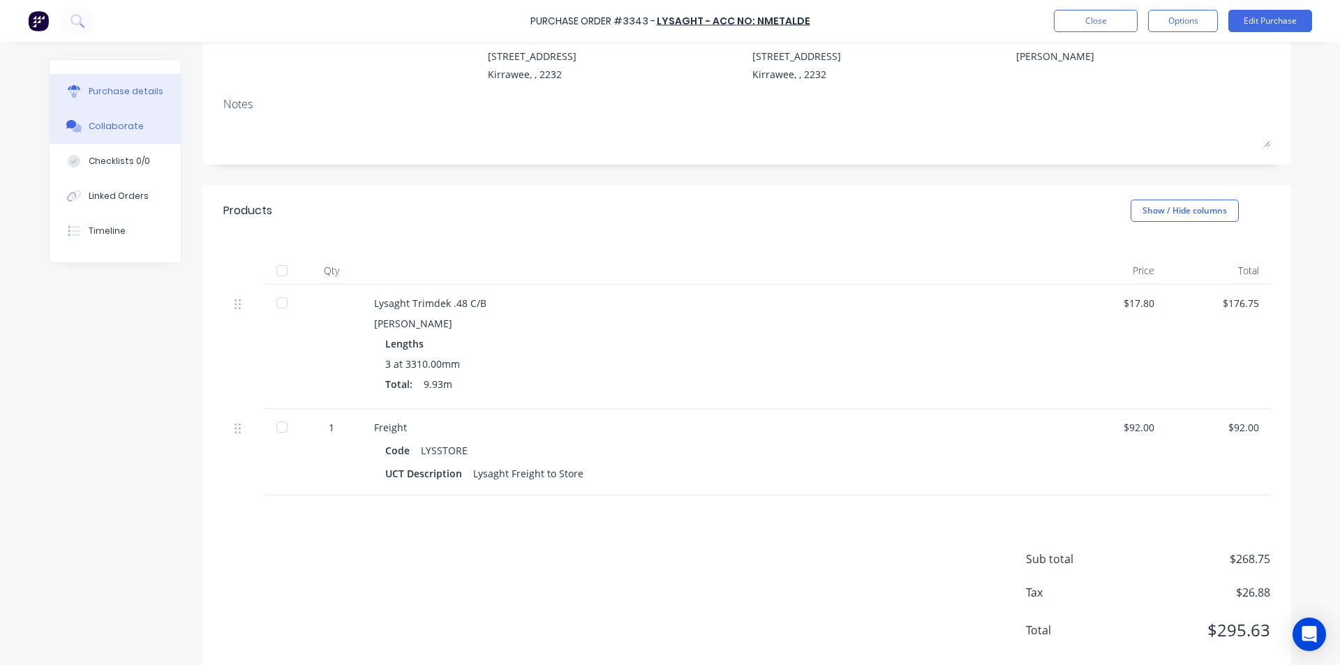
click at [103, 128] on div "Collaborate" at bounding box center [116, 126] width 55 height 13
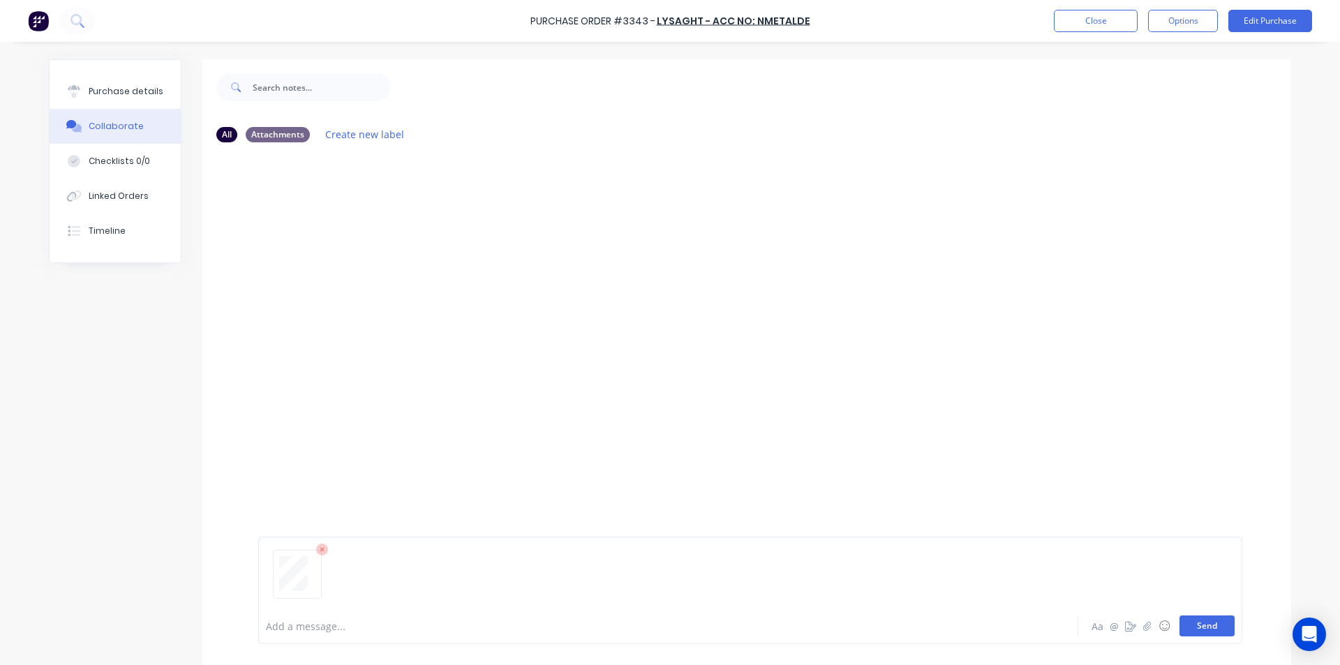
click at [1208, 620] on button "Send" at bounding box center [1206, 625] width 55 height 21
click at [1151, 433] on div "MF You 10:58am [DATE] 3919_001.pdf Labels Download Delete" at bounding box center [746, 381] width 1089 height 454
click at [1078, 26] on button "Close" at bounding box center [1096, 21] width 84 height 22
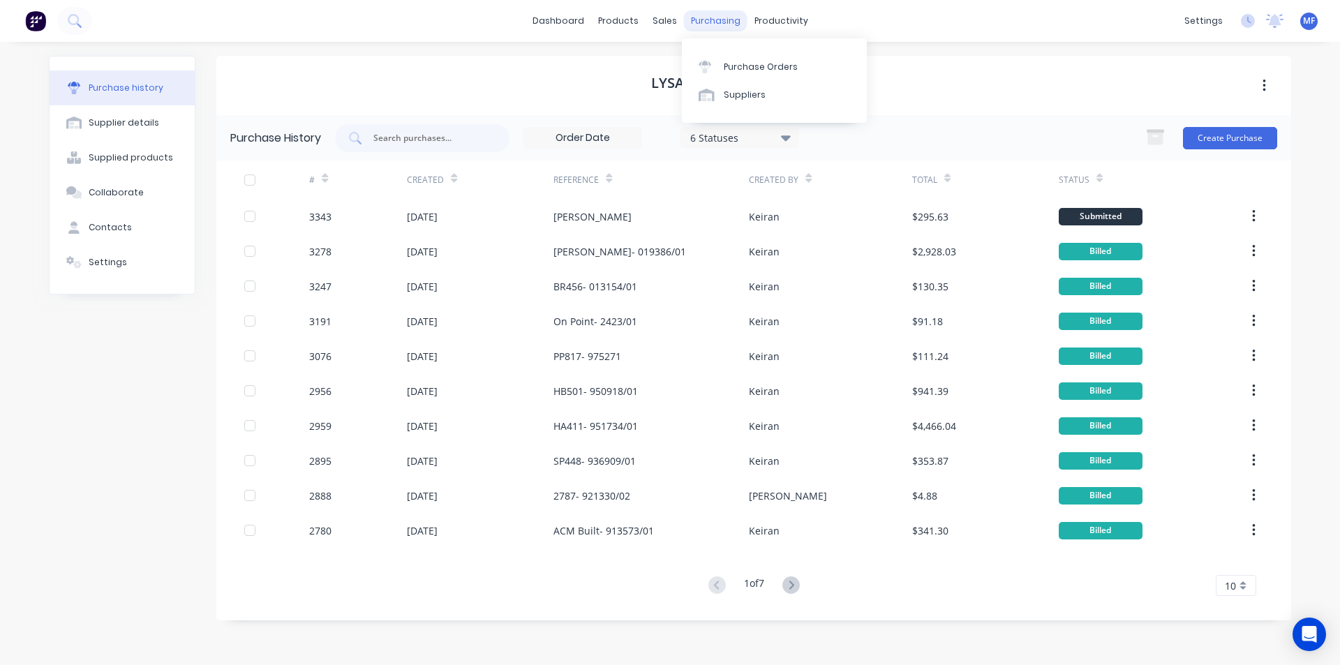
click at [706, 19] on div "purchasing" at bounding box center [715, 20] width 63 height 21
click at [753, 66] on div "Purchase Orders" at bounding box center [761, 67] width 74 height 13
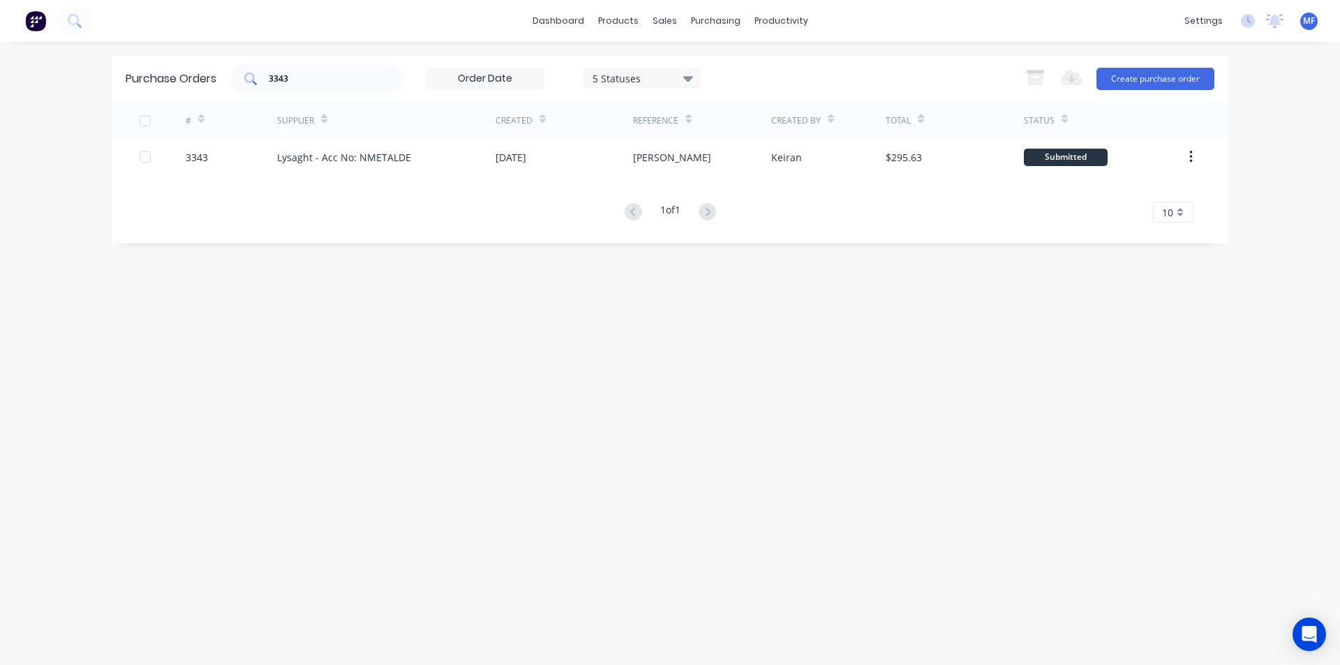
click at [301, 78] on input "3343" at bounding box center [325, 79] width 116 height 14
click at [301, 79] on input "3343" at bounding box center [325, 79] width 116 height 14
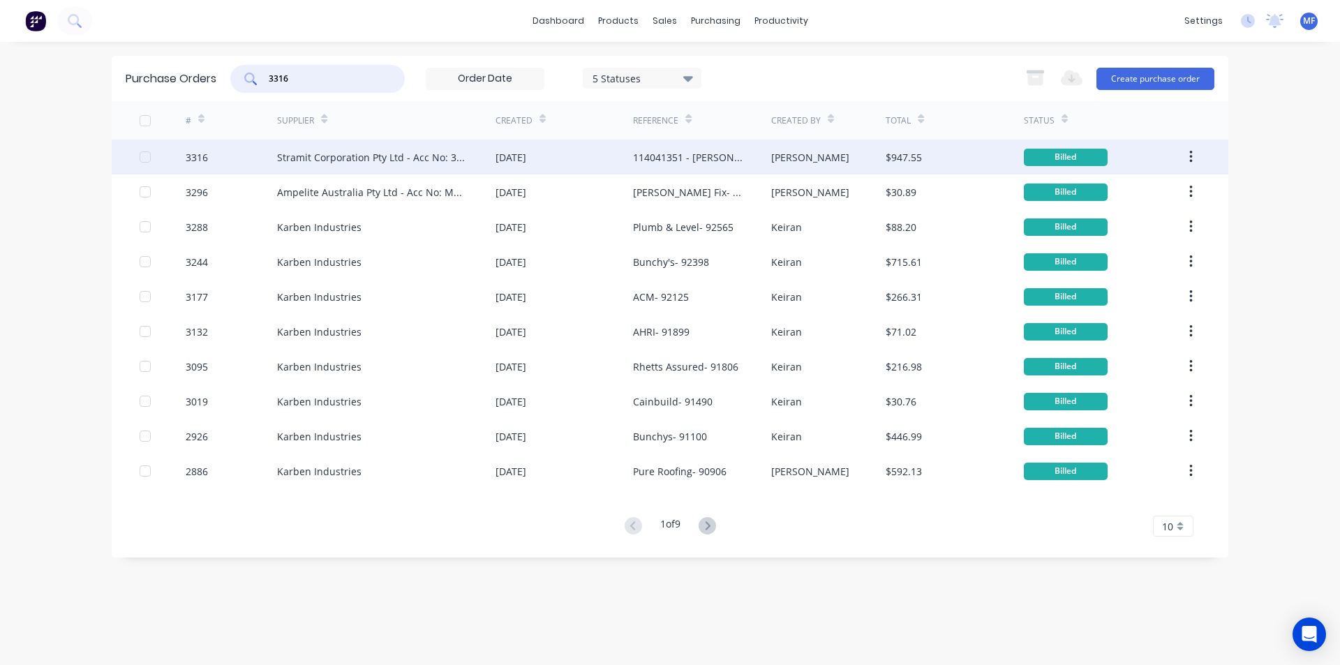
type input "3316"
click at [395, 156] on div "Stramit Corporation Pty Ltd - Acc No: 32915" at bounding box center [372, 157] width 190 height 15
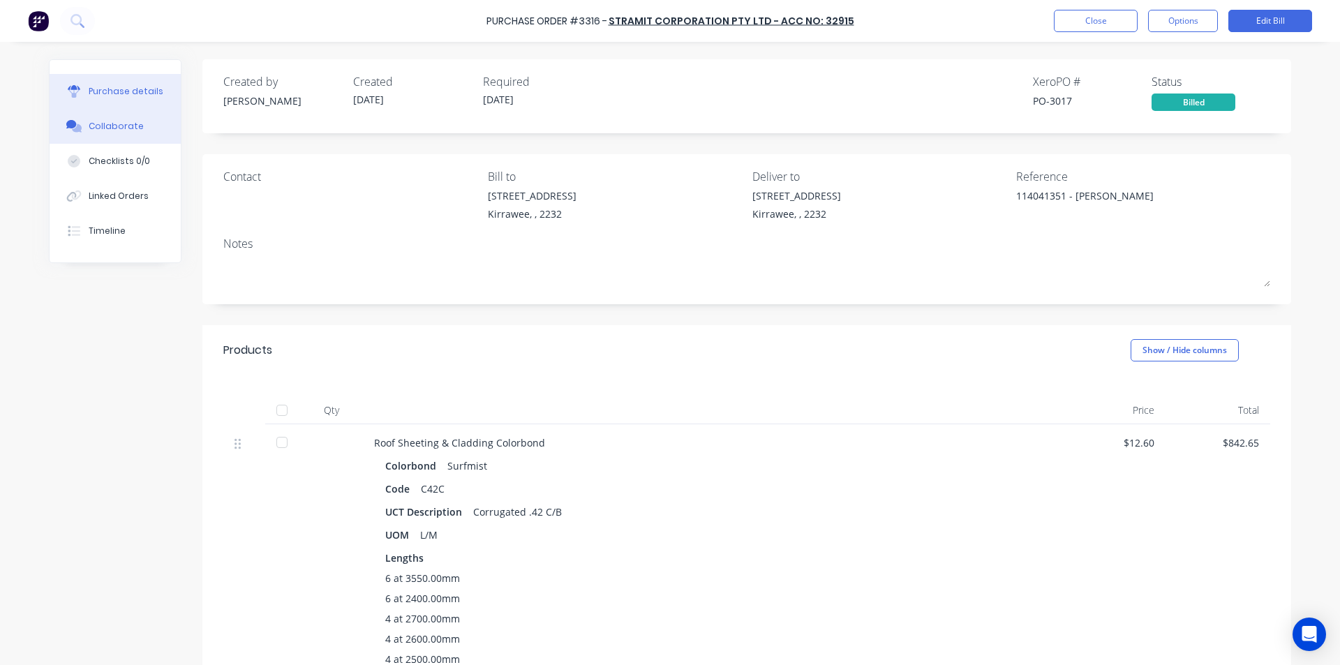
click at [108, 121] on div "Collaborate" at bounding box center [116, 126] width 55 height 13
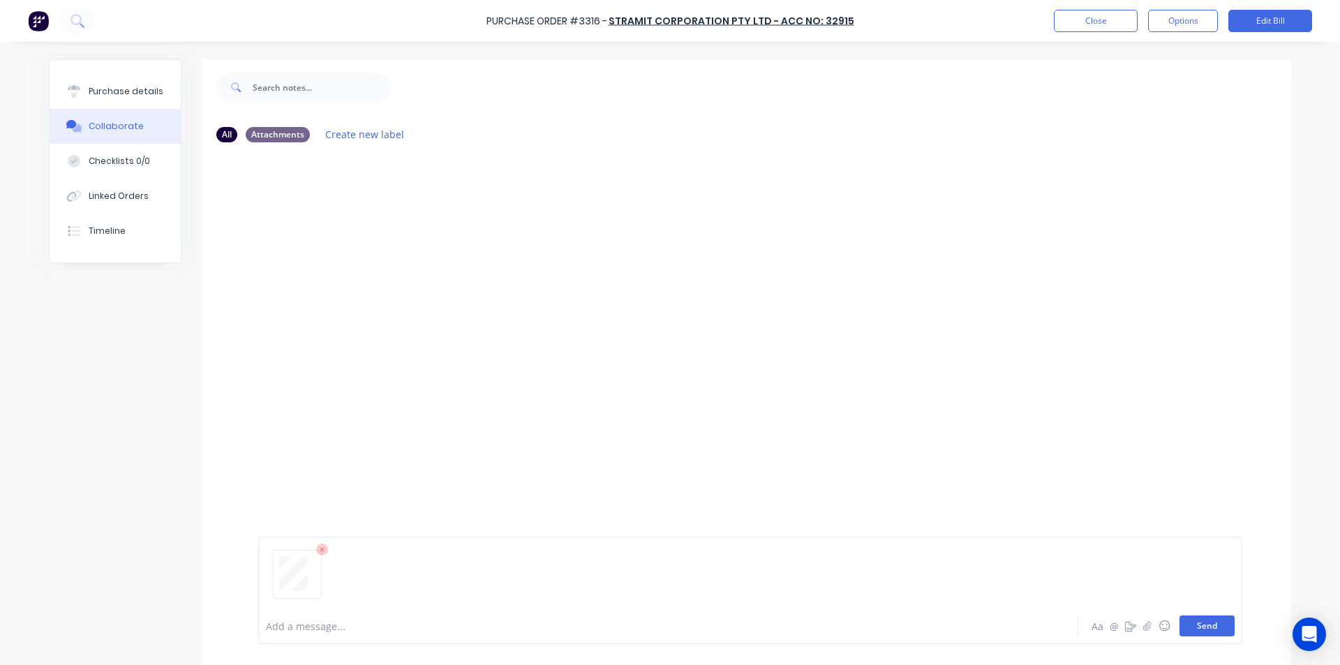
click at [1213, 622] on button "Send" at bounding box center [1206, 625] width 55 height 21
drag, startPoint x: 814, startPoint y: 403, endPoint x: 854, endPoint y: 453, distance: 63.5
click at [814, 403] on div at bounding box center [746, 381] width 1089 height 454
click at [1083, 13] on button "Close" at bounding box center [1096, 21] width 84 height 22
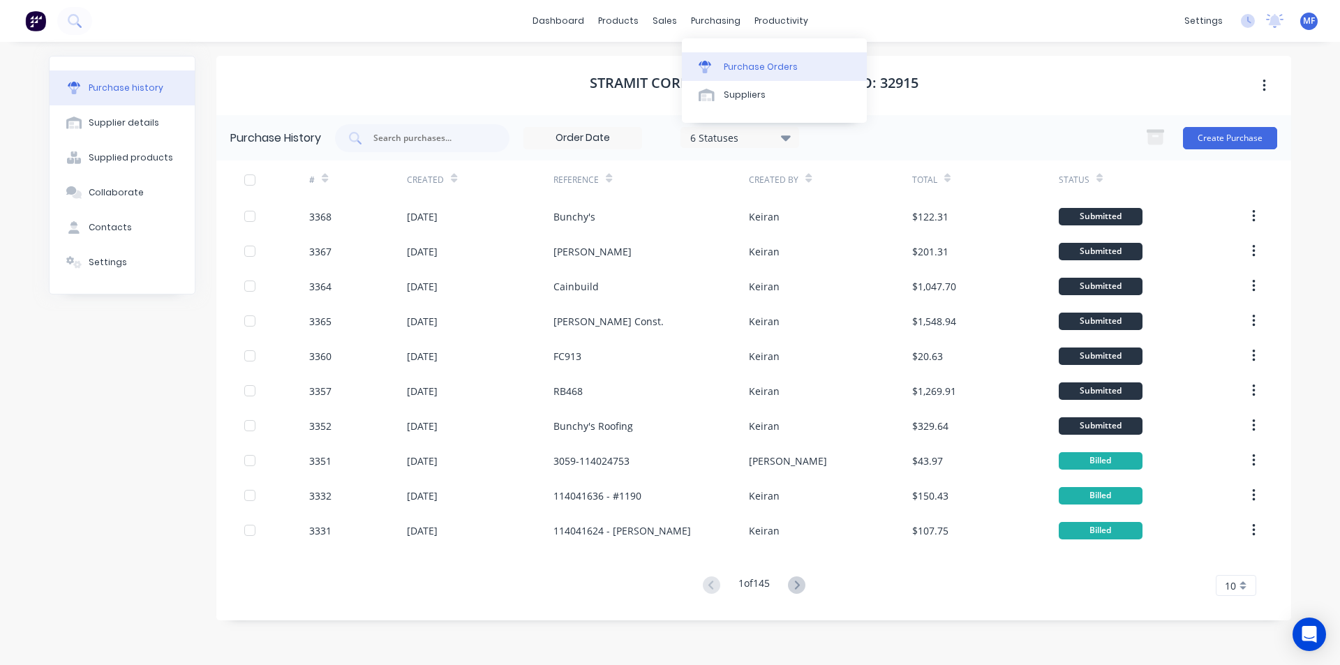
click at [764, 63] on div "Purchase Orders" at bounding box center [761, 67] width 74 height 13
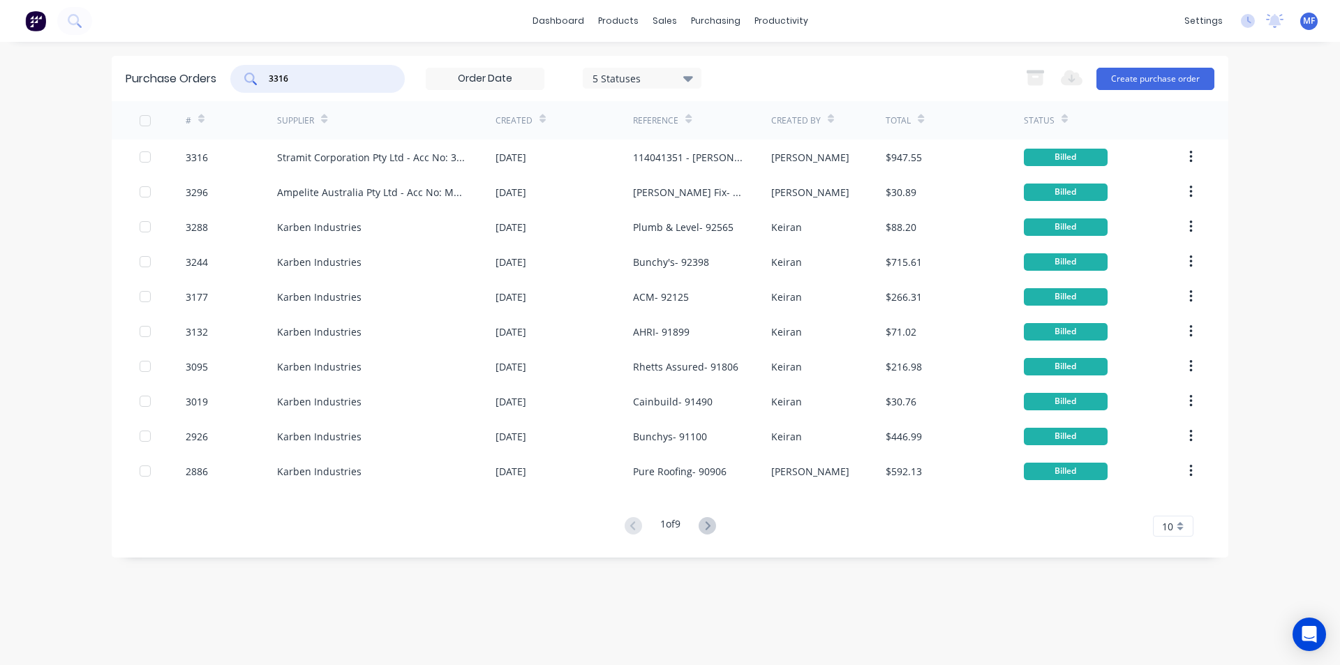
click at [318, 80] on input "3316" at bounding box center [325, 79] width 116 height 14
click at [318, 81] on input "3316" at bounding box center [325, 79] width 116 height 14
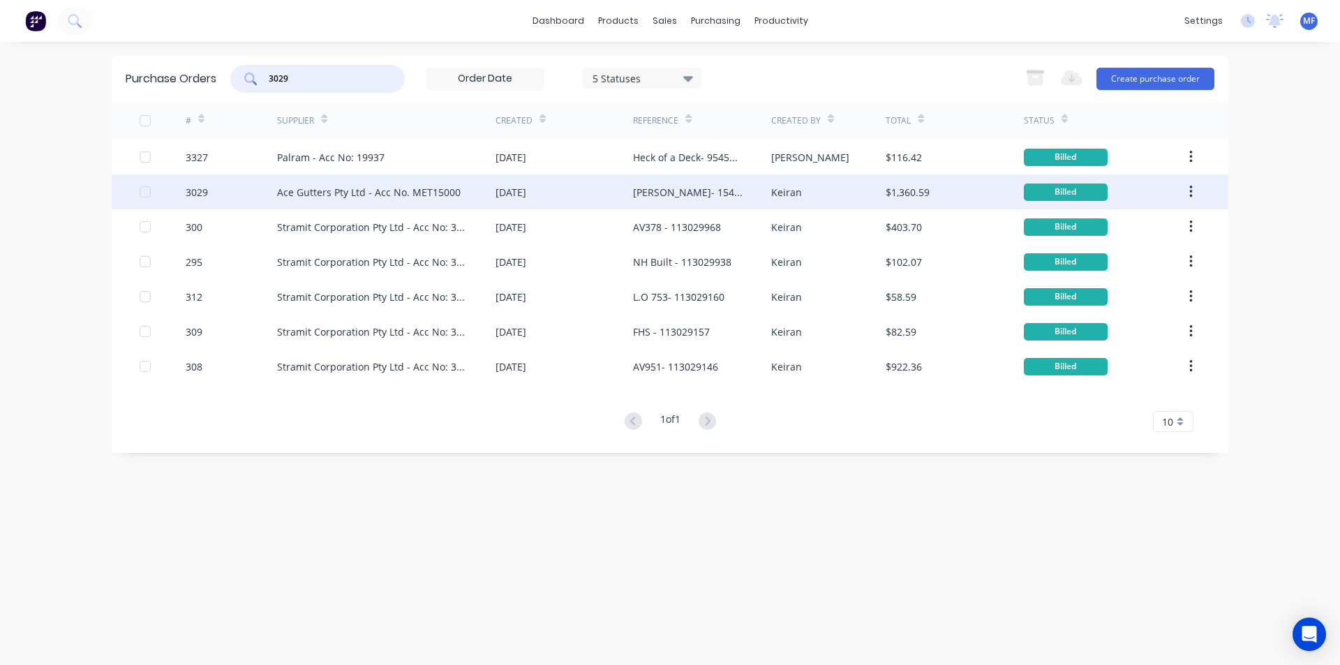
type input "3029"
click at [297, 188] on div "Ace Gutters Pty Ltd - Acc No. MET15000" at bounding box center [369, 192] width 184 height 15
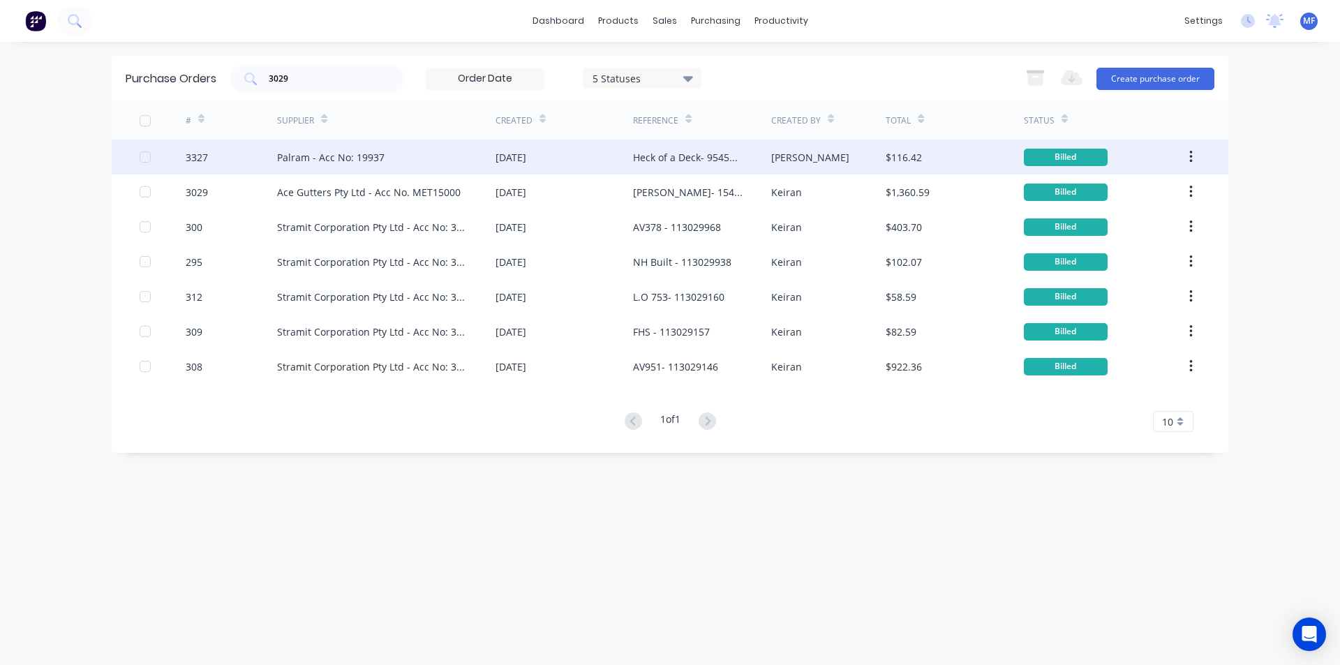
click at [722, 154] on div "Heck of a Deck- 95458536" at bounding box center [688, 157] width 110 height 15
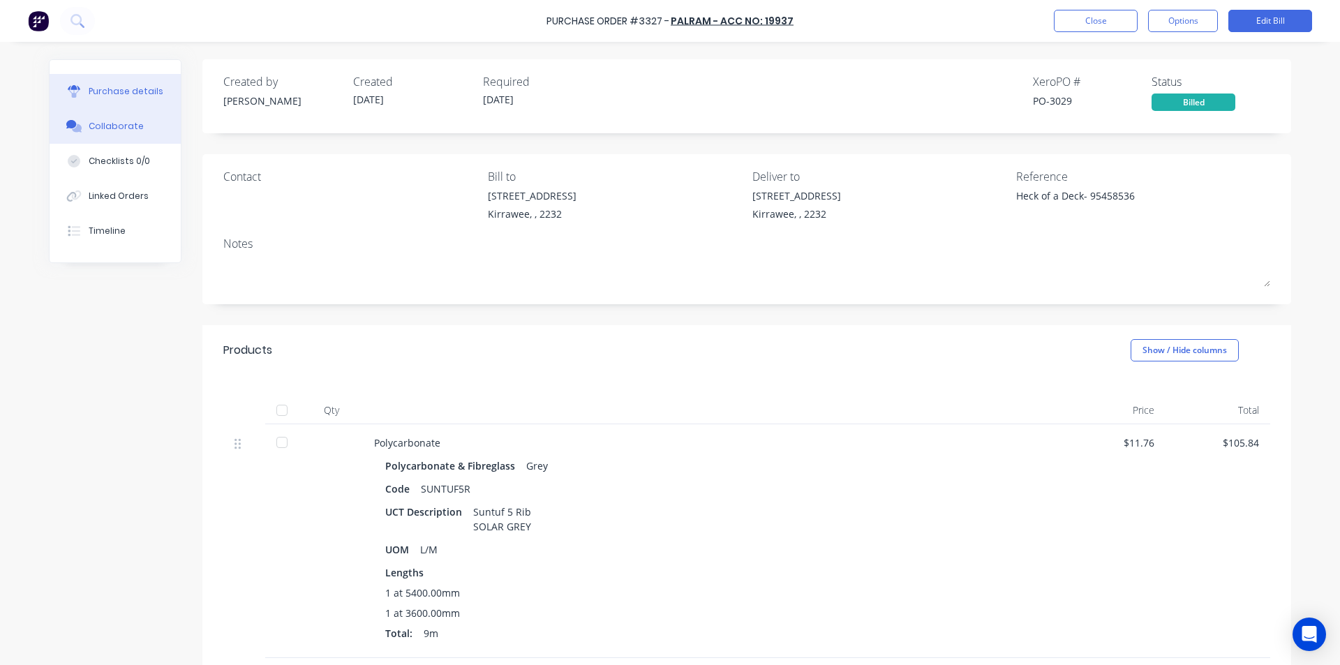
click at [109, 130] on div "Collaborate" at bounding box center [116, 126] width 55 height 13
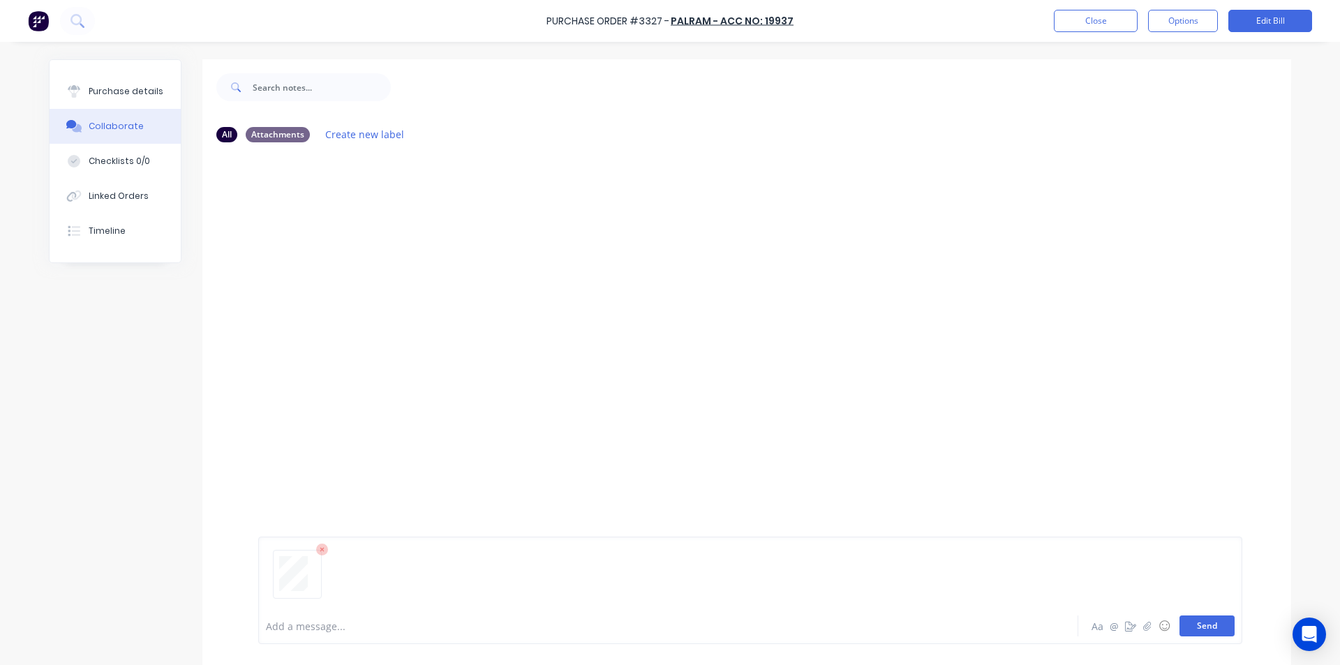
click at [1208, 624] on button "Send" at bounding box center [1206, 625] width 55 height 21
click at [896, 400] on div "MF You 10:59am [DATE] 3921_001.pdf Labels Download Delete" at bounding box center [746, 381] width 1089 height 454
click at [1110, 18] on button "Close" at bounding box center [1096, 21] width 84 height 22
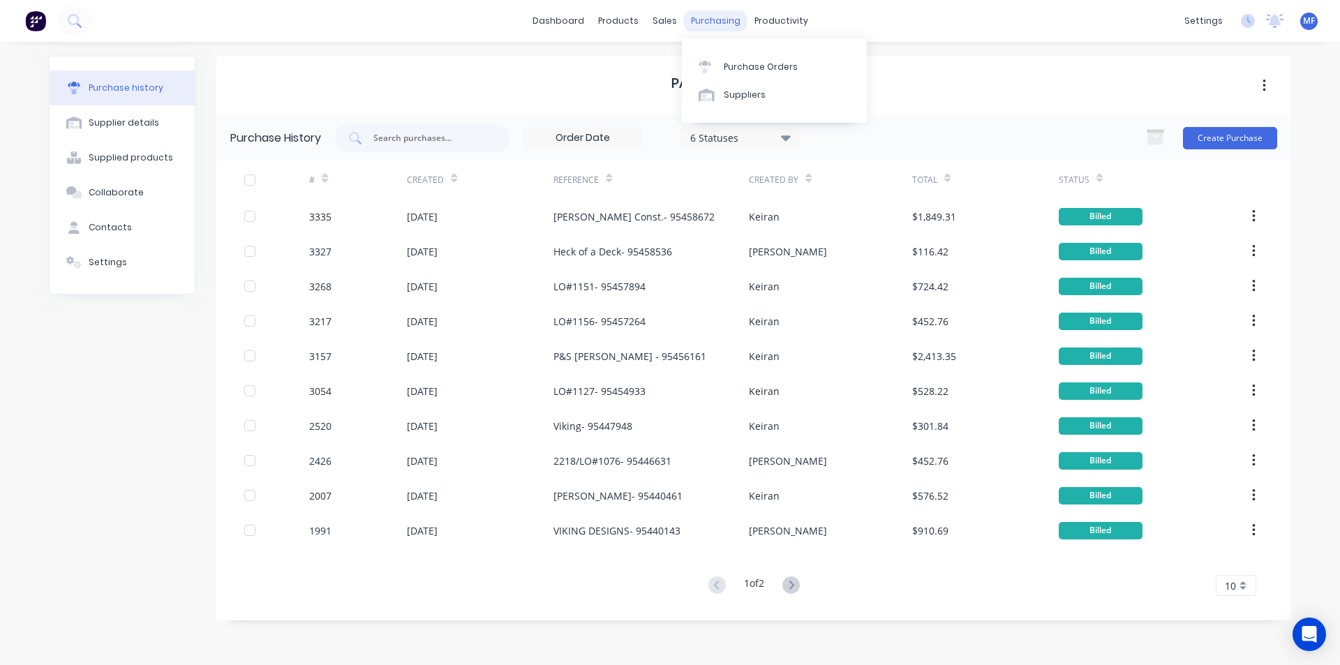
click at [703, 14] on div "purchasing" at bounding box center [715, 20] width 63 height 21
click at [765, 63] on div "Purchase Orders" at bounding box center [761, 67] width 74 height 13
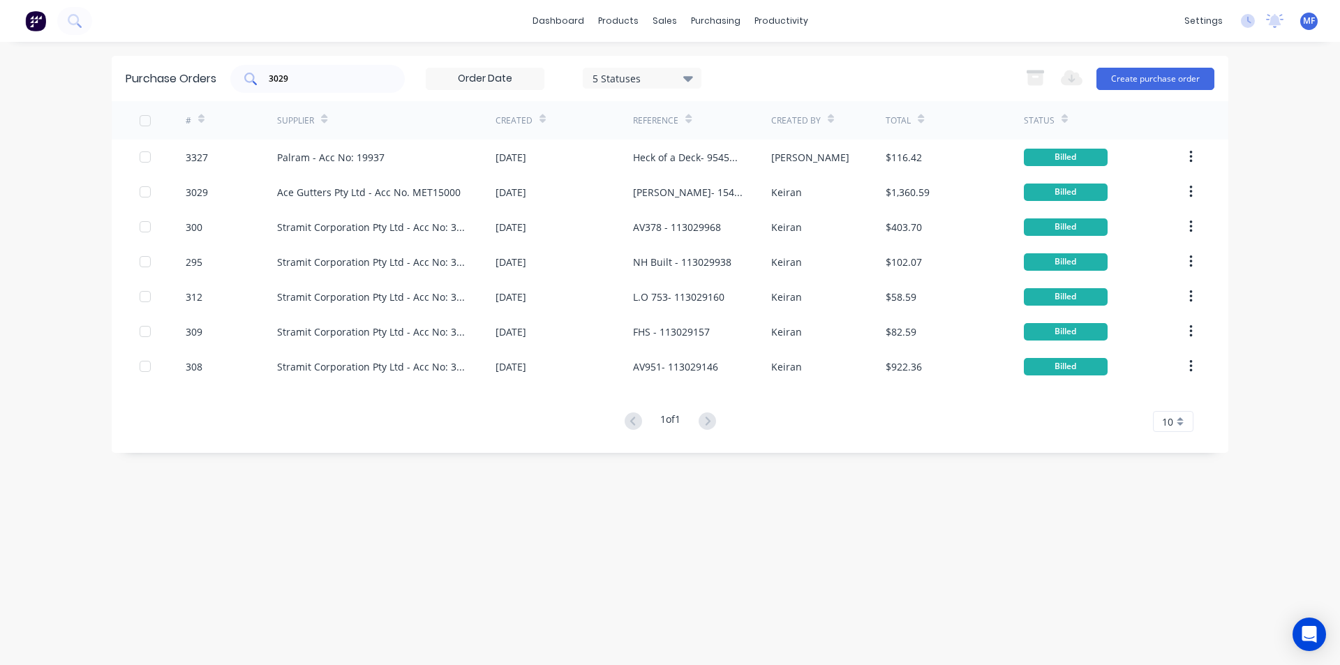
click at [301, 87] on div "3029" at bounding box center [317, 79] width 174 height 28
click at [297, 75] on input "3029" at bounding box center [325, 79] width 116 height 14
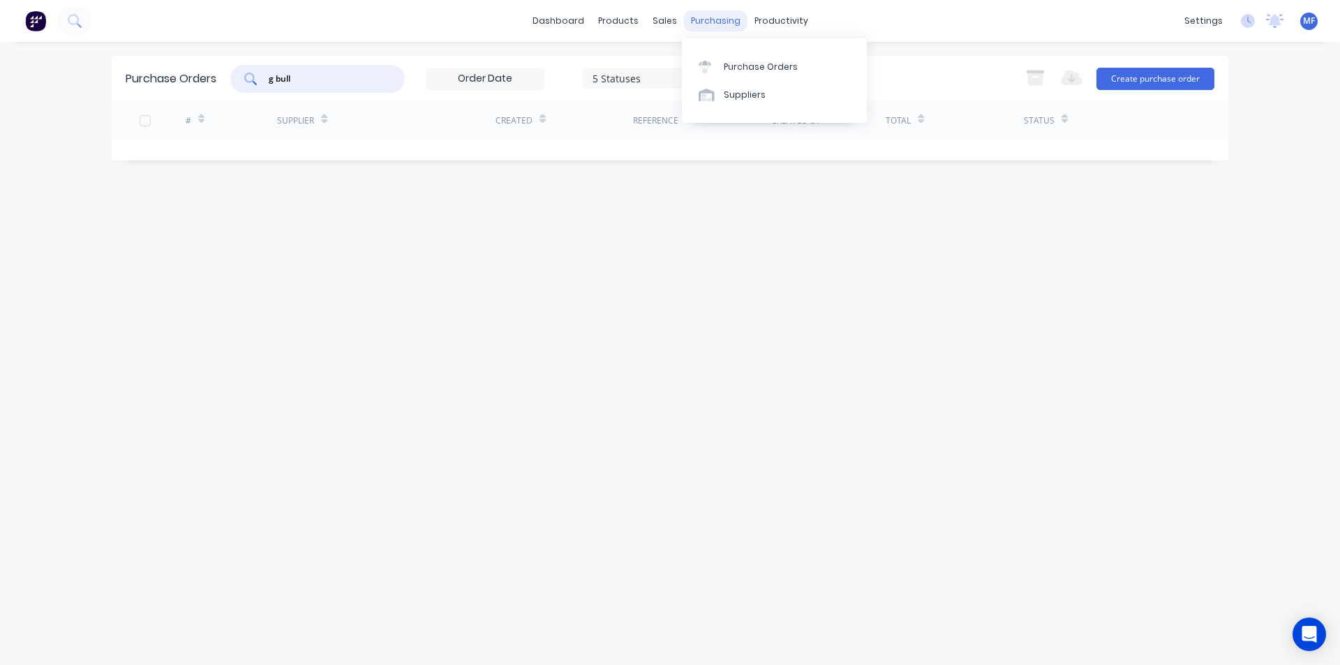
type input "g bull"
drag, startPoint x: 694, startPoint y: 19, endPoint x: 849, endPoint y: 91, distance: 171.7
click at [698, 18] on div "purchasing" at bounding box center [715, 20] width 63 height 21
click at [741, 87] on link "Suppliers" at bounding box center [774, 95] width 185 height 28
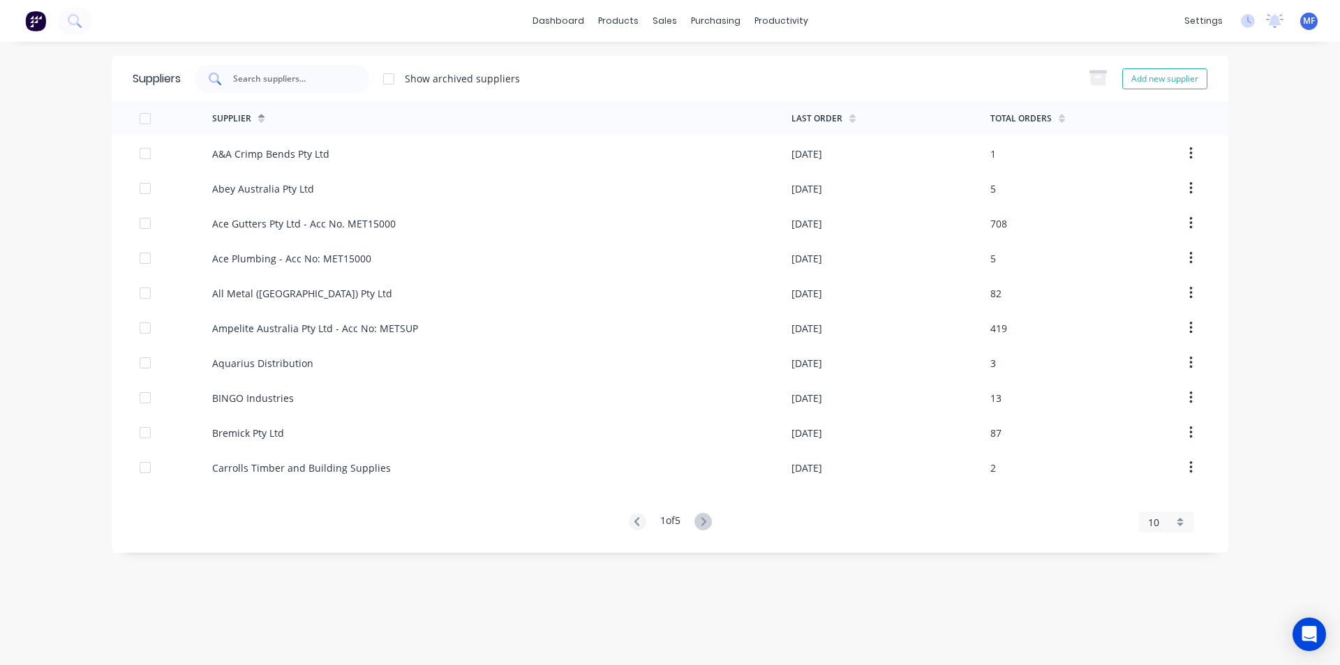
drag, startPoint x: 284, startPoint y: 80, endPoint x: 310, endPoint y: 84, distance: 26.2
click at [283, 80] on input "text" at bounding box center [290, 79] width 116 height 14
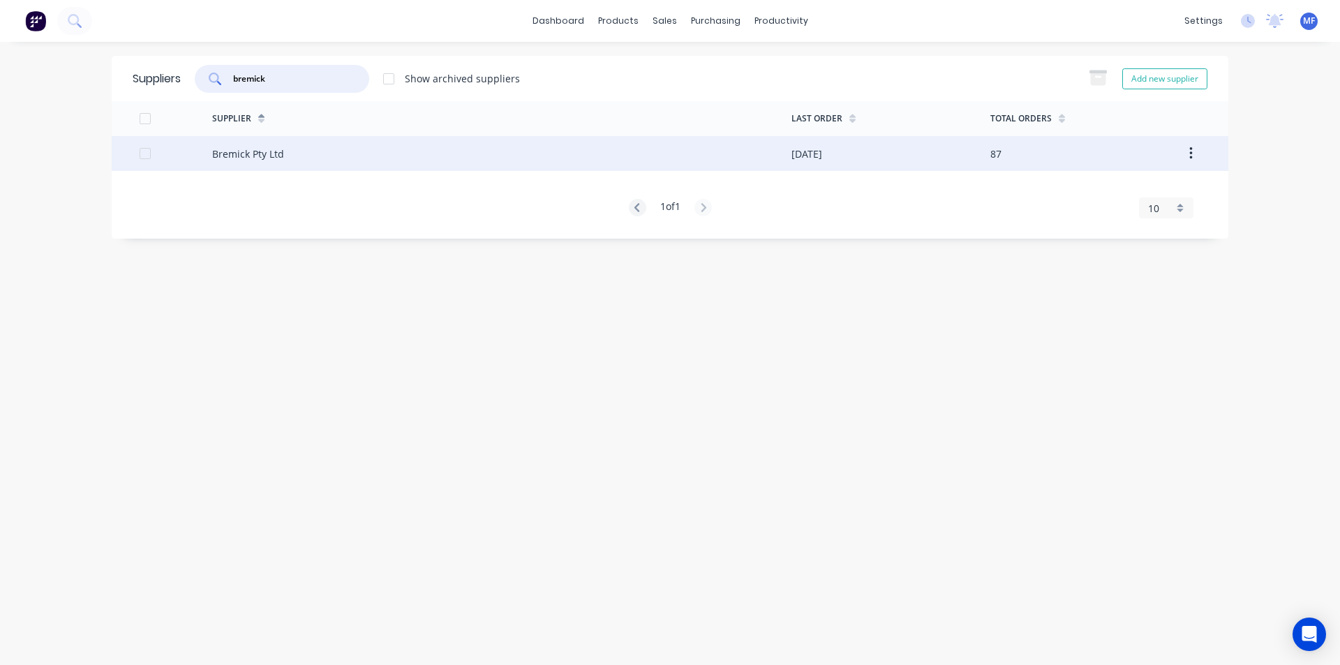
type input "bremick"
click at [236, 154] on div "Bremick Pty Ltd" at bounding box center [248, 154] width 72 height 15
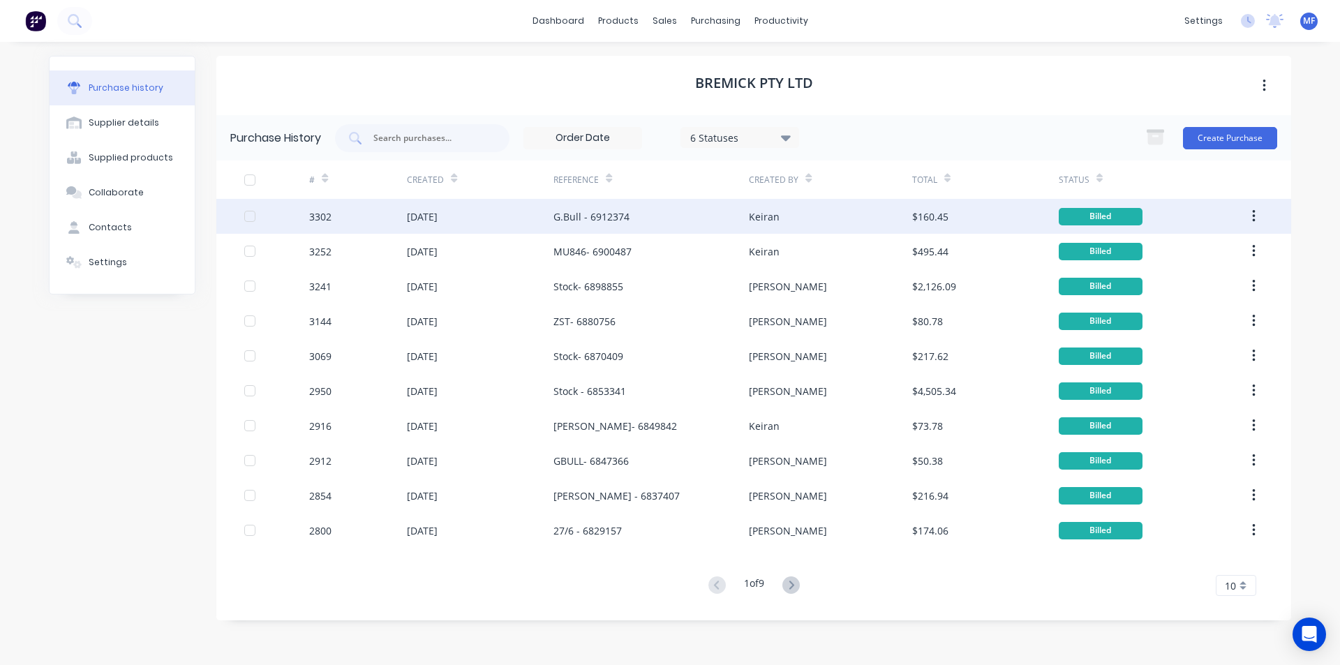
click at [600, 209] on div "G.Bull - 6912374" at bounding box center [591, 216] width 76 height 15
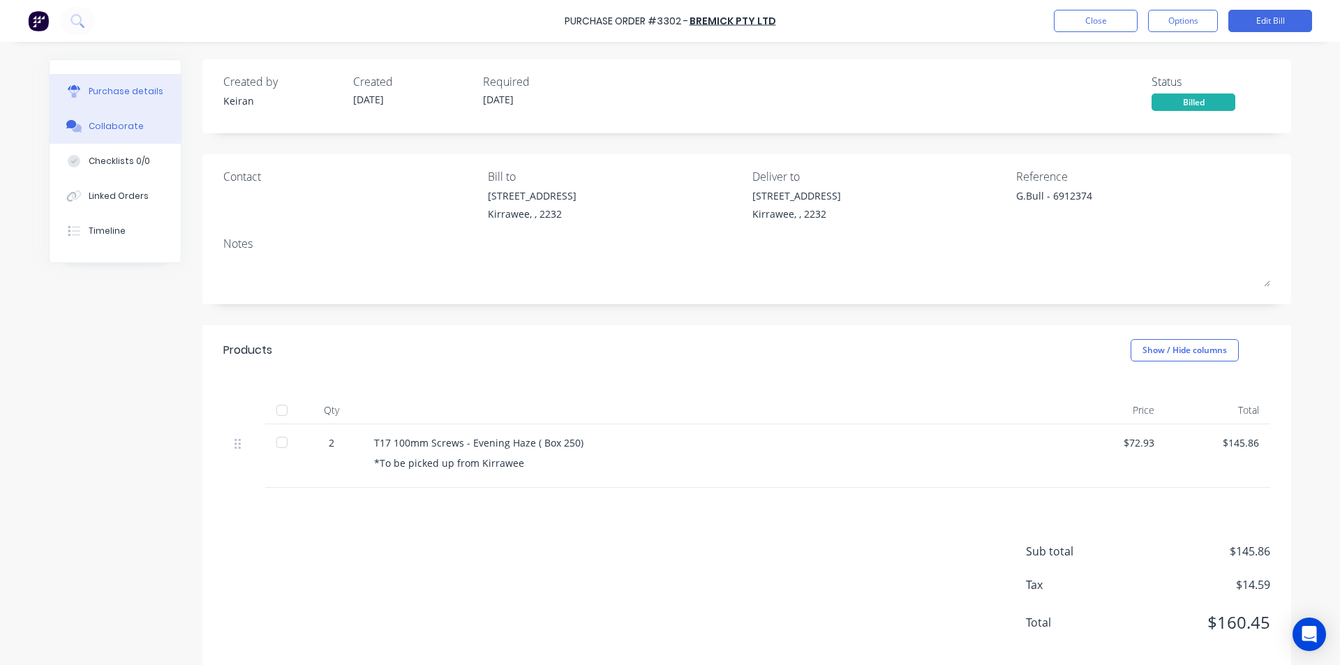
click at [107, 121] on div "Collaborate" at bounding box center [116, 126] width 55 height 13
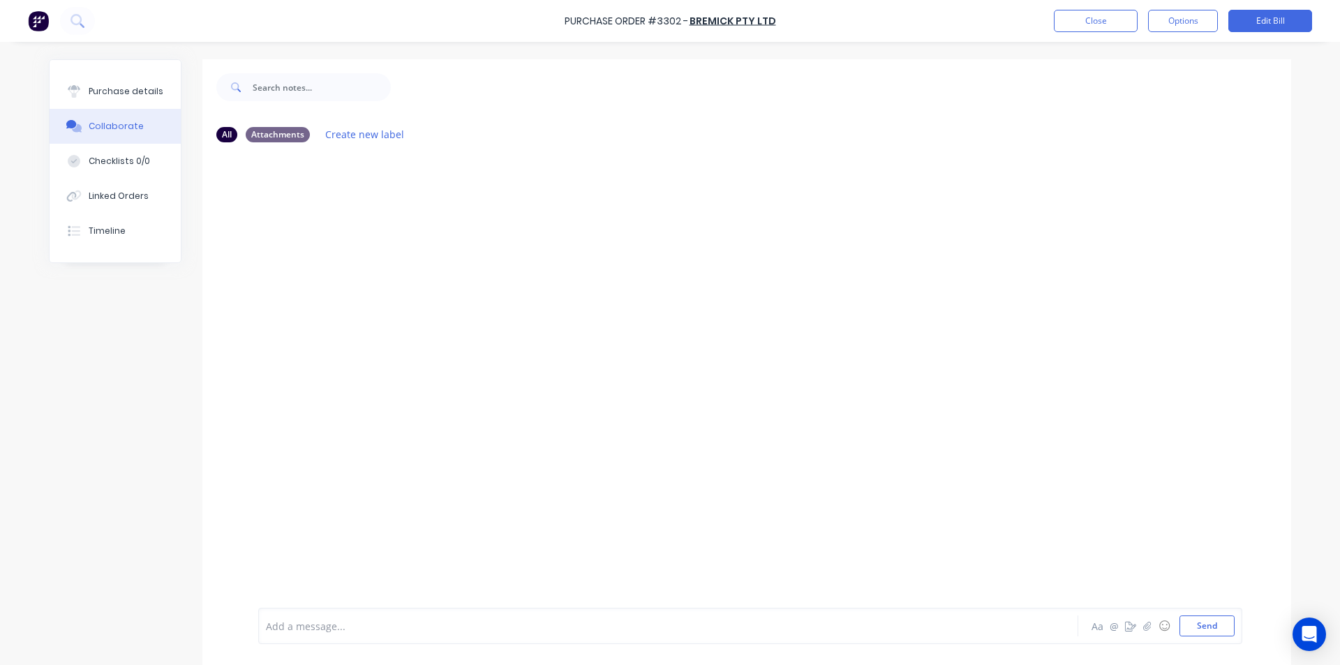
click at [941, 233] on div at bounding box center [746, 381] width 1089 height 454
click at [1205, 629] on button "Send" at bounding box center [1206, 625] width 55 height 21
click at [1093, 23] on button "Close" at bounding box center [1096, 21] width 84 height 22
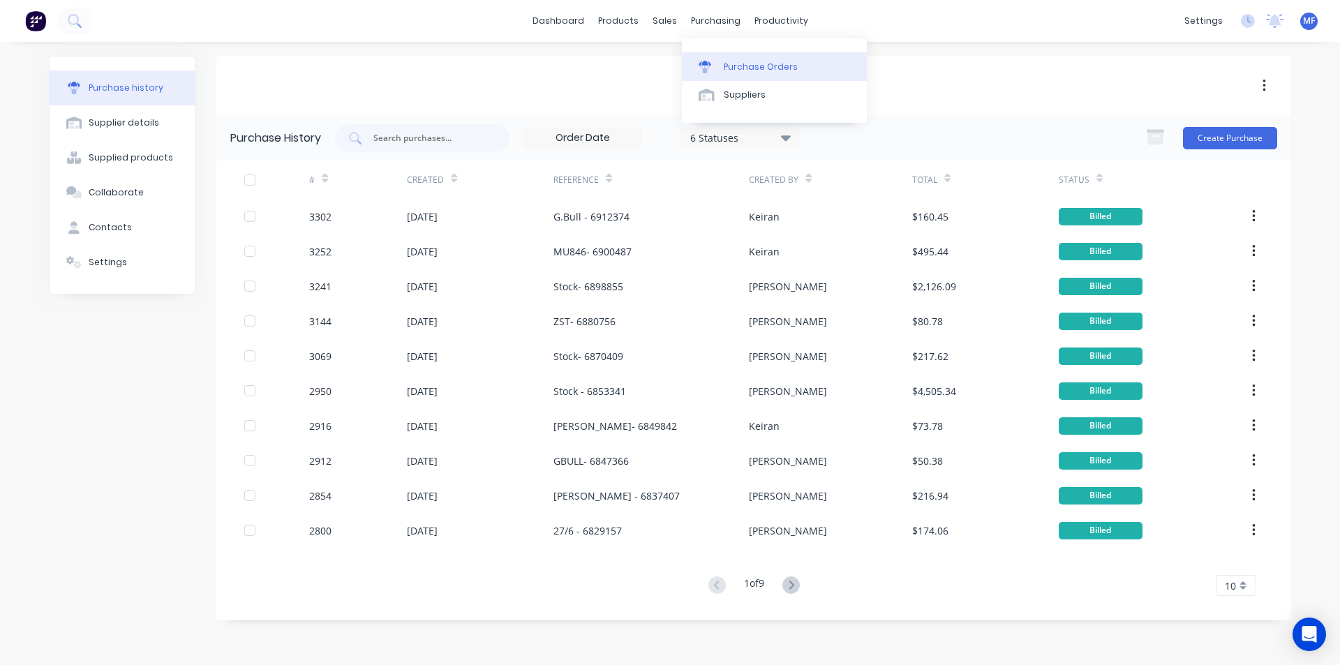
click at [759, 64] on div "Purchase Orders" at bounding box center [761, 67] width 74 height 13
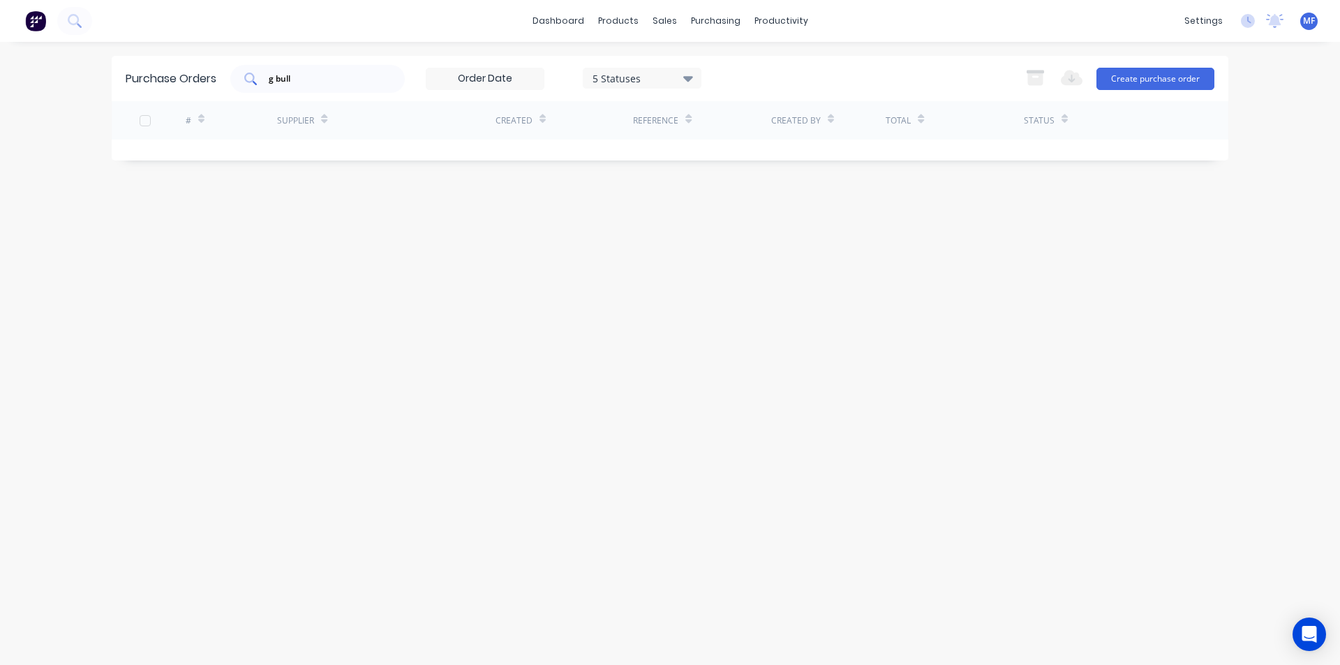
click at [311, 80] on input "g bull" at bounding box center [325, 79] width 116 height 14
click at [278, 79] on input "g 3318" at bounding box center [325, 79] width 116 height 14
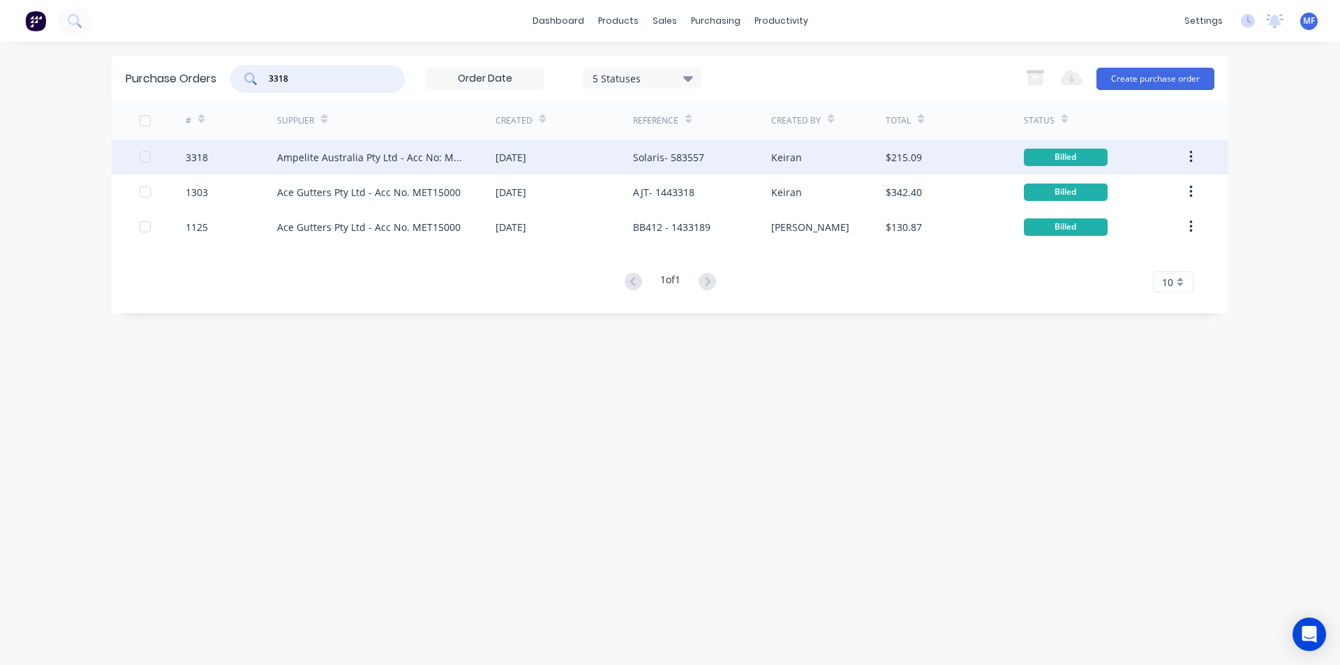
type input "3318"
click at [318, 147] on div "Ampelite Australia Pty Ltd - Acc No: METSUP" at bounding box center [386, 157] width 218 height 35
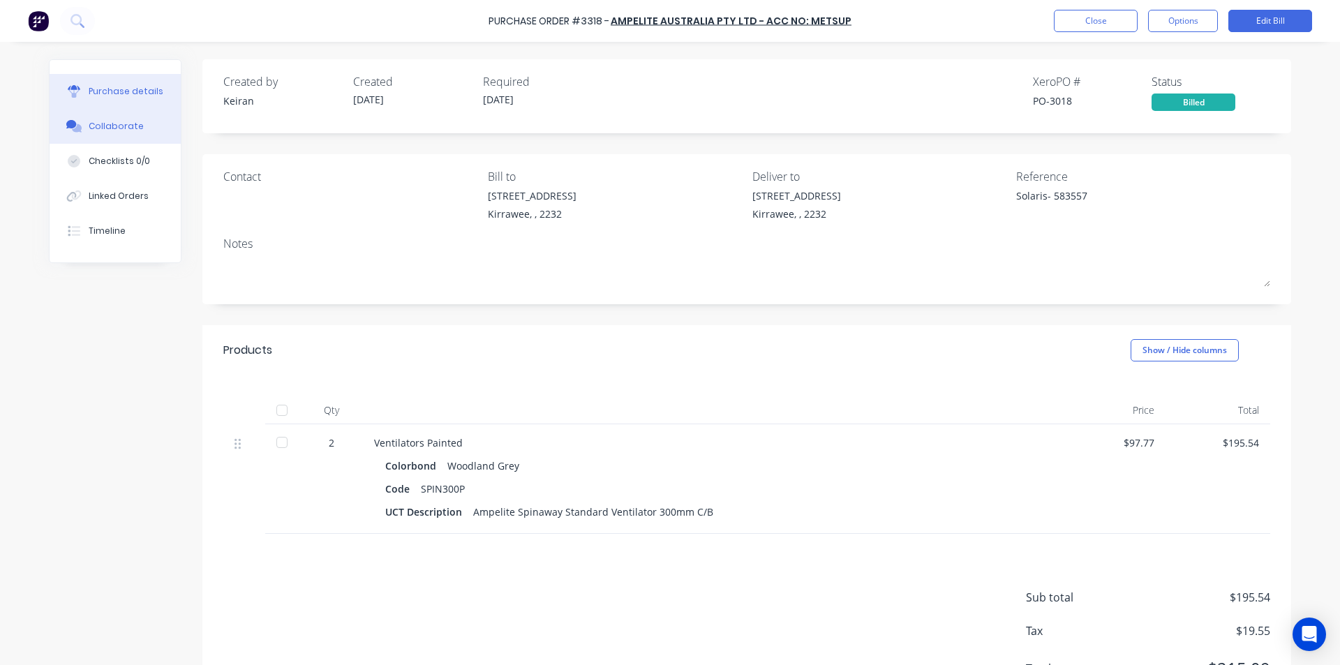
click at [86, 119] on button "Collaborate" at bounding box center [115, 126] width 131 height 35
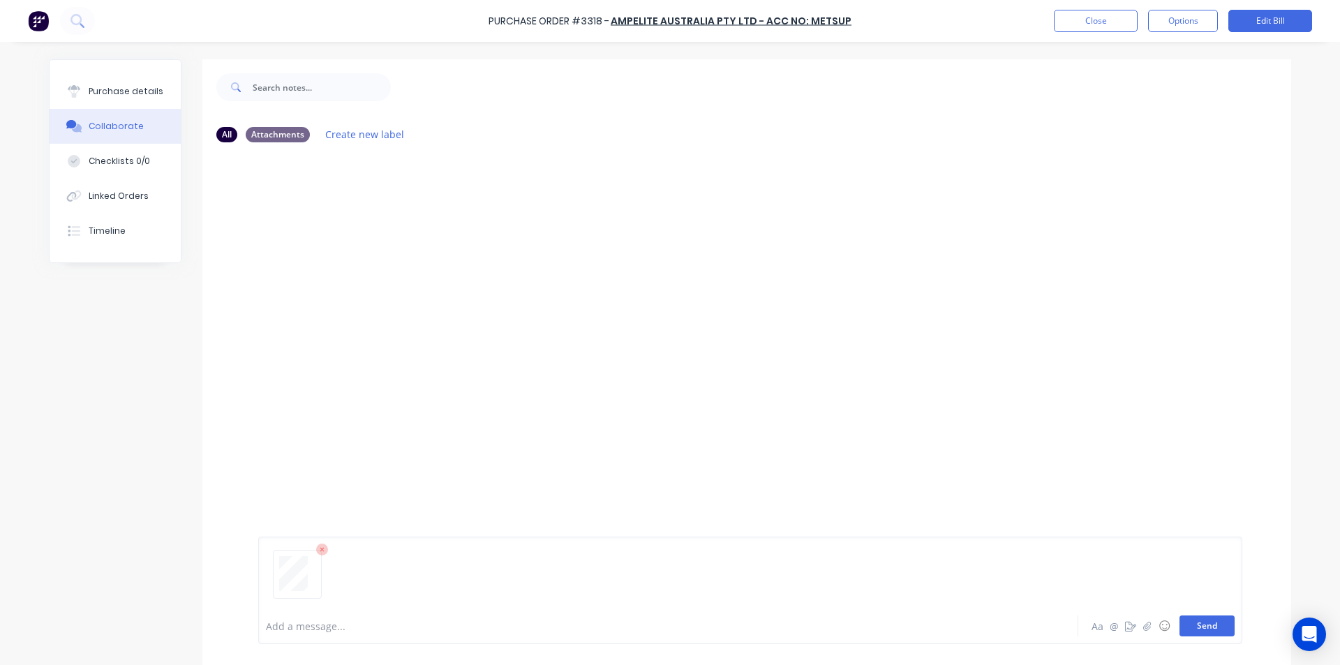
click at [1214, 630] on button "Send" at bounding box center [1206, 625] width 55 height 21
click at [1120, 454] on div "MF You 11:02am [DATE] 3923_001.pdf Labels Download Delete" at bounding box center [746, 381] width 1089 height 454
click at [1096, 11] on button "Close" at bounding box center [1096, 21] width 84 height 22
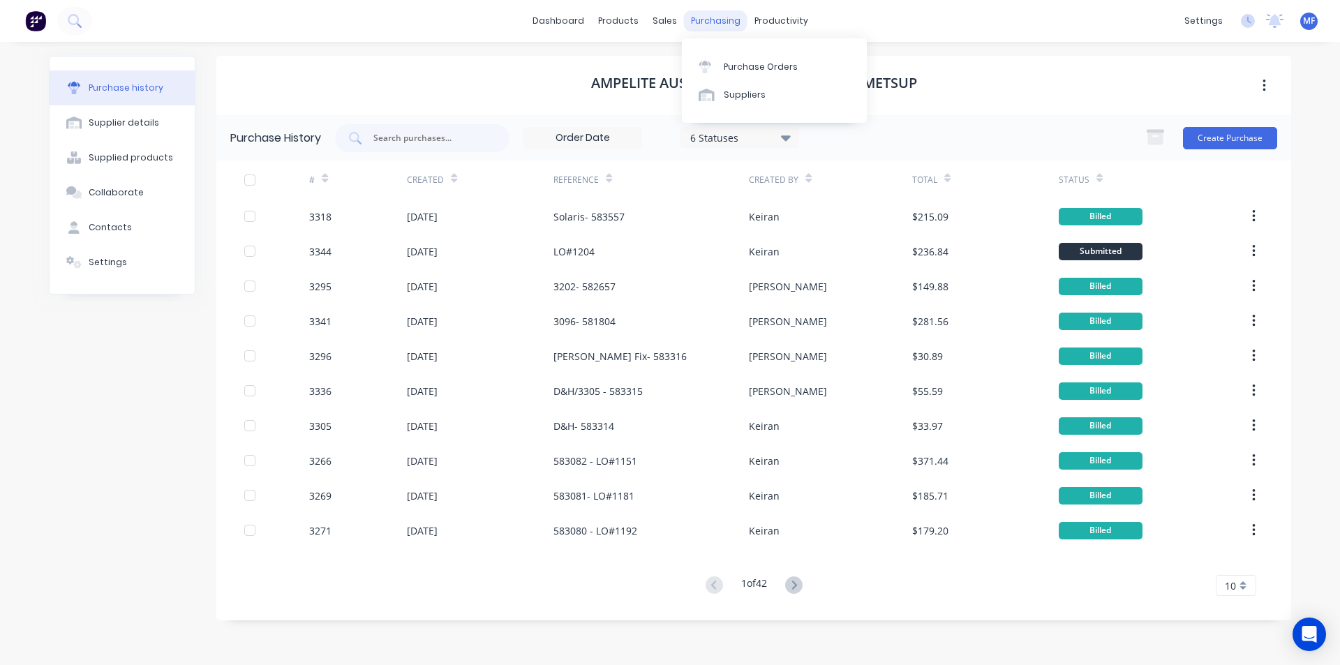
drag, startPoint x: 705, startPoint y: 18, endPoint x: 712, endPoint y: 24, distance: 8.4
click at [705, 18] on div "purchasing" at bounding box center [715, 20] width 63 height 21
click at [746, 64] on div "Purchase Orders" at bounding box center [761, 67] width 74 height 13
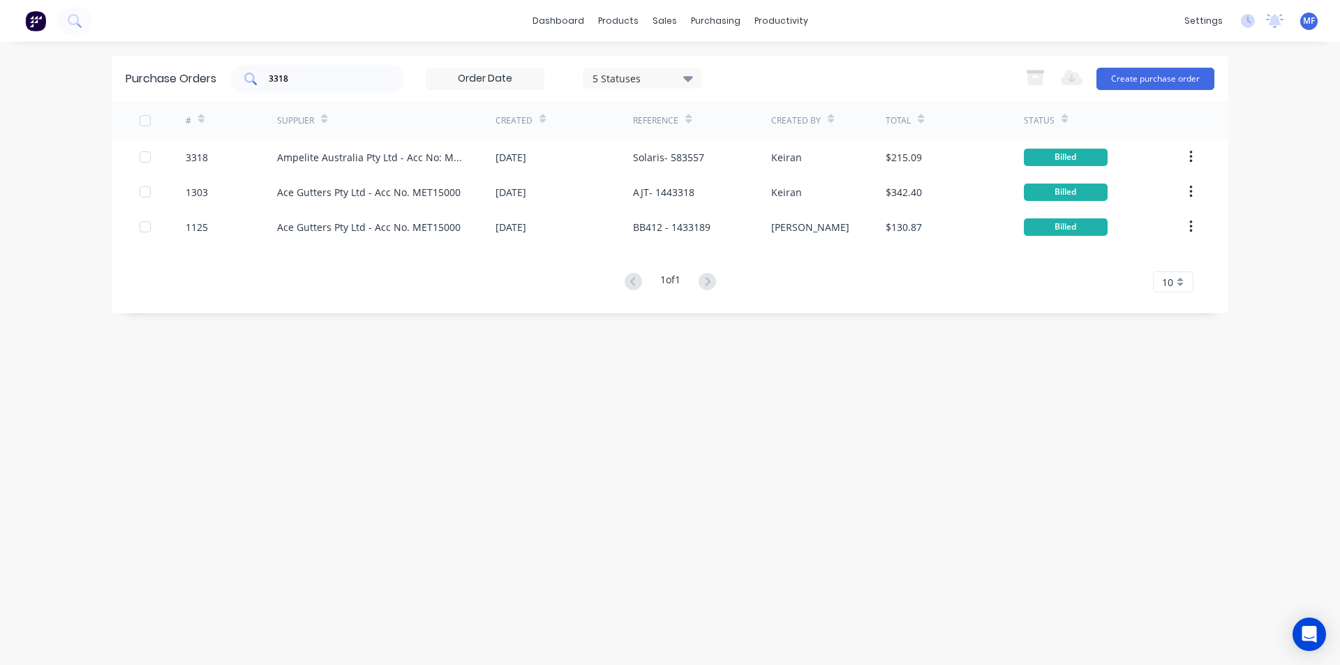
click at [298, 77] on input "3318" at bounding box center [325, 79] width 116 height 14
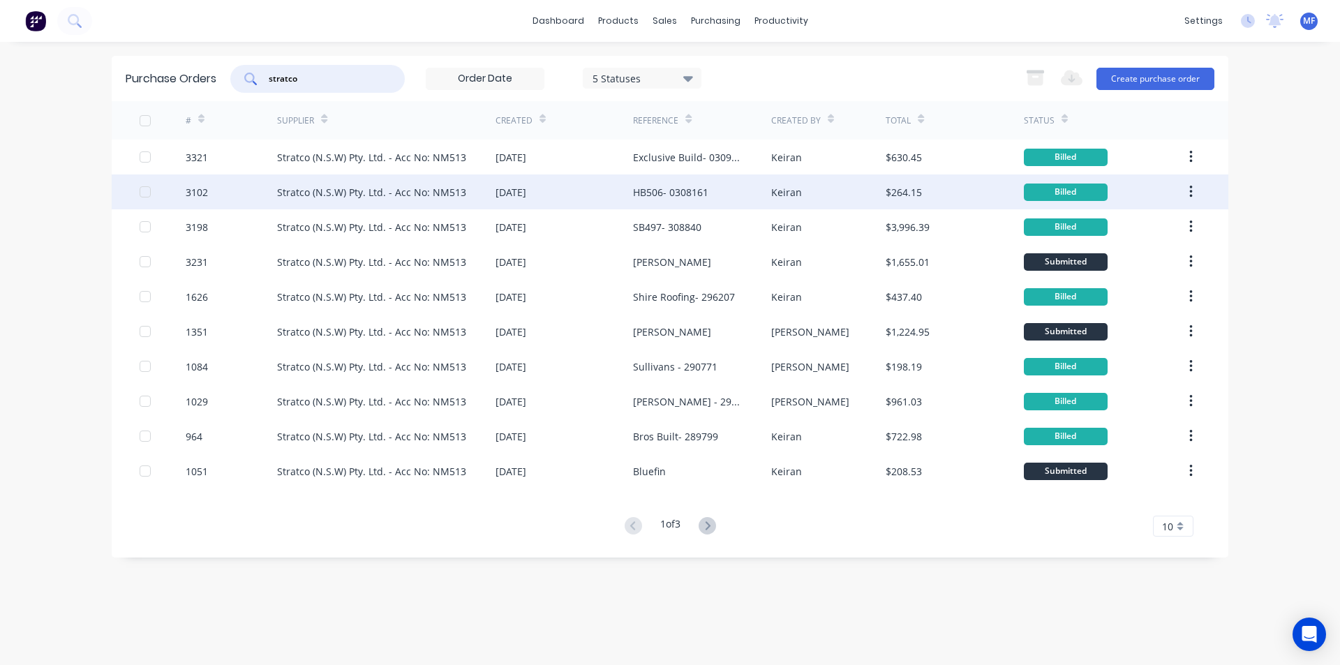
type input "stratco"
click at [677, 188] on div "HB506- 0308161" at bounding box center [670, 192] width 75 height 15
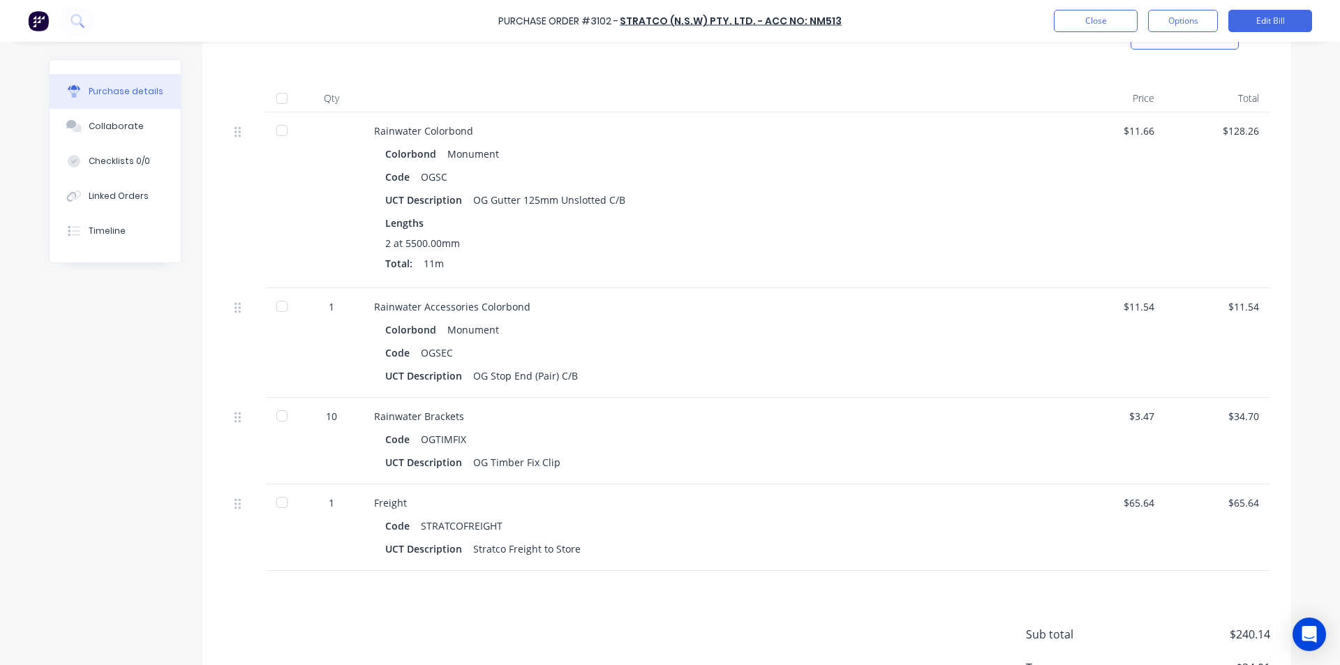
scroll to position [279, 0]
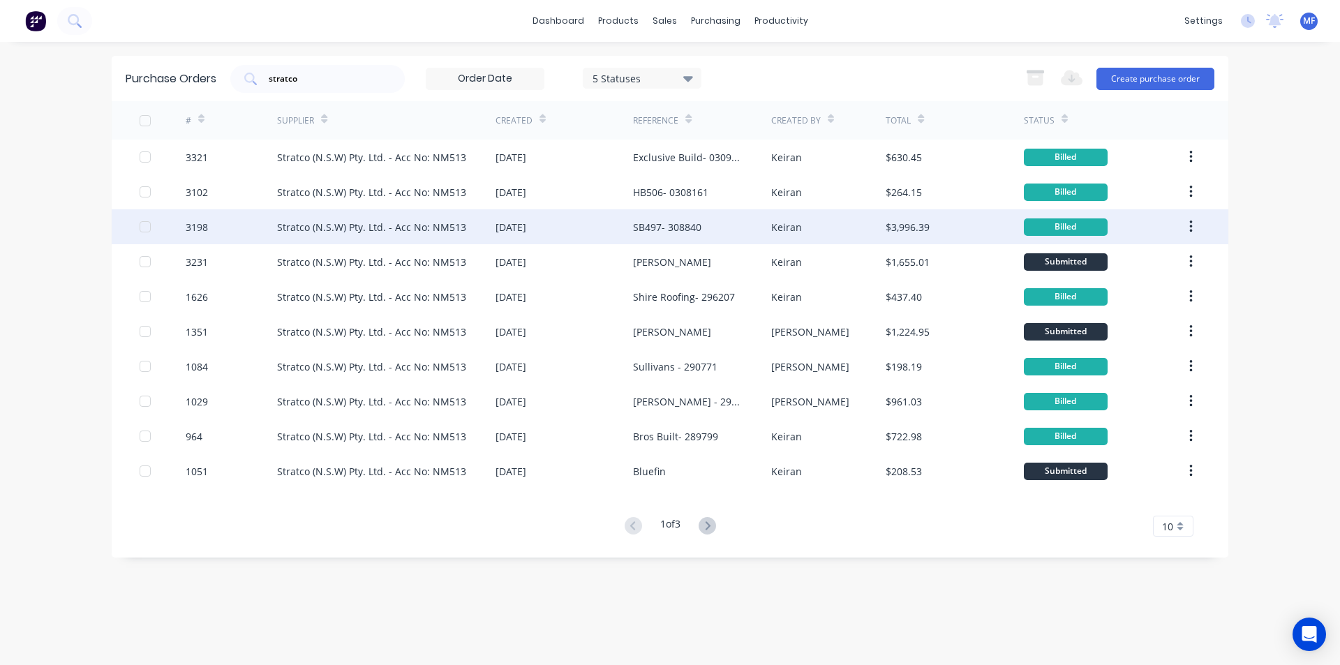
click at [673, 222] on div "SB497- 308840" at bounding box center [667, 227] width 68 height 15
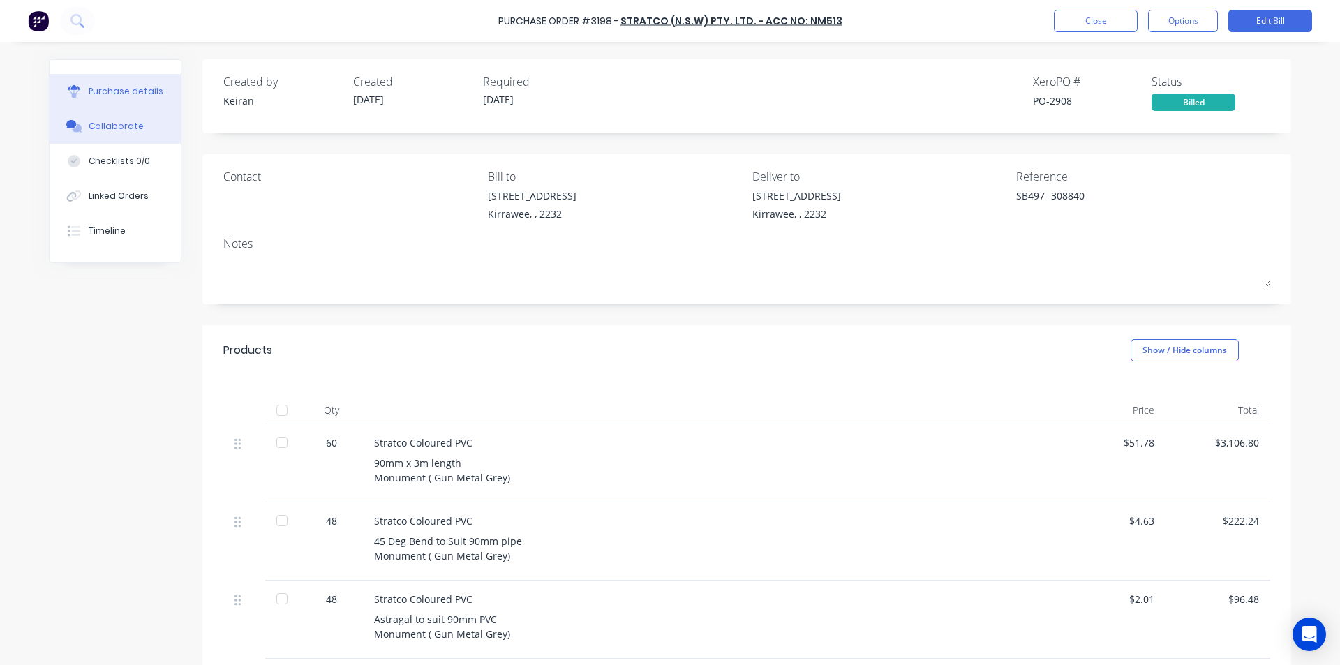
click at [110, 119] on button "Collaborate" at bounding box center [115, 126] width 131 height 35
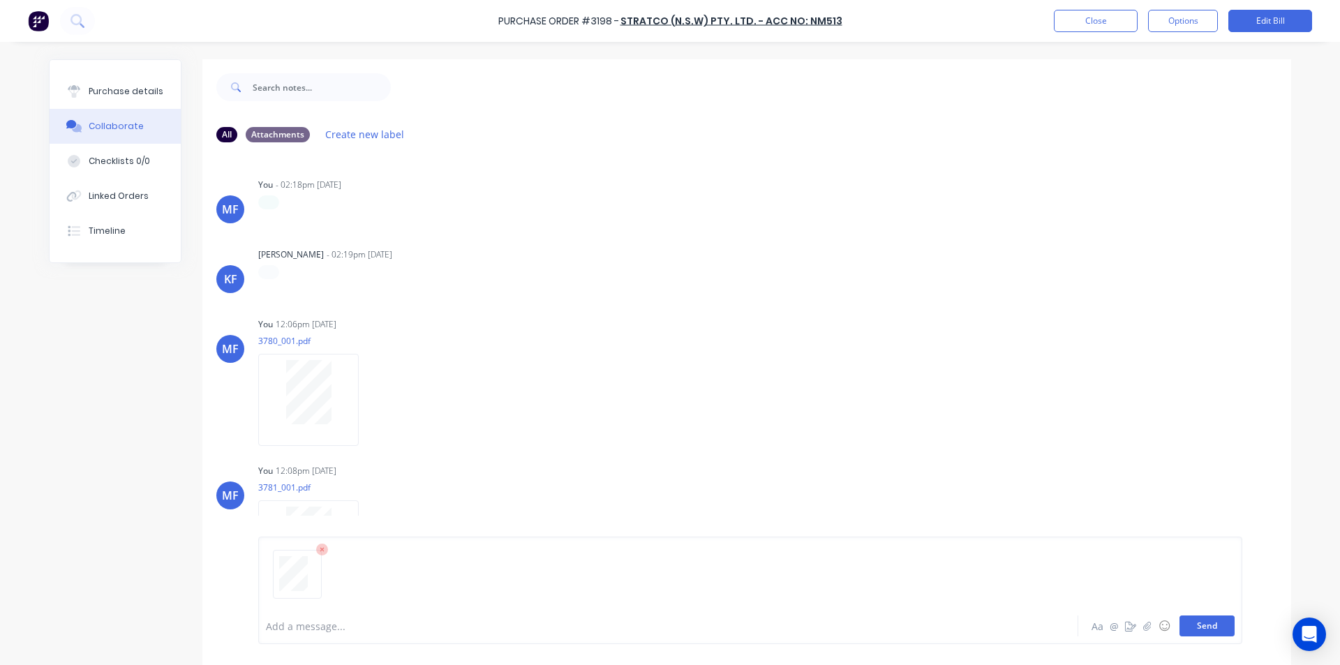
click at [1204, 627] on button "Send" at bounding box center [1206, 625] width 55 height 21
drag, startPoint x: 1128, startPoint y: 473, endPoint x: 1126, endPoint y: 457, distance: 16.3
click at [1126, 463] on div "MF You 12:08pm [DATE] 3781_001.pdf Labels Download Delete" at bounding box center [746, 524] width 1089 height 126
click at [1084, 20] on button "Close" at bounding box center [1096, 21] width 84 height 22
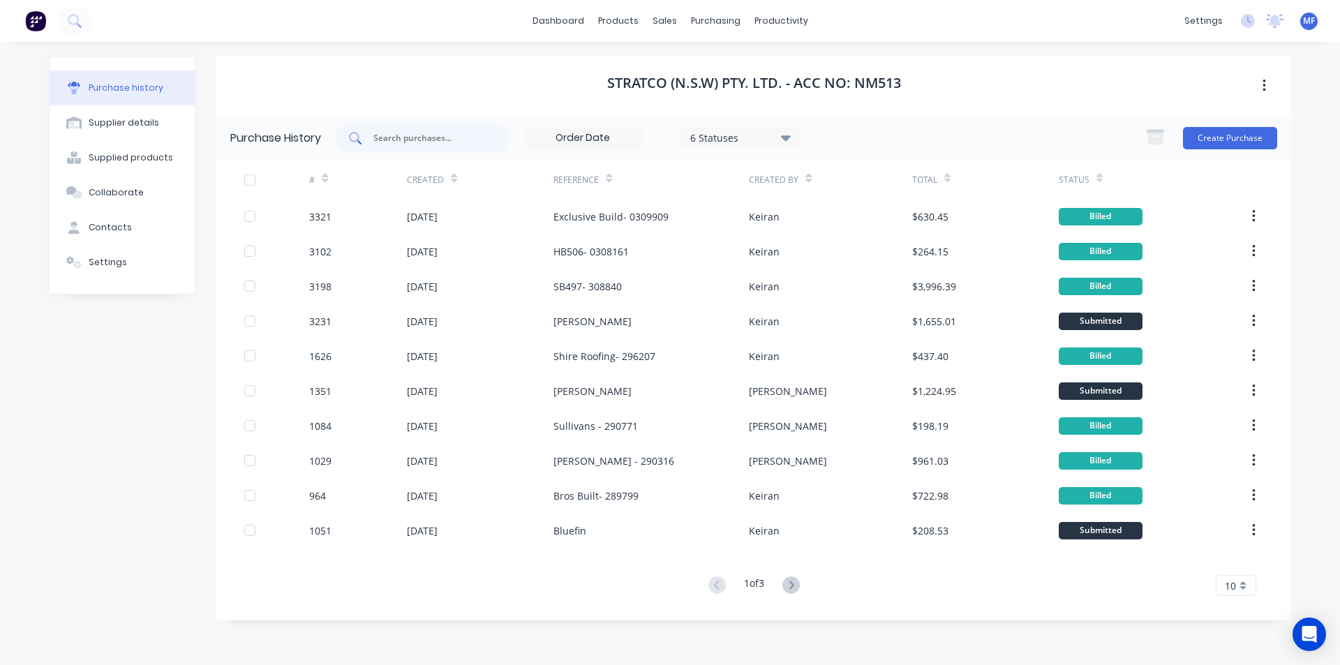
click at [433, 140] on input "text" at bounding box center [430, 138] width 116 height 14
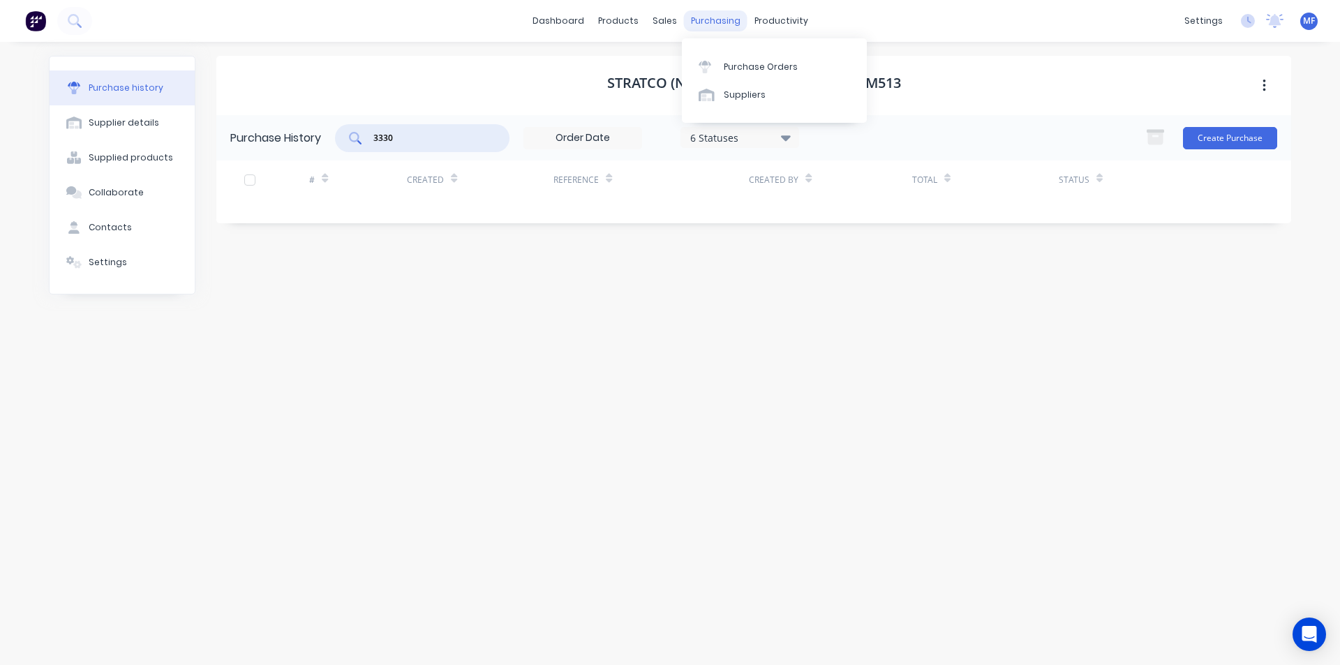
type input "3330"
click at [712, 19] on div "purchasing" at bounding box center [715, 20] width 63 height 21
click at [738, 63] on div "Purchase Orders" at bounding box center [761, 67] width 74 height 13
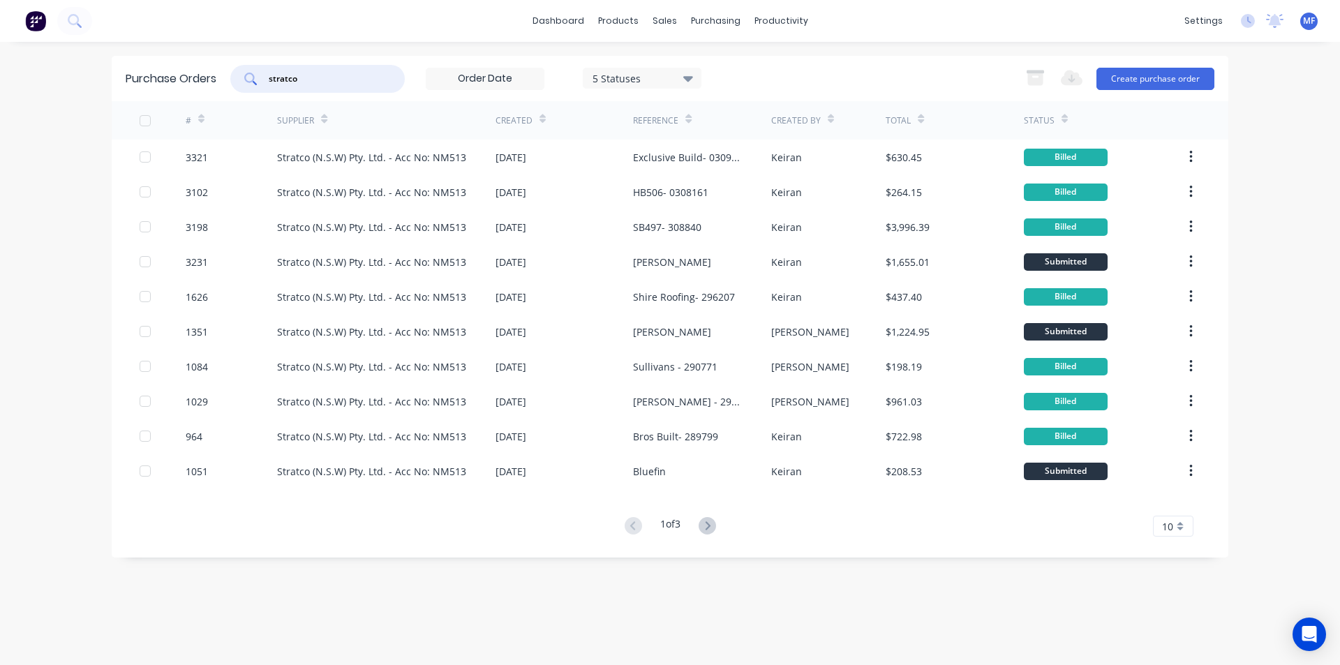
click at [307, 78] on input "stratco" at bounding box center [325, 79] width 116 height 14
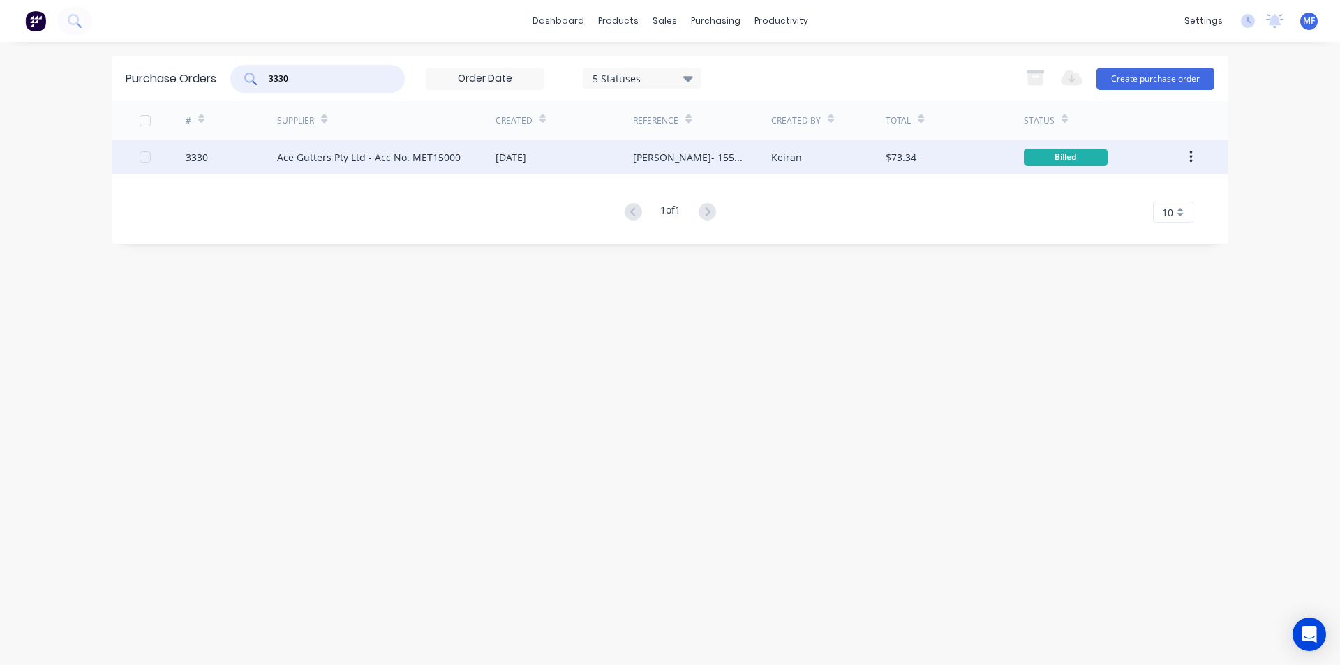
type input "3330"
click at [376, 153] on div "Ace Gutters Pty Ltd - Acc No. MET15000" at bounding box center [369, 157] width 184 height 15
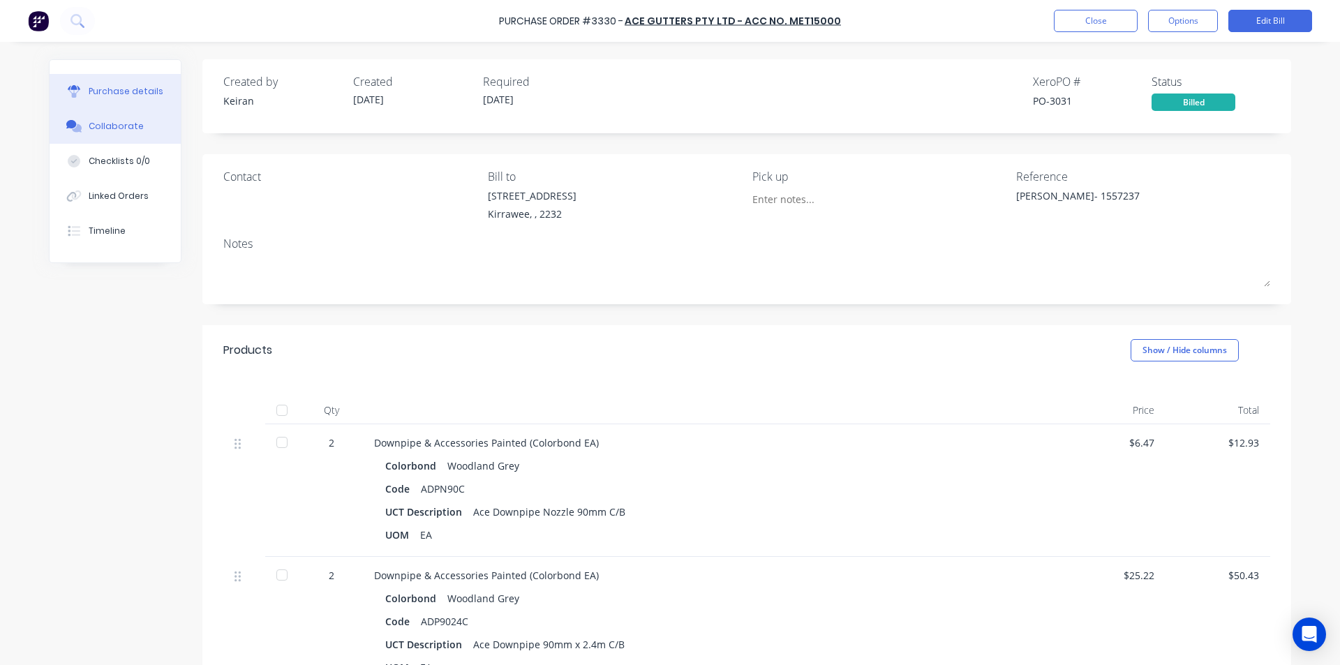
click at [117, 126] on div "Collaborate" at bounding box center [116, 126] width 55 height 13
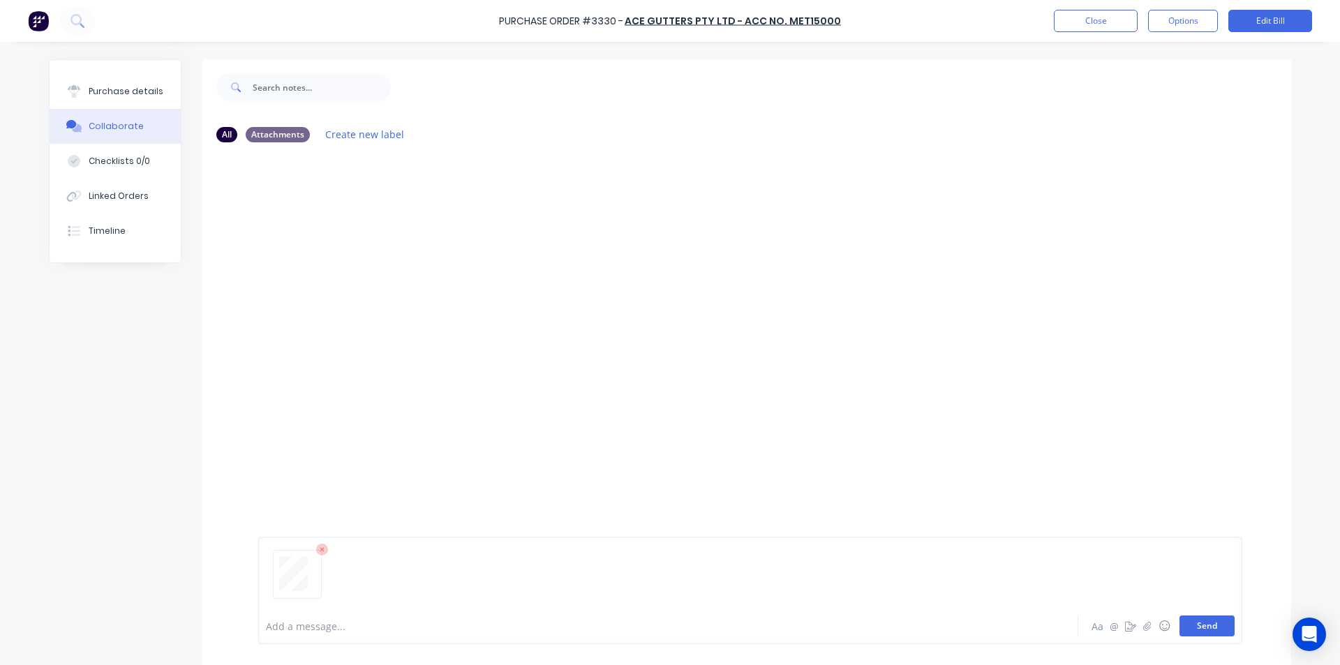
click at [1212, 625] on button "Send" at bounding box center [1206, 625] width 55 height 21
click at [1075, 234] on div "MF You 11:08am [DATE] 3925_001.pdf Labels Download Delete" at bounding box center [746, 237] width 1089 height 126
click at [1084, 27] on button "Close" at bounding box center [1096, 21] width 84 height 22
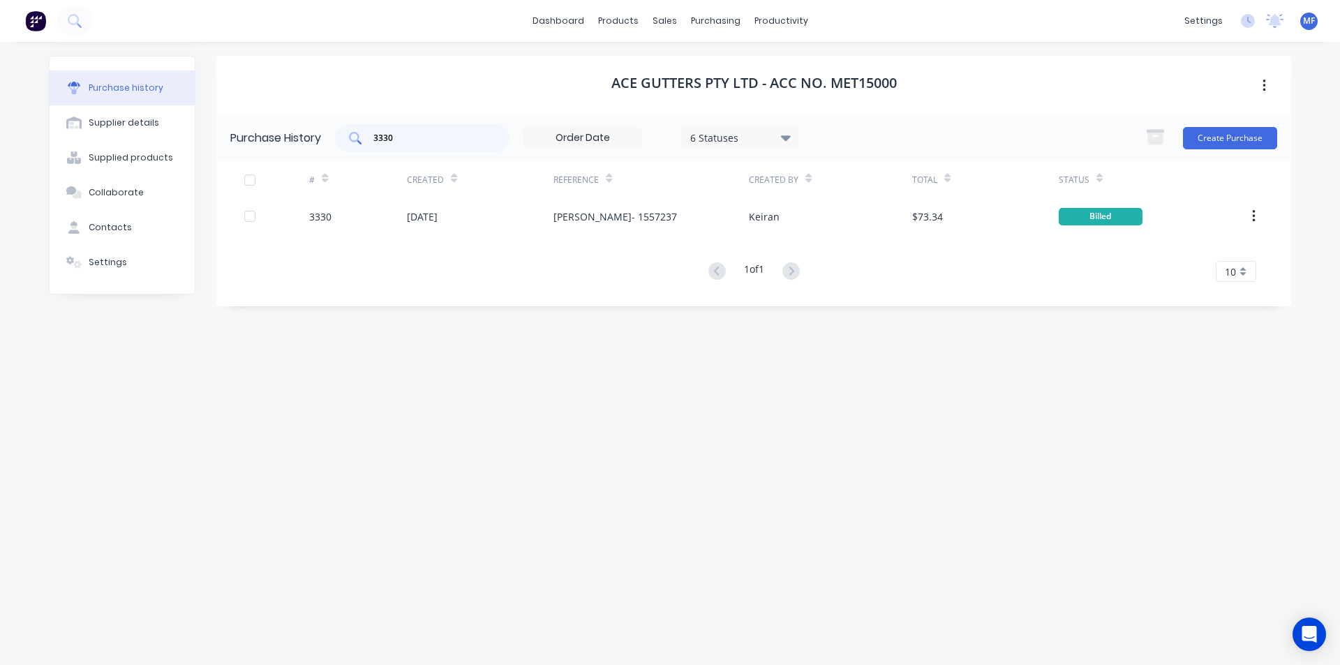
click at [414, 136] on input "3330" at bounding box center [430, 138] width 116 height 14
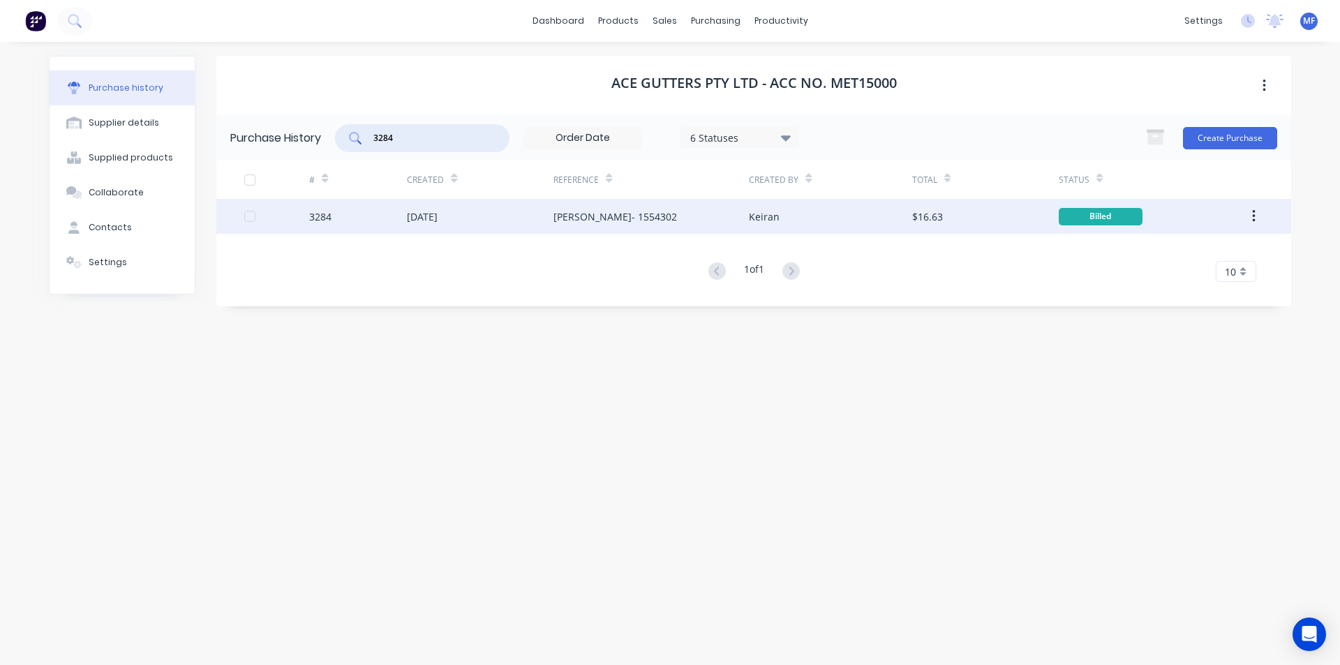
type input "3284"
click at [602, 217] on div "[PERSON_NAME]- 1554302" at bounding box center [615, 216] width 124 height 15
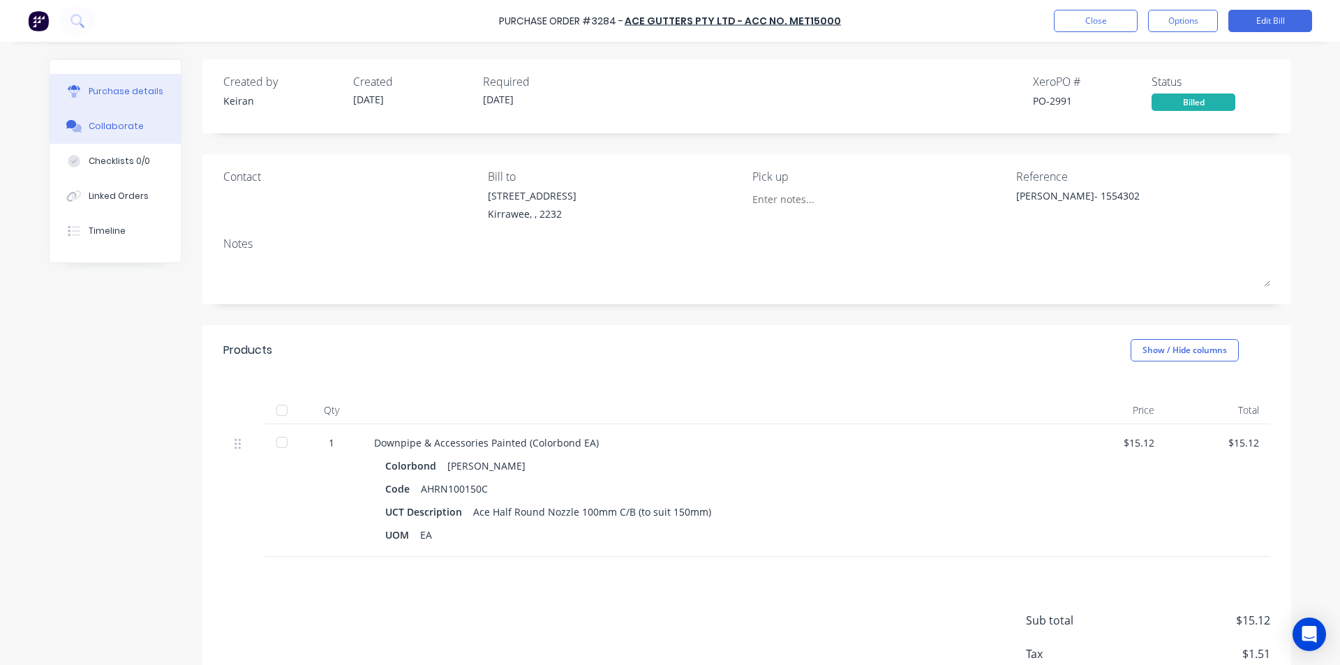
click at [110, 124] on div "Collaborate" at bounding box center [116, 126] width 55 height 13
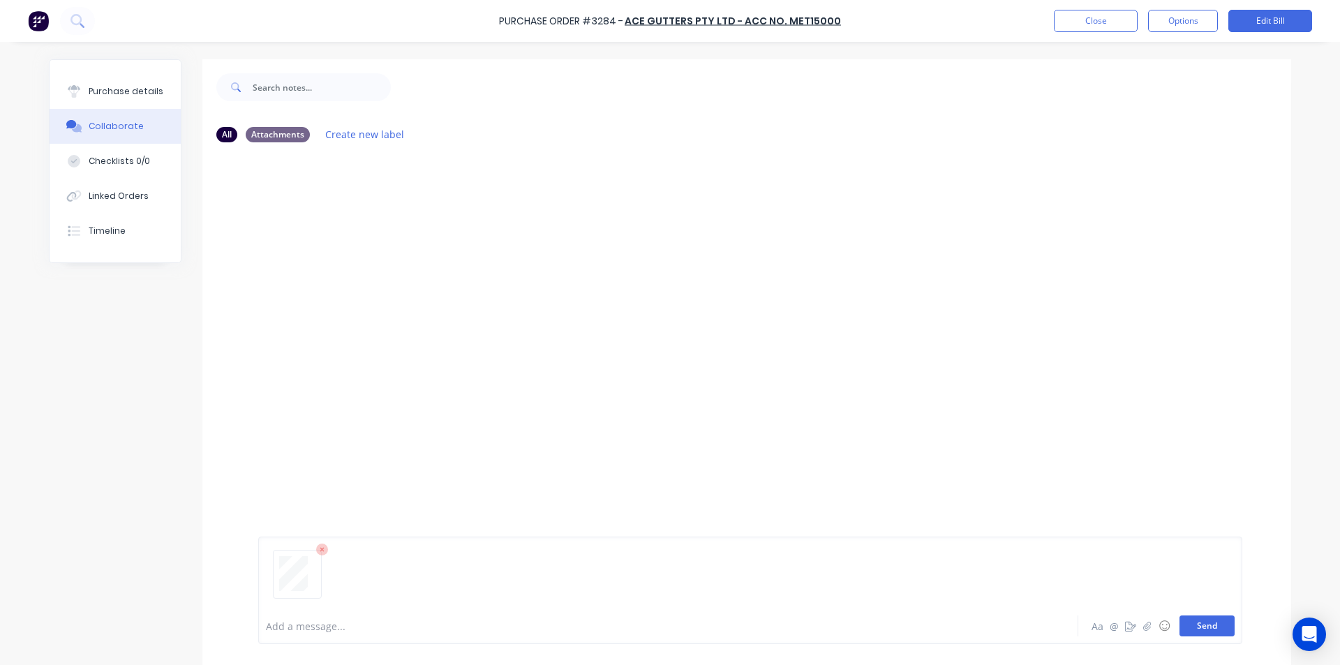
click at [1211, 620] on button "Send" at bounding box center [1206, 625] width 55 height 21
click at [1046, 373] on div "MF You 11:08am [DATE] 3926_001.pdf Labels Download Delete" at bounding box center [746, 381] width 1089 height 454
click at [1084, 24] on button "Close" at bounding box center [1096, 21] width 84 height 22
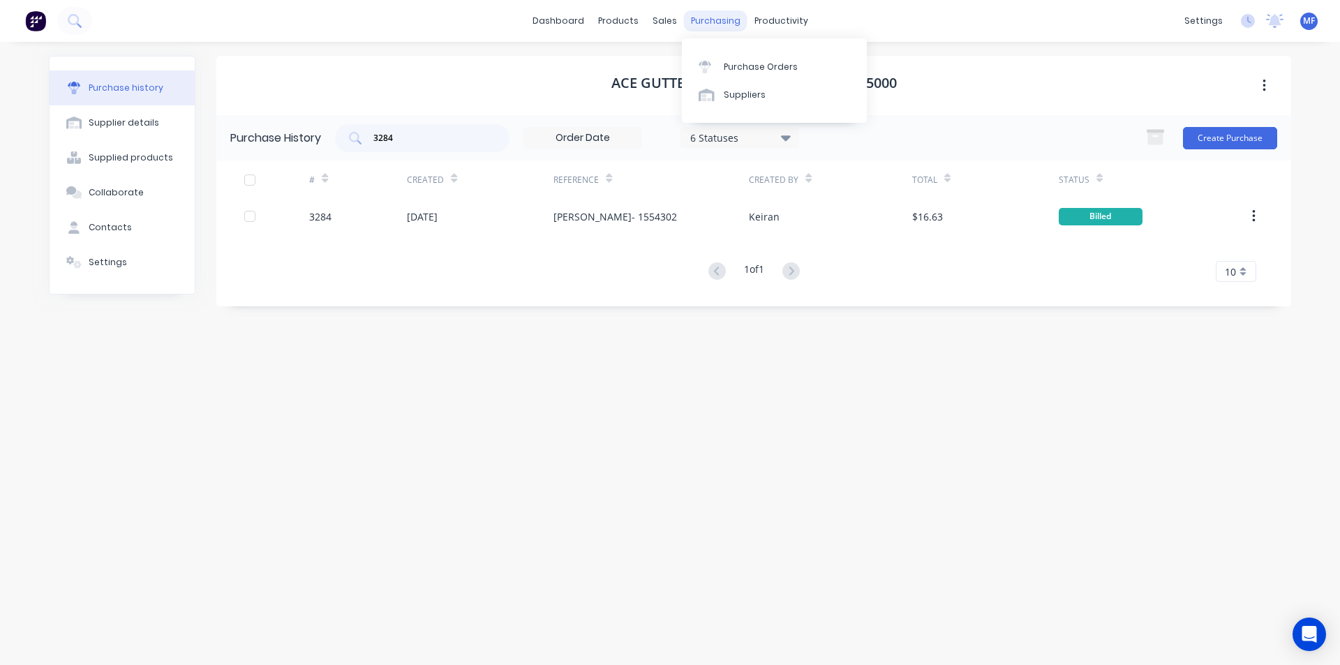
click at [696, 22] on div "purchasing" at bounding box center [715, 20] width 63 height 21
click at [740, 61] on div "Purchase Orders" at bounding box center [761, 67] width 74 height 13
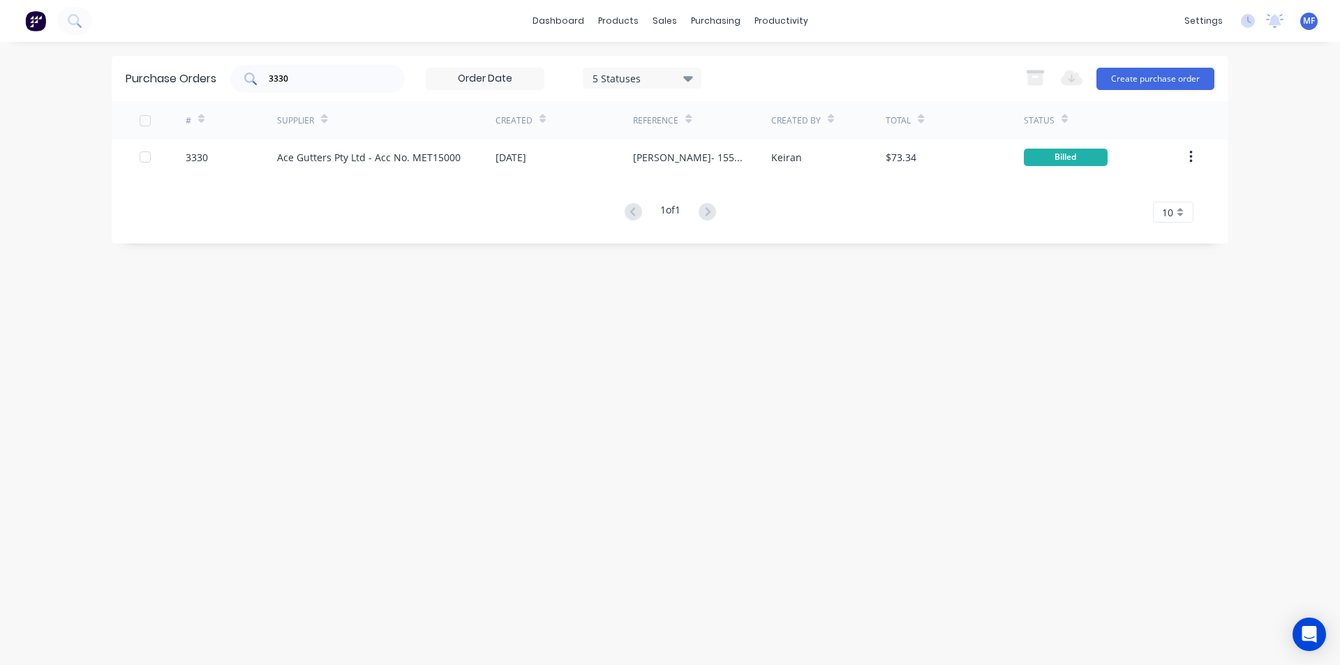
click at [297, 80] on input "3330" at bounding box center [325, 79] width 116 height 14
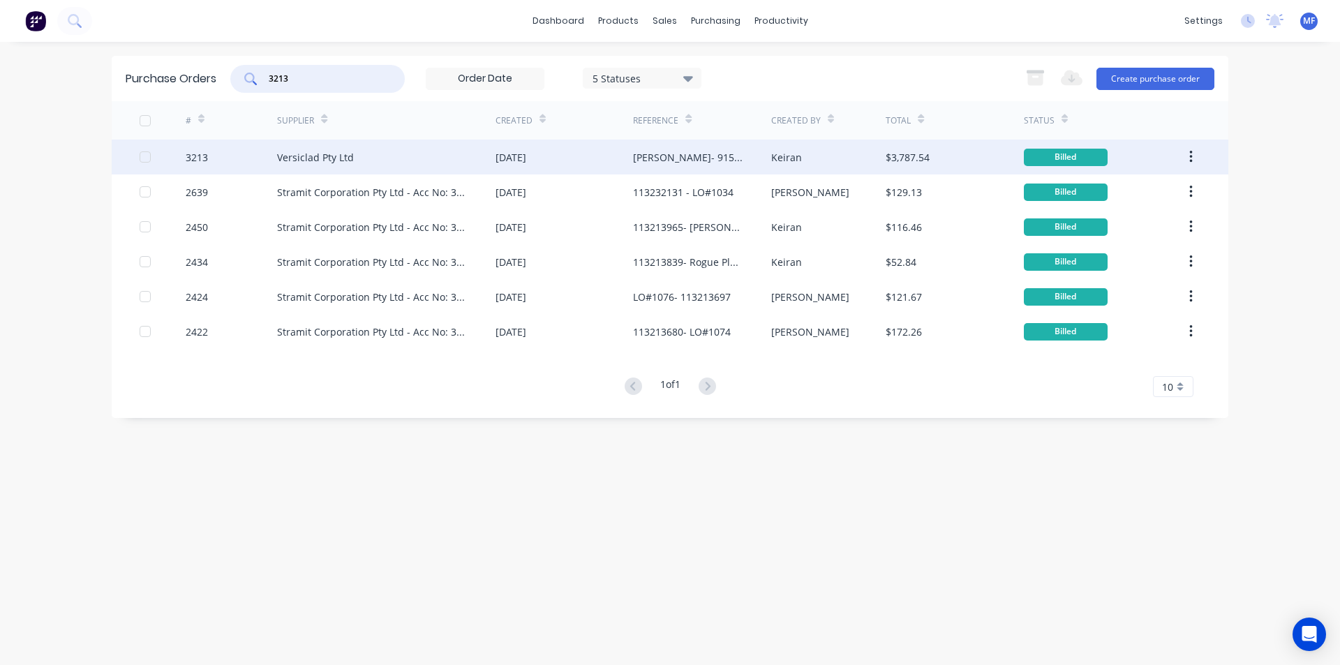
type input "3213"
click at [321, 151] on div "Versiclad Pty Ltd" at bounding box center [315, 157] width 77 height 15
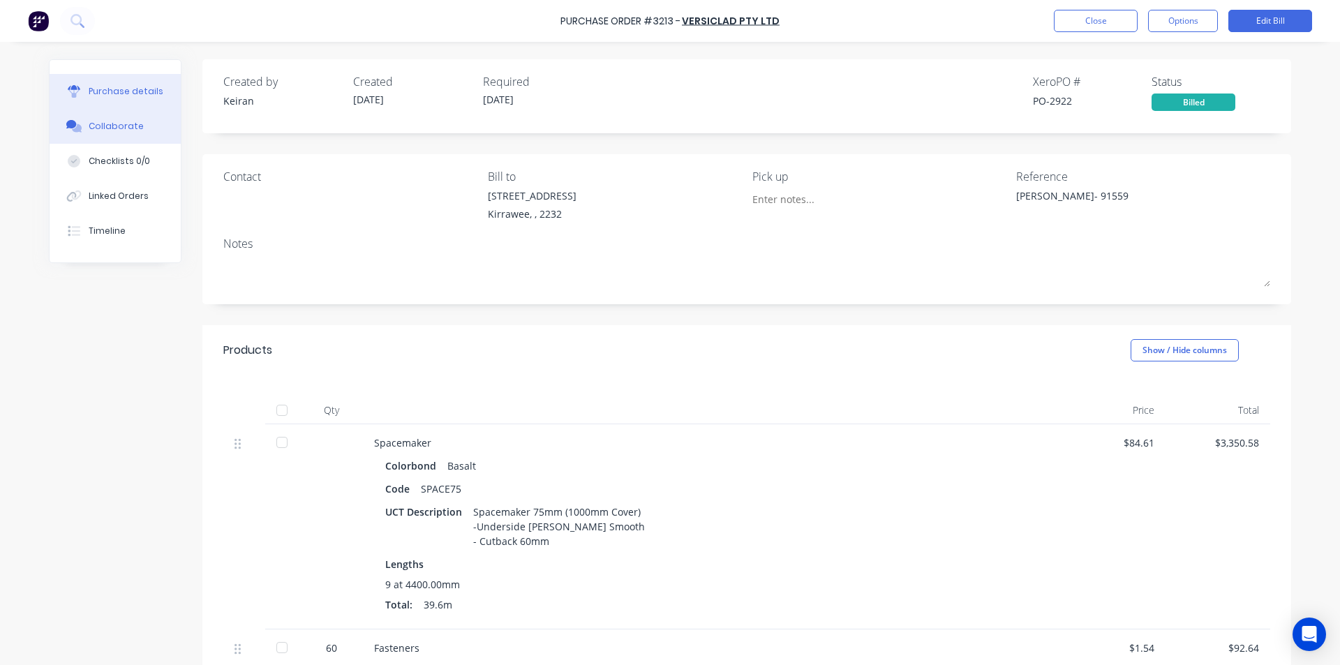
drag, startPoint x: 113, startPoint y: 126, endPoint x: 97, endPoint y: 130, distance: 16.6
click at [113, 126] on div "Collaborate" at bounding box center [116, 126] width 55 height 13
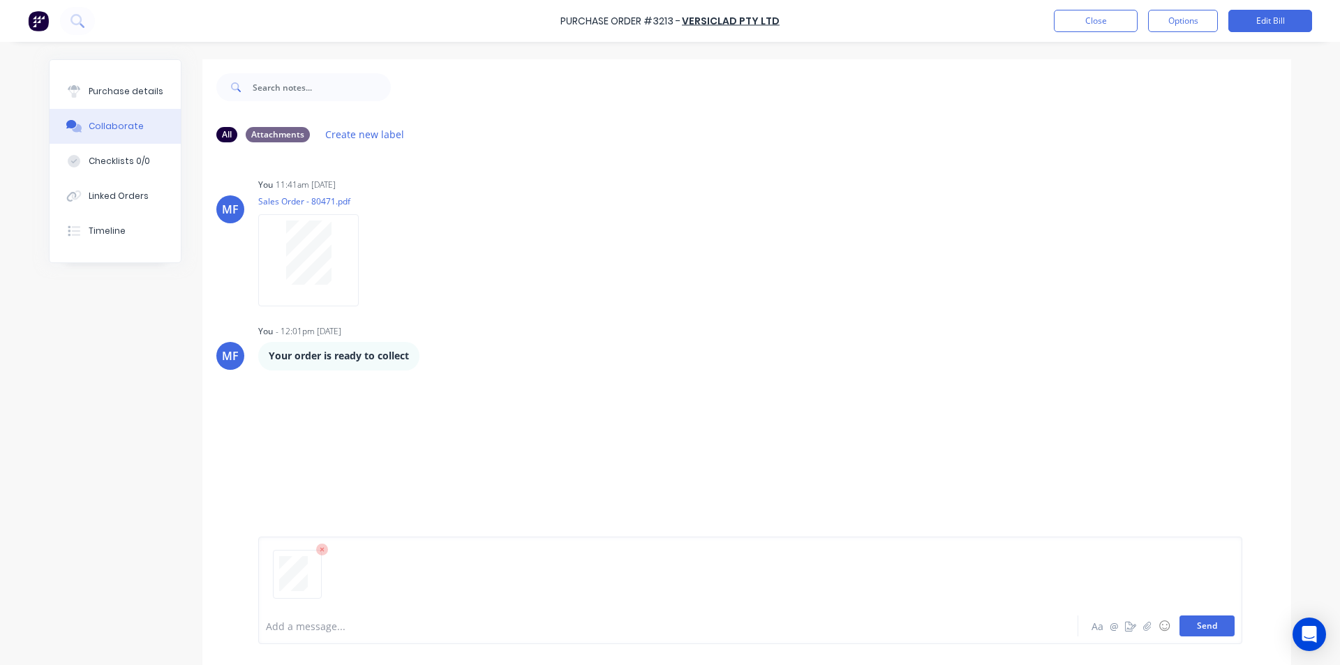
click at [1211, 625] on button "Send" at bounding box center [1206, 625] width 55 height 21
click at [1044, 389] on div "MF You 11:41am [DATE] Sales Order - 80471.pdf Labels Download Delete MF You - 1…" at bounding box center [746, 381] width 1089 height 454
click at [1080, 28] on button "Close" at bounding box center [1096, 21] width 84 height 22
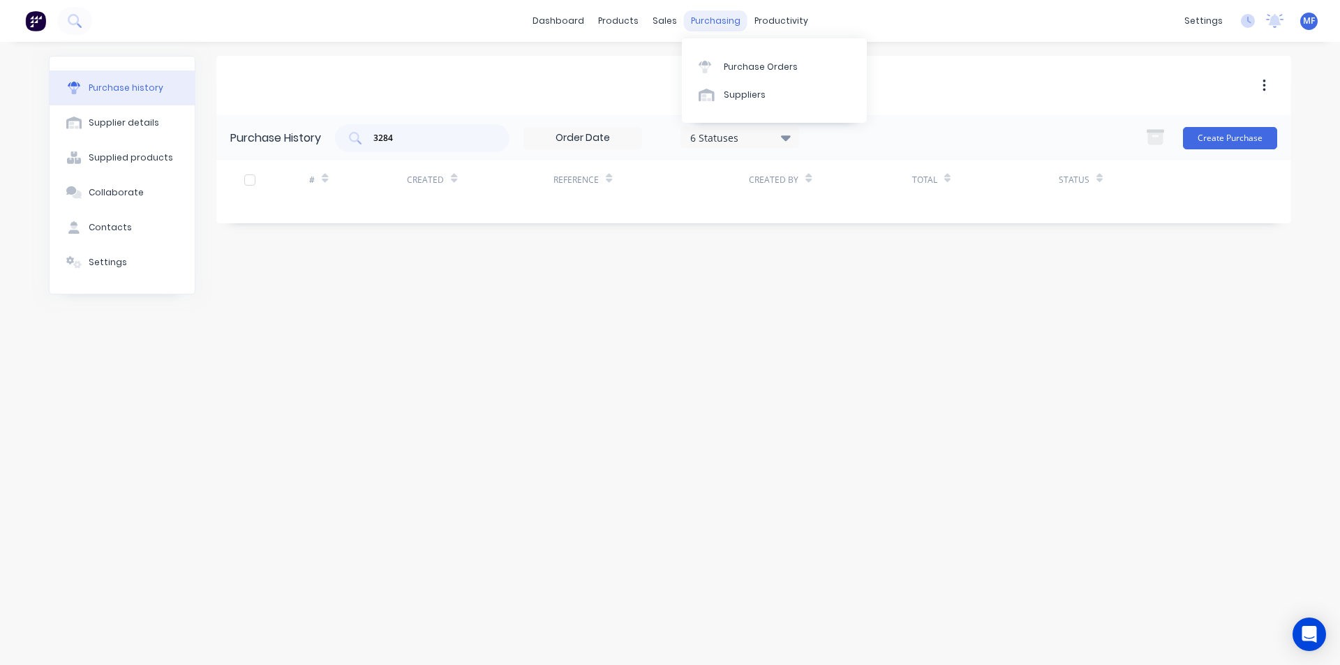
click at [719, 22] on div "purchasing" at bounding box center [715, 20] width 63 height 21
click at [751, 61] on div "Purchase Orders" at bounding box center [761, 67] width 74 height 13
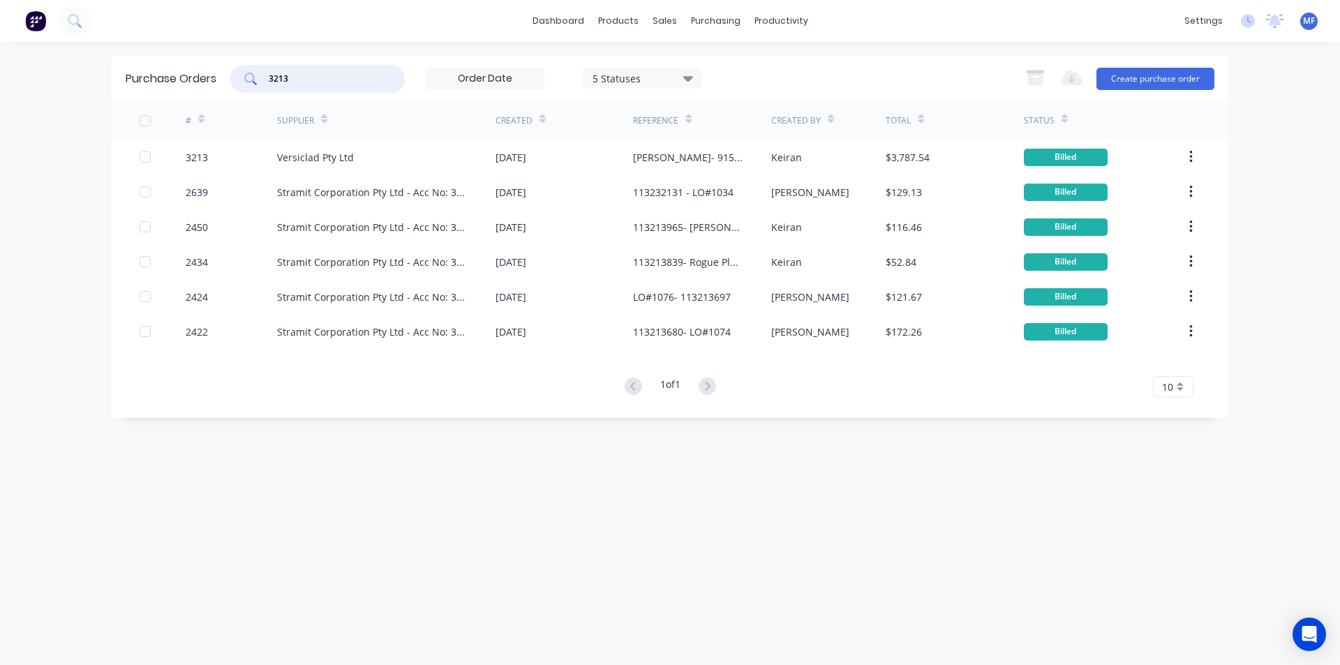
click at [292, 73] on input "3213" at bounding box center [325, 79] width 116 height 14
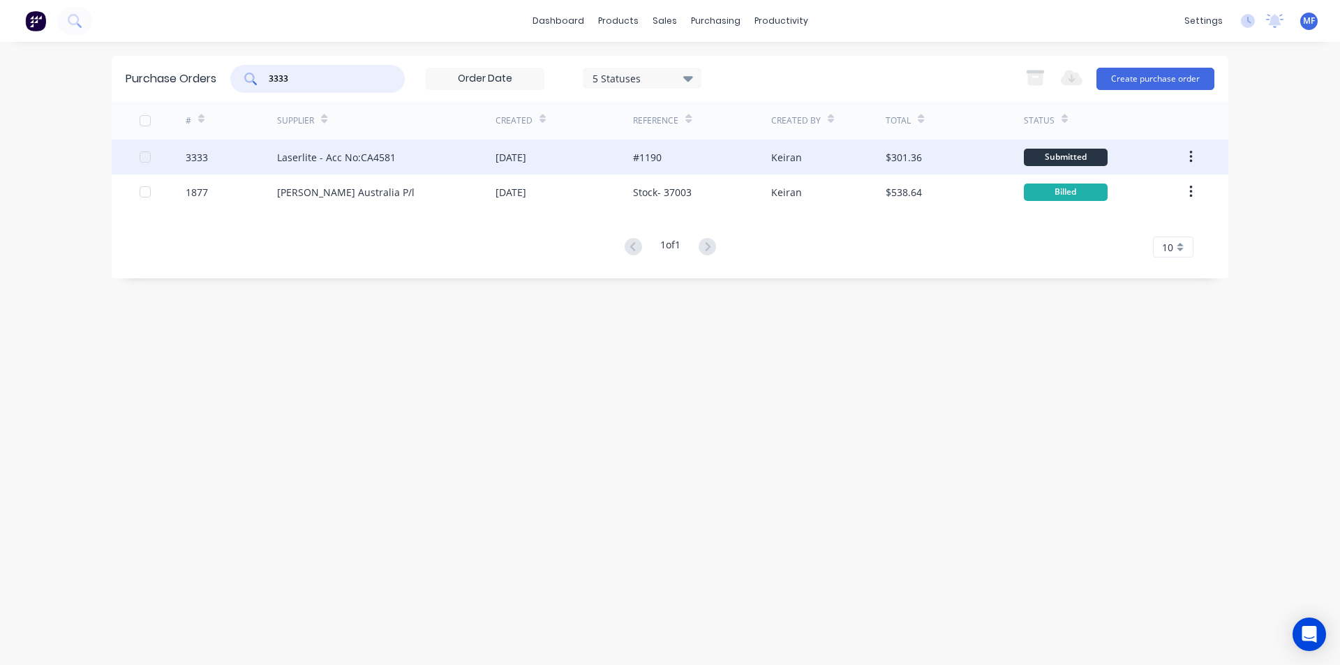
type input "3333"
click at [336, 151] on div "Laserlite - Acc No:CA4581" at bounding box center [336, 157] width 119 height 15
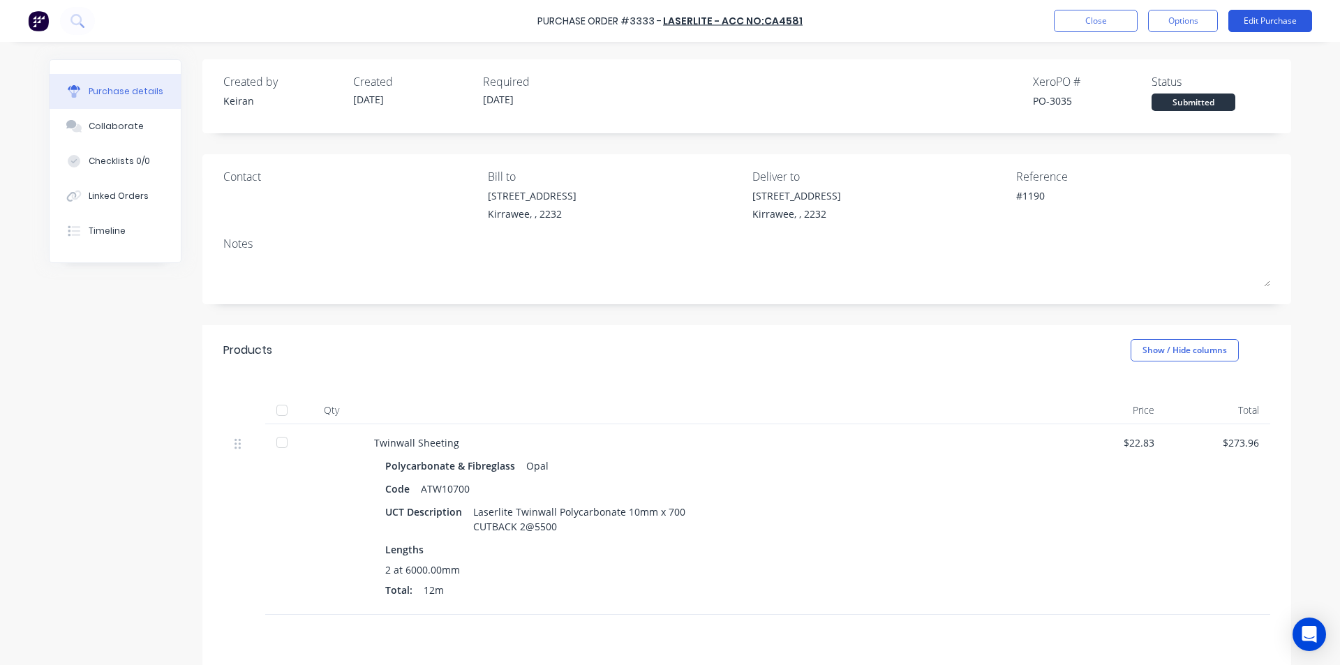
click at [1280, 19] on button "Edit Purchase" at bounding box center [1270, 21] width 84 height 22
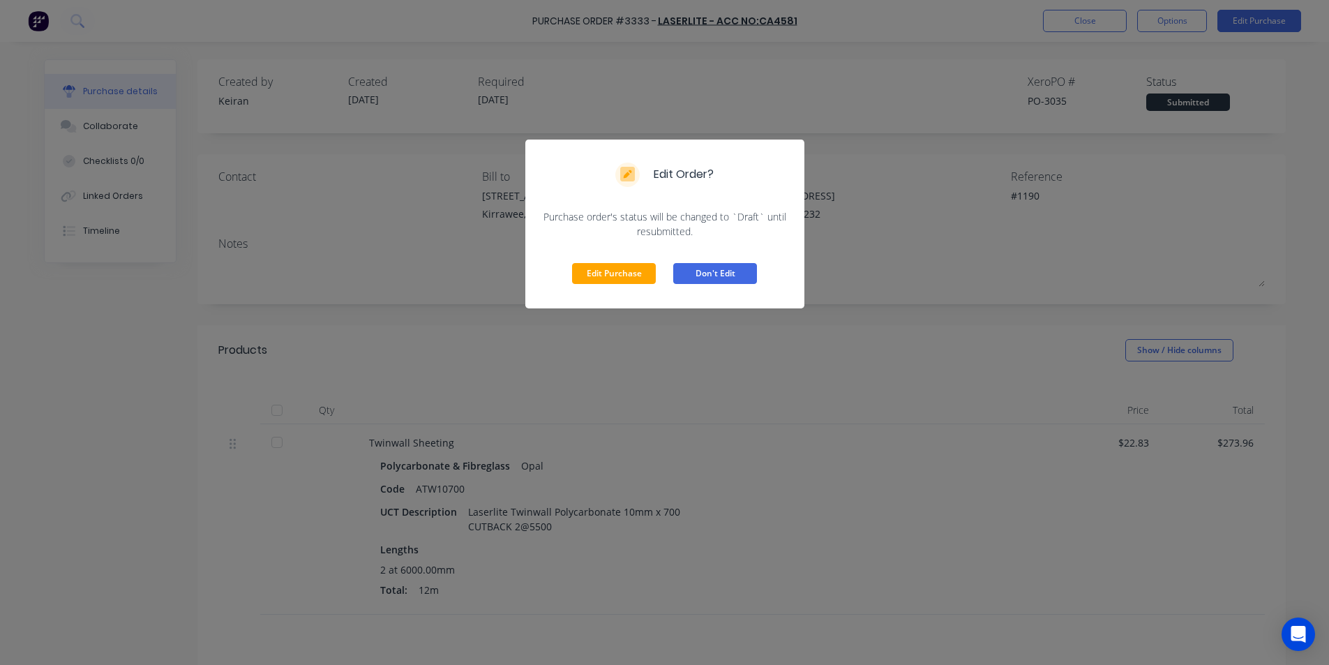
click at [731, 272] on button "Don't Edit" at bounding box center [715, 273] width 84 height 21
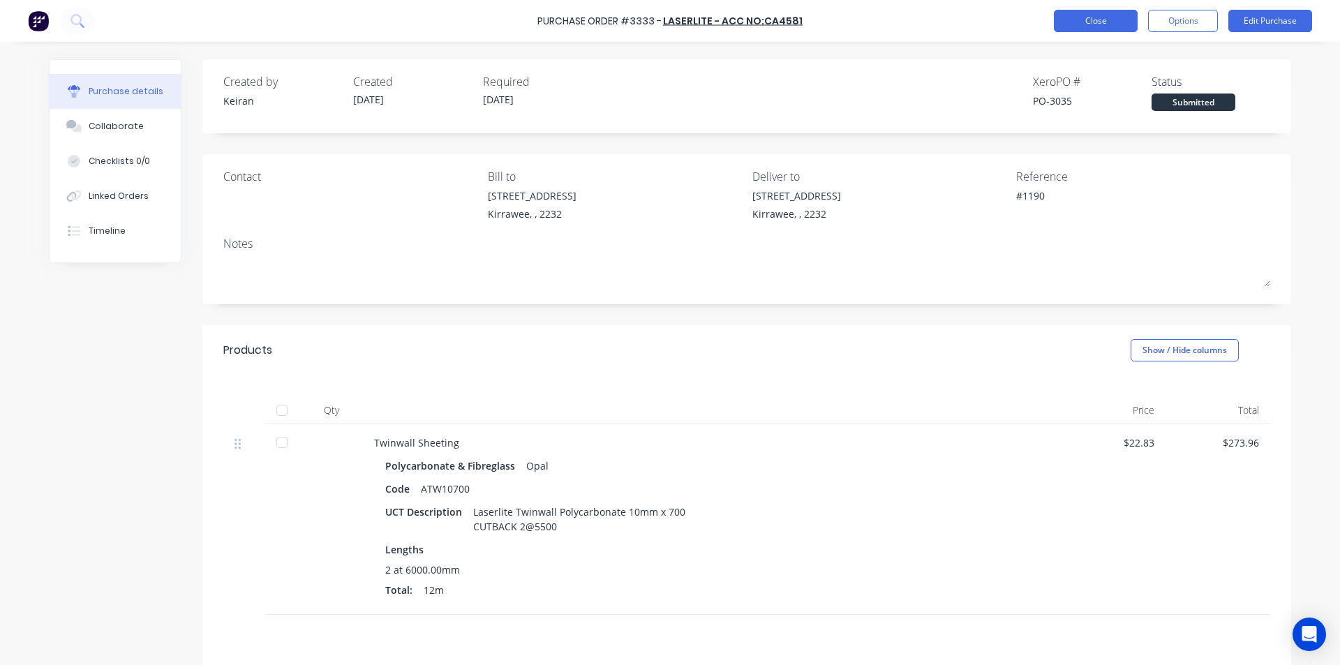
click at [1103, 21] on button "Close" at bounding box center [1096, 21] width 84 height 22
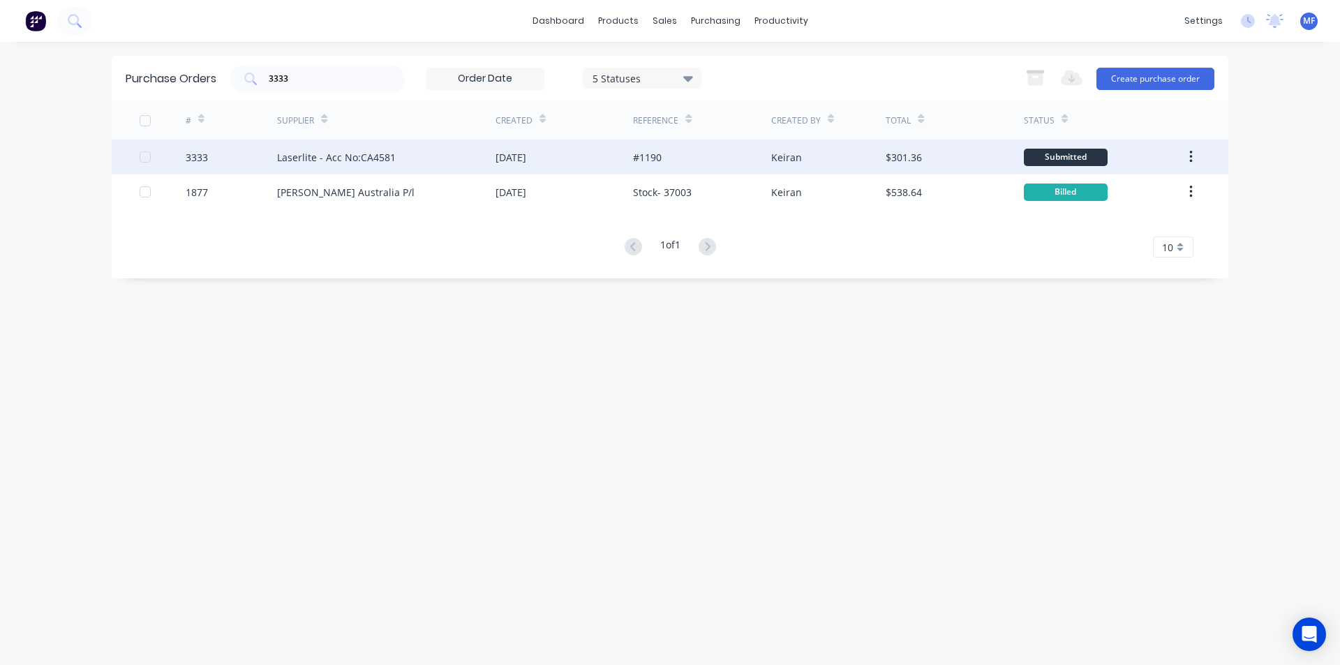
click at [293, 153] on div "Laserlite - Acc No:CA4581" at bounding box center [336, 157] width 119 height 15
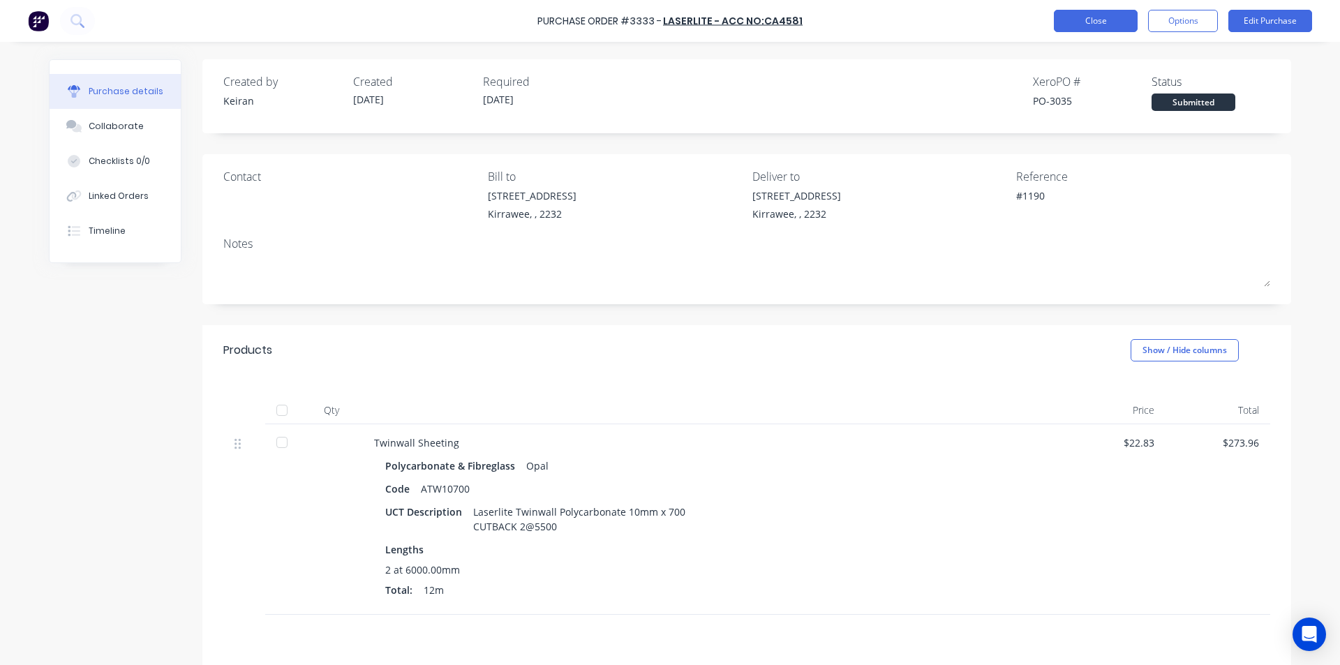
click at [1089, 23] on button "Close" at bounding box center [1096, 21] width 84 height 22
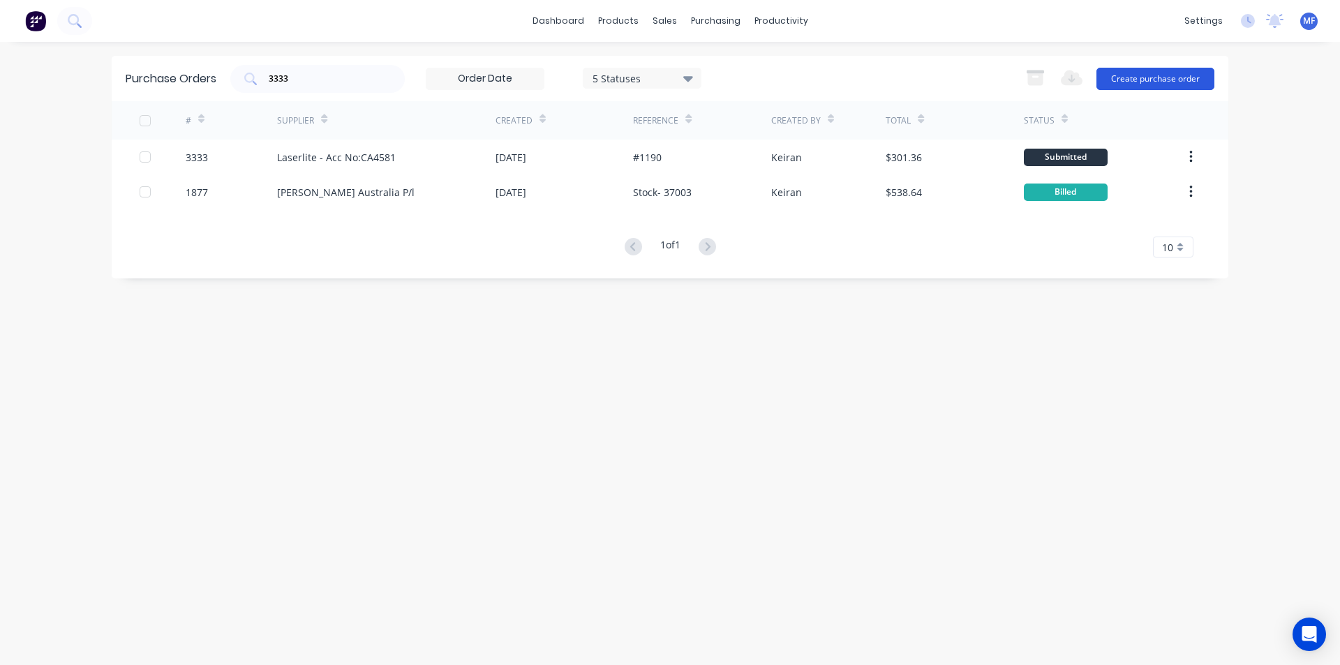
click at [1164, 81] on button "Create purchase order" at bounding box center [1155, 79] width 118 height 22
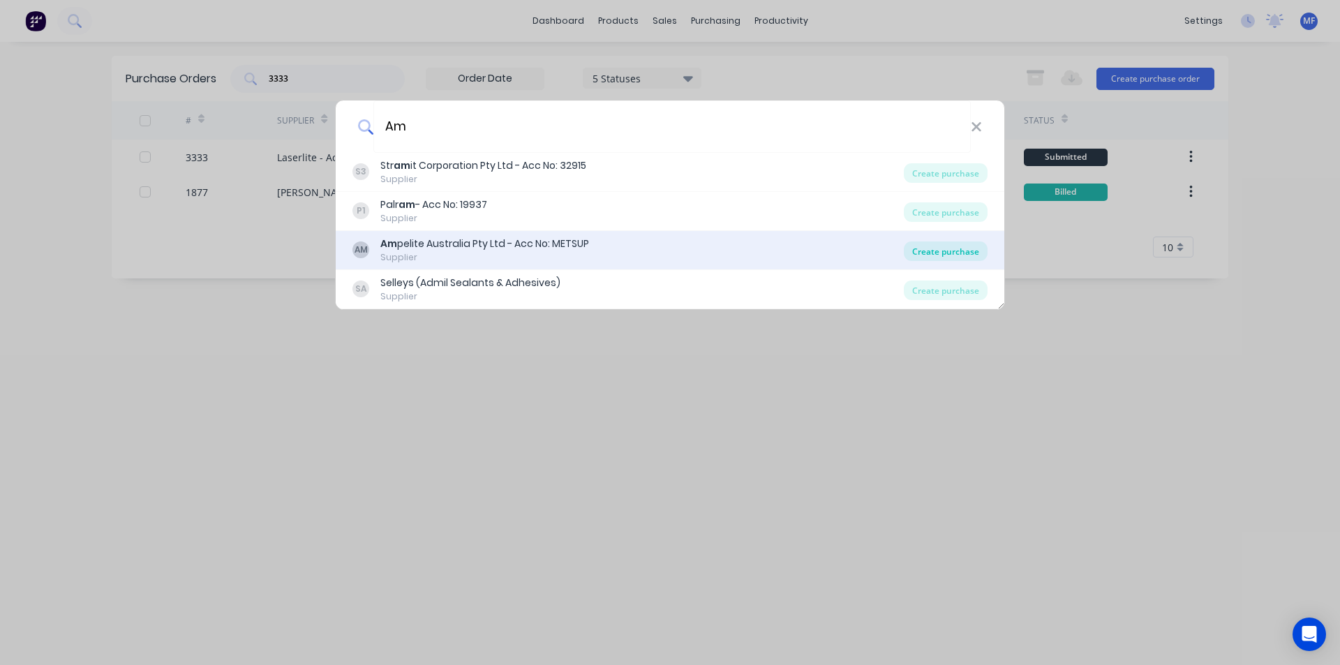
type input "Am"
click at [952, 255] on div "Create purchase" at bounding box center [946, 251] width 84 height 20
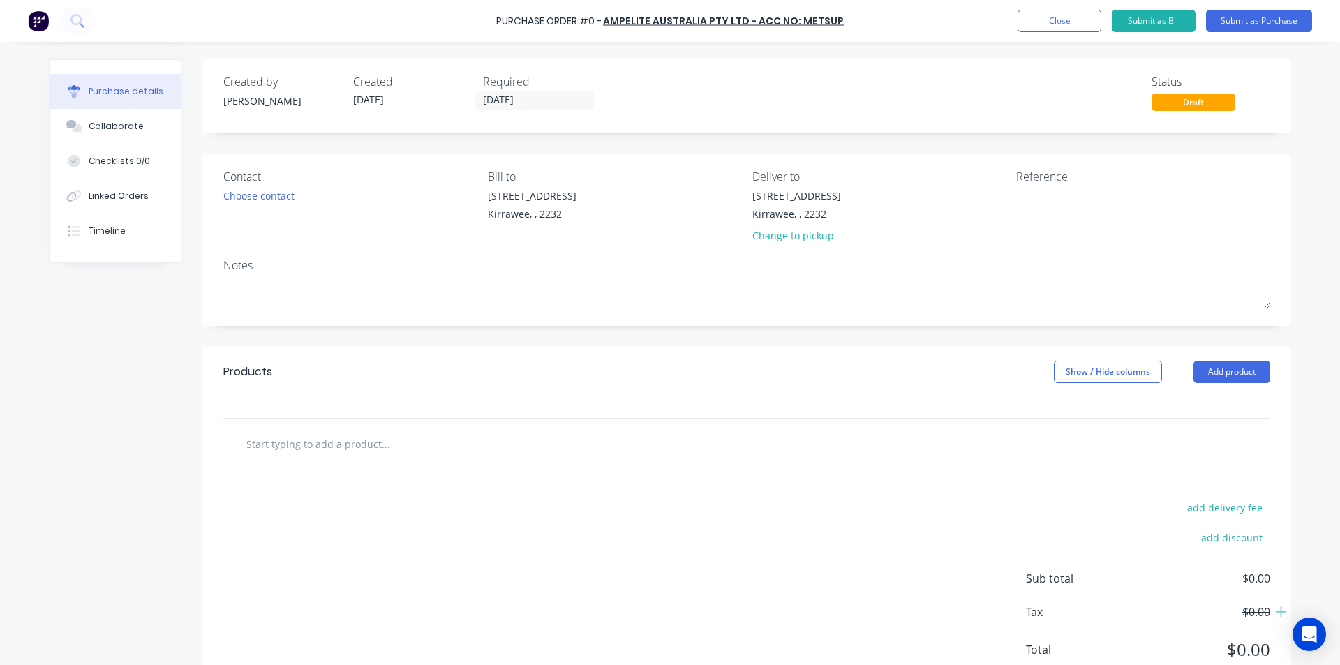
click at [308, 449] on input "text" at bounding box center [385, 444] width 279 height 28
click at [1029, 199] on textarea at bounding box center [1103, 203] width 174 height 31
type textarea "3333- 583660"
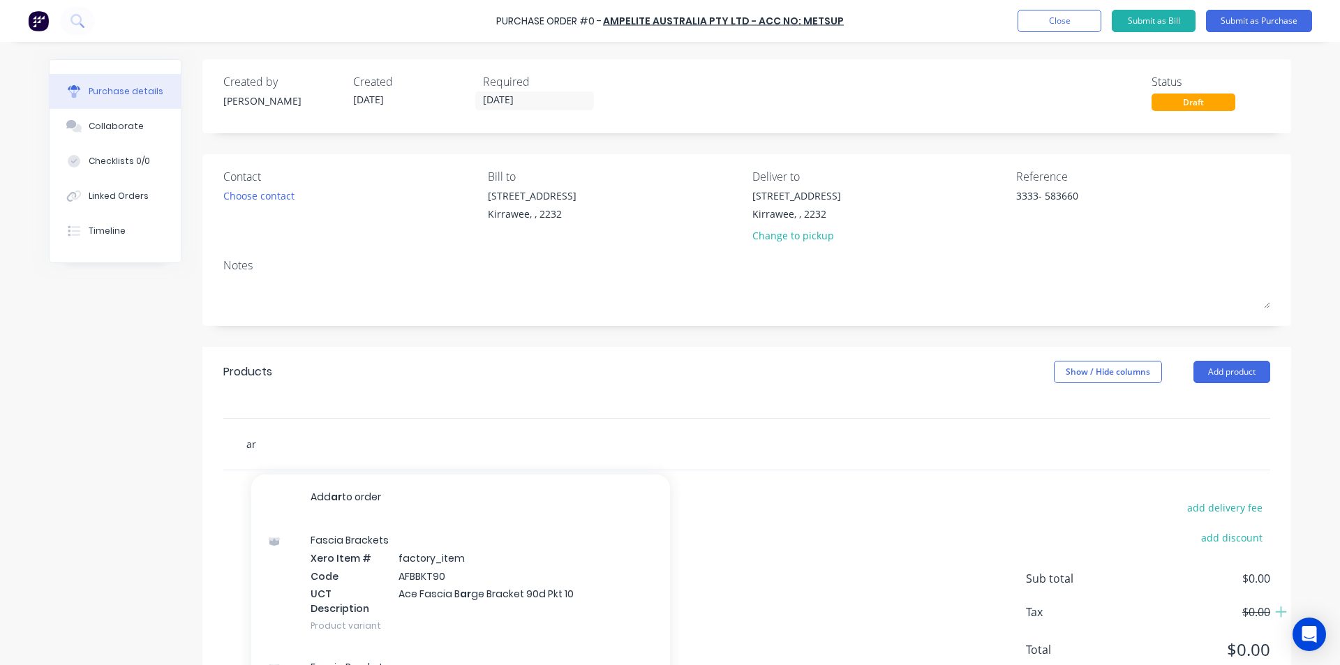
type input "a"
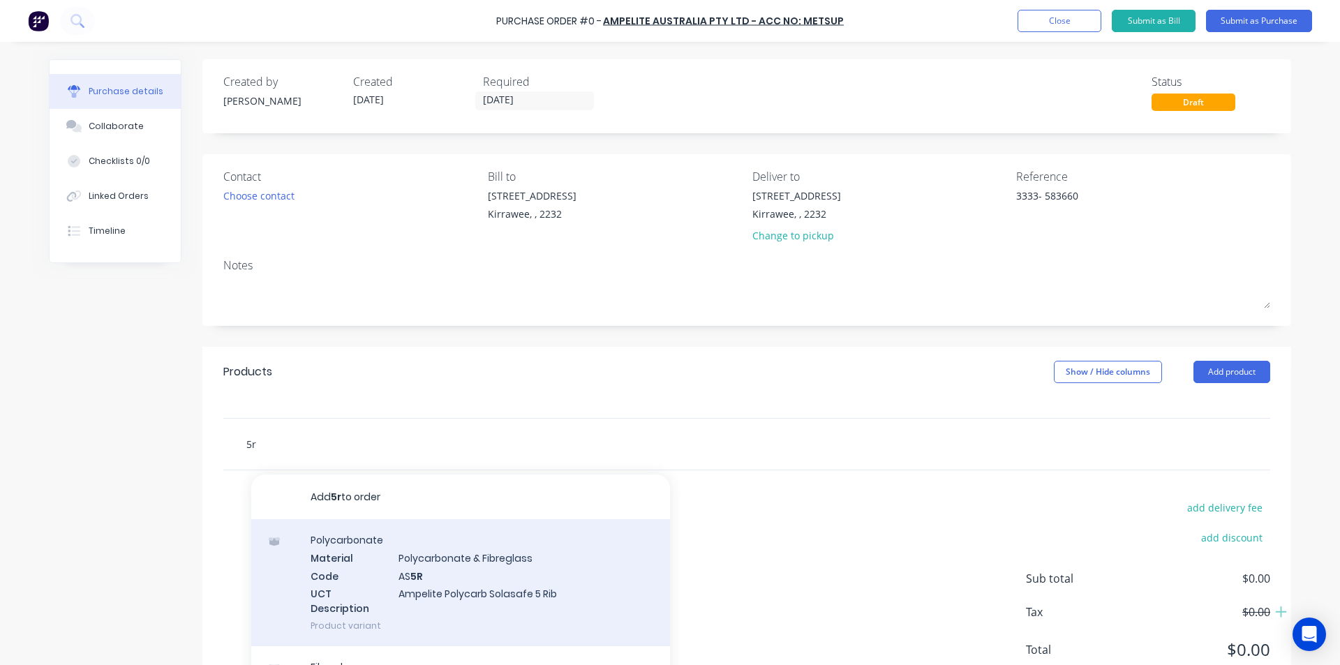
type input "5r"
click at [475, 567] on div "Polycarbonate Material Polycarbonate & Fibreglass Code AS 5R UCT Description Am…" at bounding box center [460, 582] width 419 height 127
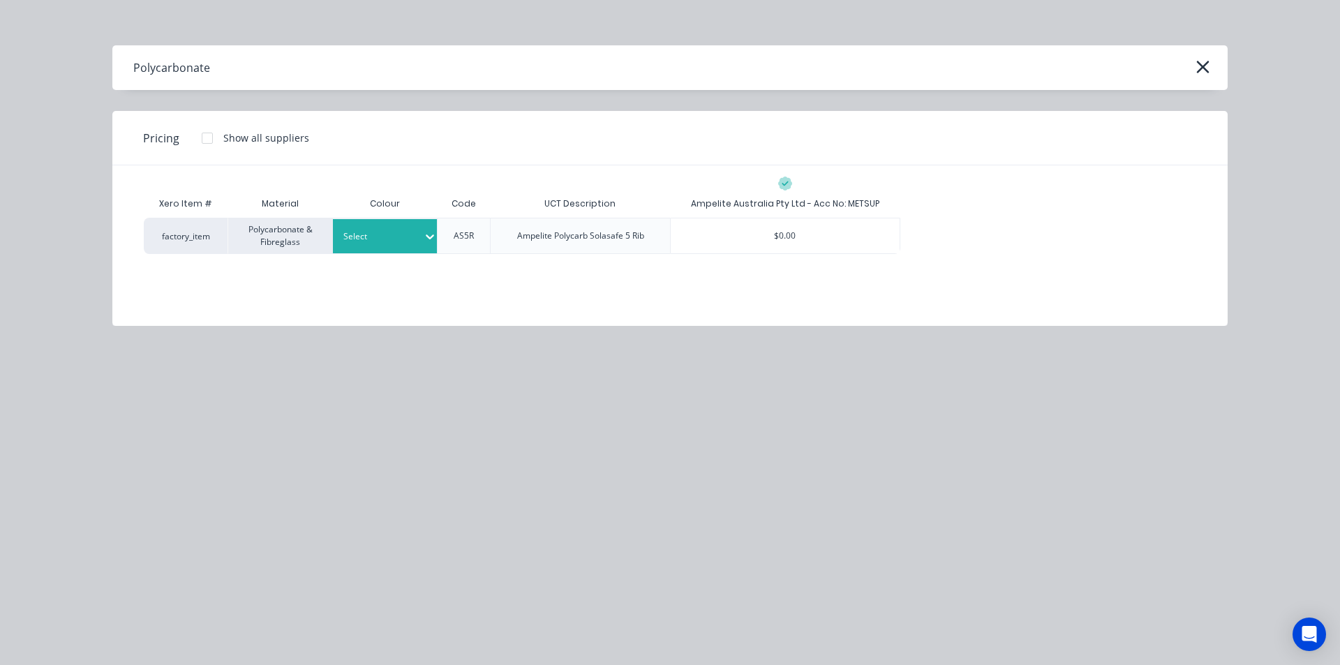
click at [423, 236] on icon at bounding box center [430, 237] width 14 height 14
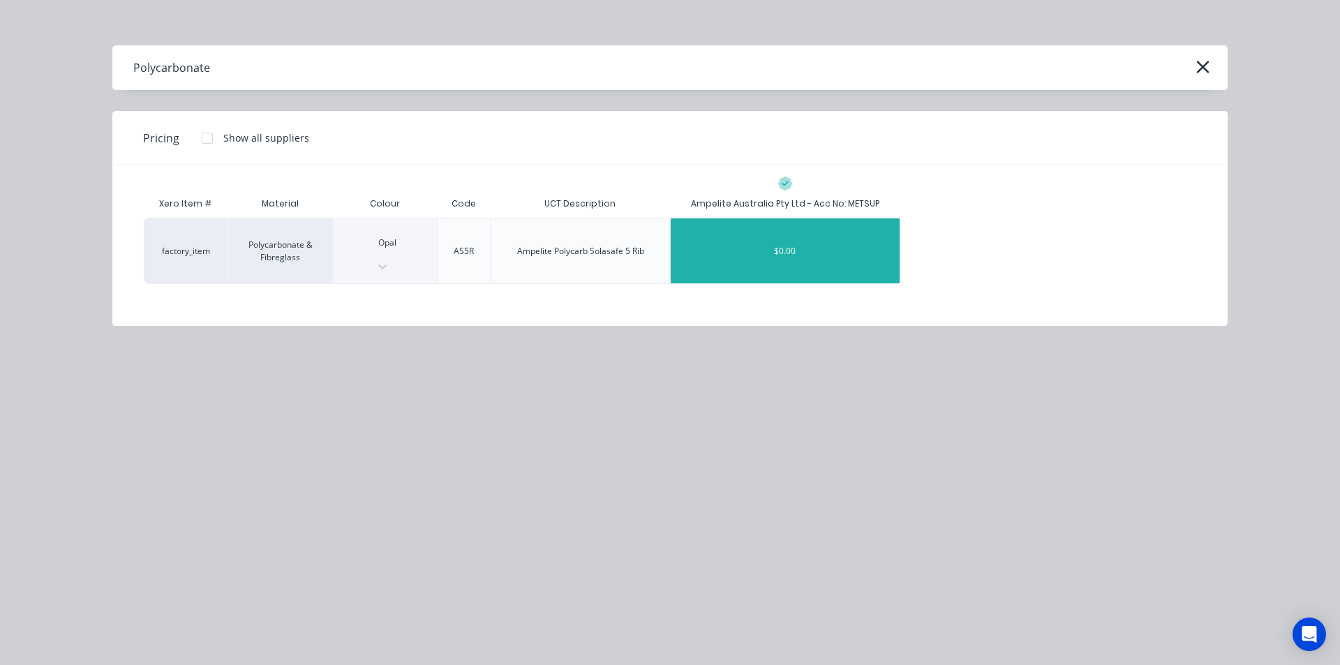
click at [779, 231] on div "$0.00" at bounding box center [785, 250] width 229 height 65
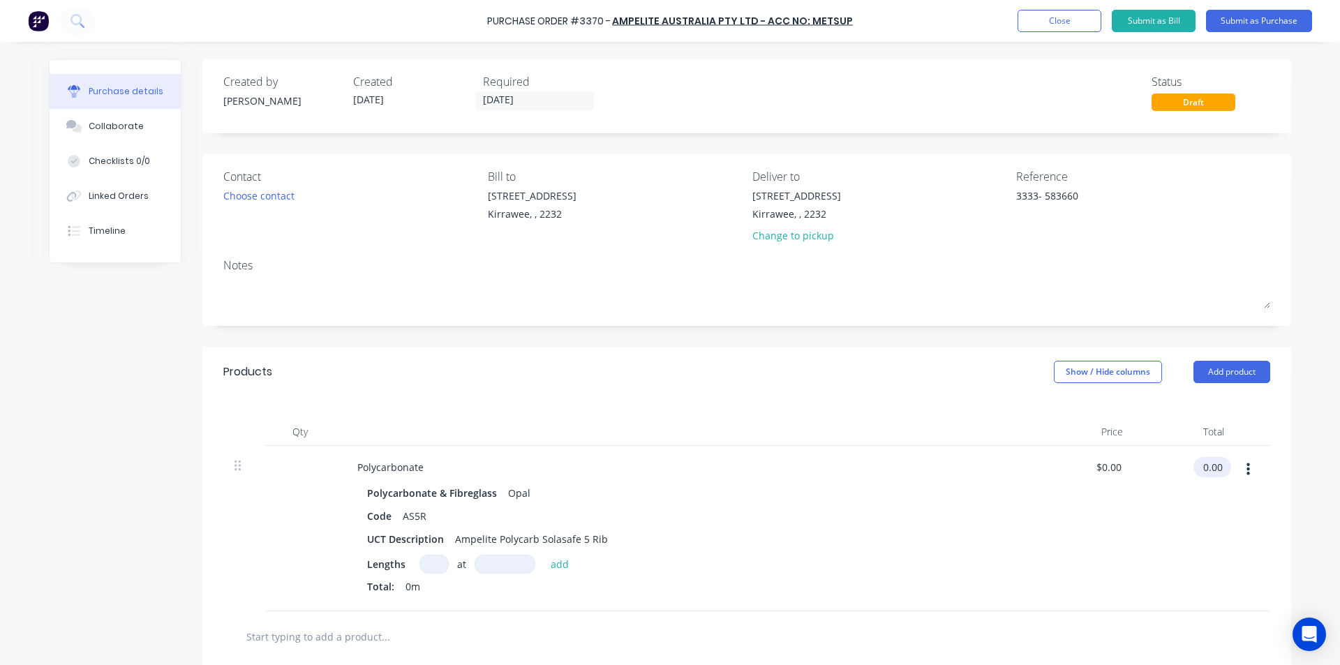
click at [1197, 470] on input "0.00" at bounding box center [1209, 467] width 32 height 20
type input "$0.00"
click at [408, 566] on div "Lengths at add" at bounding box center [684, 564] width 634 height 19
click at [425, 562] on input at bounding box center [433, 564] width 29 height 19
type input "2"
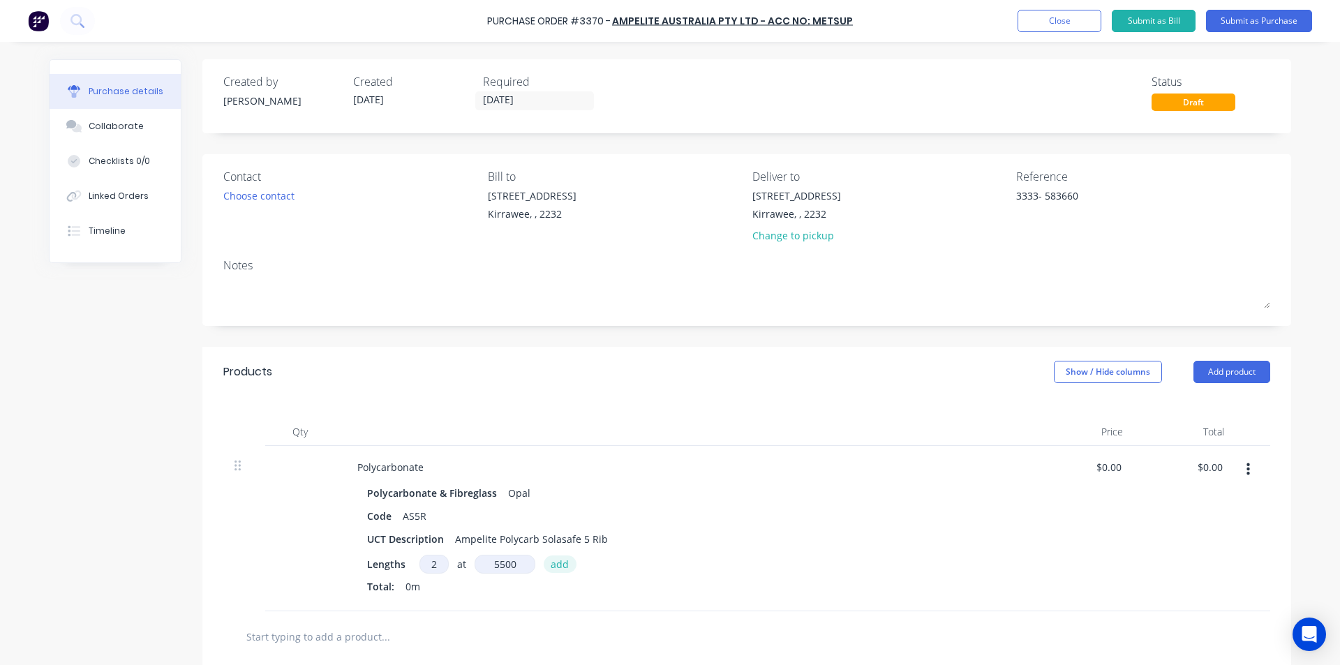
type input "5500mm"
click at [558, 566] on button "add" at bounding box center [560, 563] width 33 height 17
click at [1200, 461] on input "0.00" at bounding box center [1209, 467] width 32 height 20
click at [1204, 463] on input "0.00" at bounding box center [1212, 467] width 27 height 20
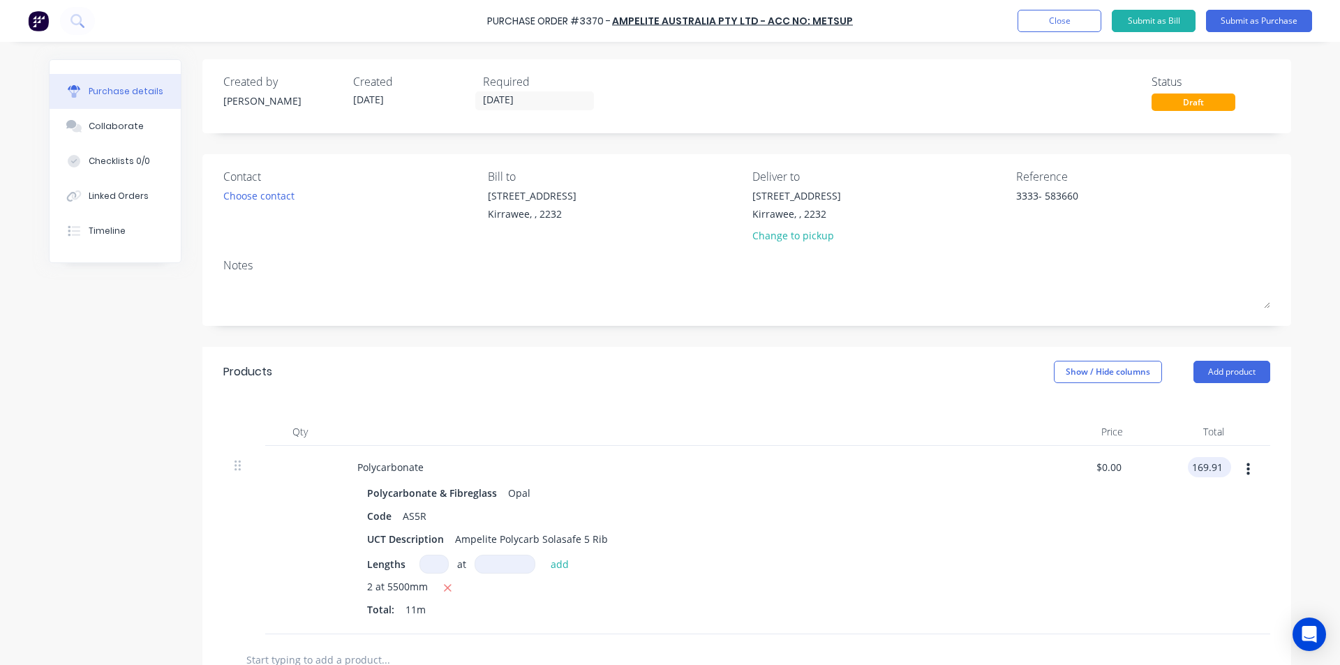
click at [1201, 469] on input "169.91" at bounding box center [1207, 467] width 38 height 20
type input "162.91"
type input "$14.81"
type input "$162.91"
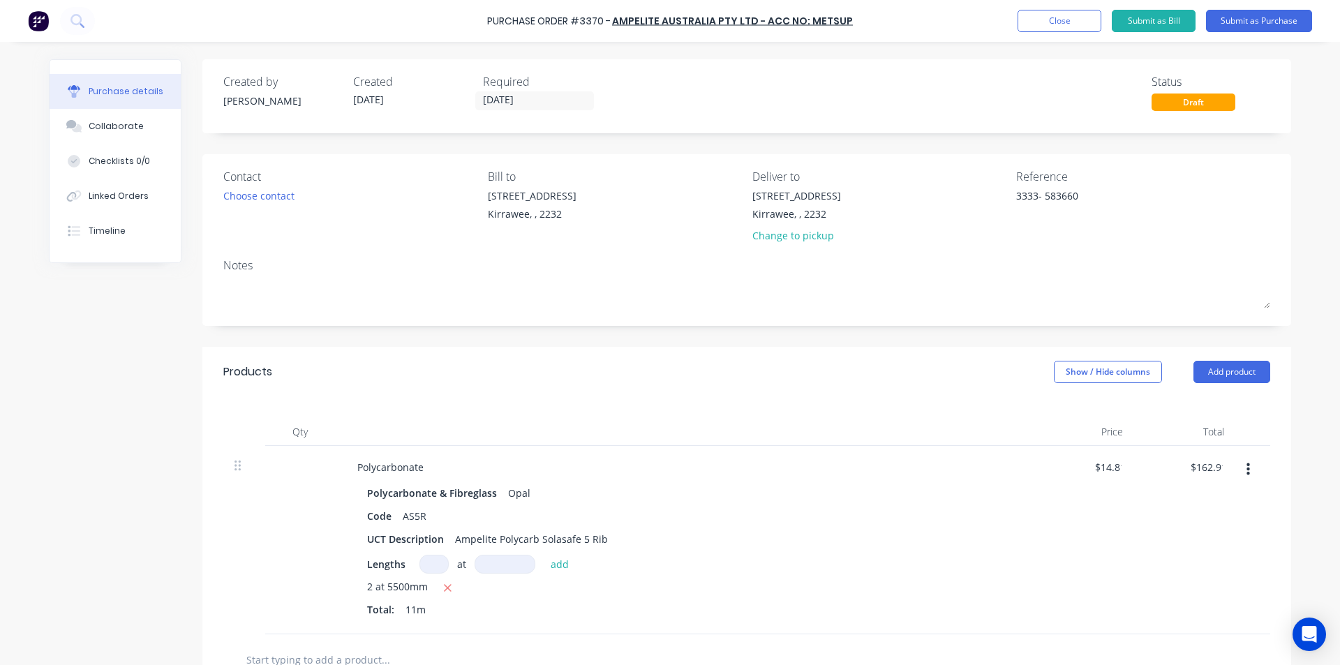
click at [1098, 567] on div "$14.81 $0.00" at bounding box center [1083, 540] width 101 height 188
click at [1137, 17] on button "Submit as Bill" at bounding box center [1154, 21] width 84 height 22
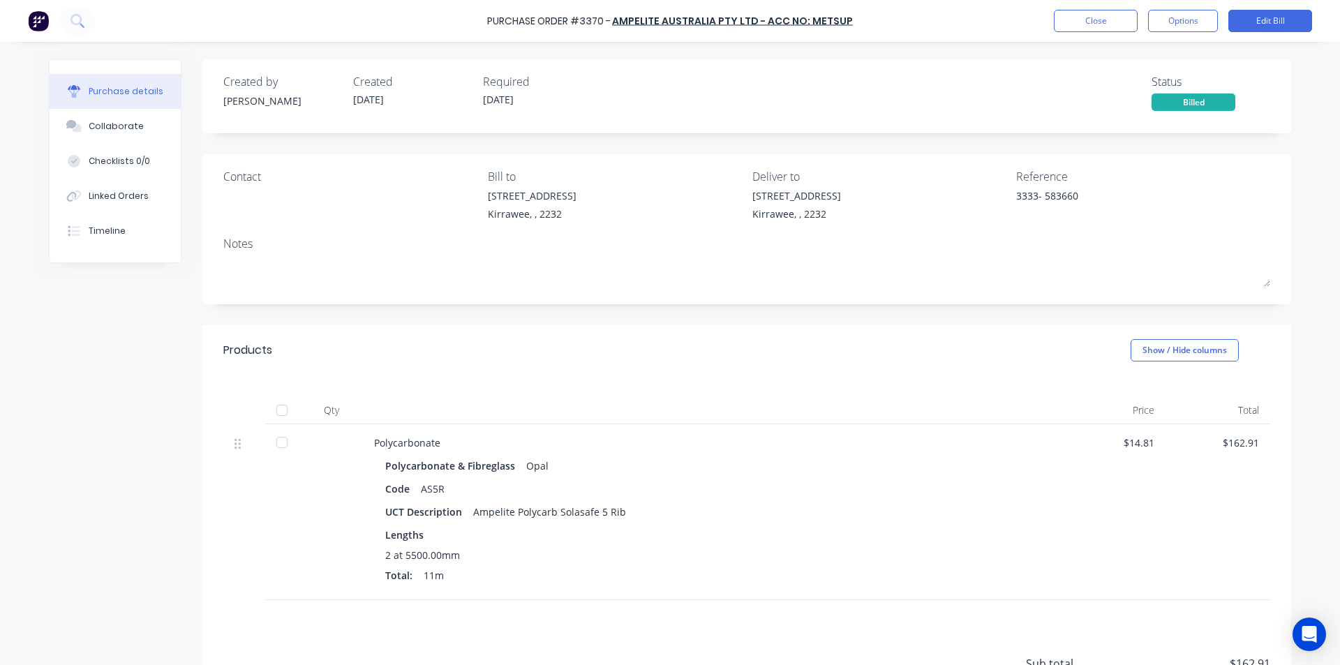
click at [911, 421] on div at bounding box center [712, 410] width 698 height 28
click at [1086, 24] on button "Close" at bounding box center [1096, 21] width 84 height 22
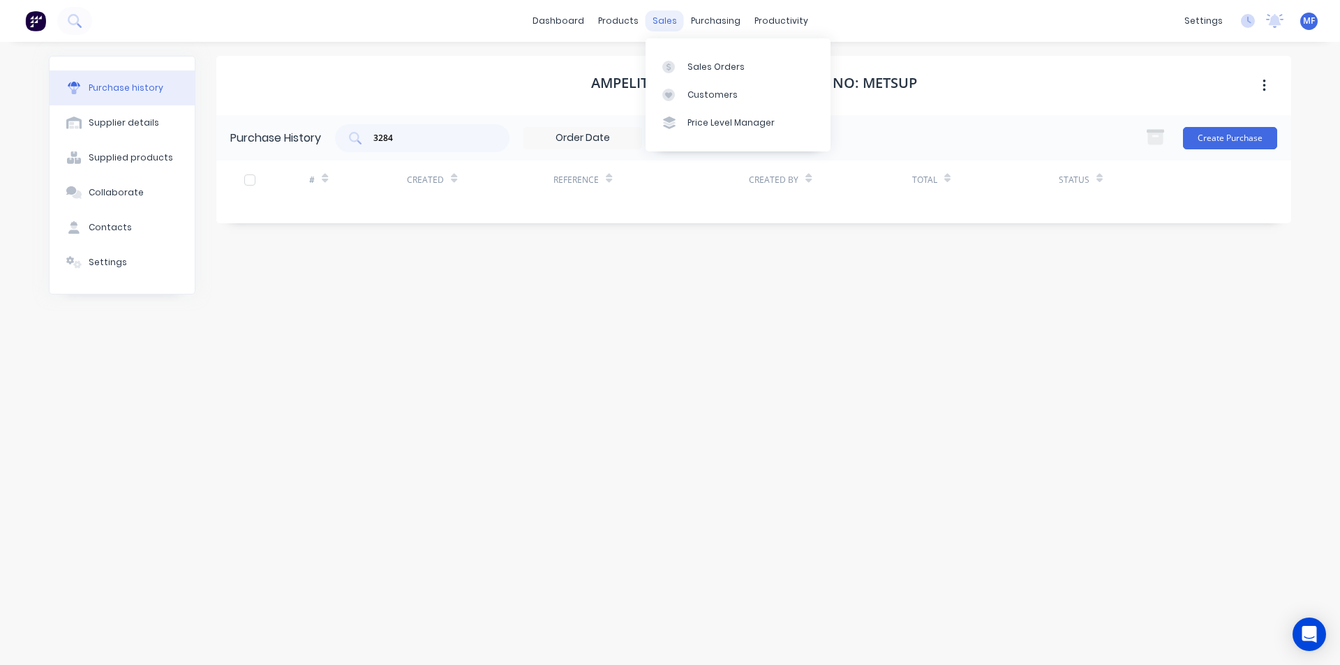
click at [664, 17] on div "sales" at bounding box center [664, 20] width 38 height 21
click at [714, 98] on div "Customers" at bounding box center [712, 95] width 50 height 13
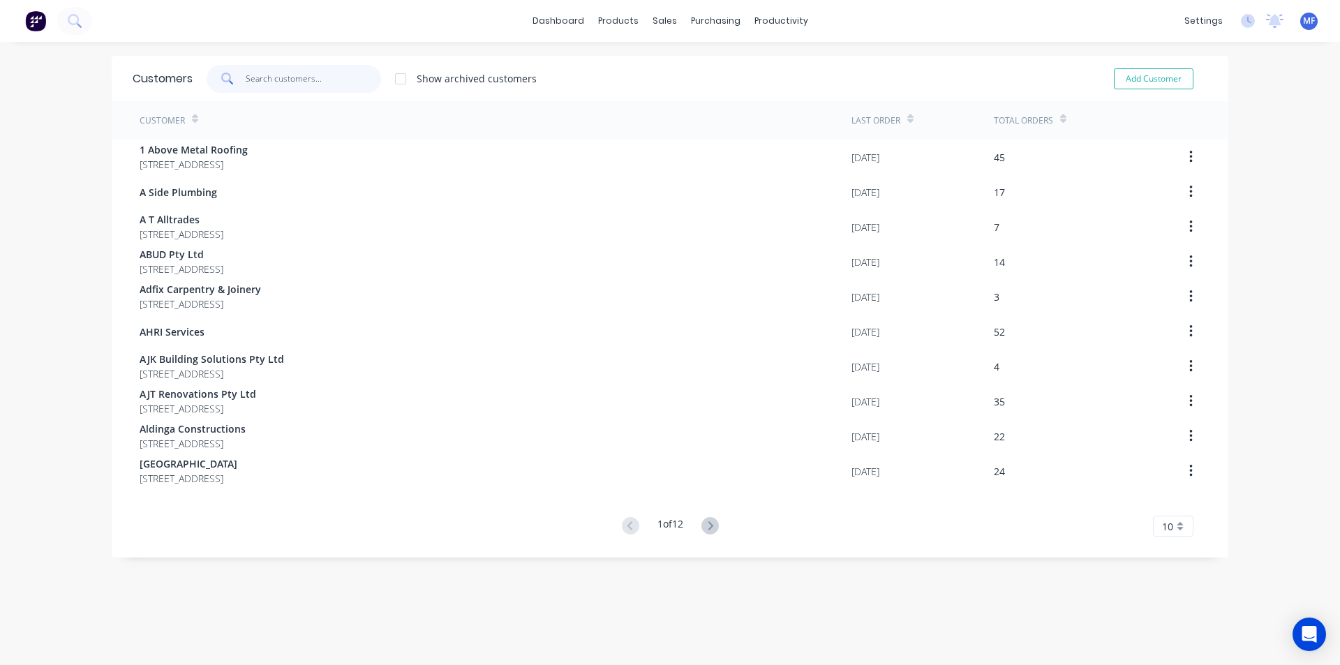
click at [280, 77] on input "text" at bounding box center [314, 79] width 136 height 28
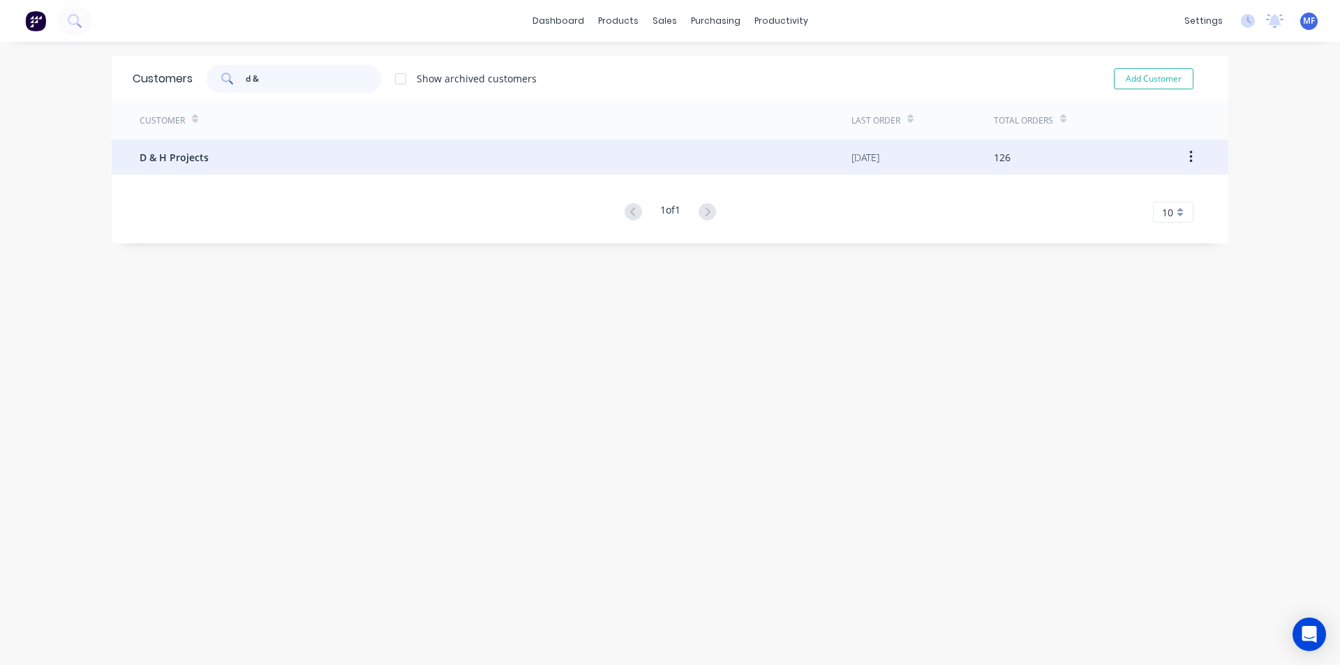
type input "d &"
click at [160, 160] on span "D & H Projects" at bounding box center [174, 157] width 69 height 15
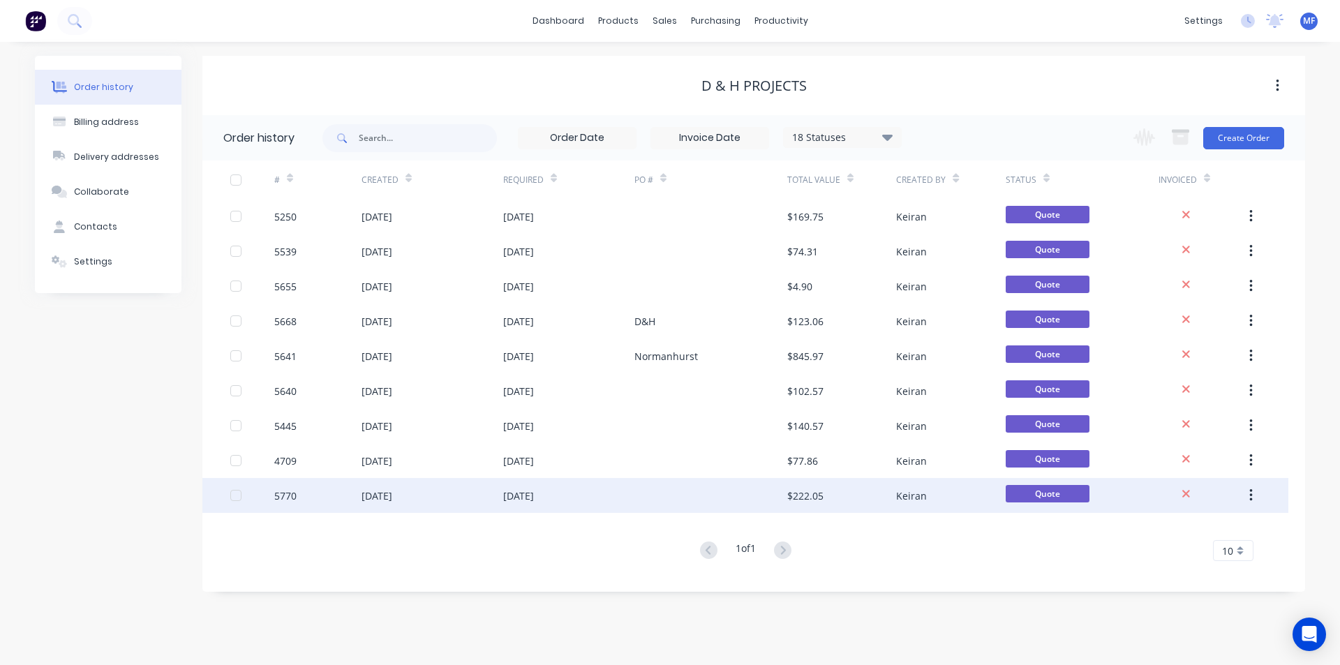
click at [800, 493] on div "$222.05" at bounding box center [805, 495] width 36 height 15
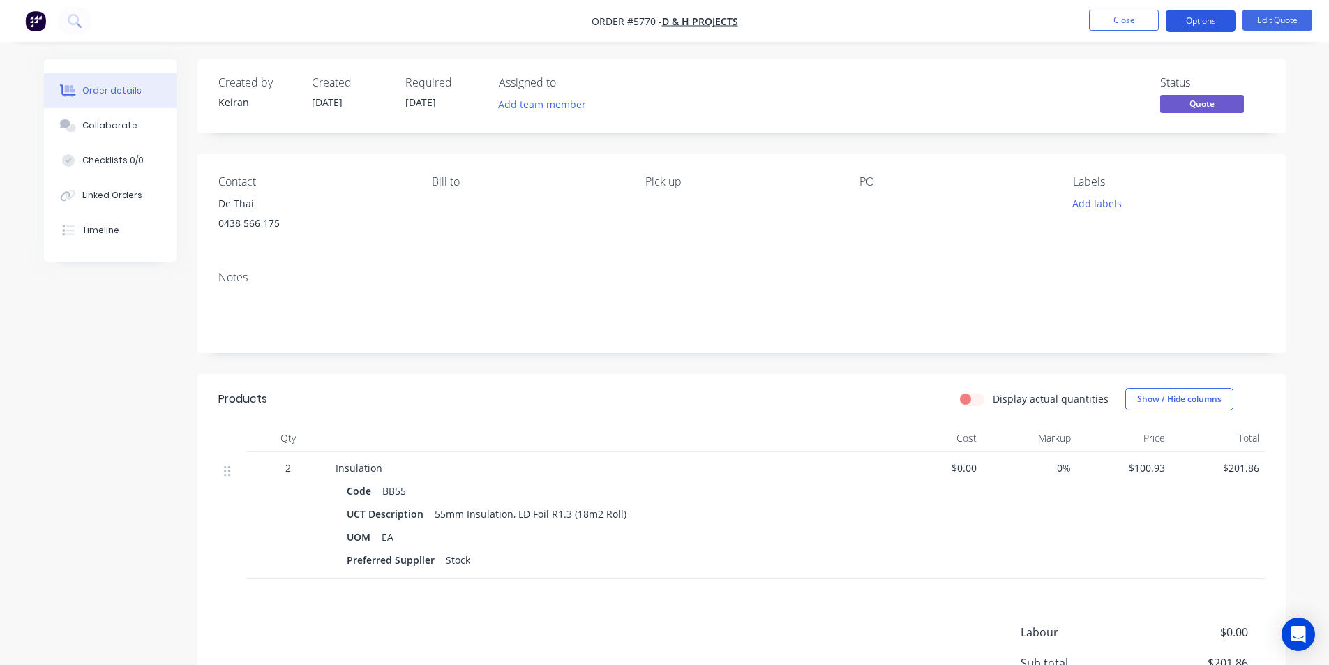
click at [1209, 19] on button "Options" at bounding box center [1201, 21] width 70 height 22
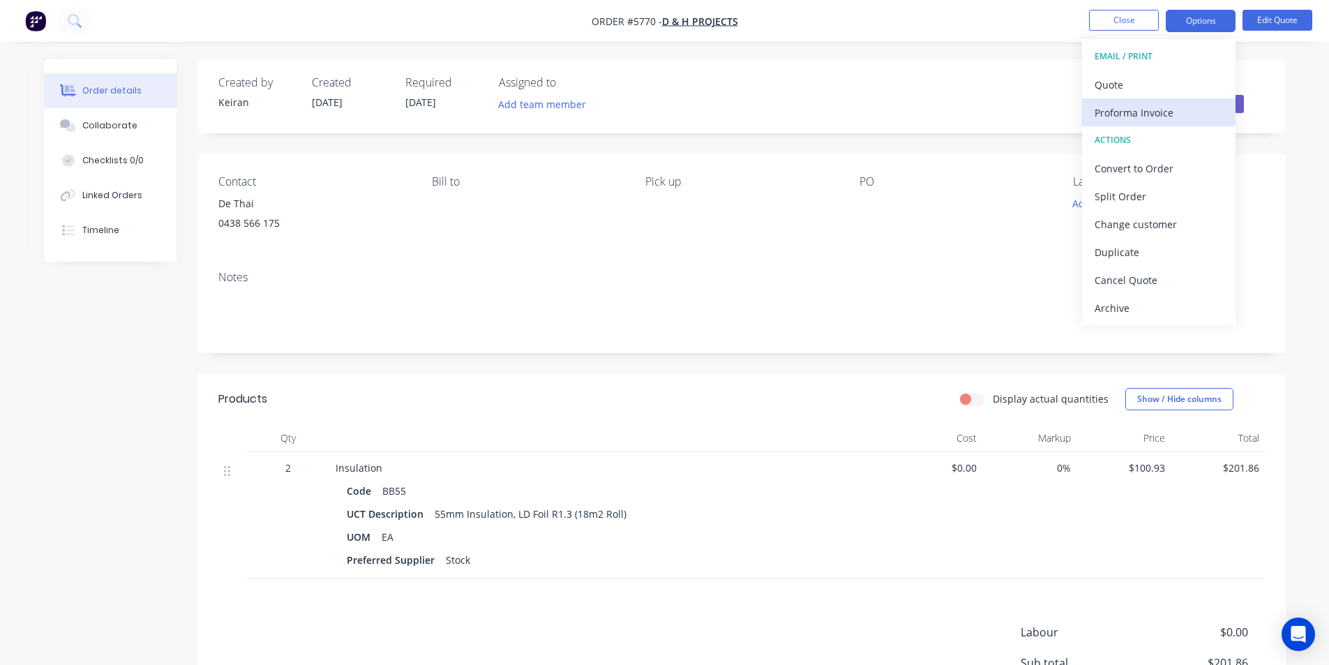
click at [1119, 109] on div "Proforma Invoice" at bounding box center [1159, 113] width 128 height 20
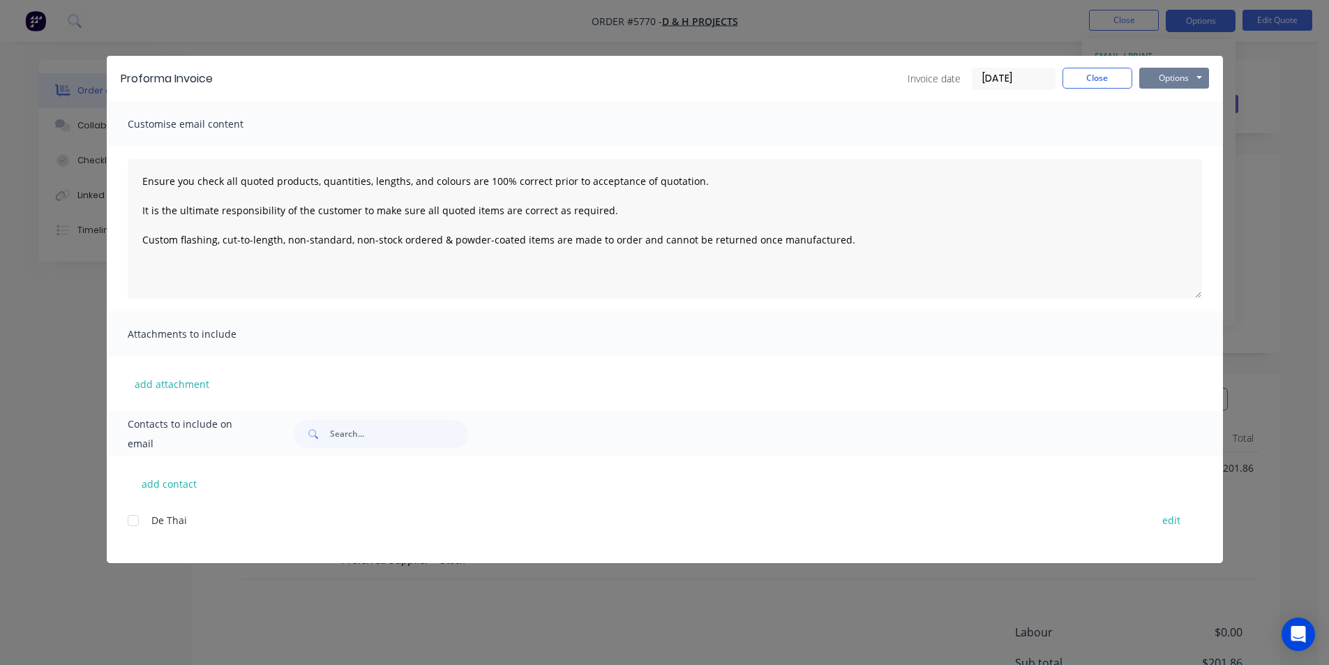
click at [1186, 79] on button "Options" at bounding box center [1175, 78] width 70 height 21
click at [1181, 128] on button "Print" at bounding box center [1184, 125] width 89 height 23
click at [1089, 74] on button "Close" at bounding box center [1098, 78] width 70 height 21
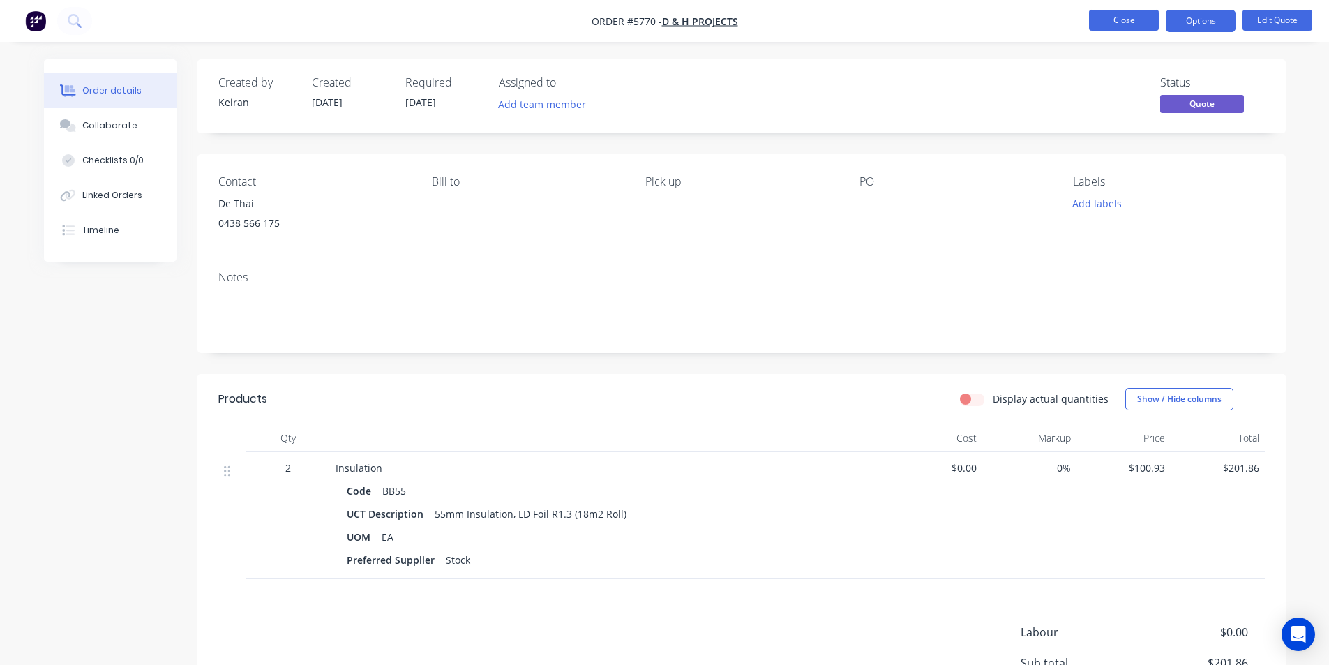
click at [1113, 18] on button "Close" at bounding box center [1124, 20] width 70 height 21
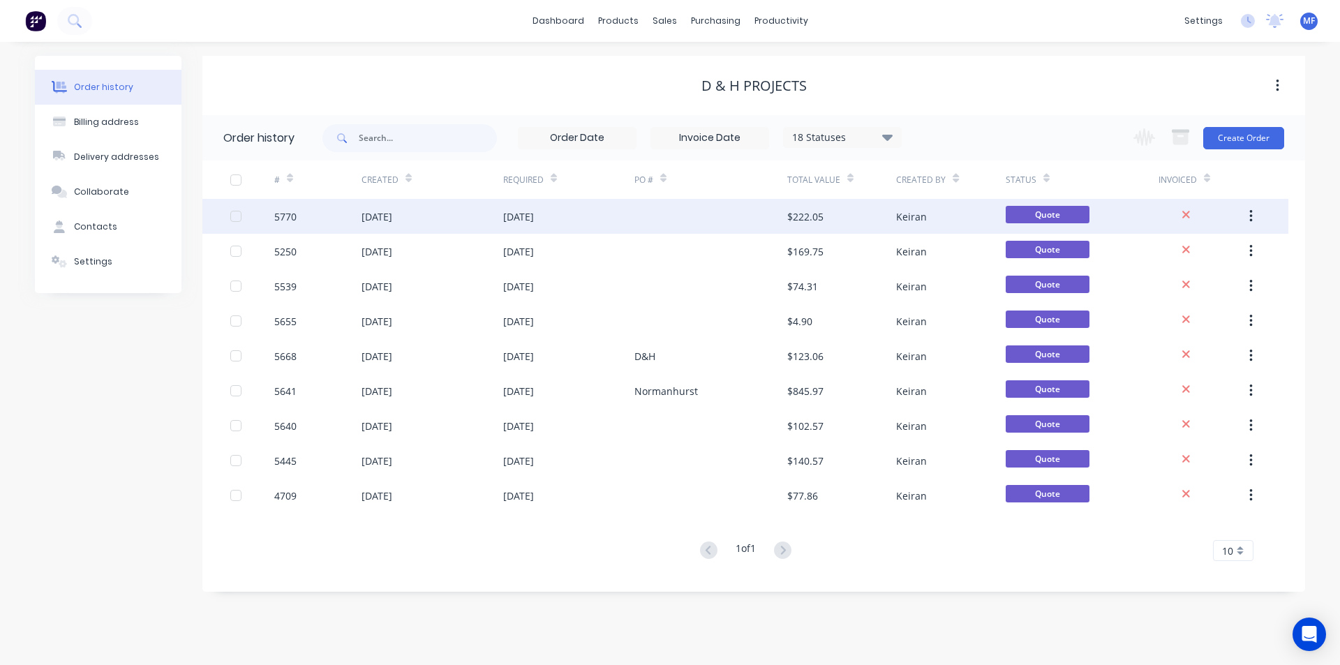
click at [808, 212] on div "$222.05" at bounding box center [805, 216] width 36 height 15
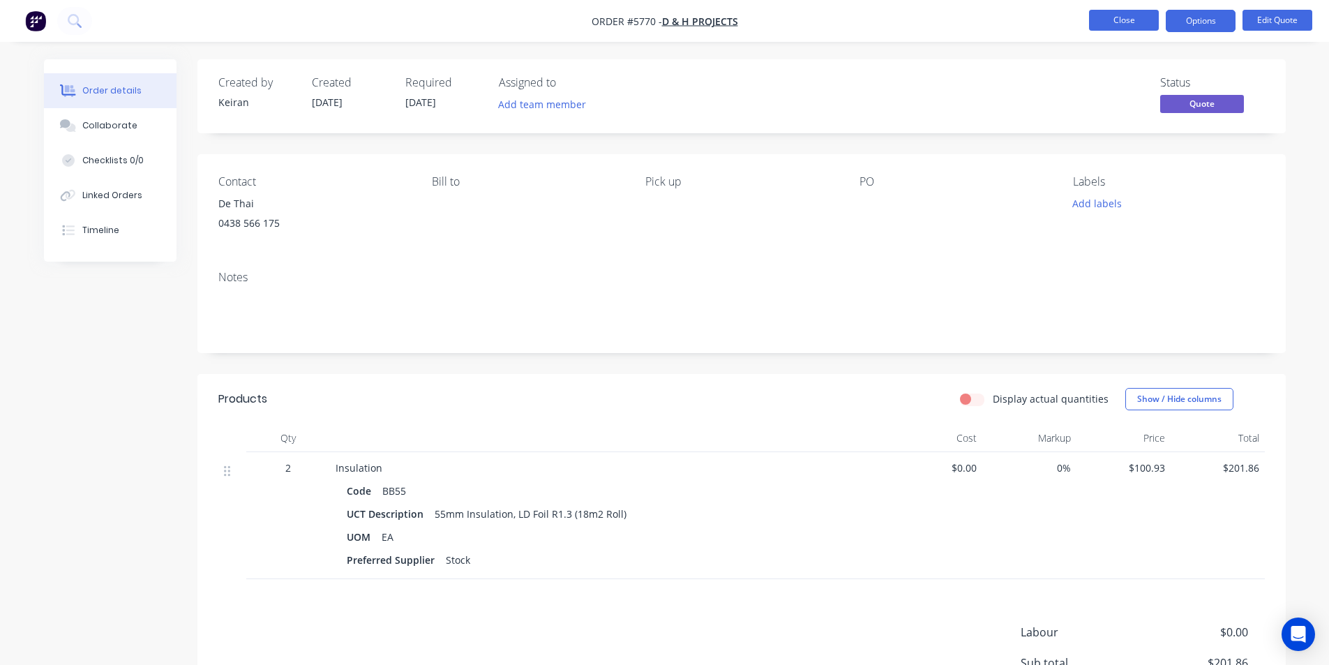
click at [1133, 17] on button "Close" at bounding box center [1124, 20] width 70 height 21
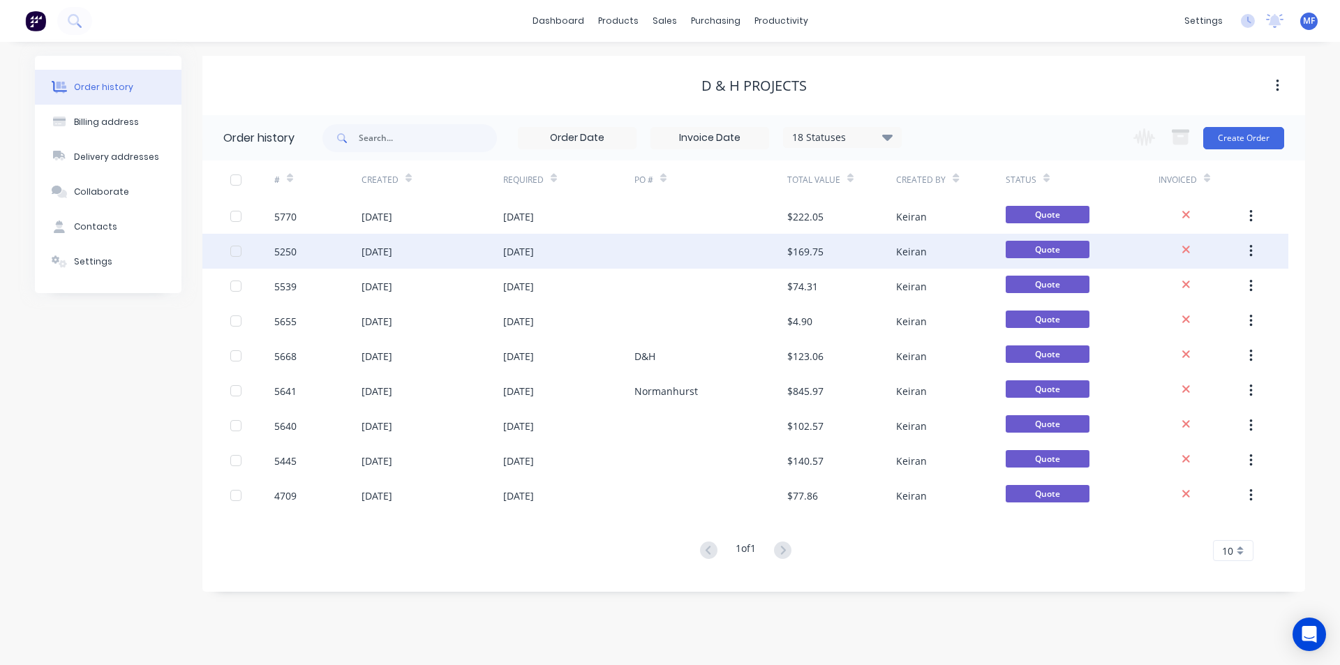
click at [805, 252] on div "$169.75" at bounding box center [805, 251] width 36 height 15
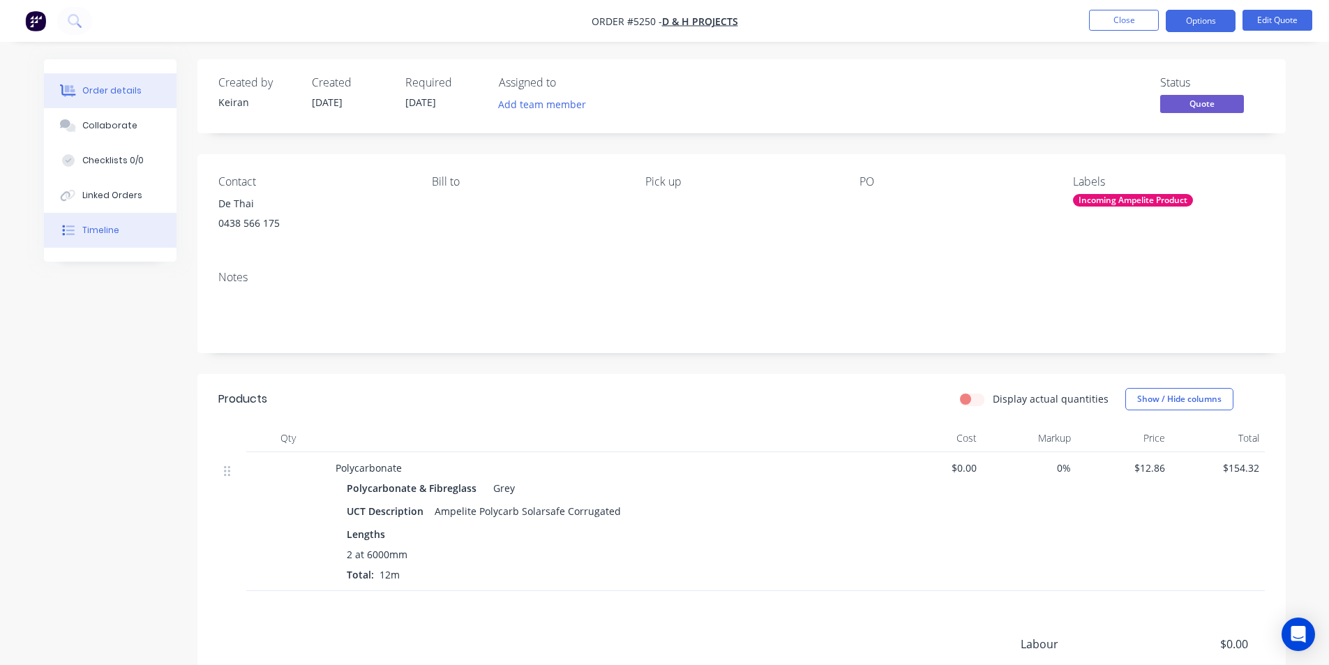
click at [96, 234] on div "Timeline" at bounding box center [100, 230] width 37 height 13
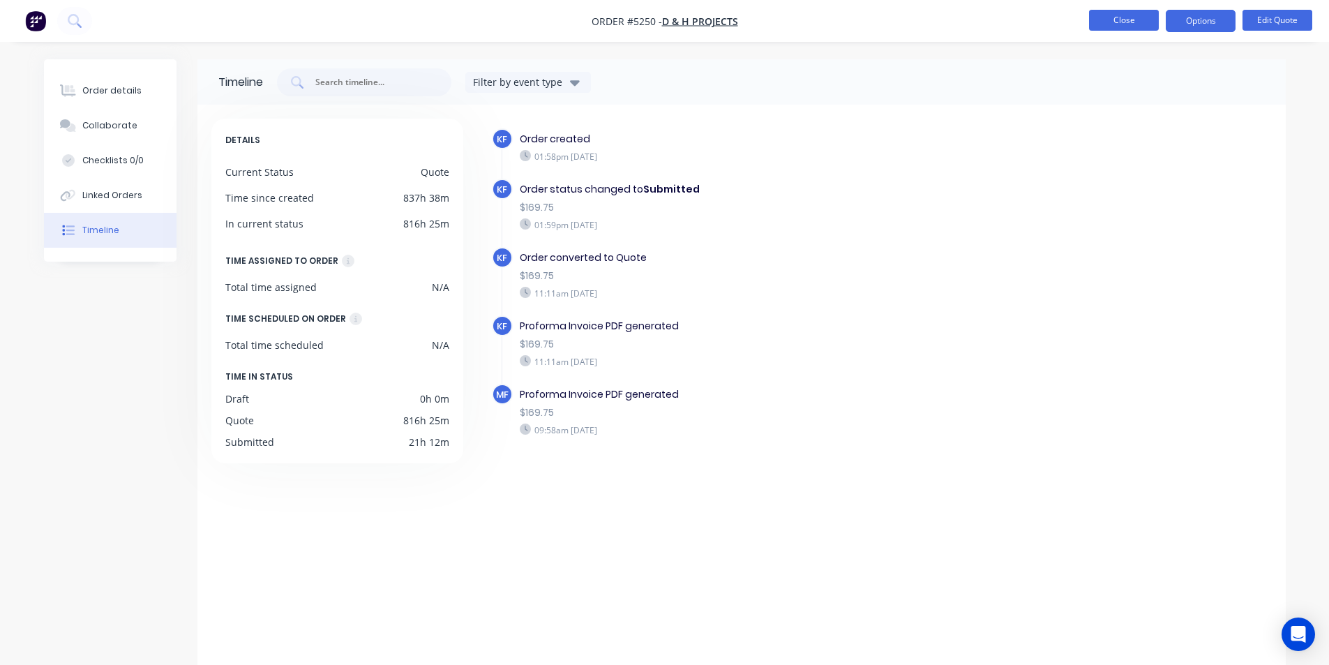
click at [1112, 21] on button "Close" at bounding box center [1124, 20] width 70 height 21
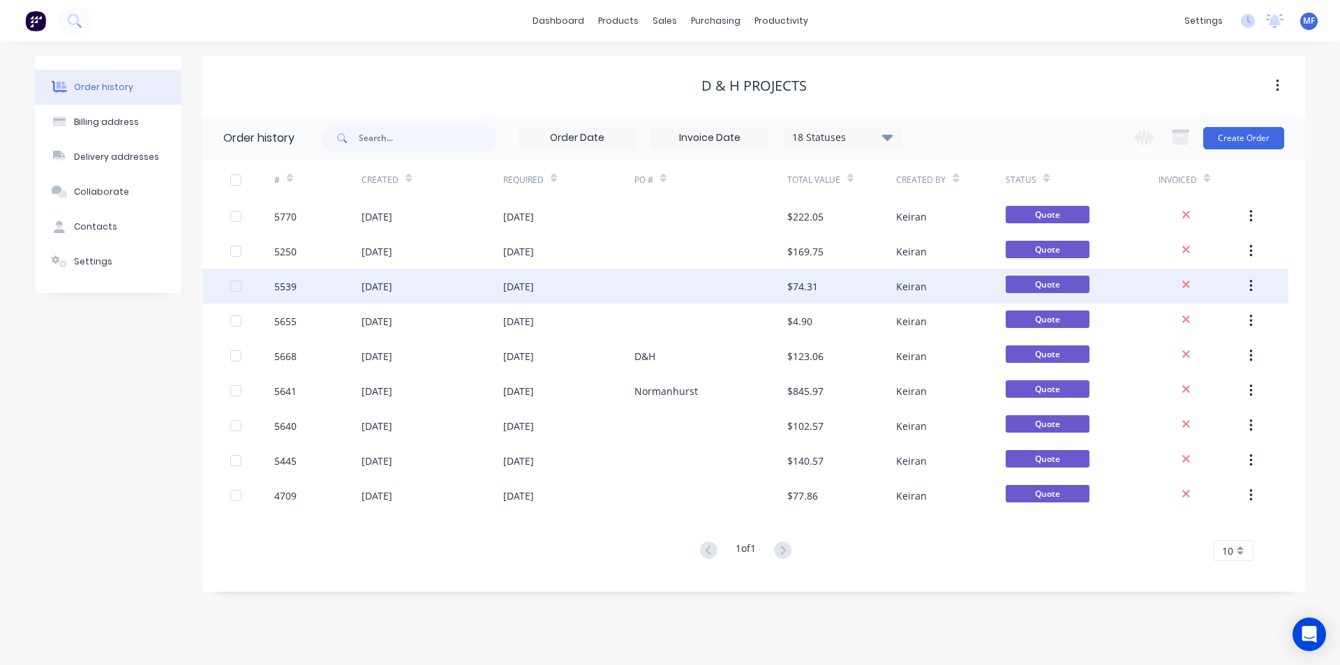
click at [809, 285] on div "$74.31" at bounding box center [802, 286] width 31 height 15
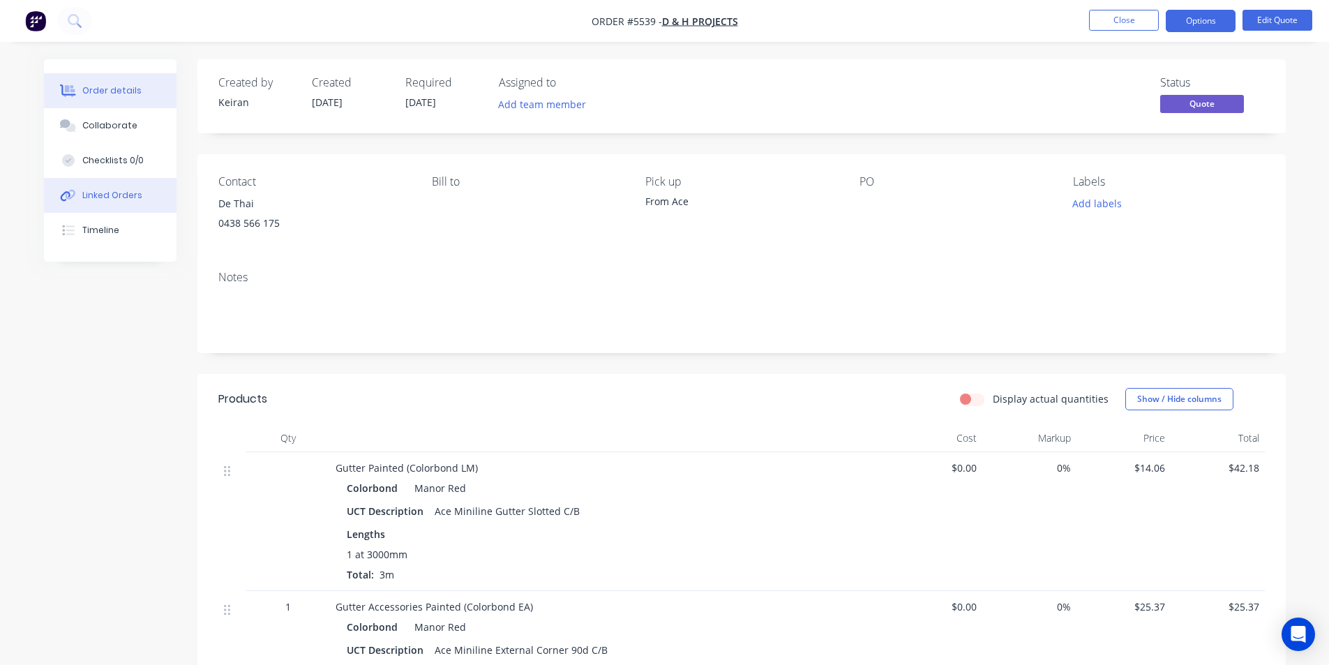
click at [110, 195] on div "Linked Orders" at bounding box center [112, 195] width 60 height 13
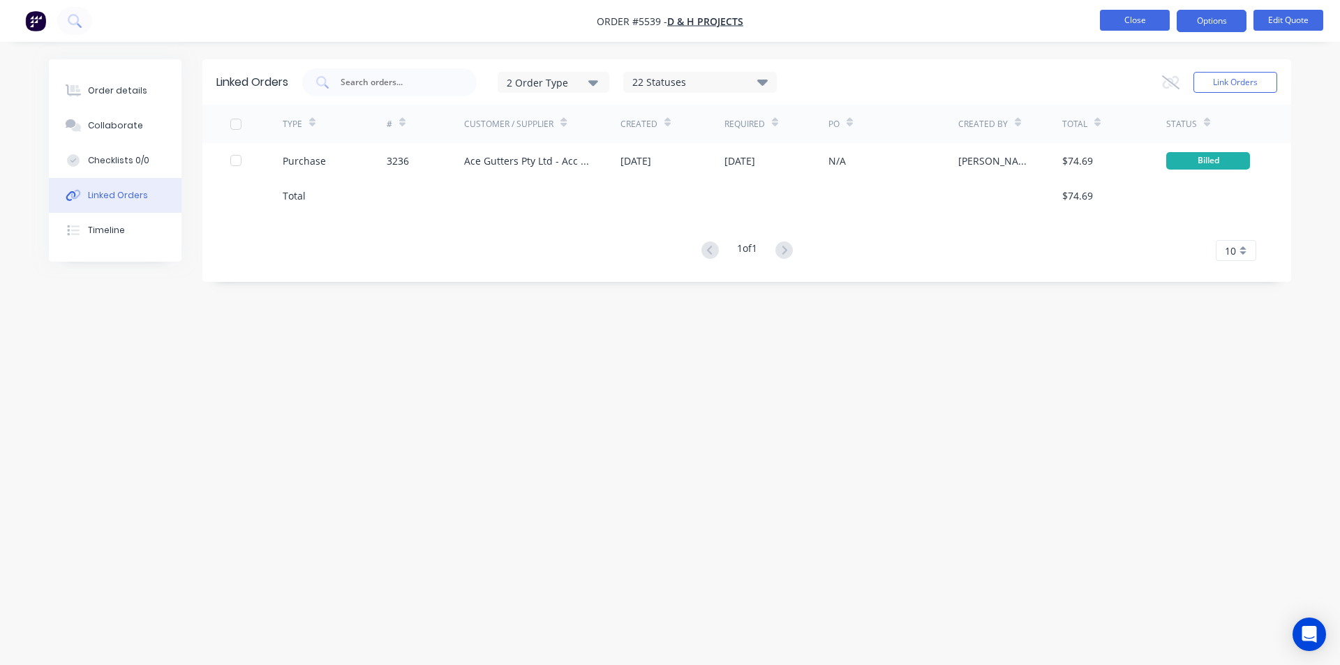
click at [1144, 17] on button "Close" at bounding box center [1135, 20] width 70 height 21
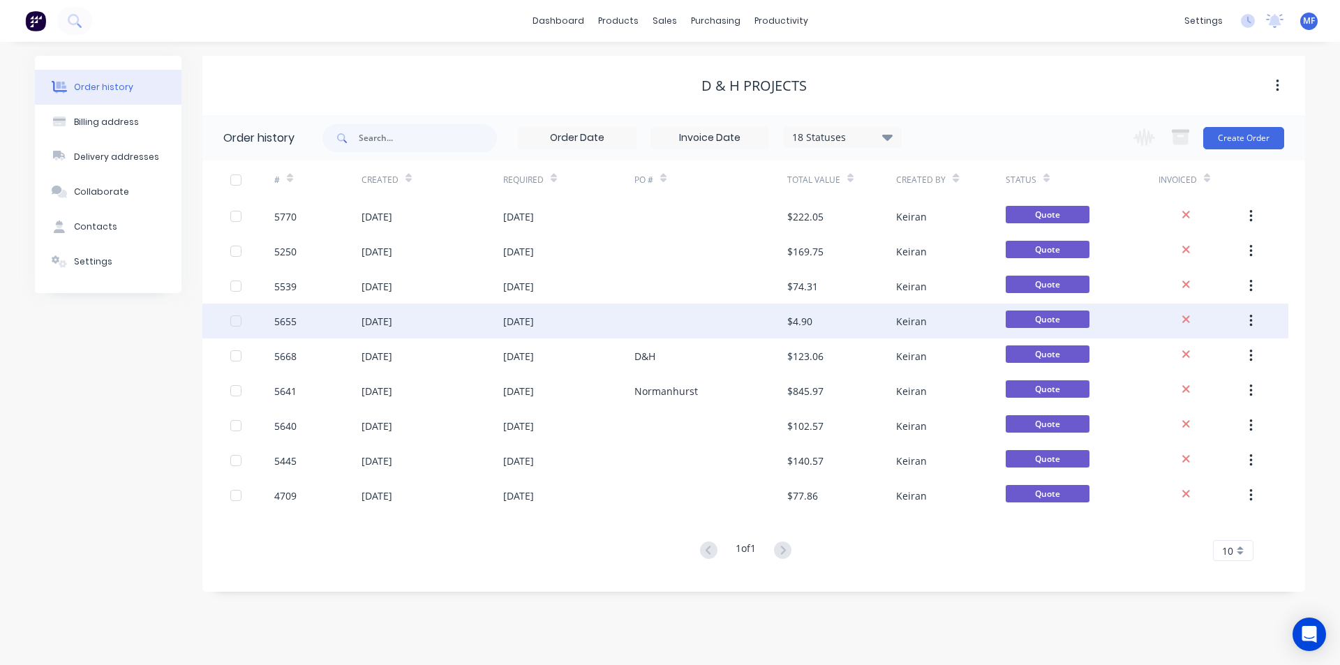
click at [804, 324] on div "$4.90" at bounding box center [799, 321] width 25 height 15
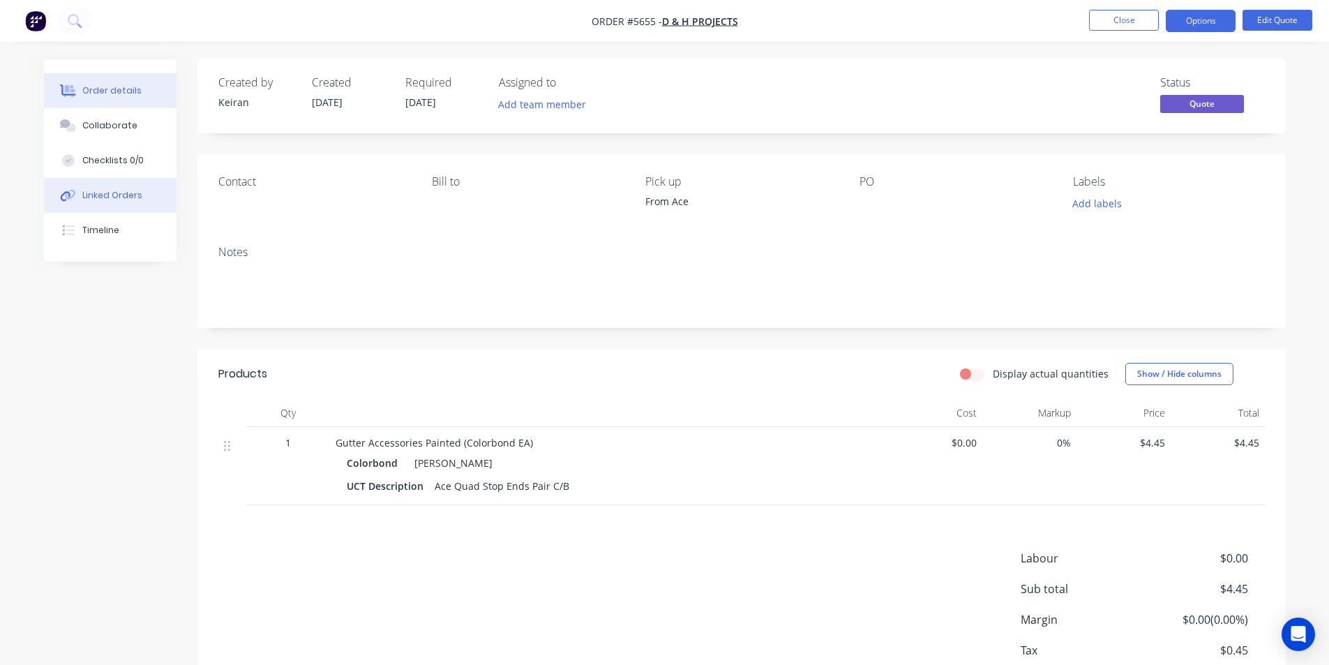
click at [103, 196] on div "Linked Orders" at bounding box center [112, 195] width 60 height 13
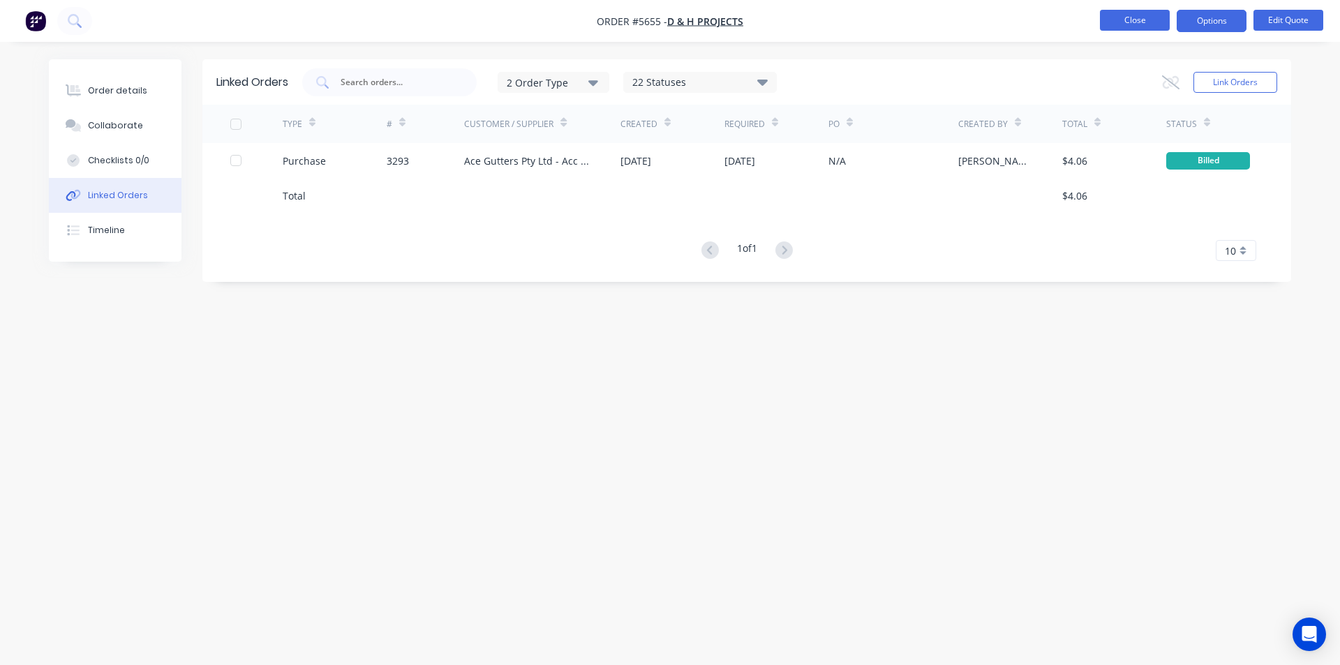
click at [1130, 15] on button "Close" at bounding box center [1135, 20] width 70 height 21
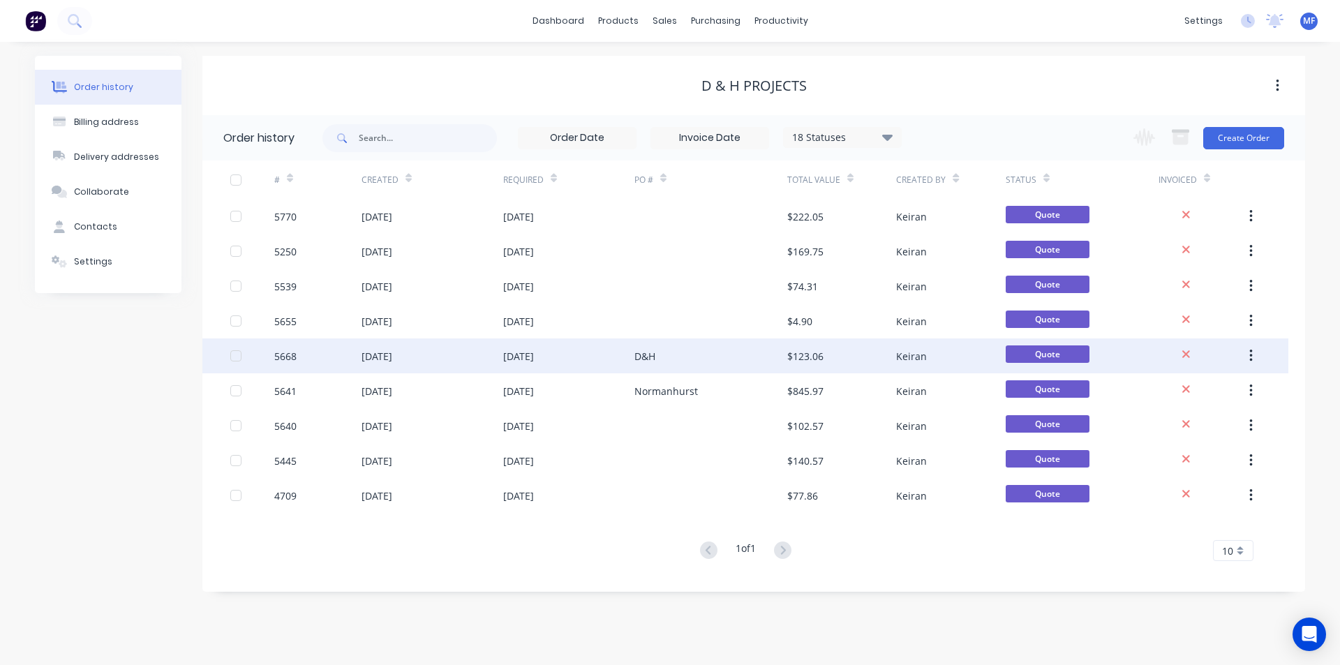
click at [804, 354] on div "$123.06" at bounding box center [805, 356] width 36 height 15
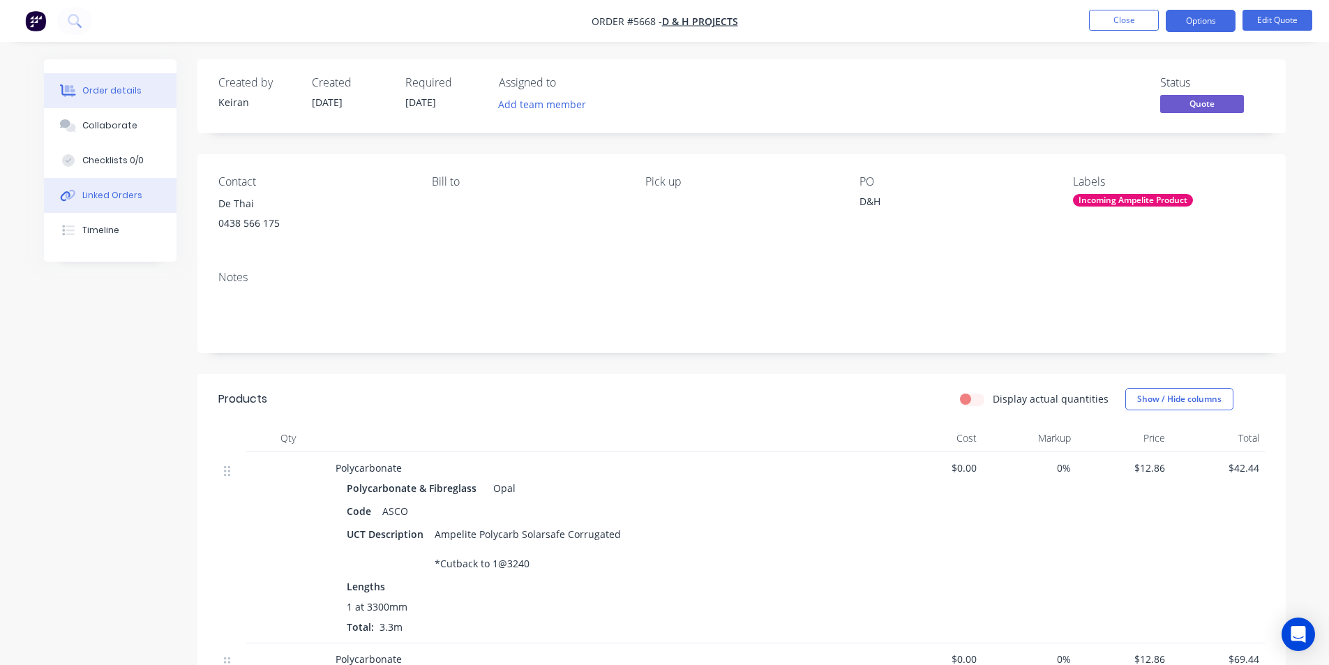
click at [111, 193] on div "Linked Orders" at bounding box center [112, 195] width 60 height 13
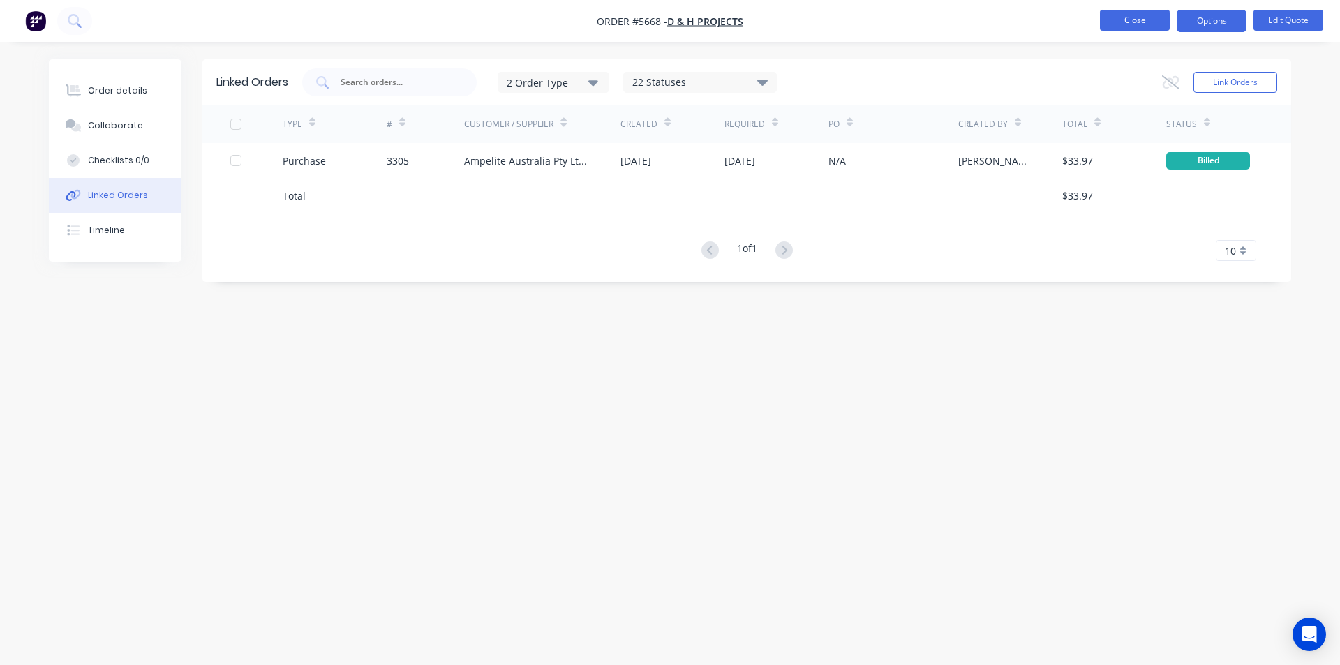
click at [1126, 17] on button "Close" at bounding box center [1135, 20] width 70 height 21
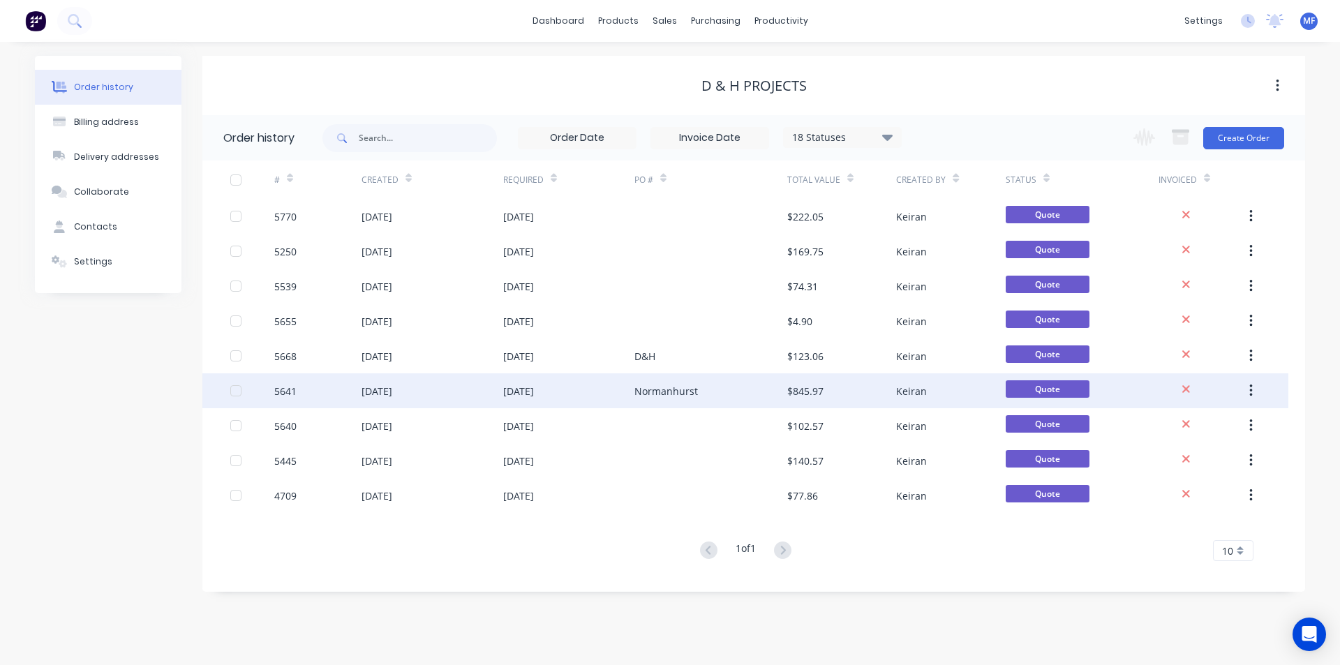
click at [806, 391] on div "$845.97" at bounding box center [805, 391] width 36 height 15
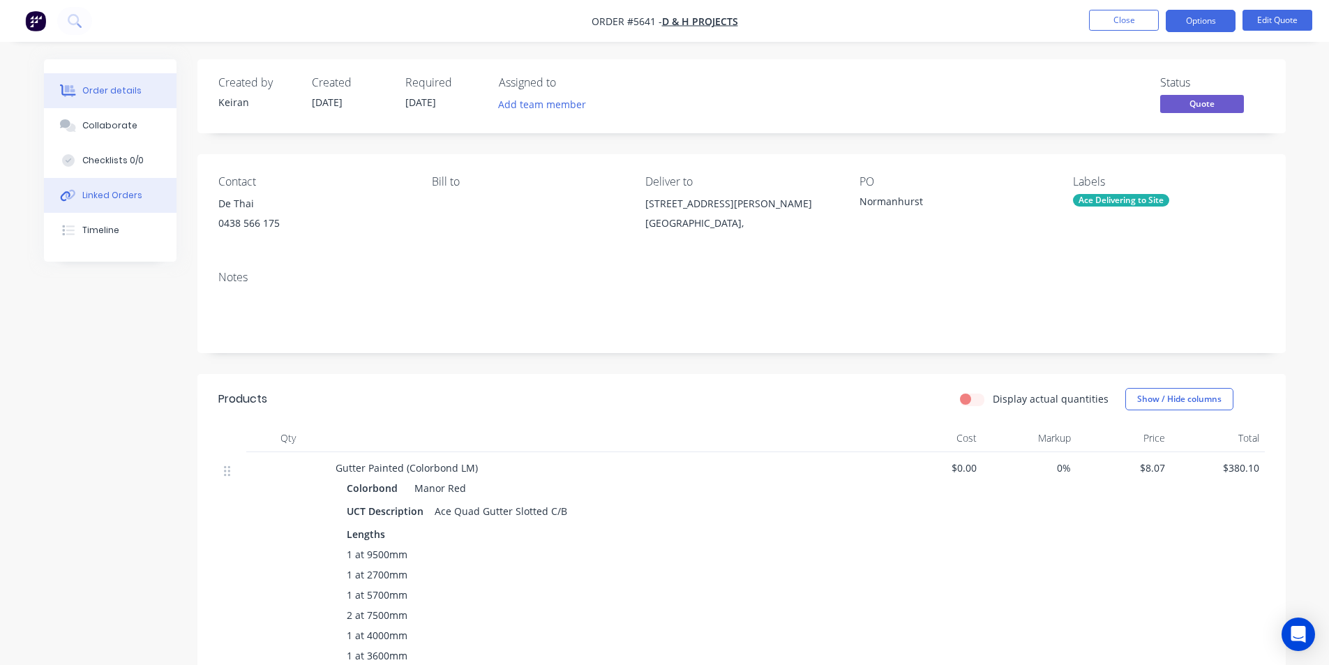
click at [112, 199] on div "Linked Orders" at bounding box center [112, 195] width 60 height 13
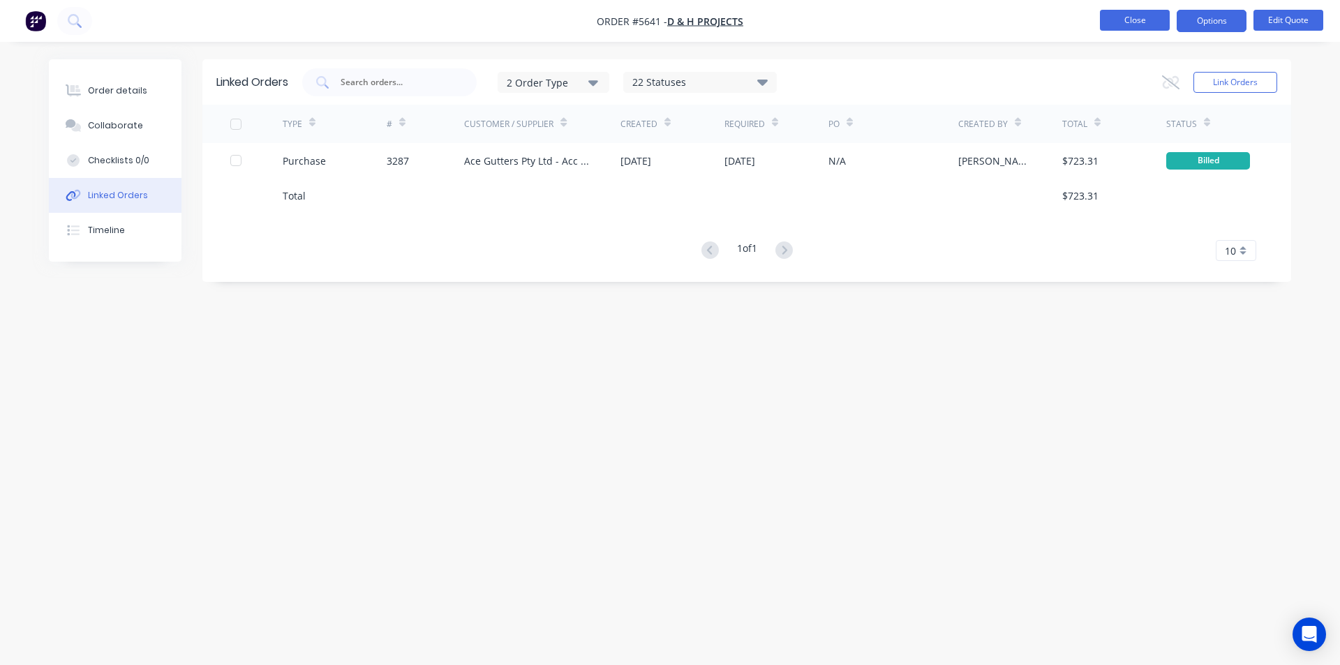
click at [1133, 24] on button "Close" at bounding box center [1135, 20] width 70 height 21
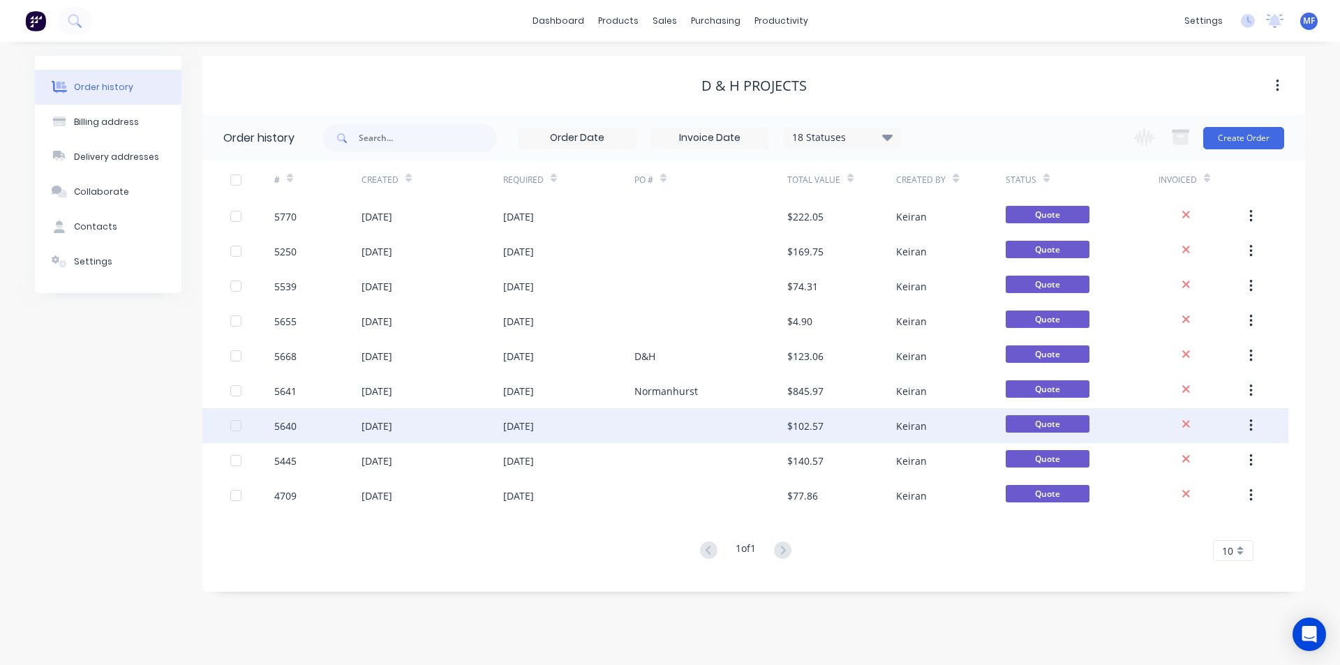
click at [809, 426] on div "$102.57" at bounding box center [805, 426] width 36 height 15
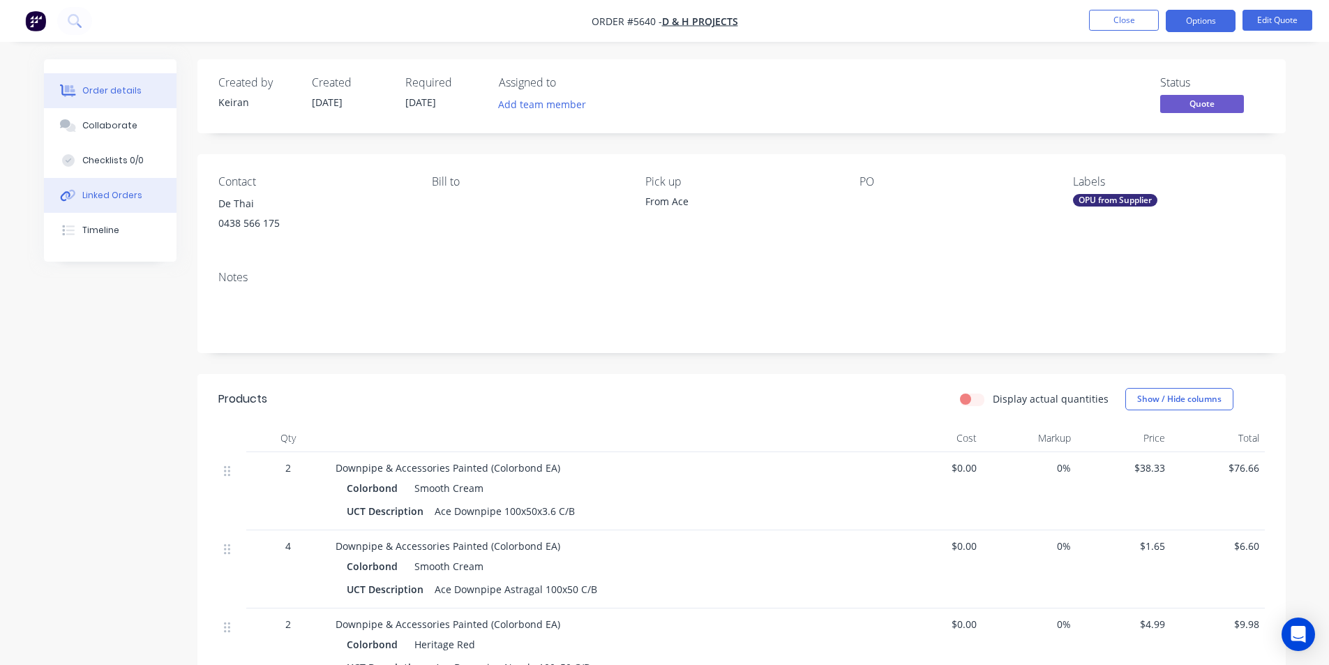
click at [131, 194] on div "Linked Orders" at bounding box center [112, 195] width 60 height 13
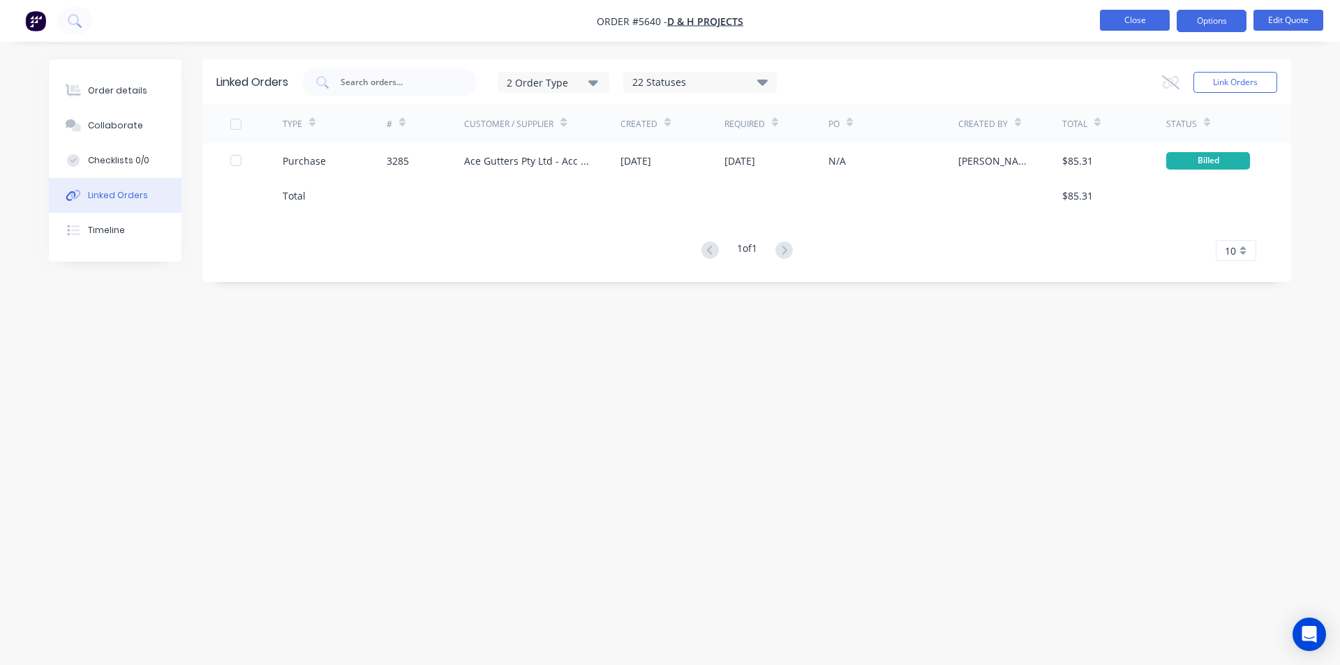
click at [1156, 16] on button "Close" at bounding box center [1135, 20] width 70 height 21
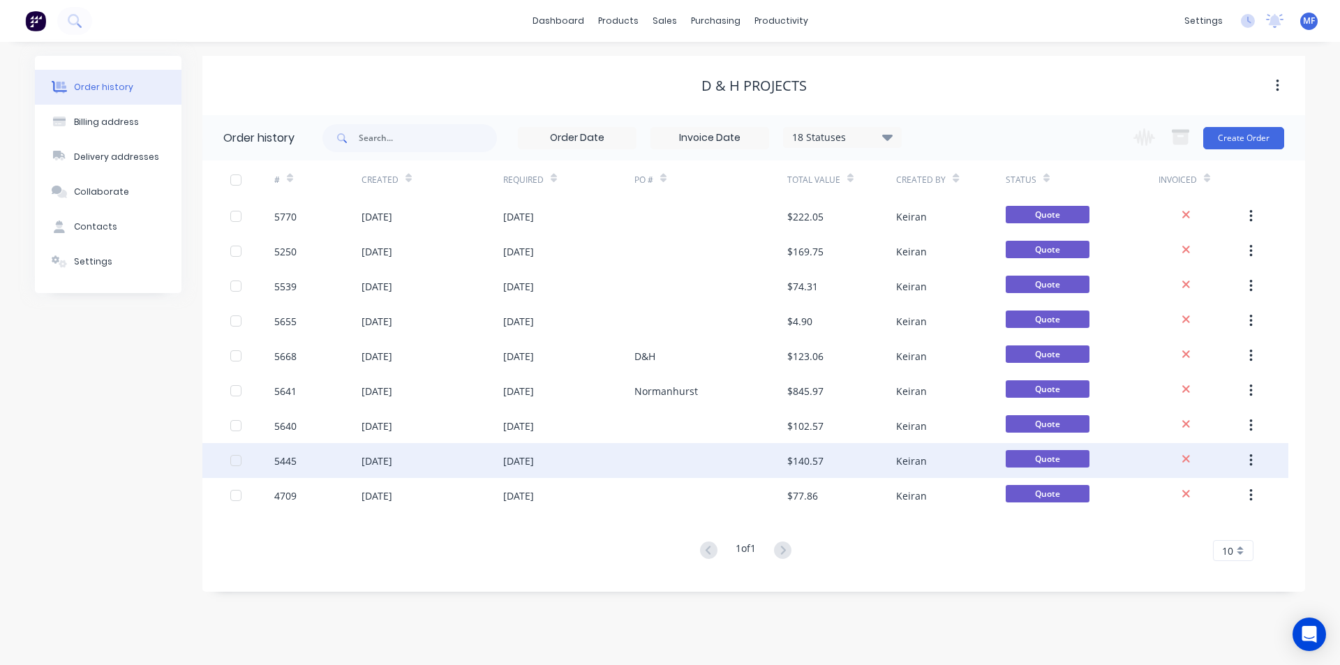
click at [802, 450] on div "$140.57" at bounding box center [841, 460] width 109 height 35
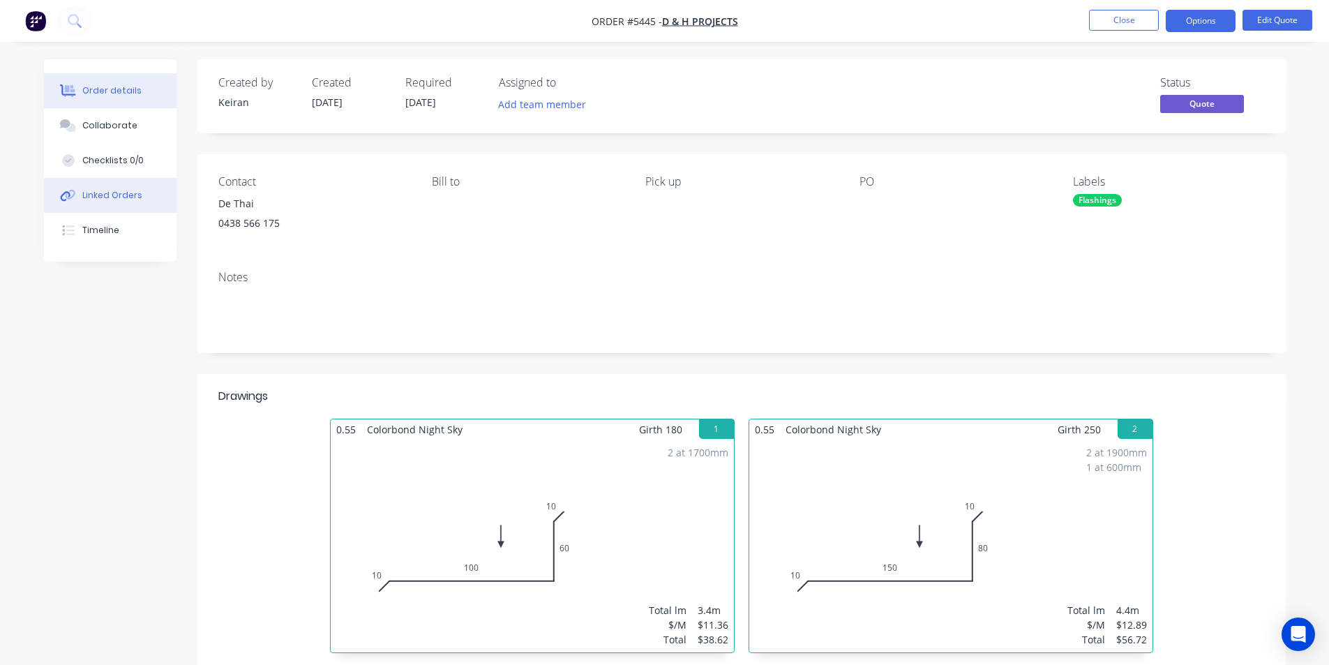
click at [96, 193] on div "Linked Orders" at bounding box center [112, 195] width 60 height 13
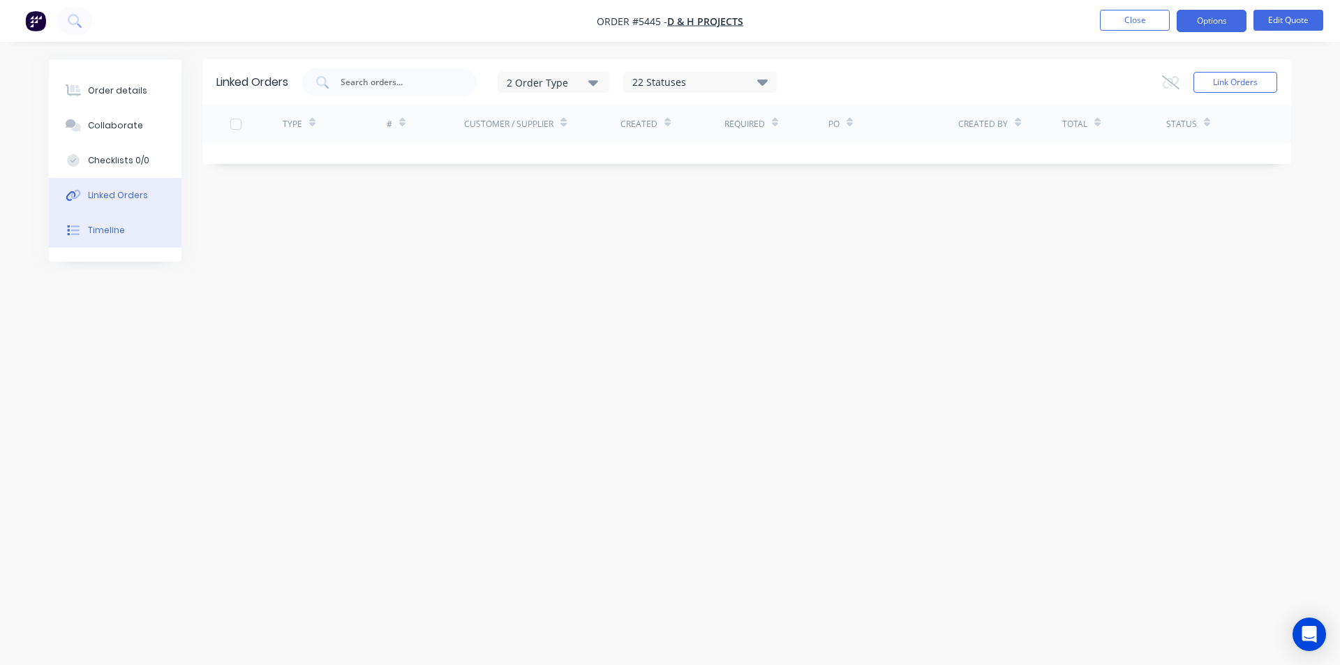
click at [110, 223] on button "Timeline" at bounding box center [115, 230] width 133 height 35
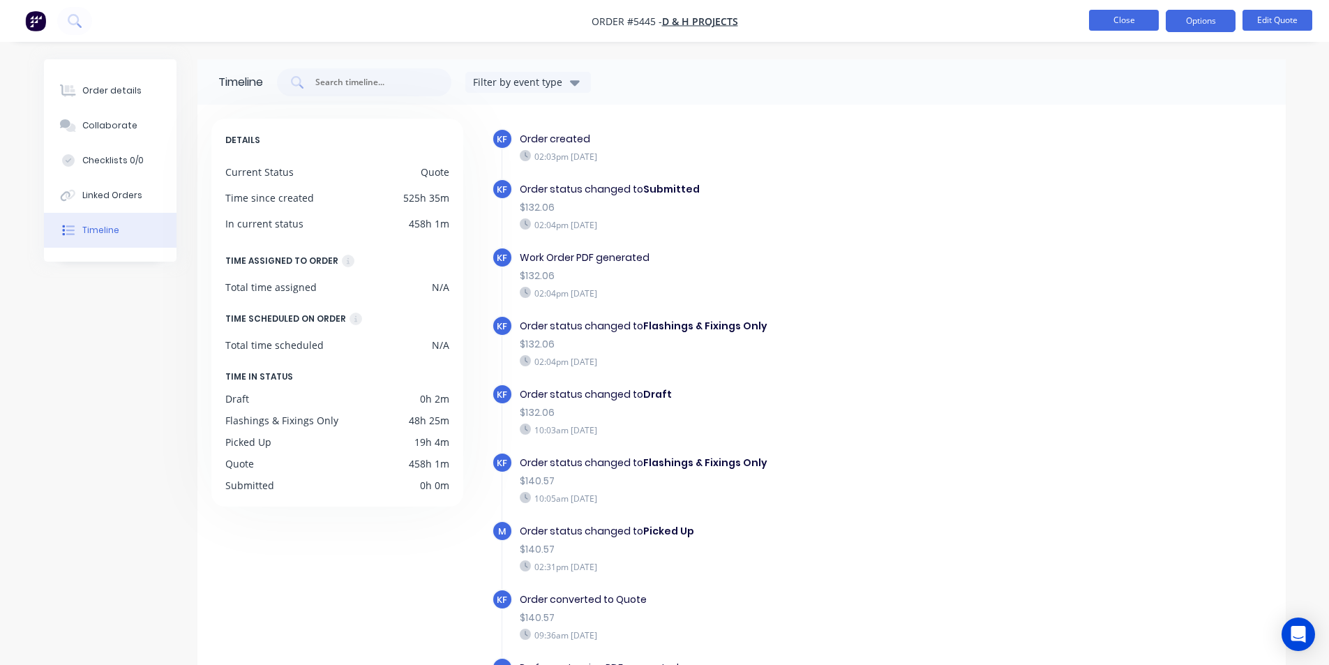
click at [1114, 22] on button "Close" at bounding box center [1124, 20] width 70 height 21
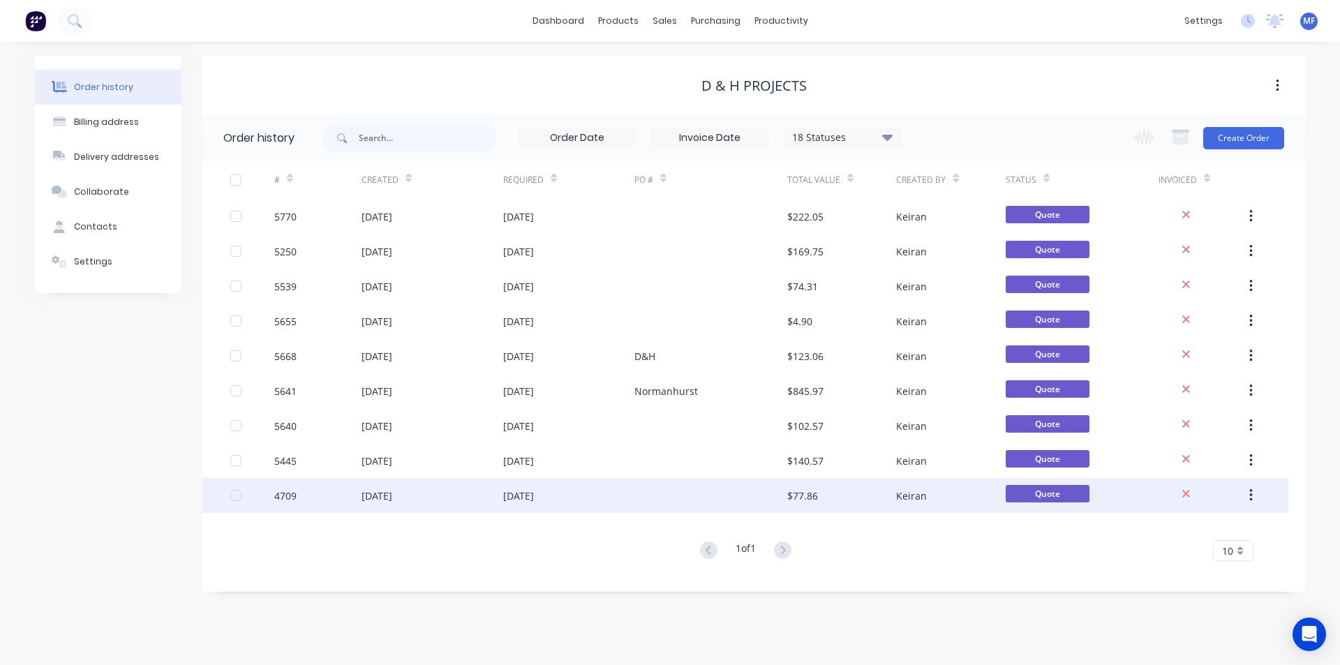
click at [915, 491] on div "Keiran" at bounding box center [911, 495] width 31 height 15
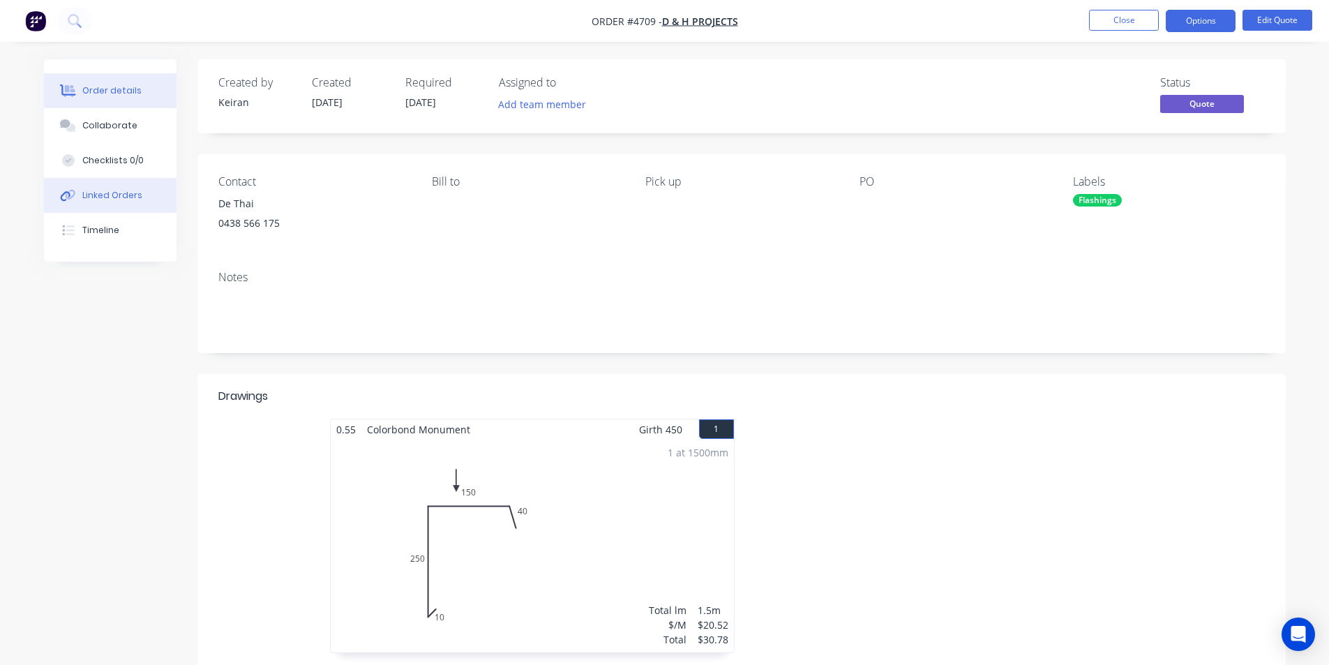
click at [105, 197] on div "Linked Orders" at bounding box center [112, 195] width 60 height 13
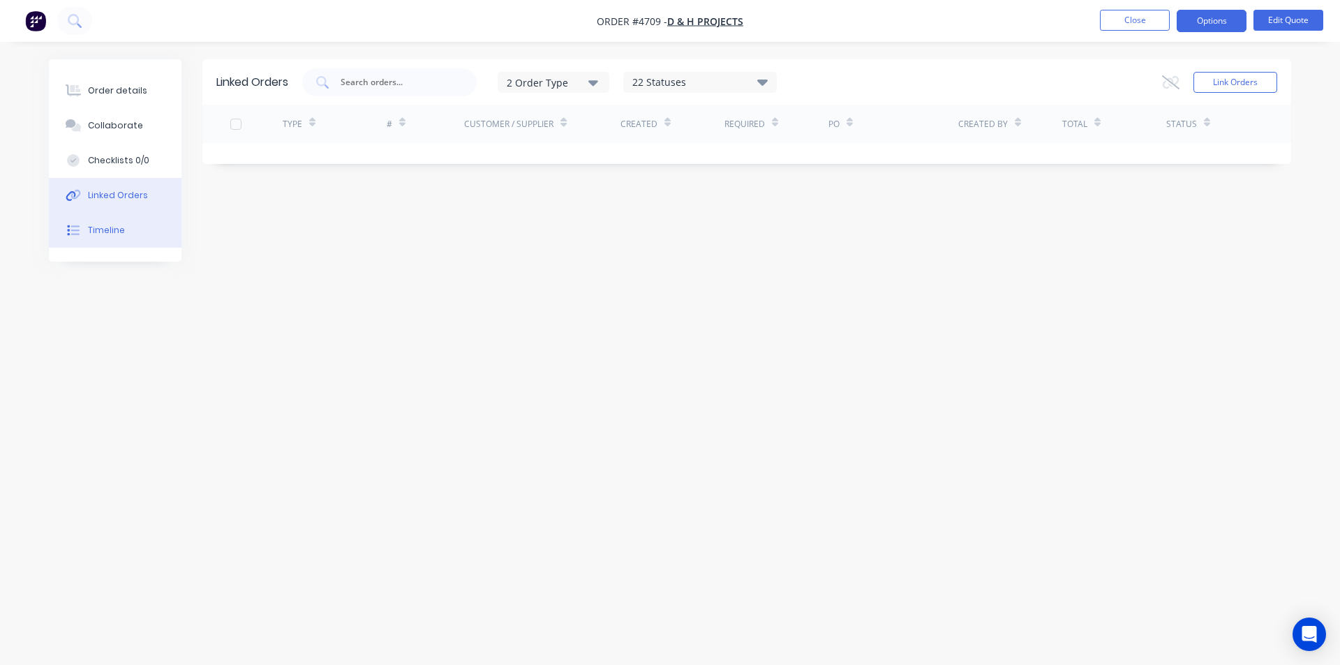
click at [108, 224] on div "Timeline" at bounding box center [106, 230] width 37 height 13
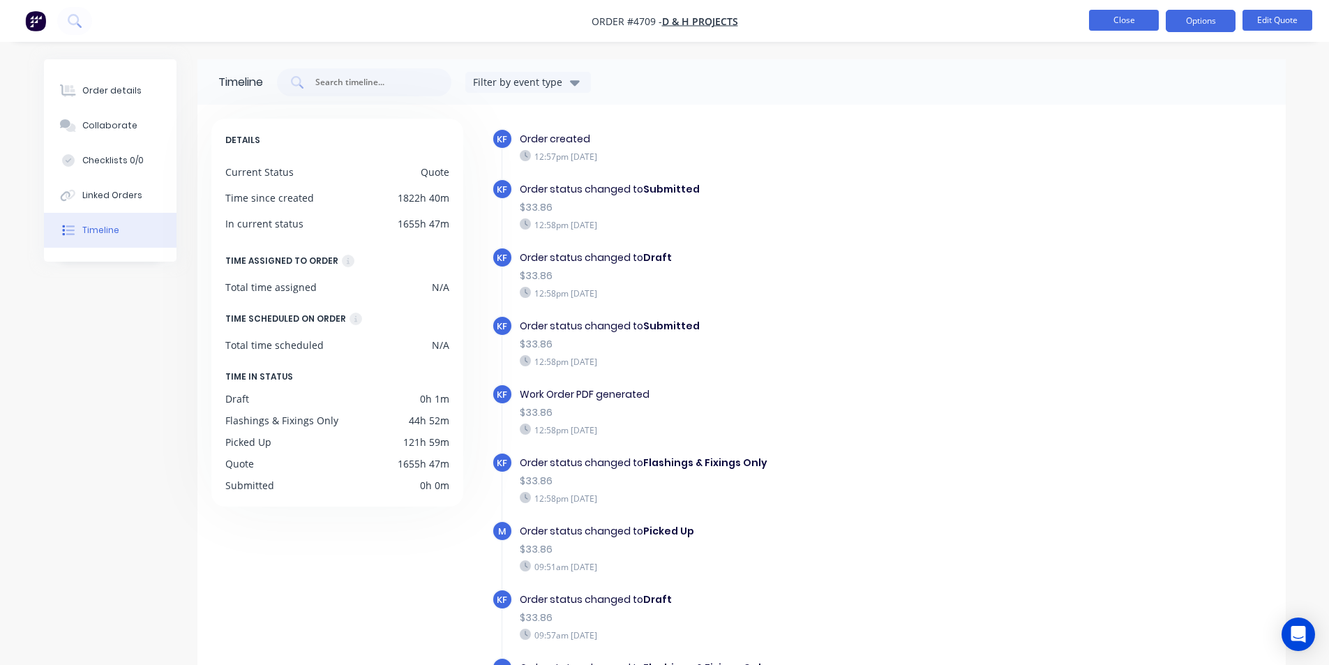
click at [1118, 25] on button "Close" at bounding box center [1124, 20] width 70 height 21
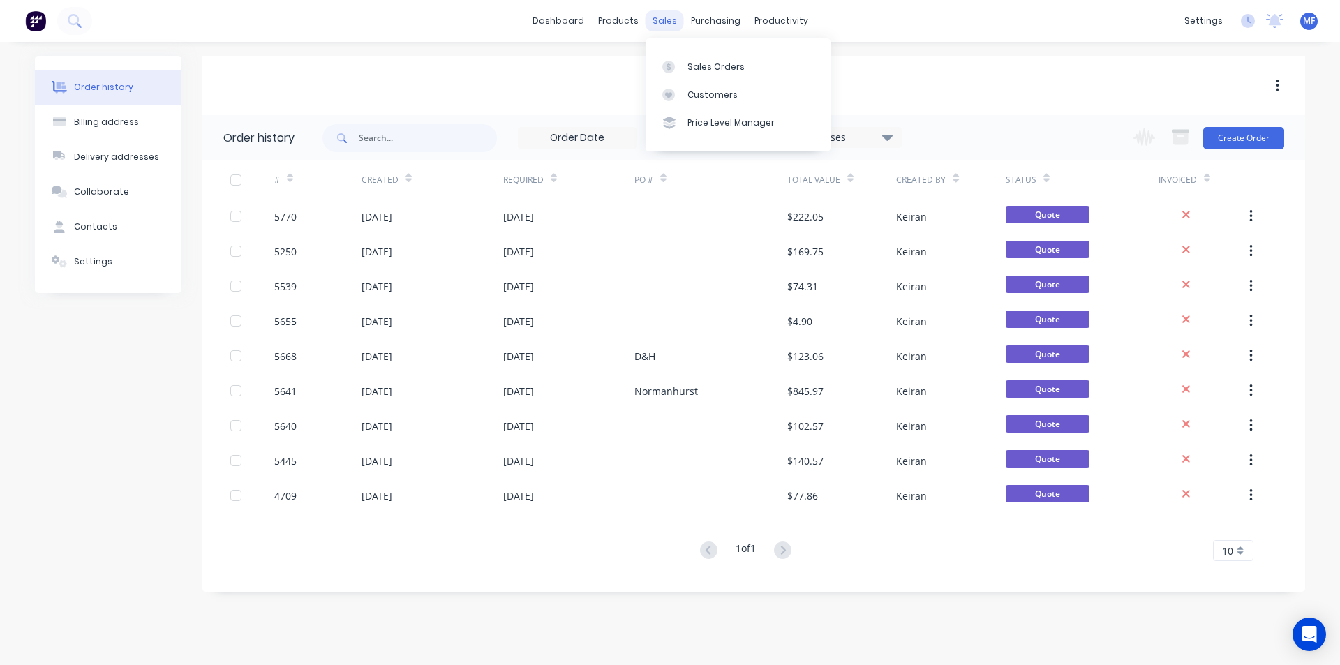
click at [668, 21] on div "sales" at bounding box center [664, 20] width 38 height 21
click at [705, 94] on div "Customers" at bounding box center [712, 95] width 50 height 13
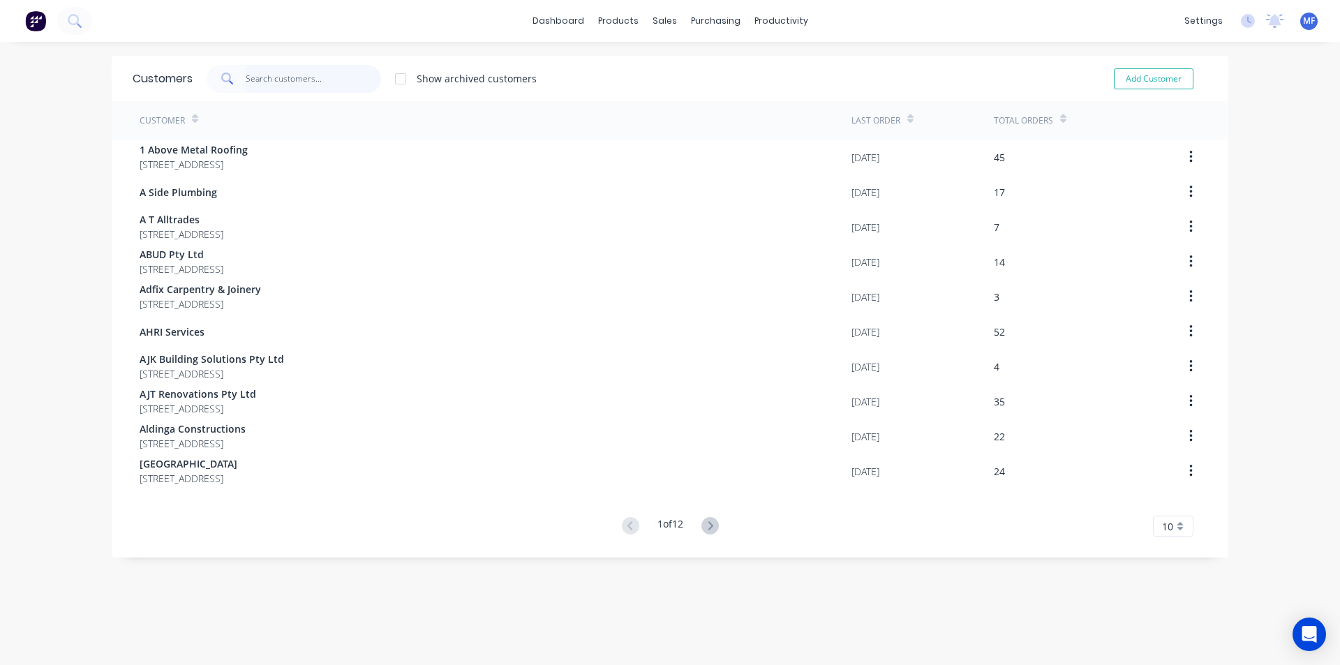
click at [274, 73] on input "text" at bounding box center [314, 79] width 136 height 28
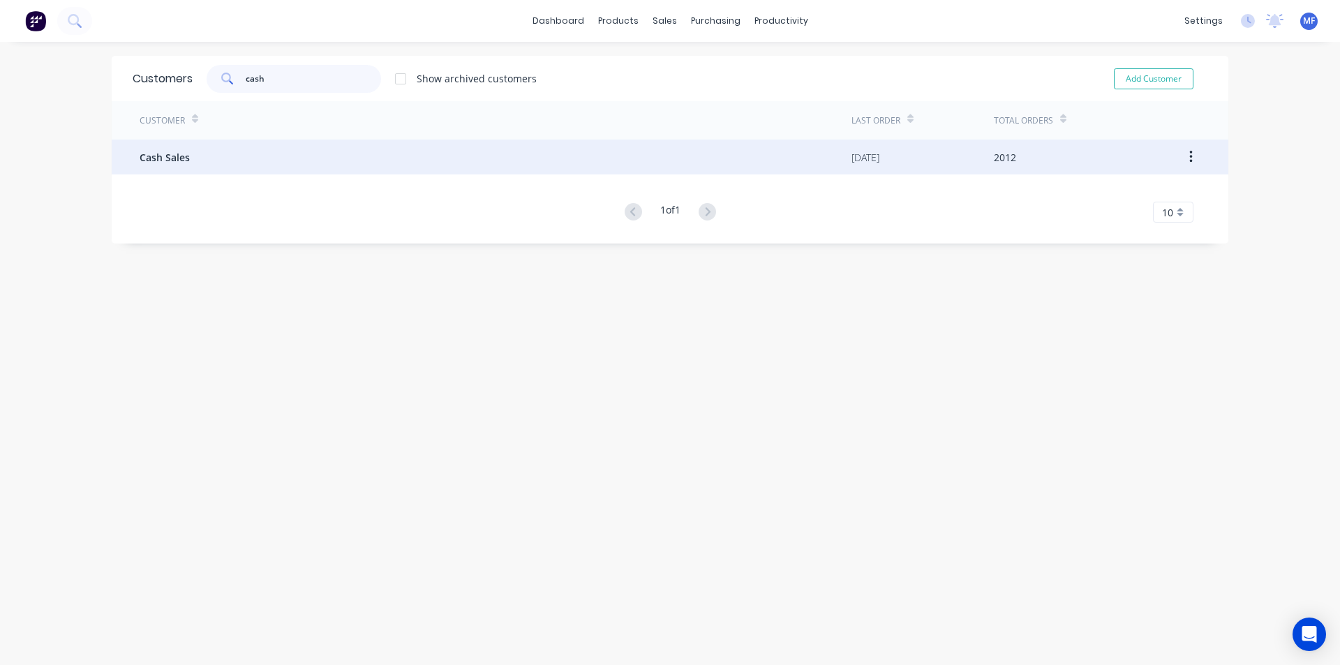
type input "cash"
click at [171, 154] on span "Cash Sales" at bounding box center [165, 157] width 50 height 15
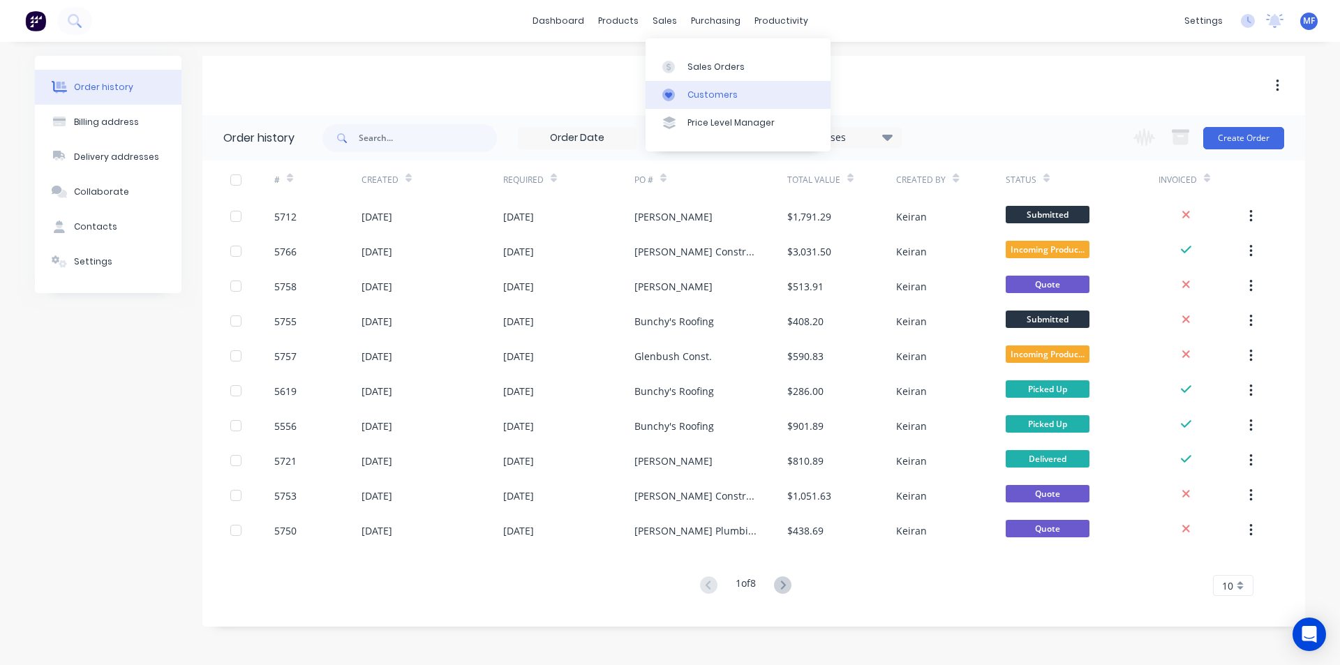
click at [721, 87] on link "Customers" at bounding box center [737, 95] width 185 height 28
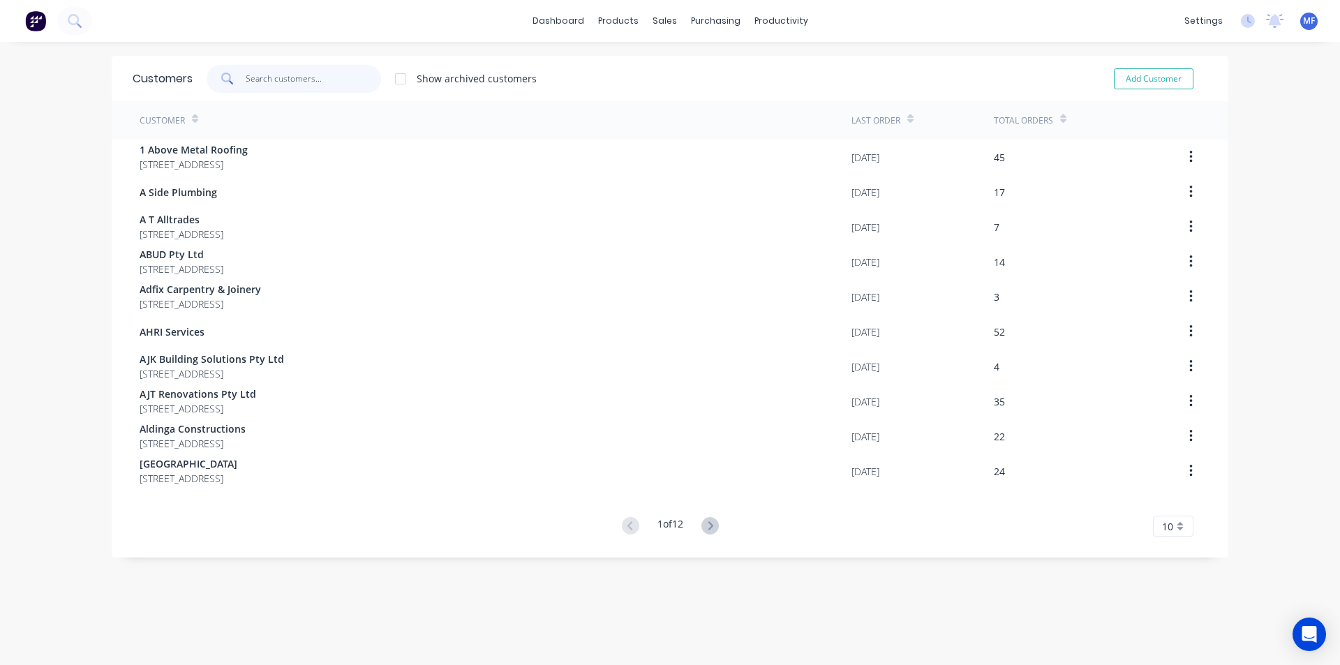
click at [297, 80] on input "text" at bounding box center [314, 79] width 136 height 28
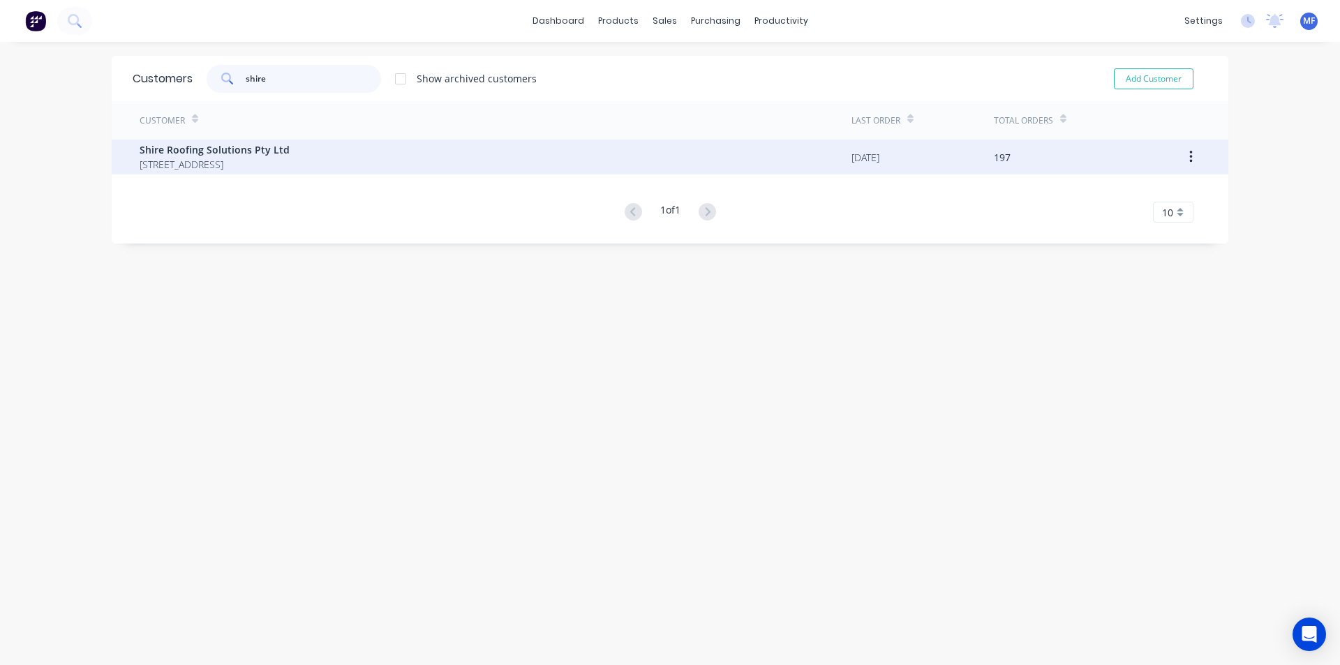
type input "shire"
click at [216, 148] on span "Shire Roofing Solutions Pty Ltd" at bounding box center [215, 149] width 150 height 15
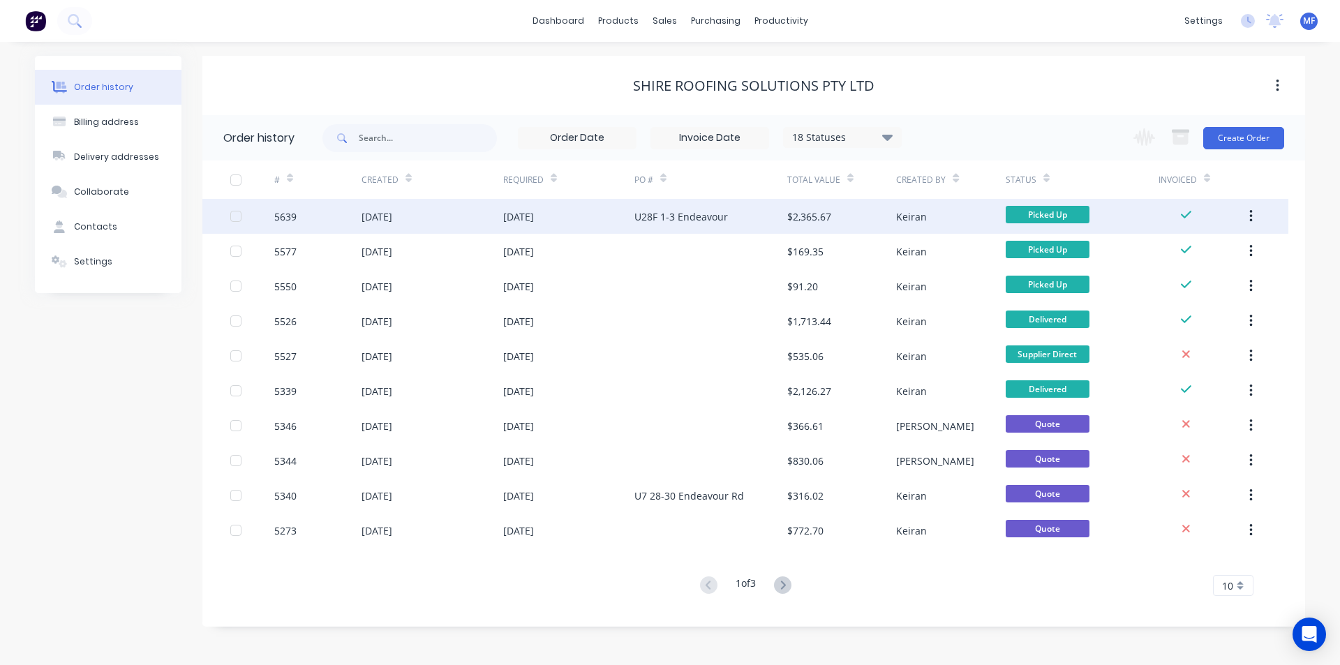
click at [688, 213] on div "U28F 1-3 Endeavour" at bounding box center [681, 216] width 94 height 15
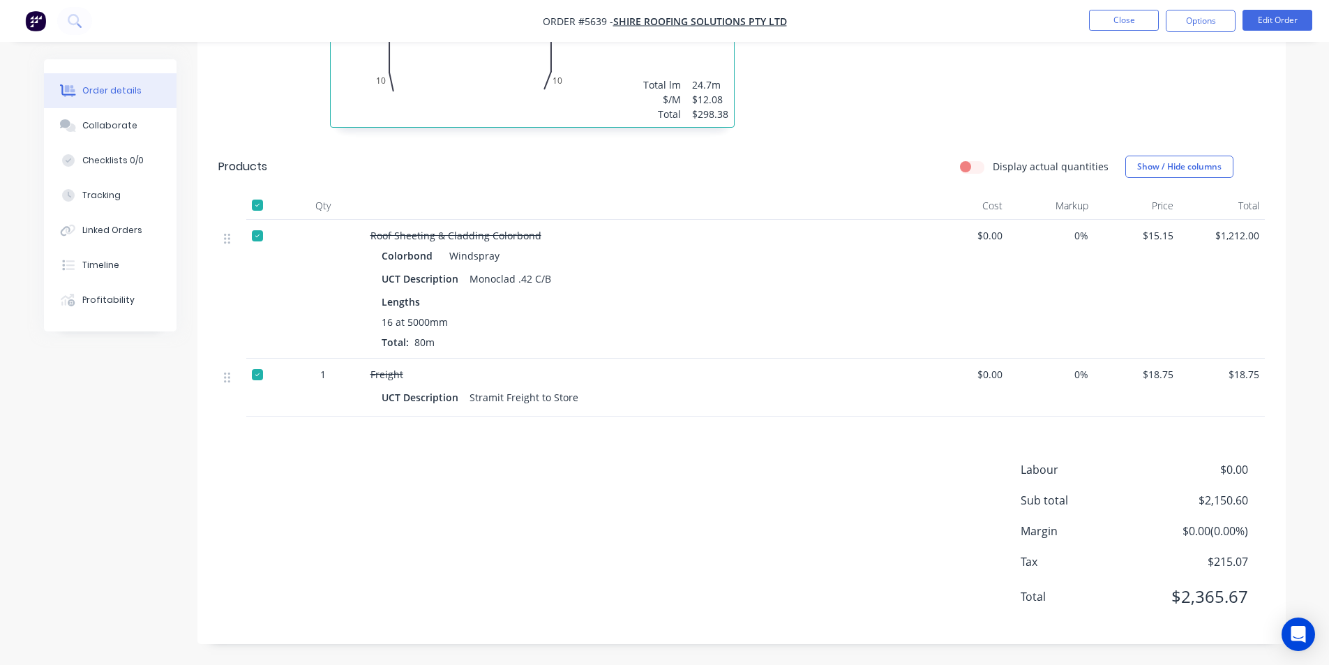
scroll to position [478, 0]
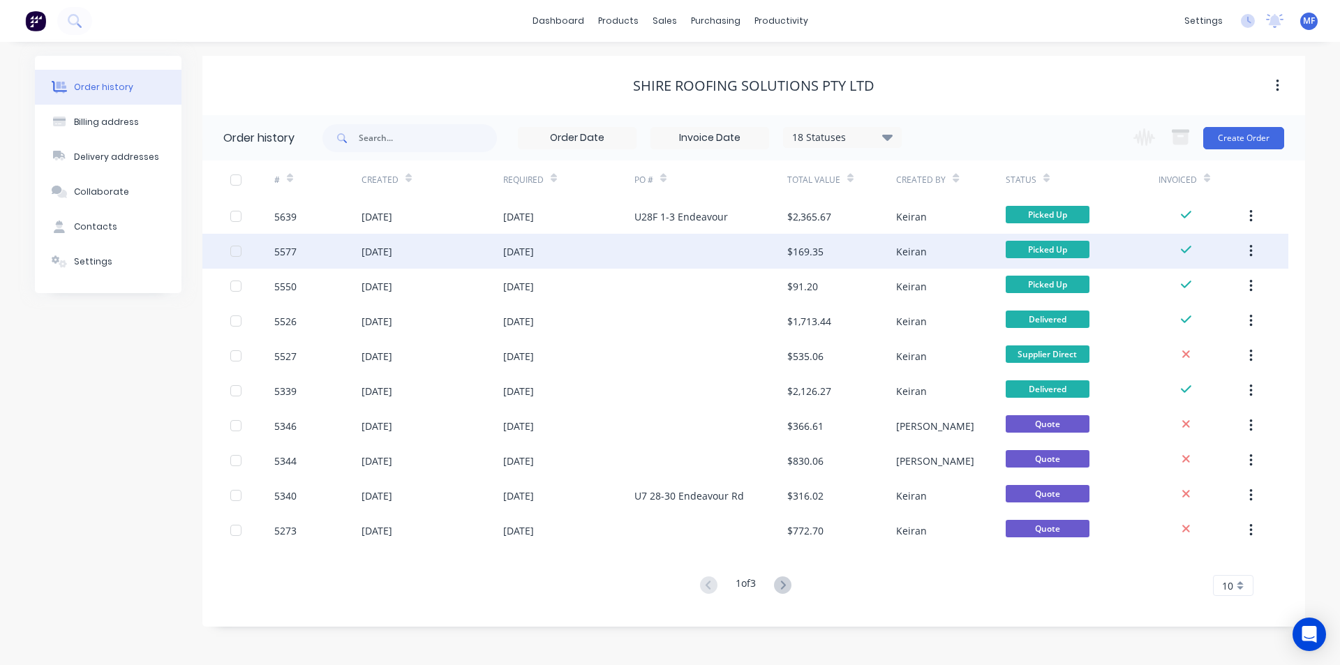
click at [806, 250] on div "$169.35" at bounding box center [805, 251] width 36 height 15
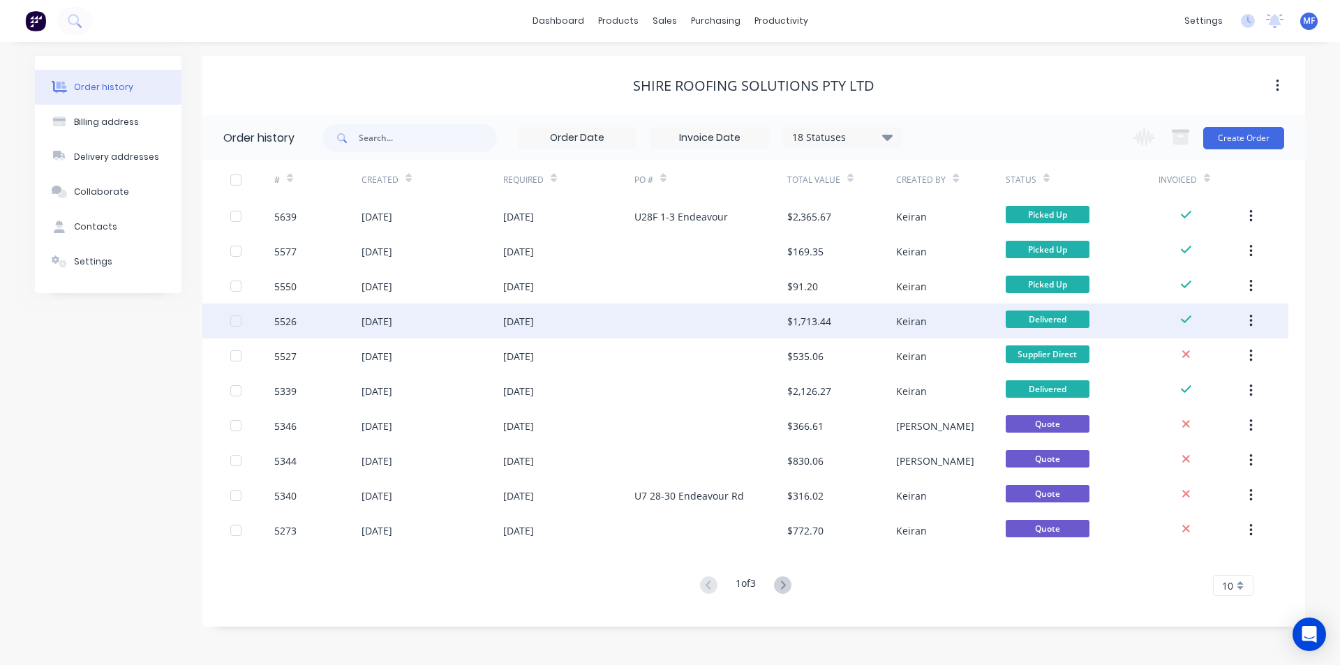
click at [818, 319] on div "$1,713.44" at bounding box center [809, 321] width 44 height 15
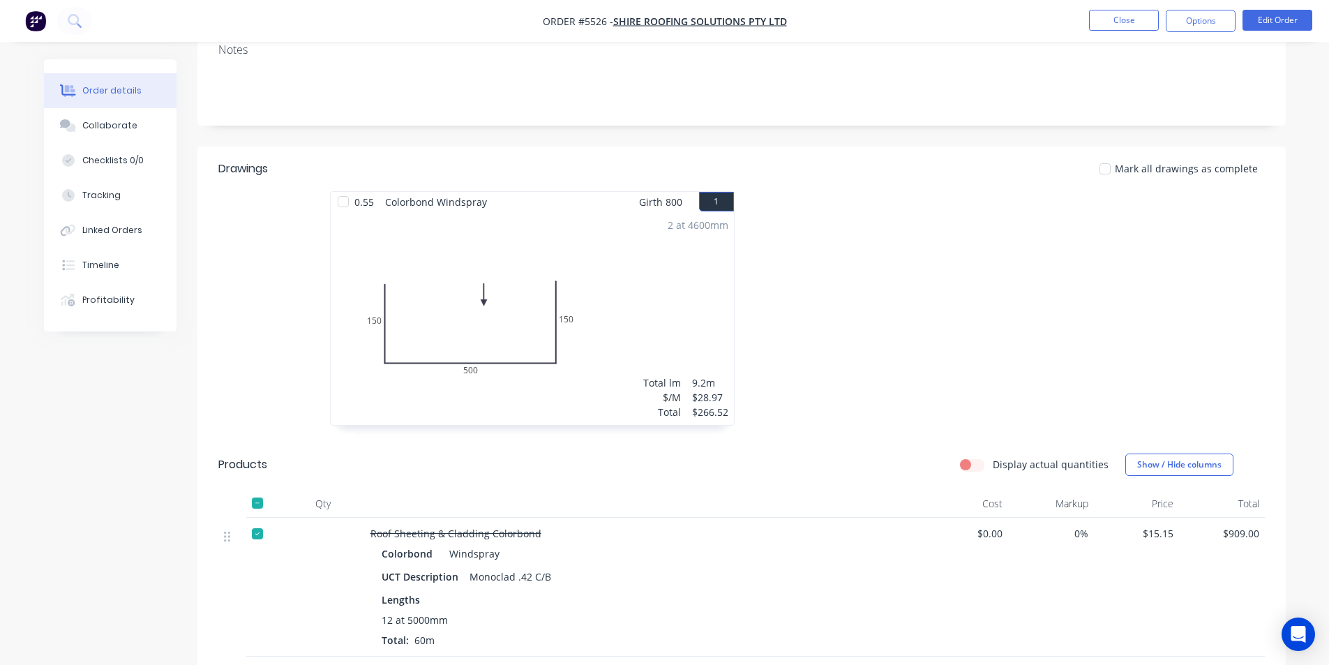
scroll to position [628, 0]
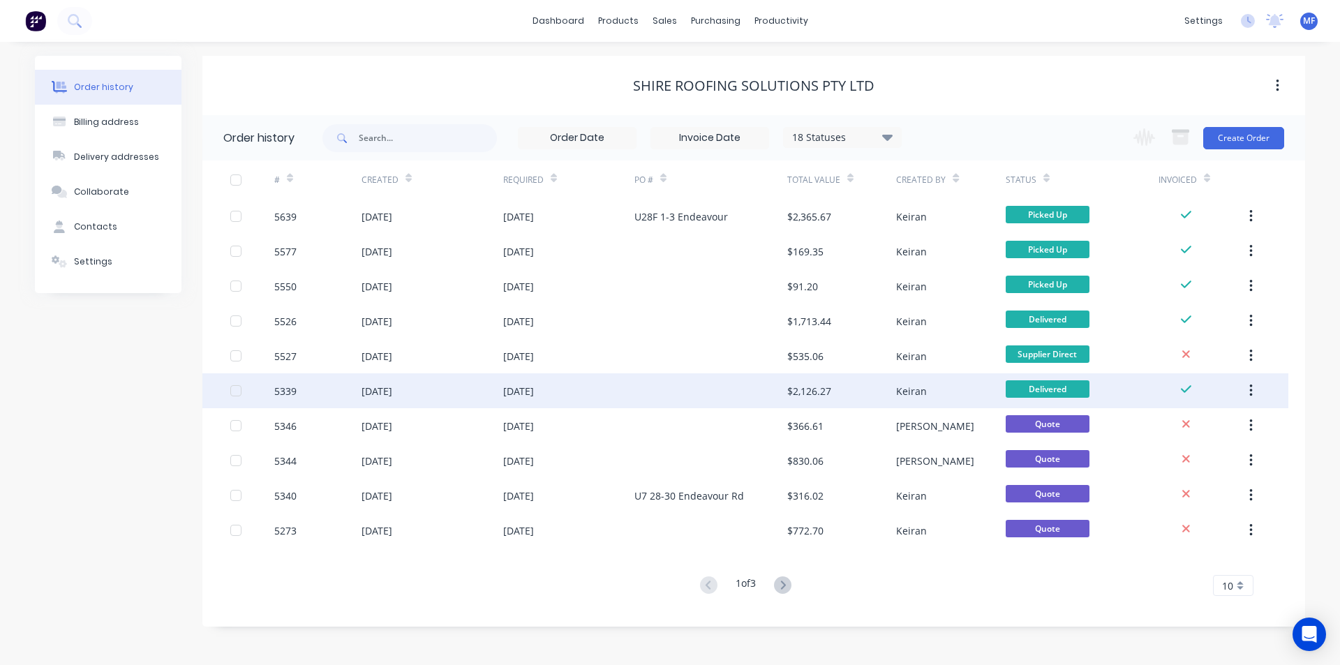
click at [811, 389] on div "$2,126.27" at bounding box center [809, 391] width 44 height 15
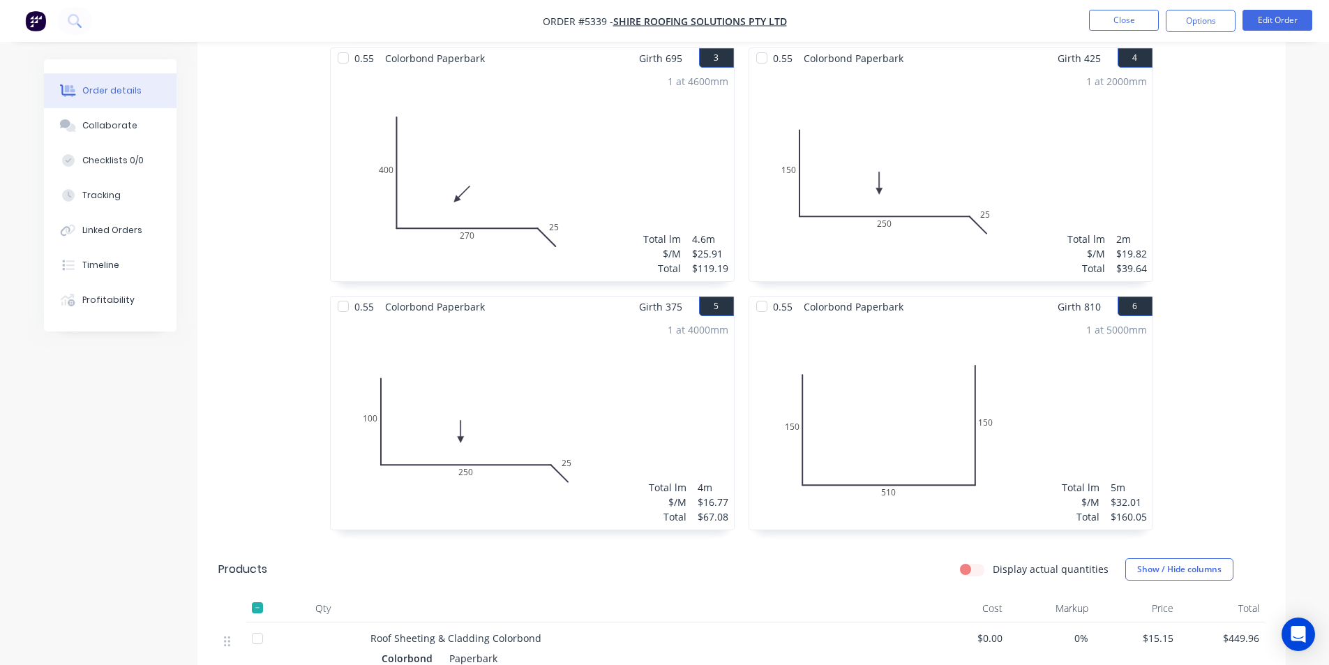
scroll to position [628, 0]
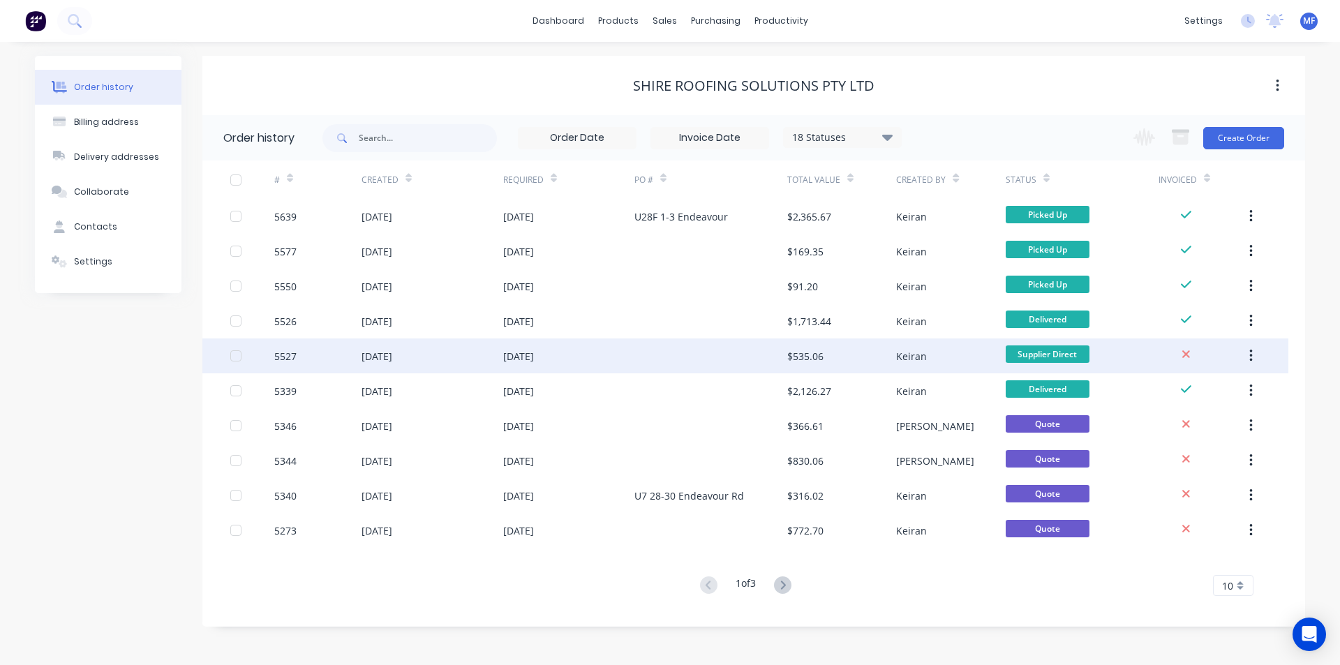
click at [804, 357] on div "$535.06" at bounding box center [805, 356] width 36 height 15
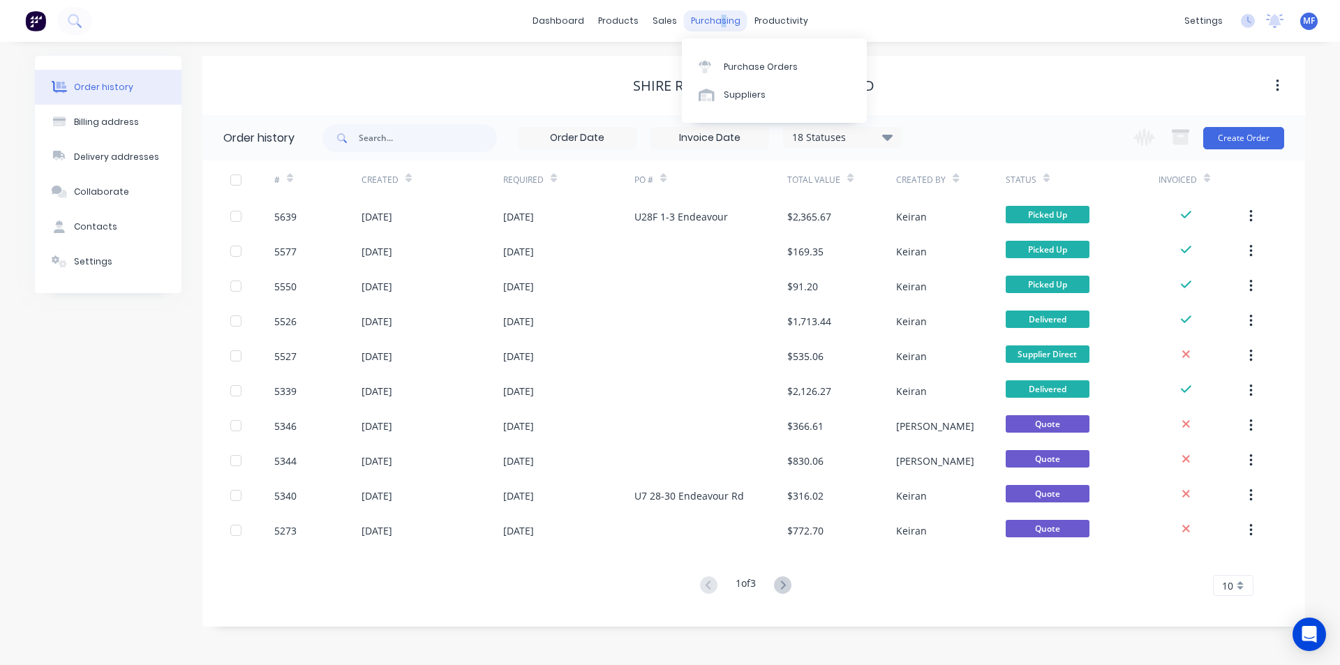
click at [721, 24] on div "purchasing" at bounding box center [715, 20] width 63 height 21
click at [751, 63] on div "Purchase Orders" at bounding box center [761, 67] width 74 height 13
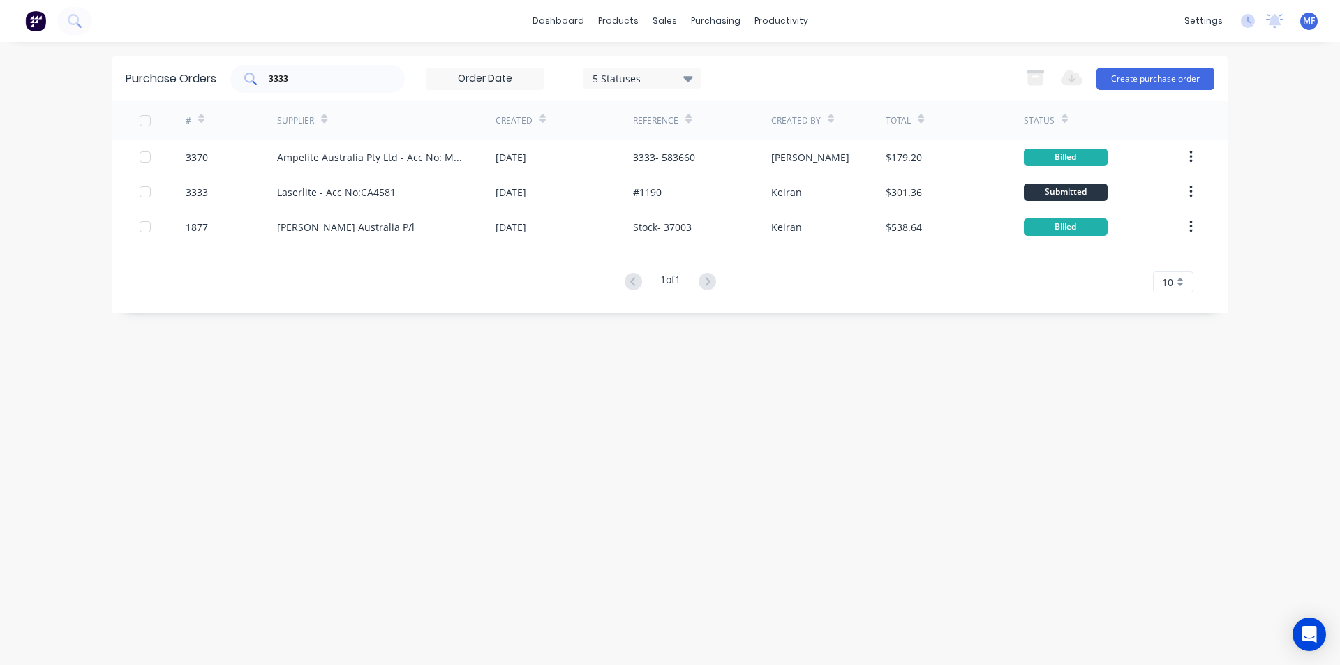
click at [315, 80] on input "3333" at bounding box center [325, 79] width 116 height 14
type input "3333"
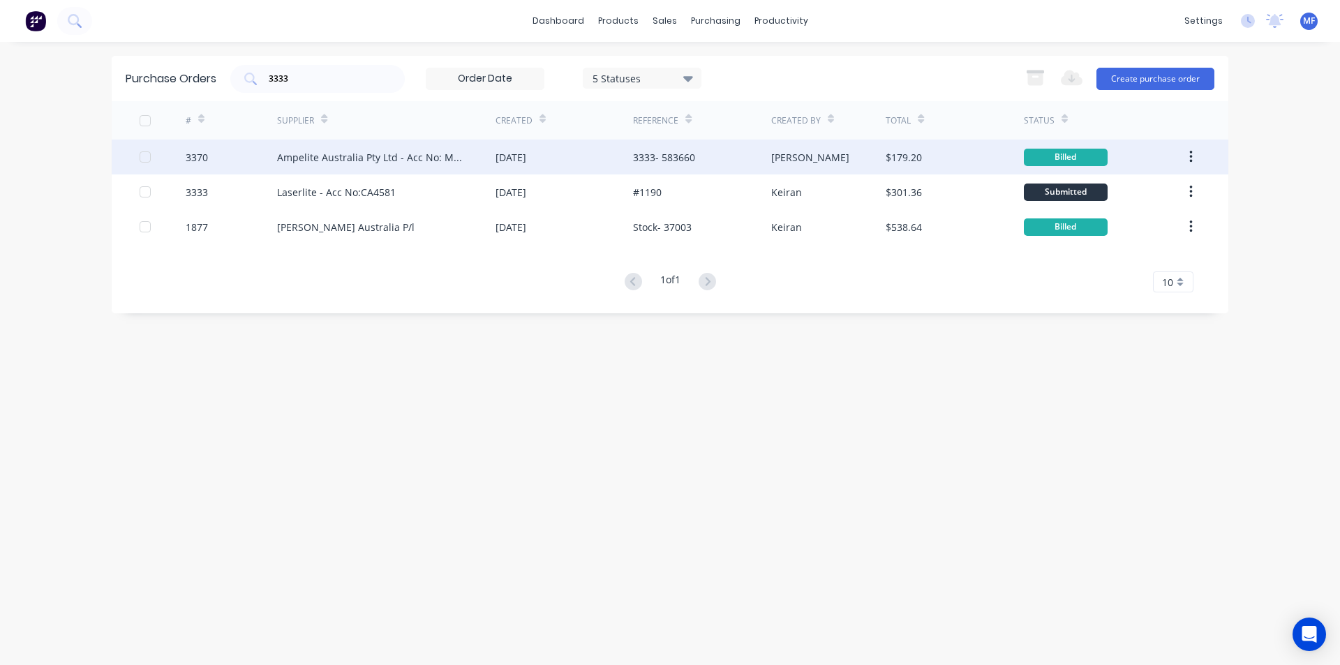
click at [378, 151] on div "Ampelite Australia Pty Ltd - Acc No: METSUP" at bounding box center [372, 157] width 190 height 15
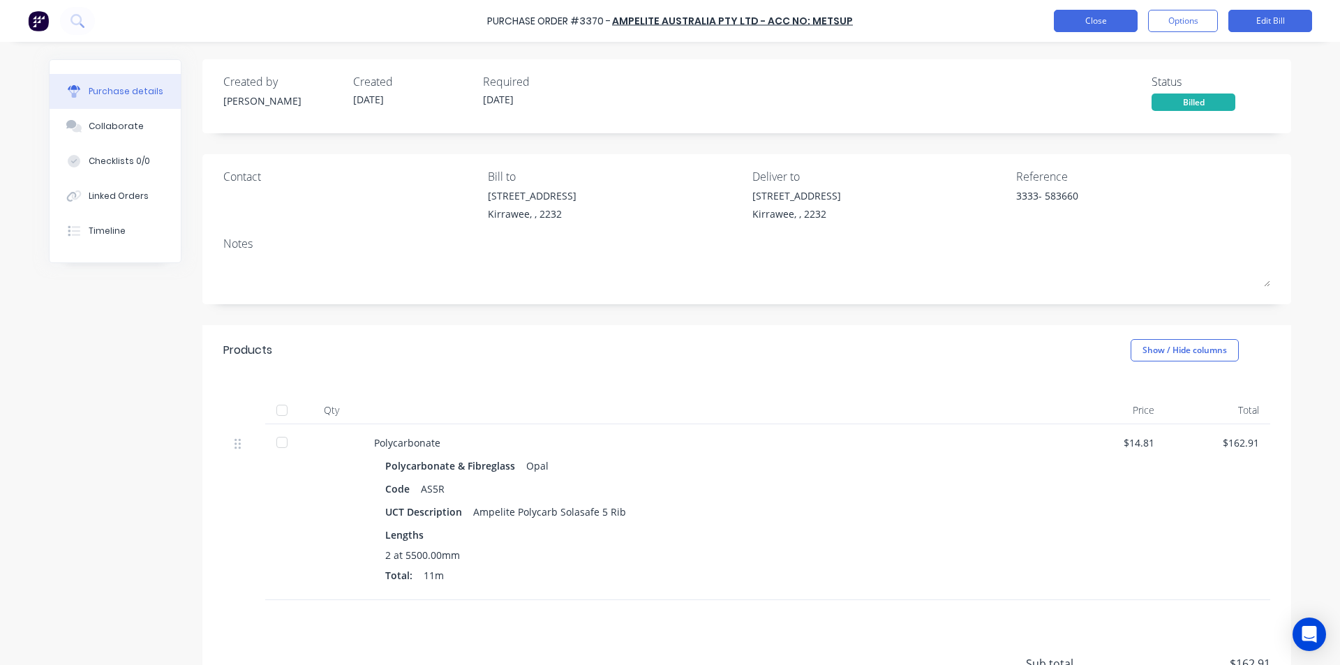
click at [1083, 25] on button "Close" at bounding box center [1096, 21] width 84 height 22
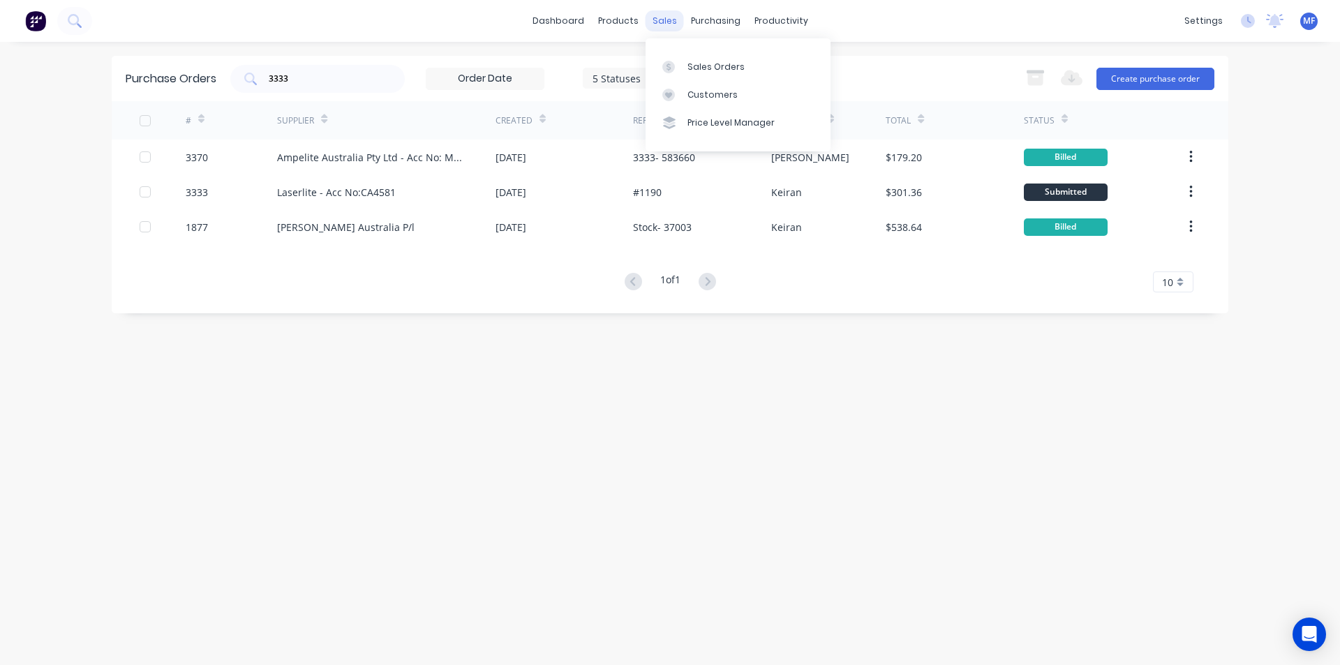
click at [666, 19] on div "sales" at bounding box center [664, 20] width 38 height 21
click at [707, 95] on div "Customers" at bounding box center [712, 95] width 50 height 13
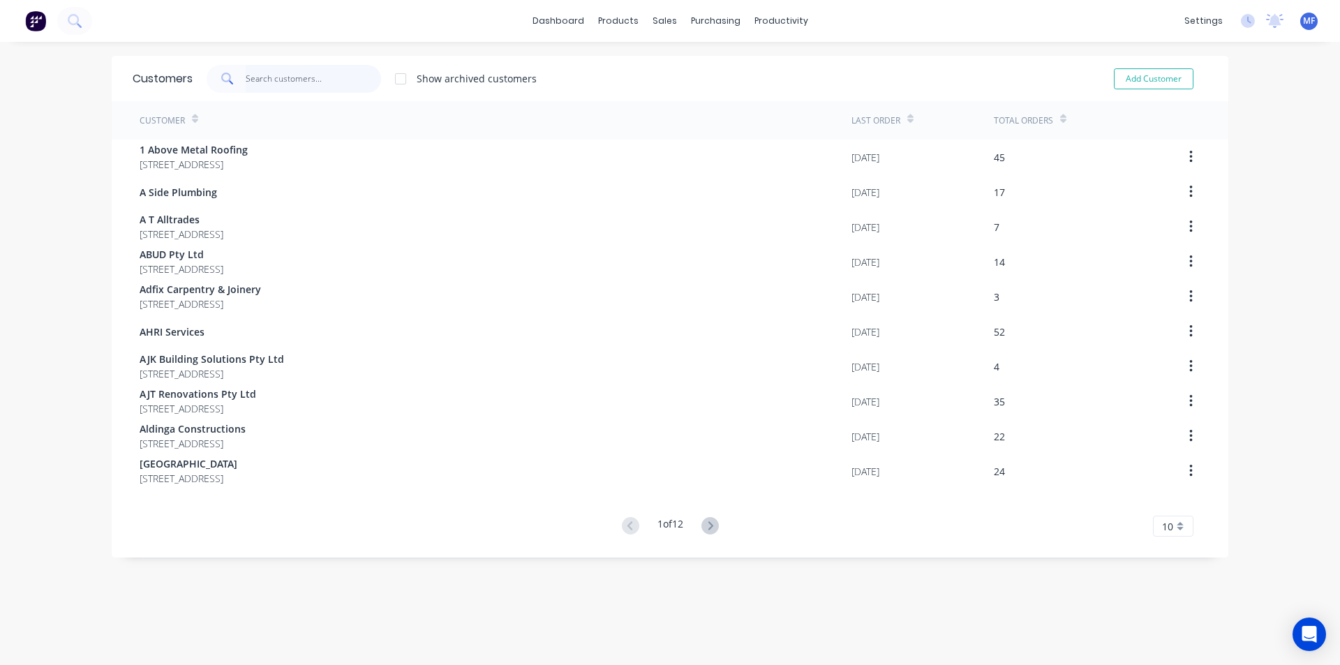
click at [264, 69] on input "text" at bounding box center [314, 79] width 136 height 28
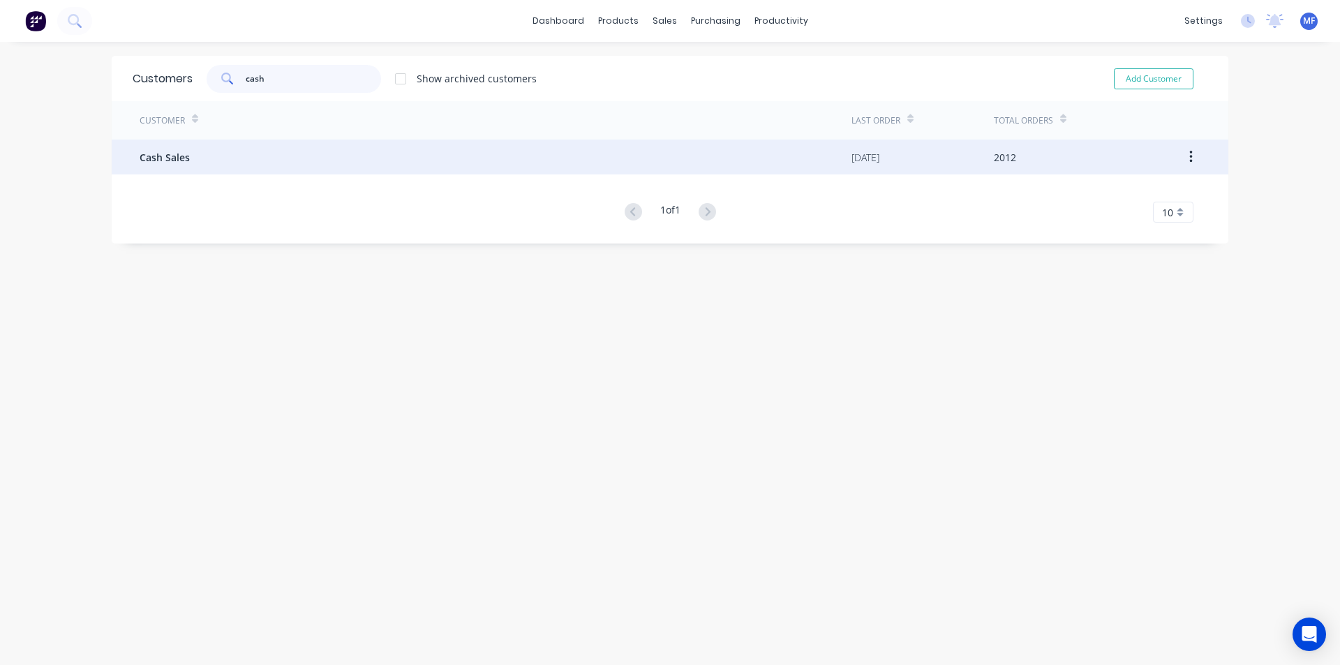
type input "cash"
click at [168, 149] on div "Cash Sales" at bounding box center [496, 157] width 712 height 35
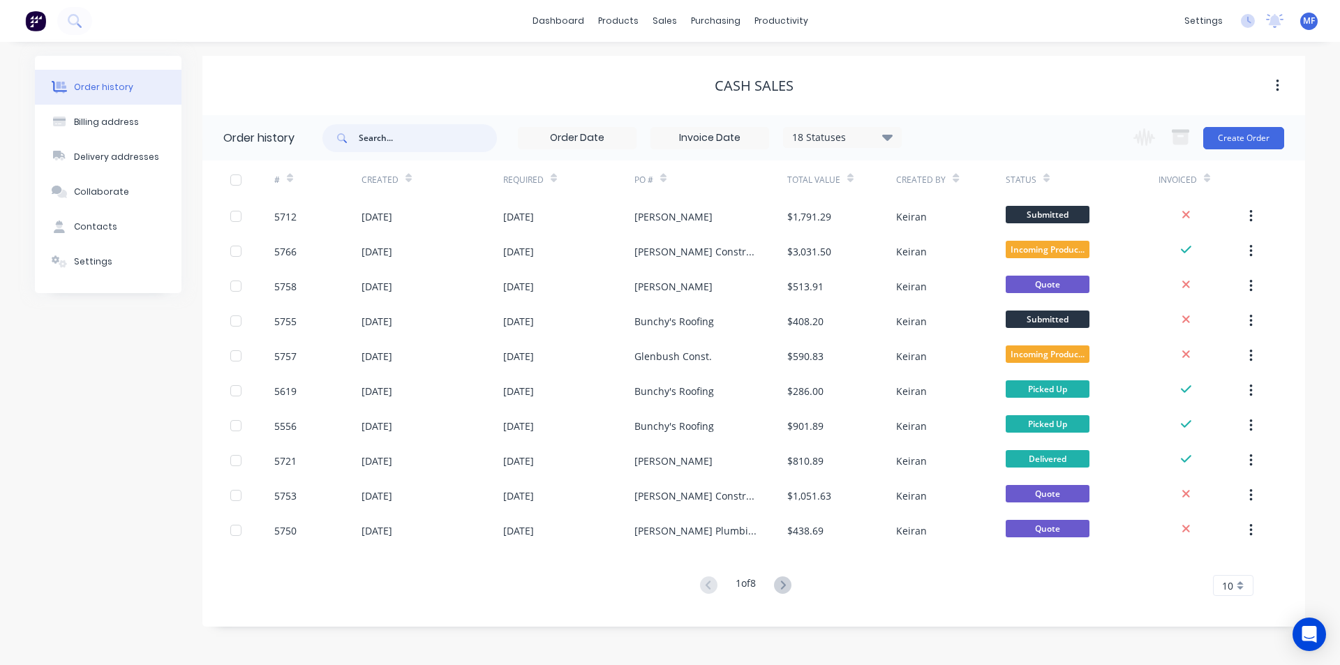
click at [386, 136] on input "text" at bounding box center [428, 138] width 138 height 28
click at [786, 585] on icon at bounding box center [782, 584] width 17 height 17
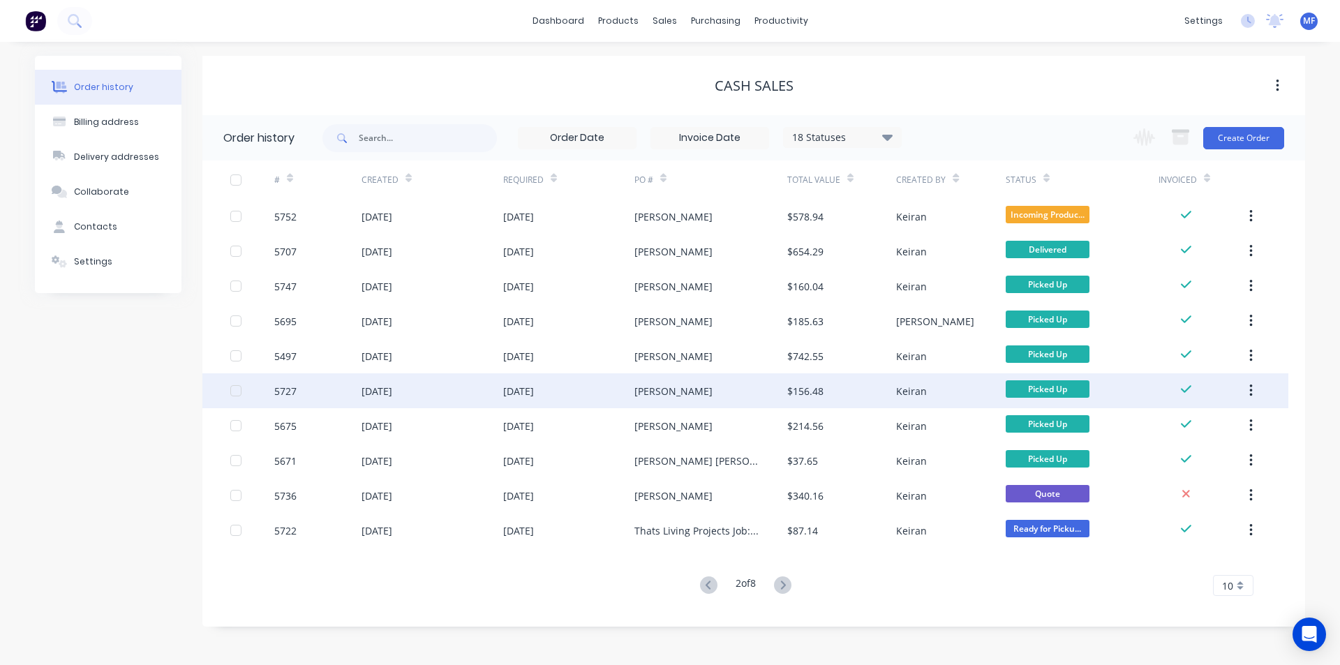
click at [807, 391] on div "$156.48" at bounding box center [805, 391] width 36 height 15
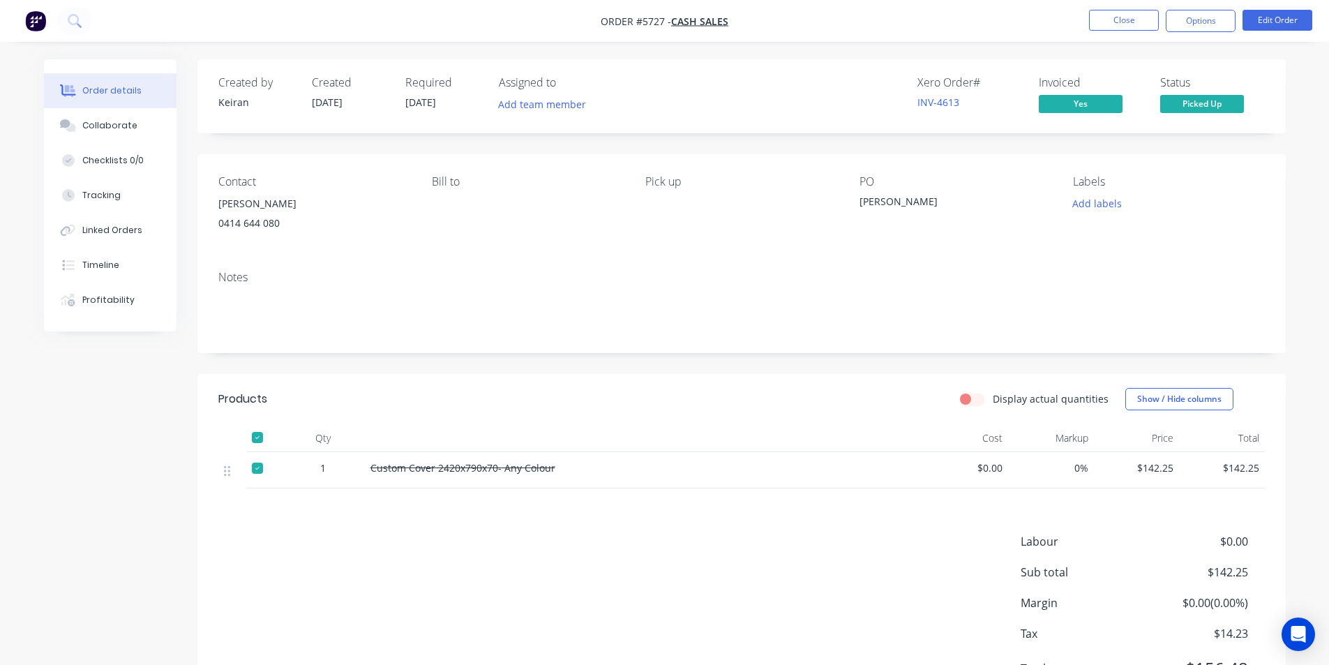
click at [941, 94] on div "Xero Order # INV-4613" at bounding box center [970, 96] width 105 height 40
click at [934, 103] on link "INV-4613" at bounding box center [939, 102] width 42 height 13
click at [1118, 20] on button "Close" at bounding box center [1124, 20] width 70 height 21
